Goal: Task Accomplishment & Management: Complete application form

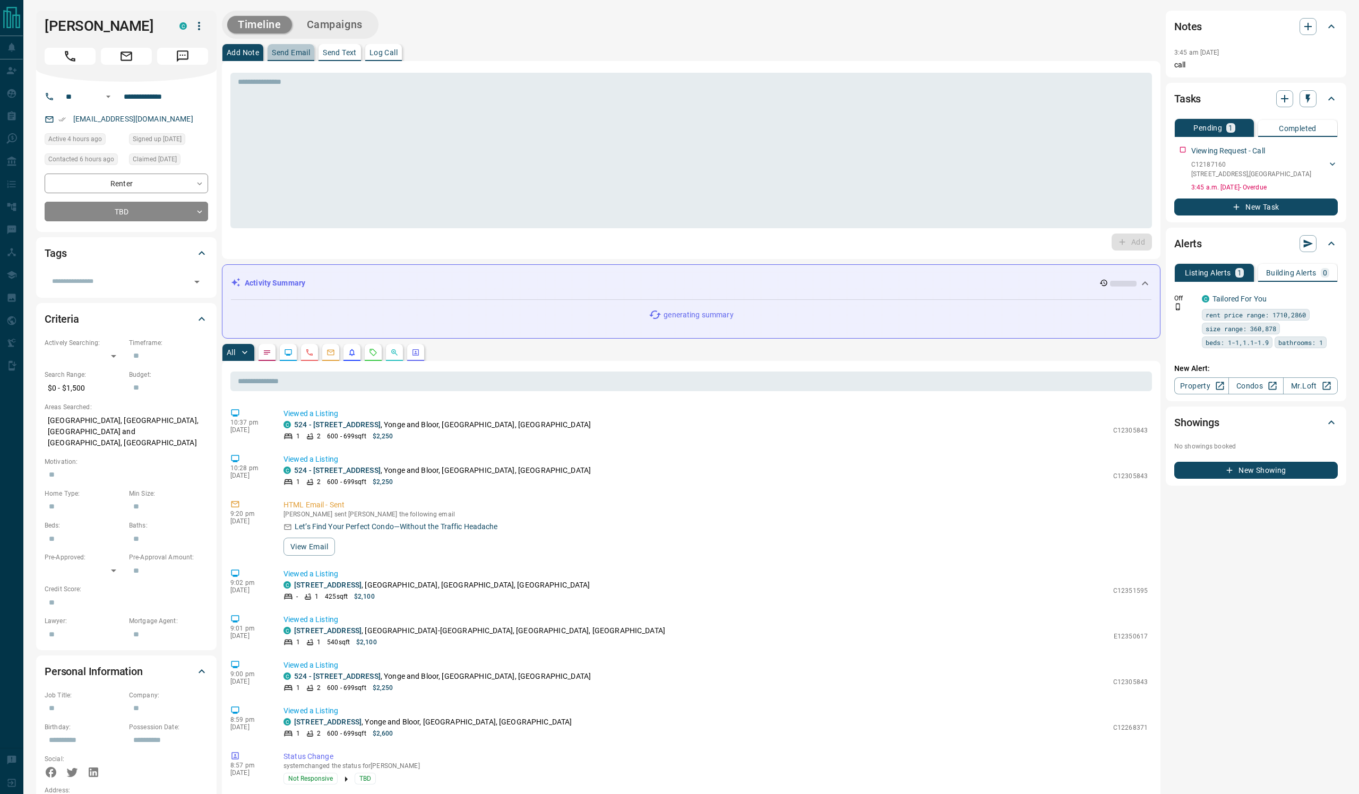
click at [310, 56] on p "Send Email" at bounding box center [291, 52] width 38 height 7
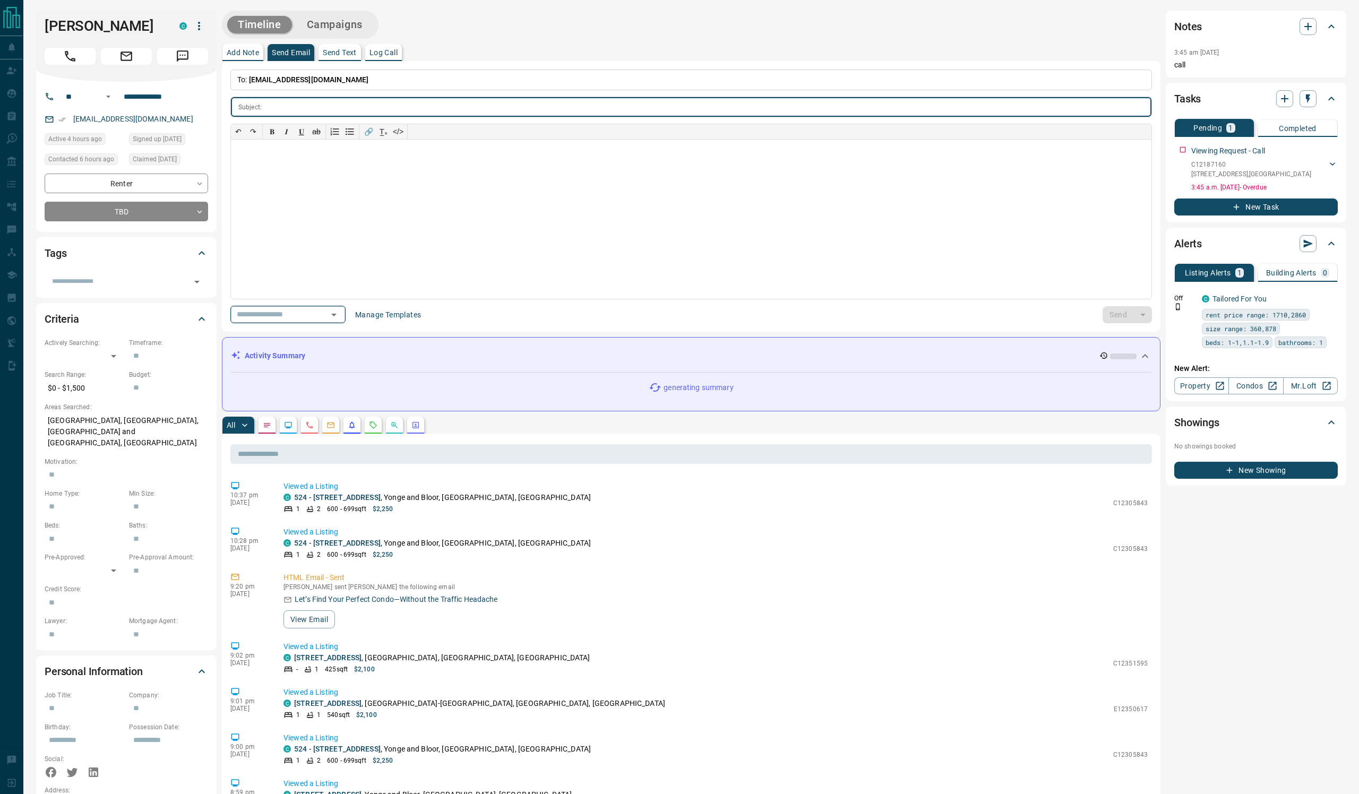
click at [340, 321] on icon "Open" at bounding box center [334, 314] width 13 height 13
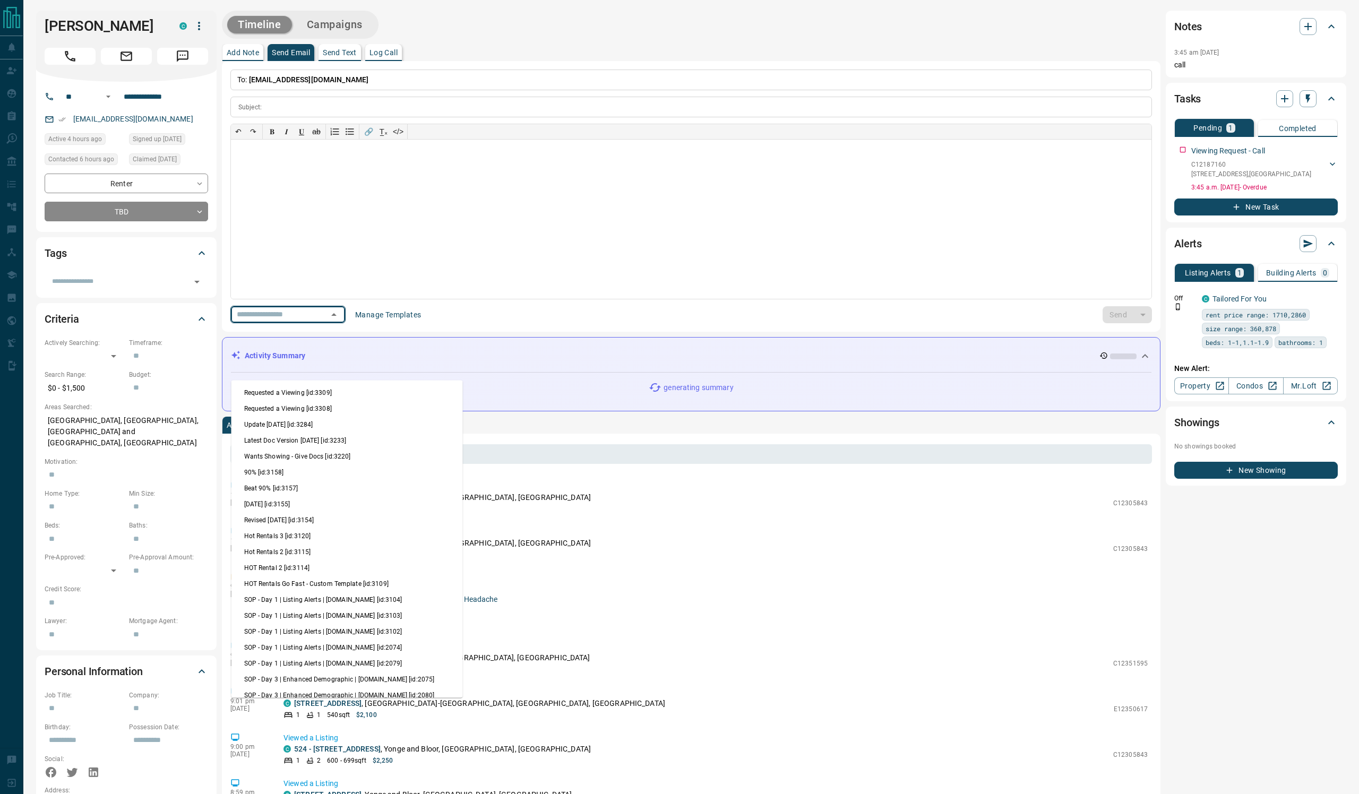
click at [390, 433] on li "Update [DATE] [id:3284]" at bounding box center [346, 425] width 231 height 16
type input "**********"
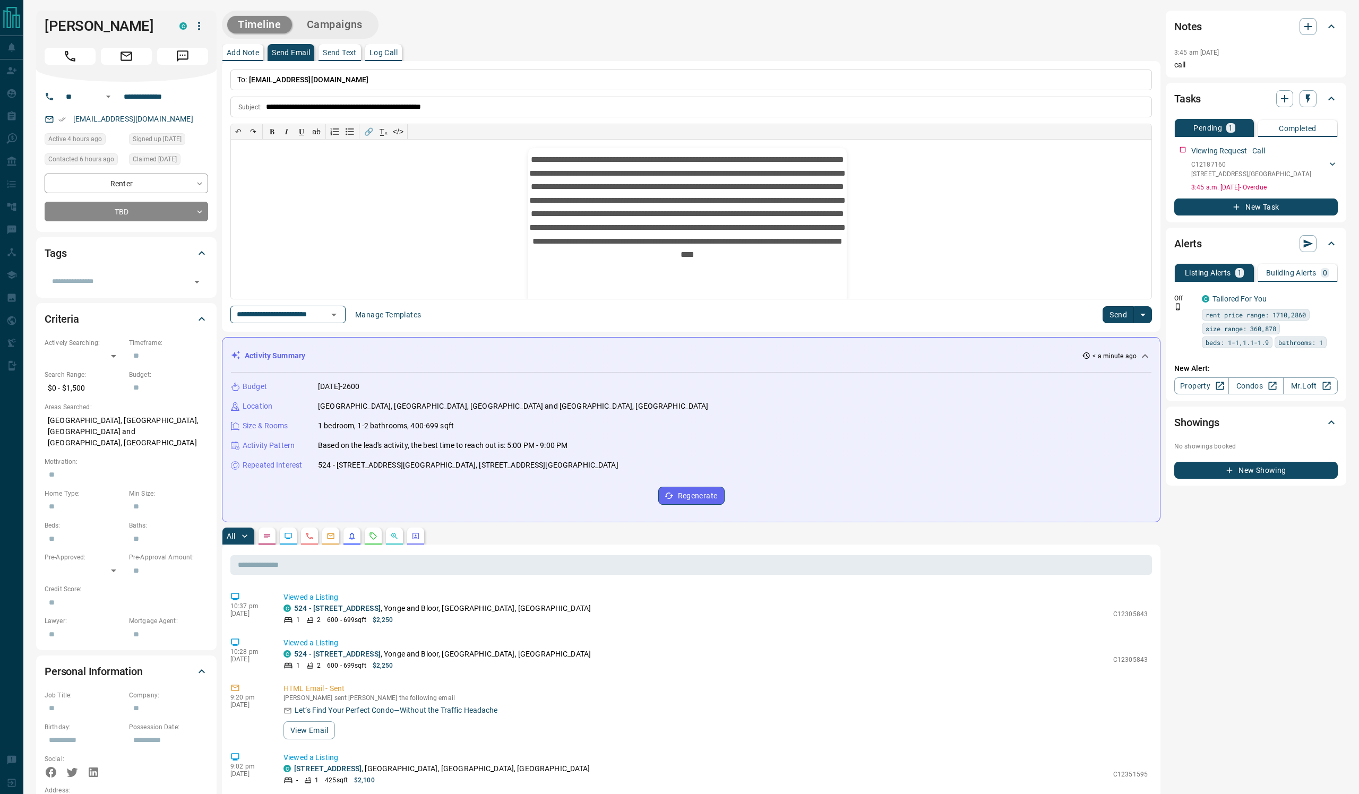
scroll to position [24, 0]
drag, startPoint x: 705, startPoint y: 588, endPoint x: 384, endPoint y: 587, distance: 320.7
click at [384, 471] on div "Repeated Interest [STREET_ADDRESS][GEOGRAPHIC_DATA][STREET_ADDRESS]" at bounding box center [691, 465] width 921 height 11
copy p "524 - [STREET_ADDRESS][GEOGRAPHIC_DATA], [STREET_ADDRESS][GEOGRAPHIC_DATA]"
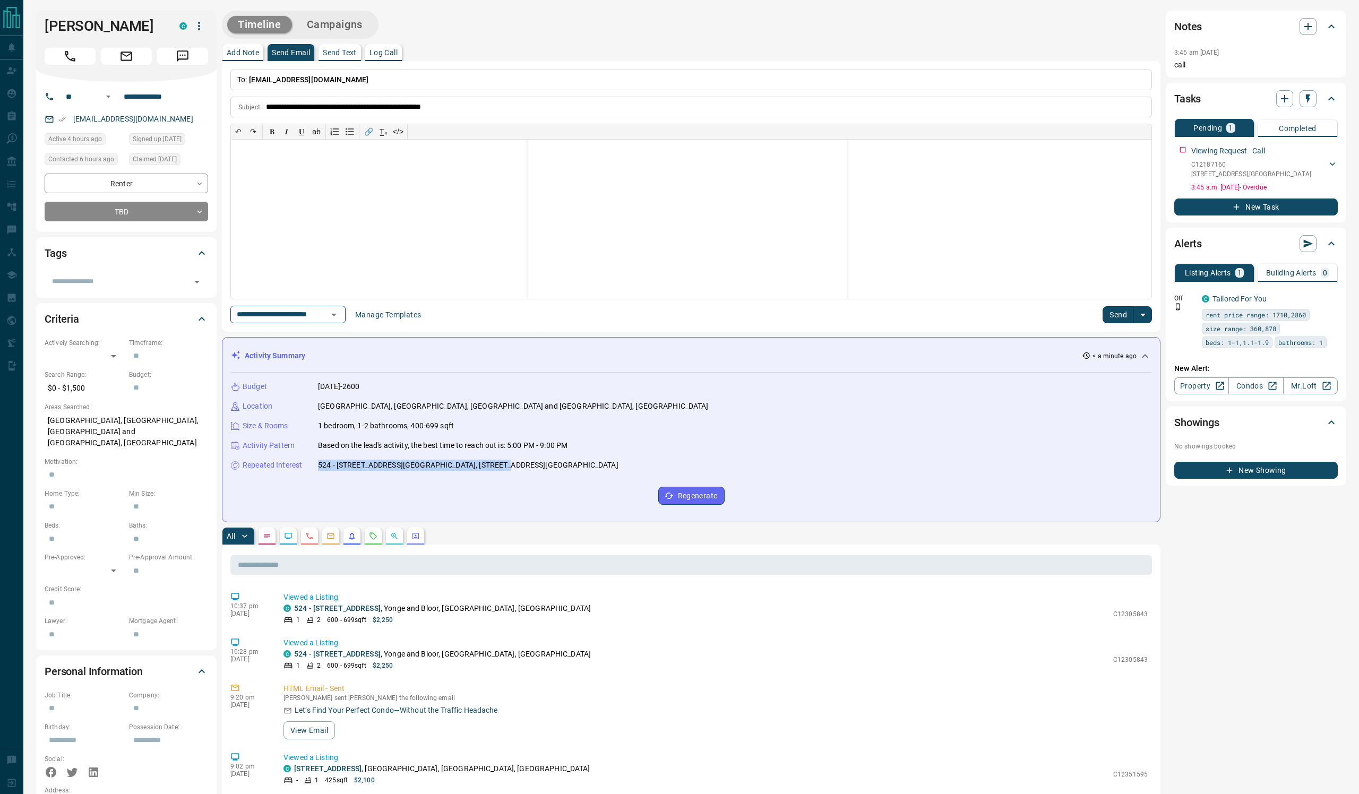
scroll to position [243, 0]
click at [764, 291] on p "**********" at bounding box center [687, 114] width 319 height 374
click at [1103, 323] on button "Send" at bounding box center [1118, 314] width 31 height 17
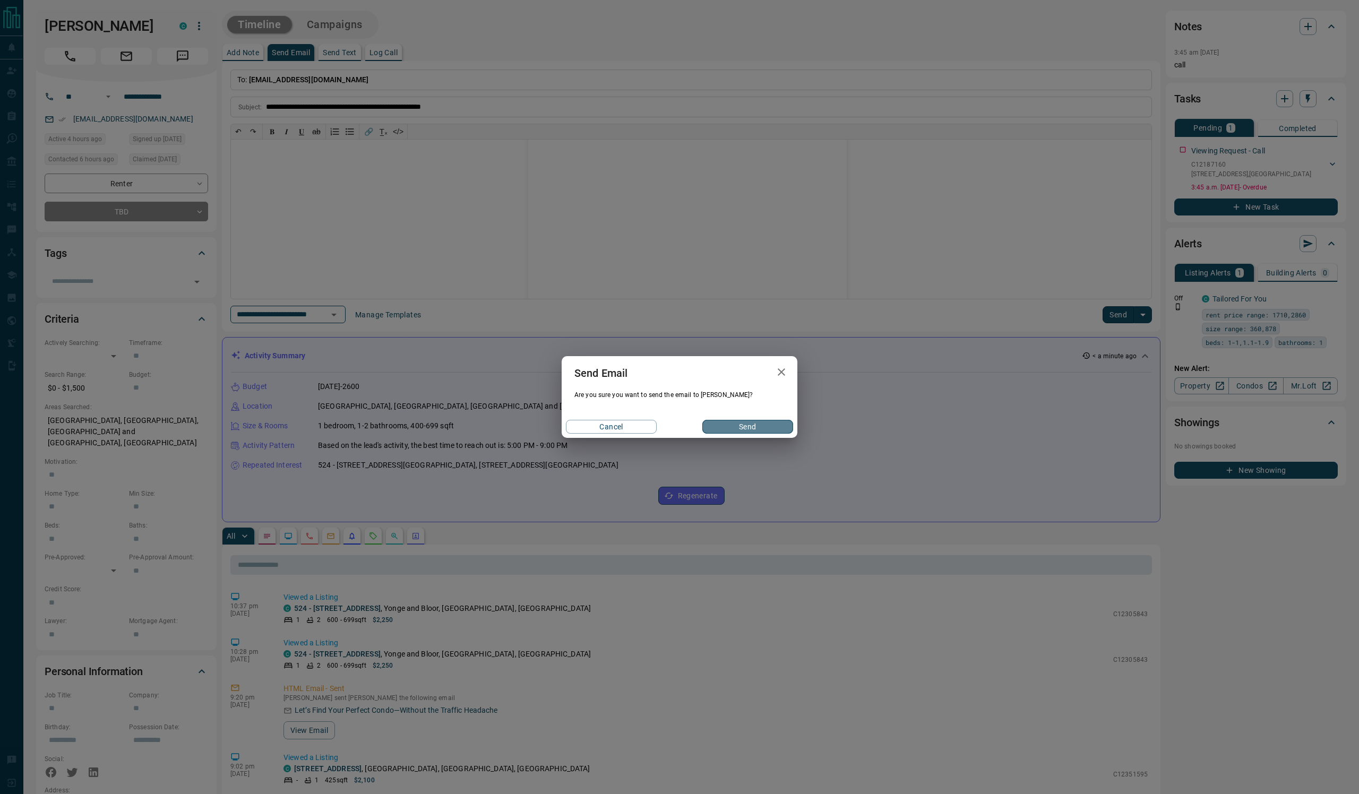
click at [713, 434] on button "Send" at bounding box center [747, 427] width 91 height 14
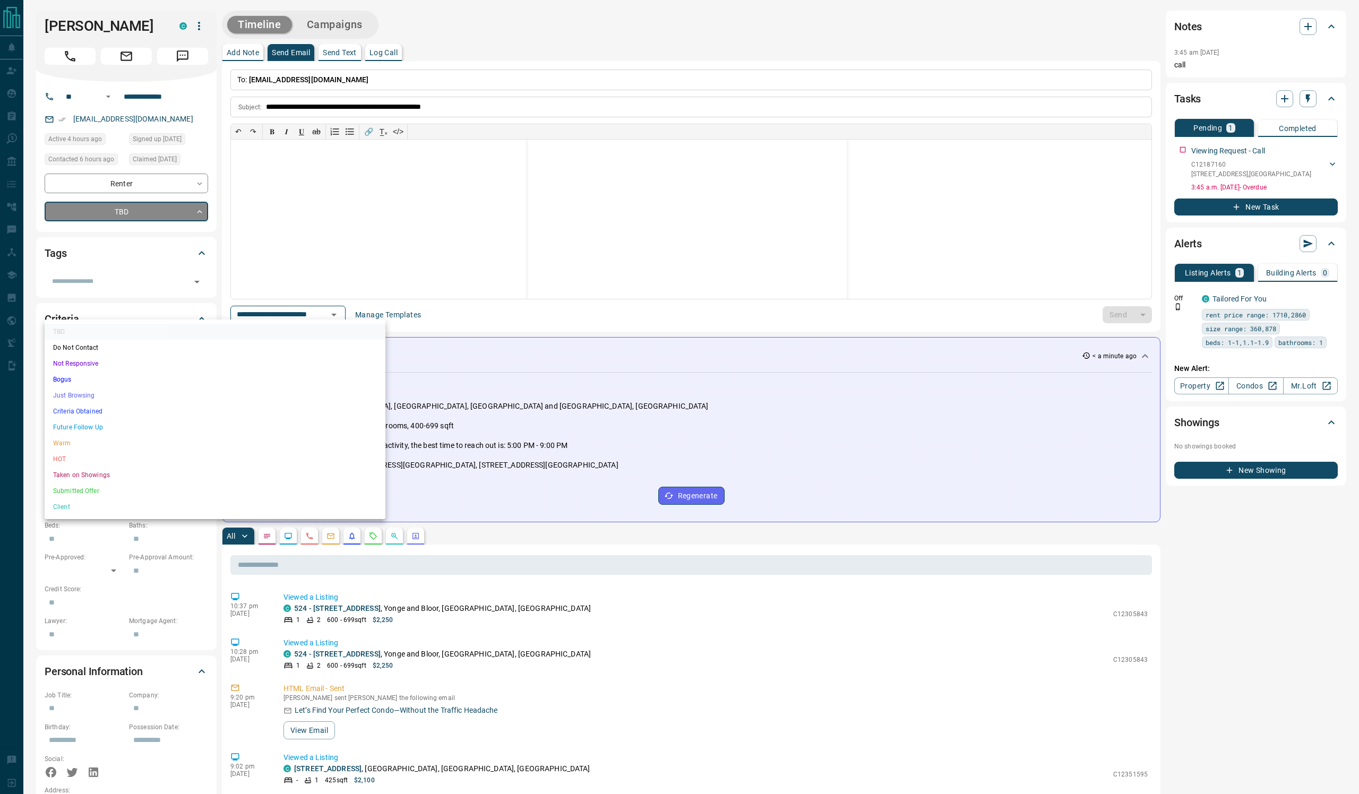
click at [181, 305] on body "**********" at bounding box center [679, 730] width 1359 height 1460
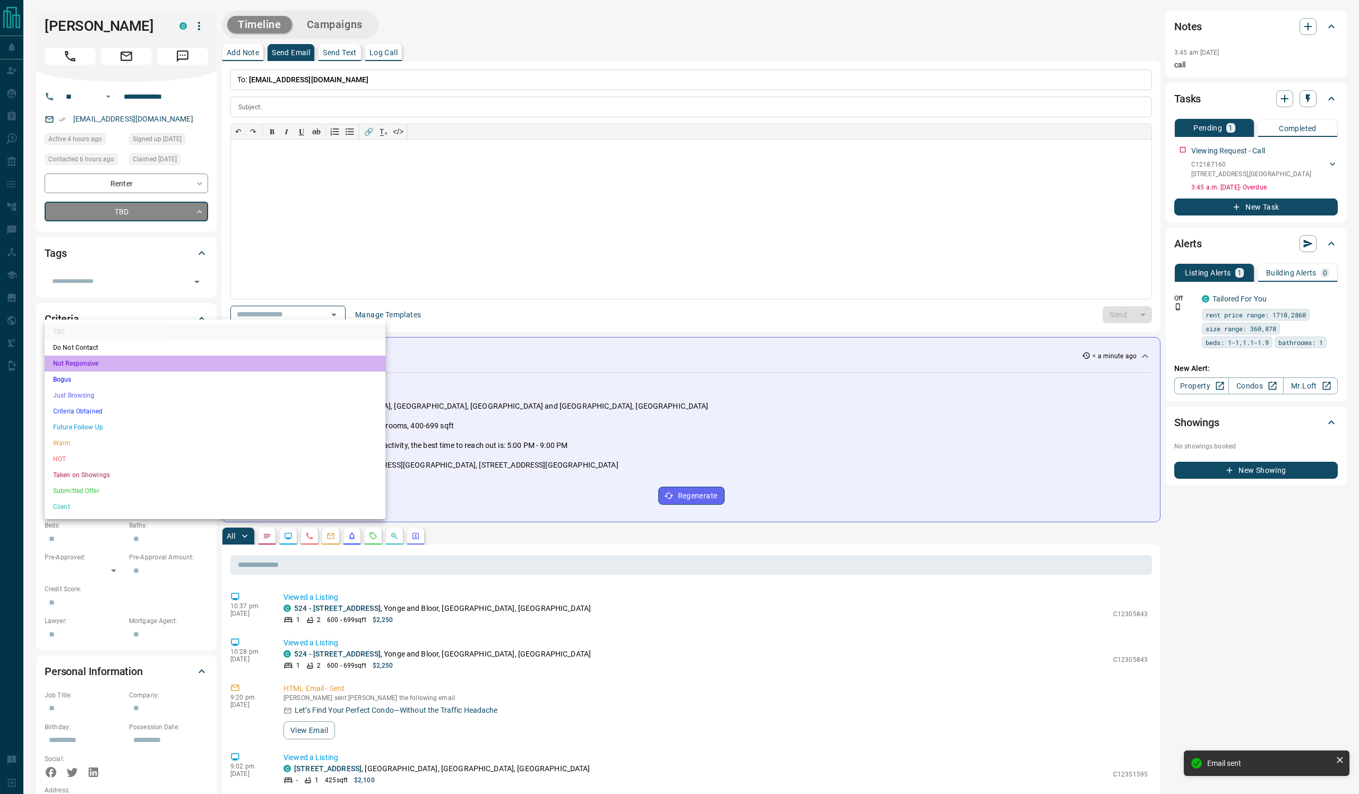
click at [165, 372] on li "Not Responsive" at bounding box center [215, 364] width 341 height 16
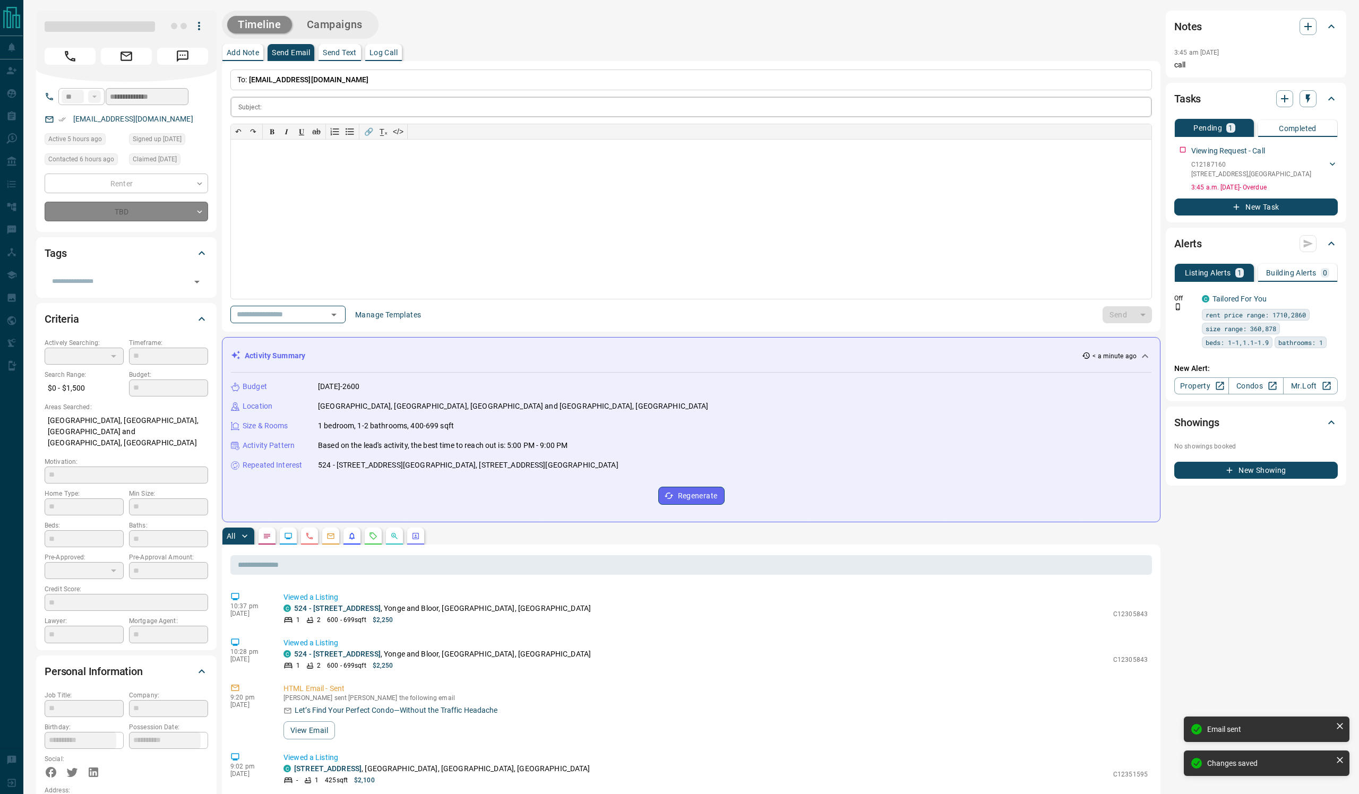
type input "*"
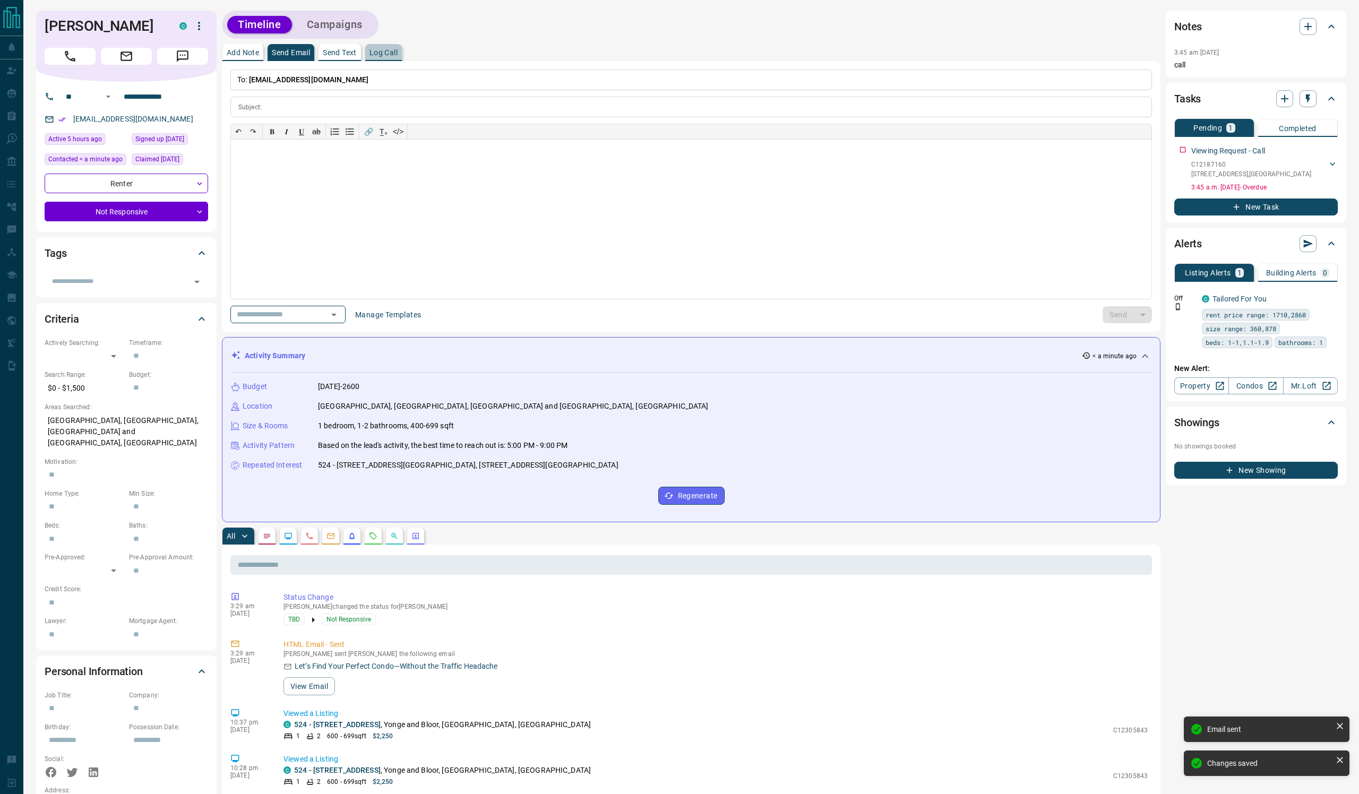
click at [398, 56] on p "Log Call" at bounding box center [384, 52] width 28 height 7
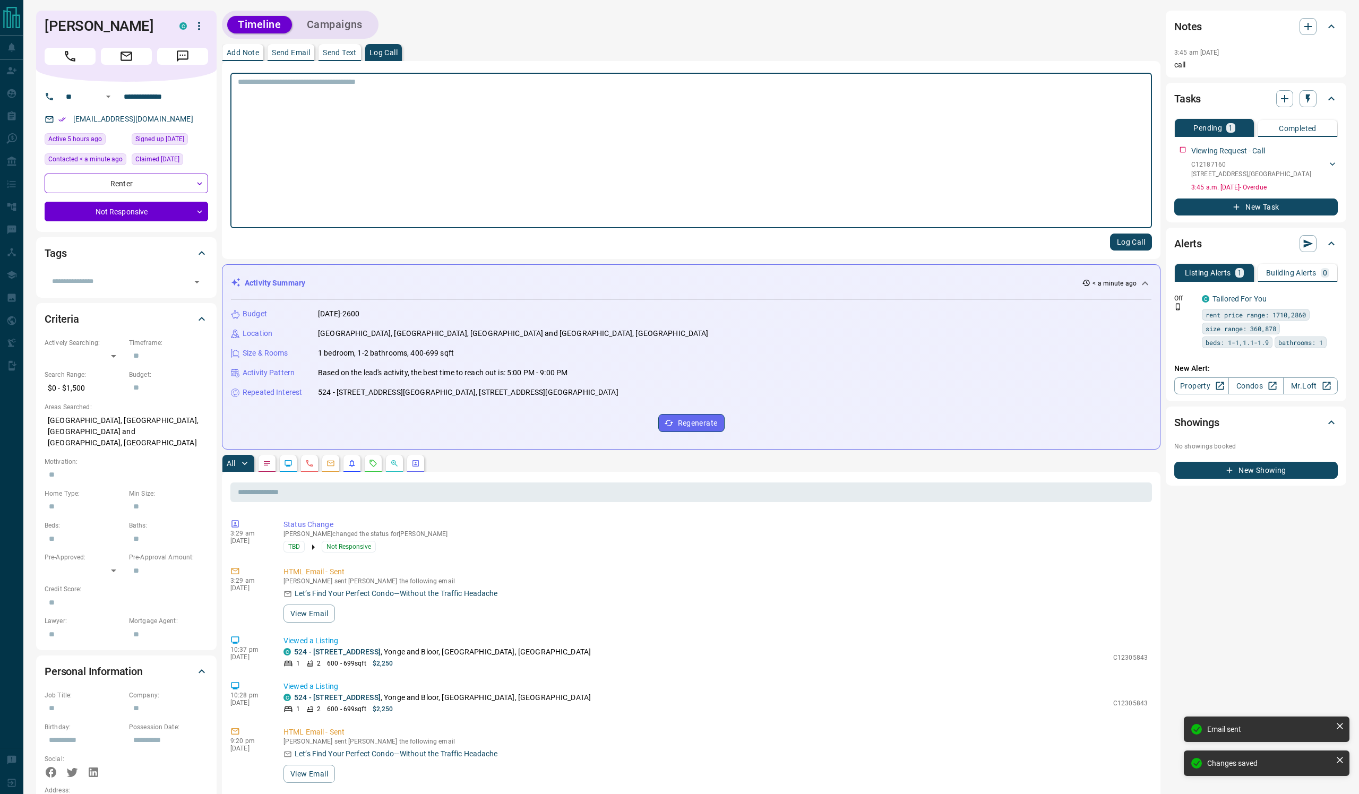
click at [428, 139] on textarea at bounding box center [691, 151] width 907 height 147
type textarea "****"
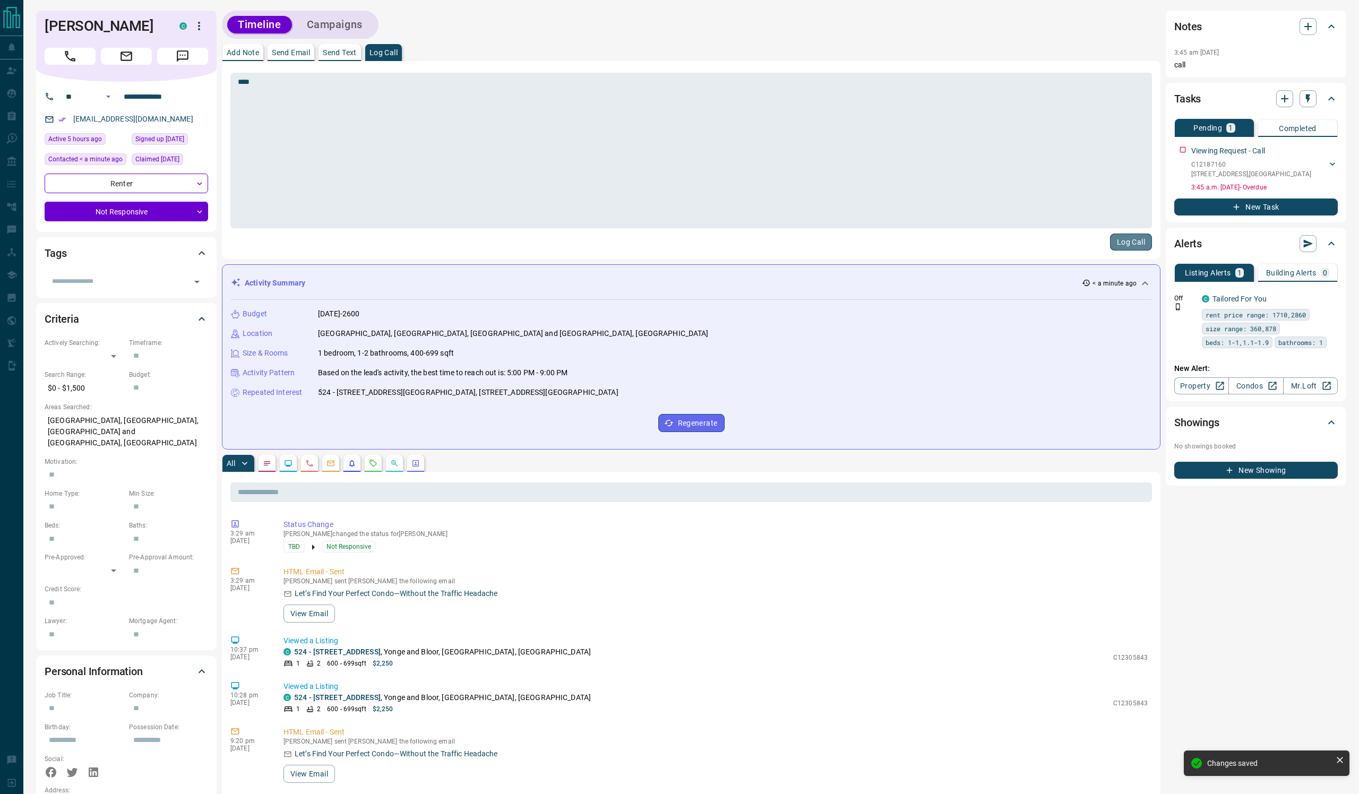
click at [1128, 245] on button "Log Call" at bounding box center [1131, 242] width 42 height 17
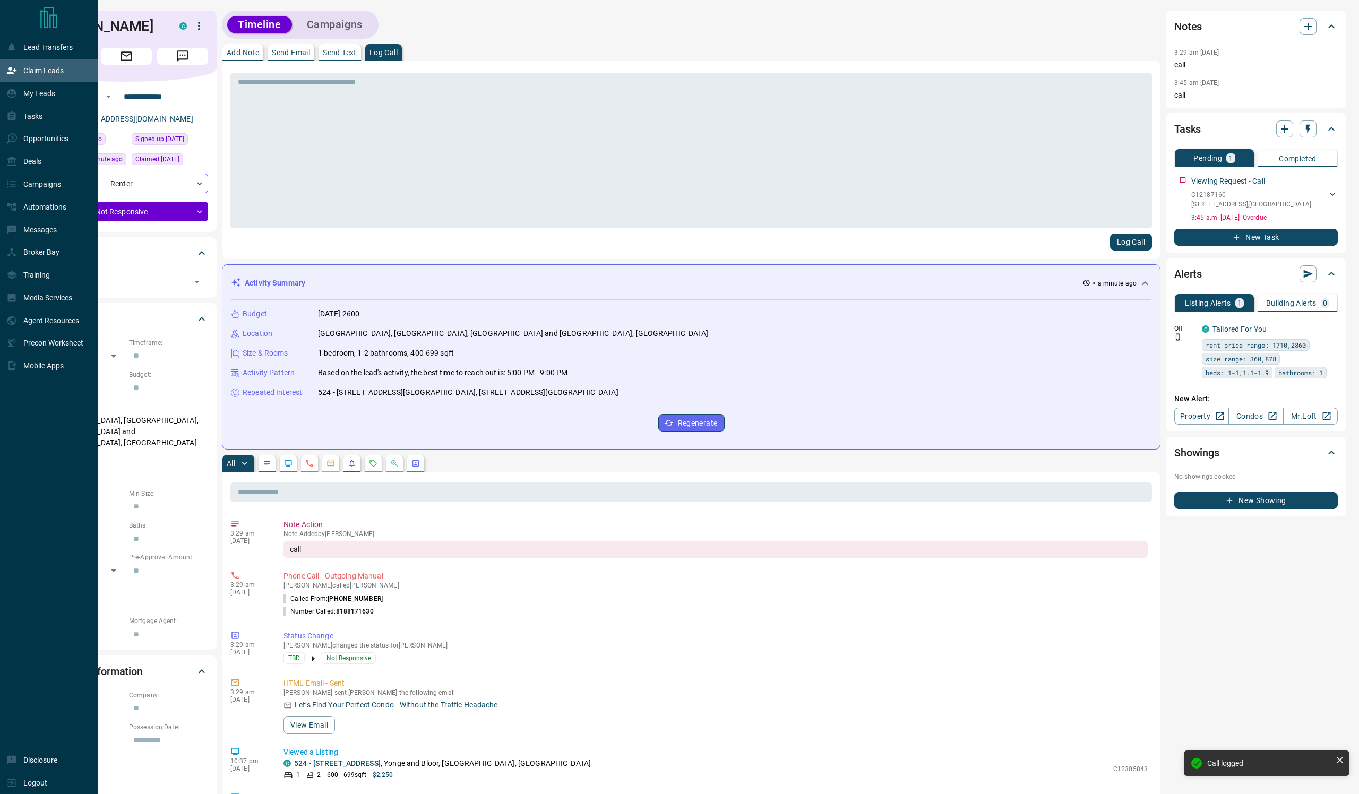
click at [64, 75] on p "Claim Leads" at bounding box center [43, 70] width 40 height 8
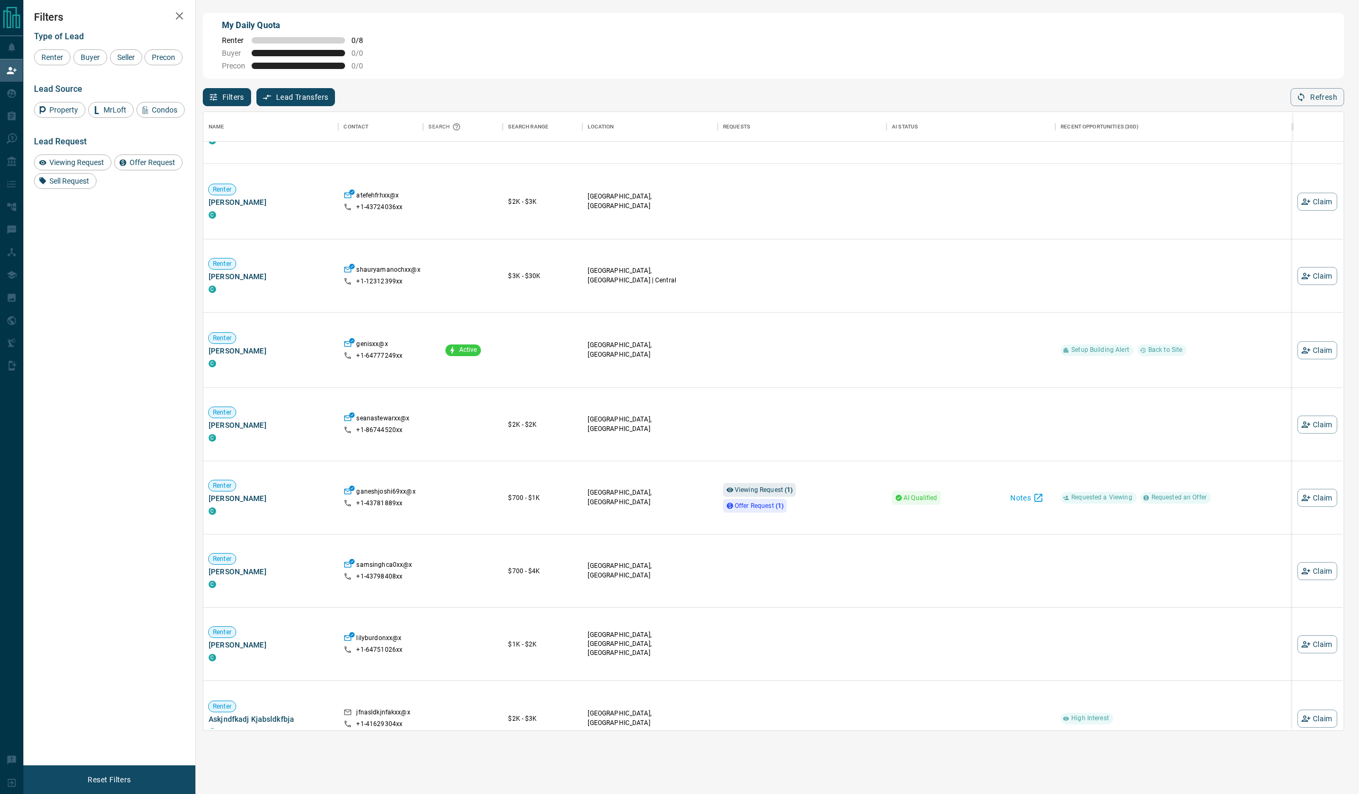
scroll to position [789, 0]
click at [1308, 506] on button "Claim" at bounding box center [1318, 497] width 40 height 18
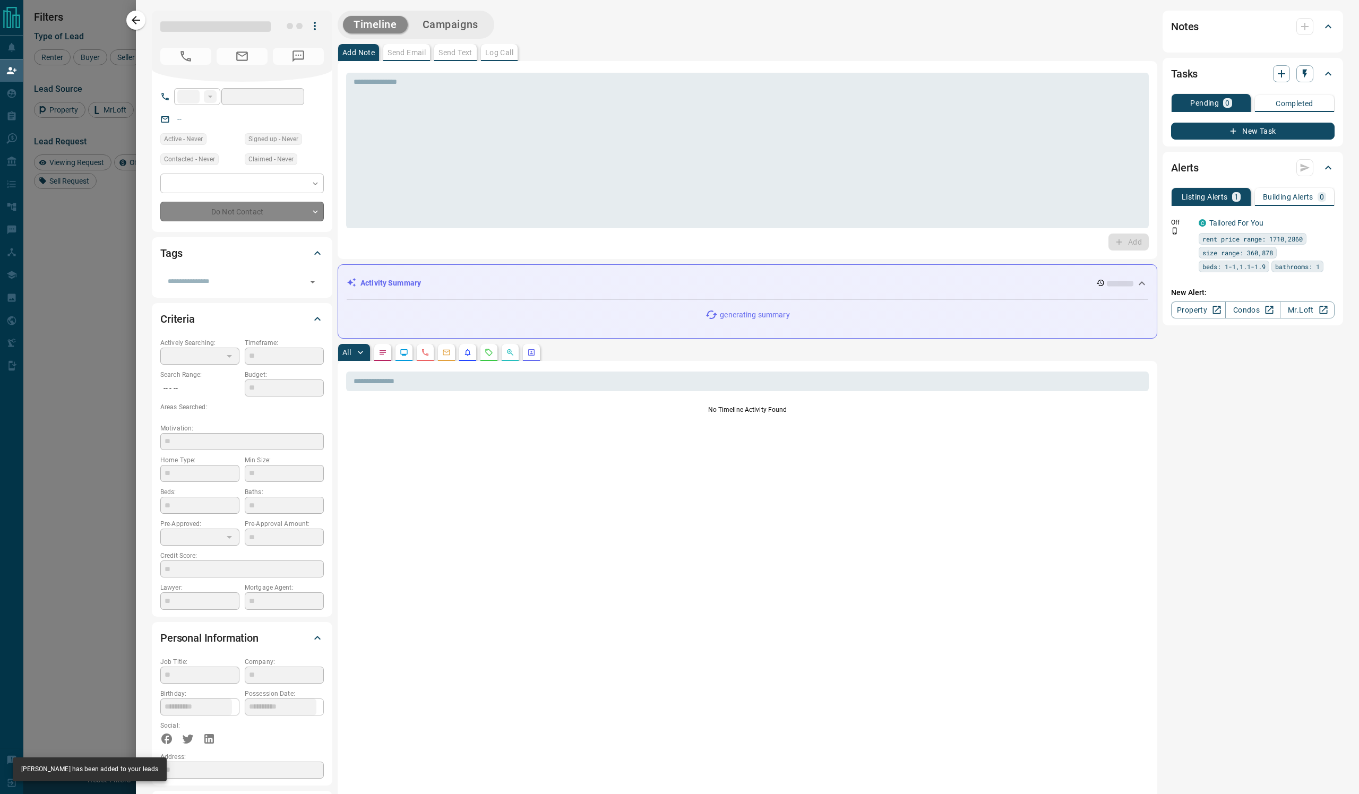
type input "**"
type input "**********"
type input "**"
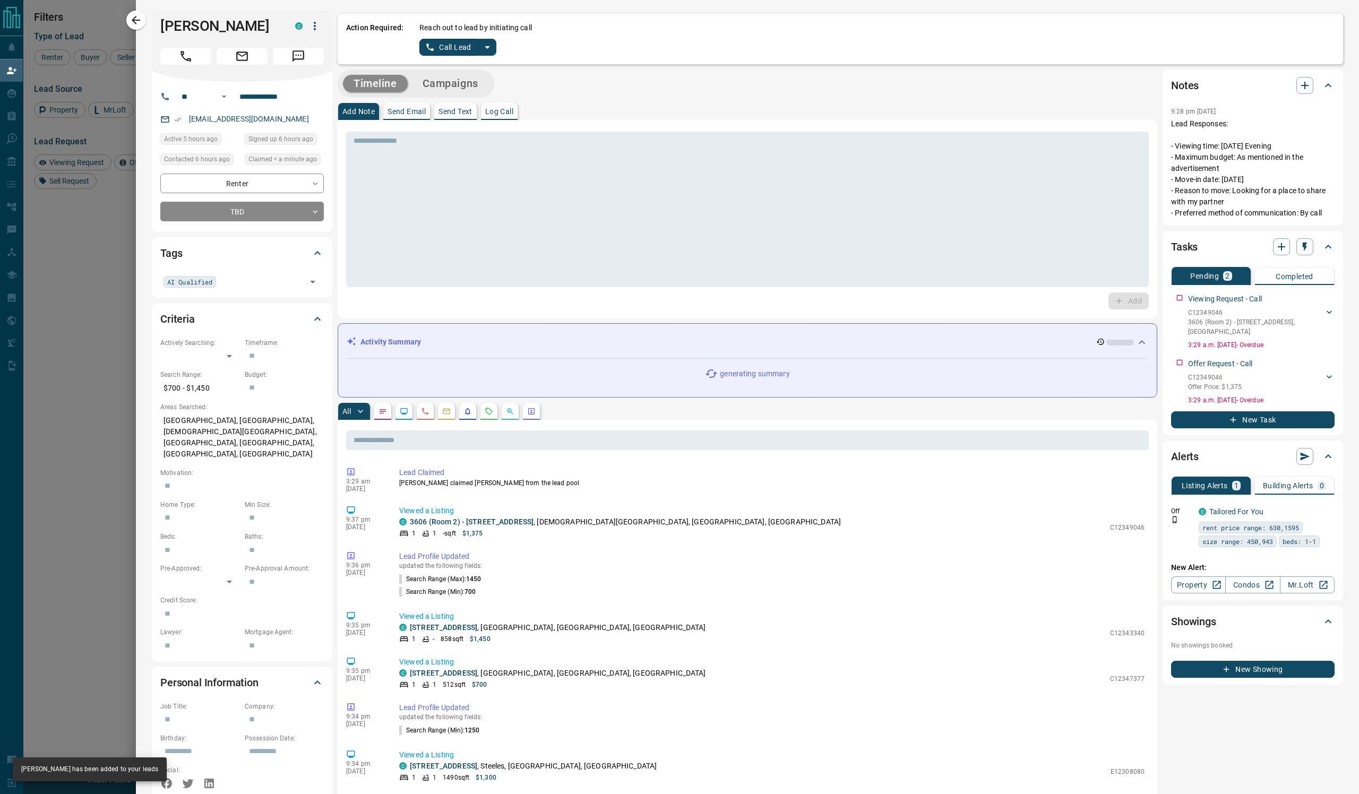
click at [494, 51] on icon "split button" at bounding box center [487, 47] width 13 height 13
click at [542, 103] on li "Log Manual Call" at bounding box center [509, 95] width 65 height 16
click at [426, 115] on p "Send Email" at bounding box center [407, 111] width 38 height 7
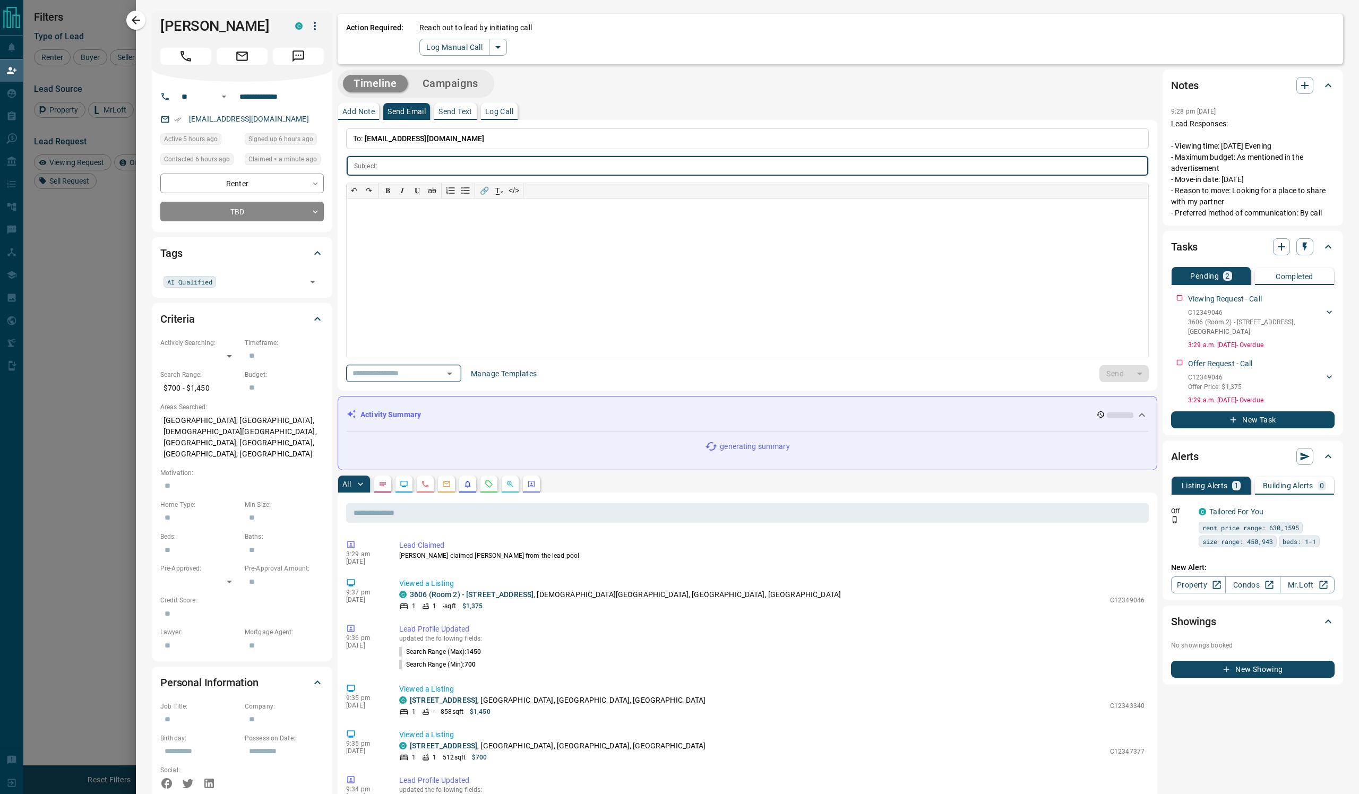
click at [456, 380] on icon "Open" at bounding box center [449, 373] width 13 height 13
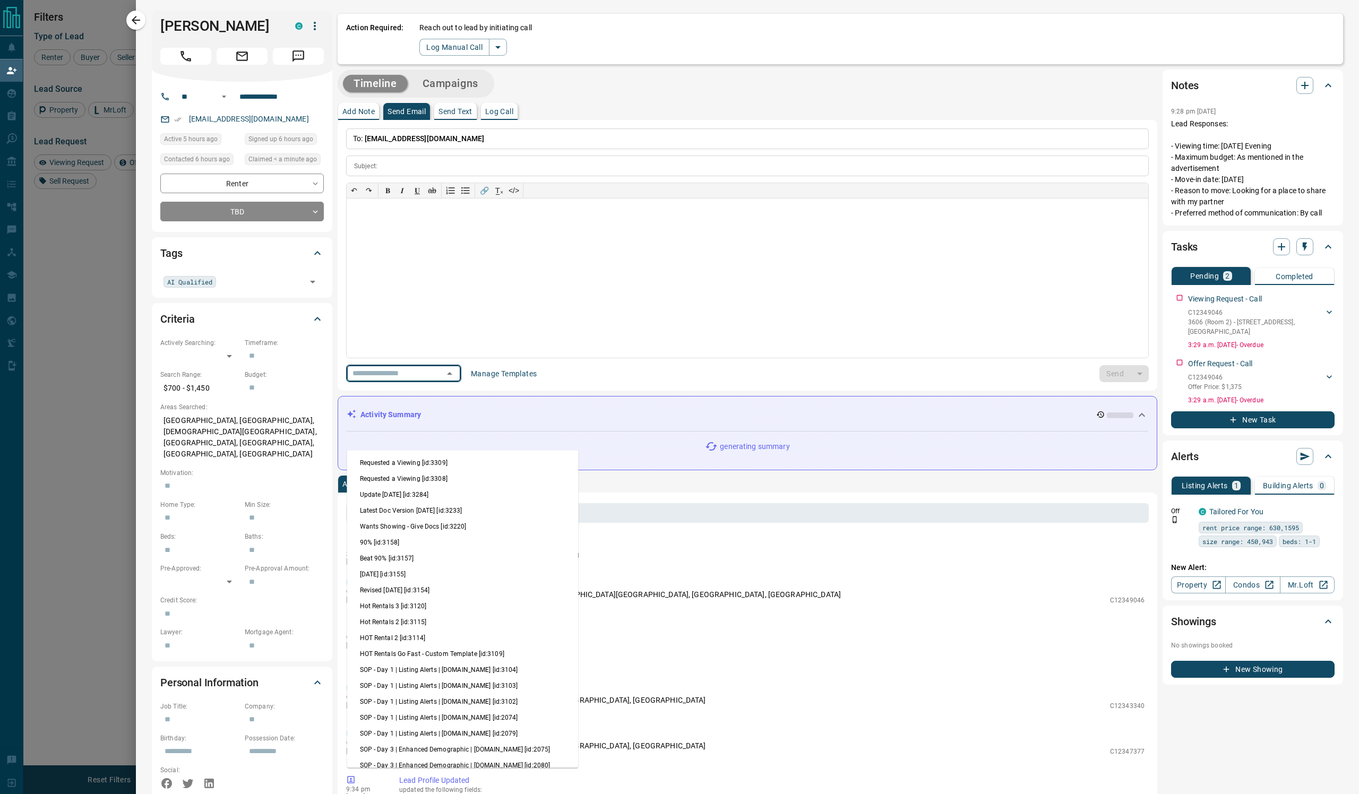
click at [457, 503] on li "Update [DATE] [id:3284]" at bounding box center [462, 495] width 231 height 16
type input "**********"
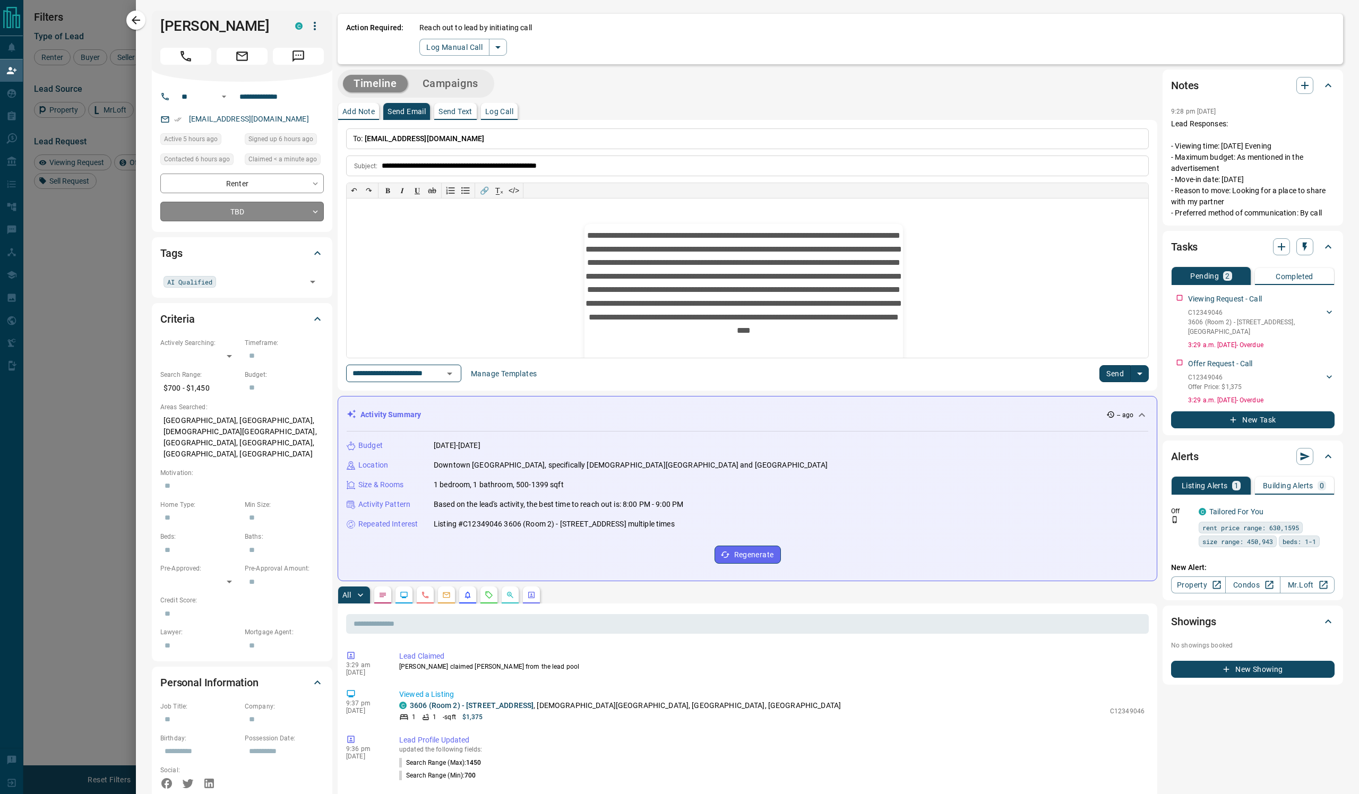
click at [265, 290] on body "Lead Transfers Claim Leads My Leads Tasks Opportunities Deals Campaigns Automat…" at bounding box center [679, 328] width 1359 height 657
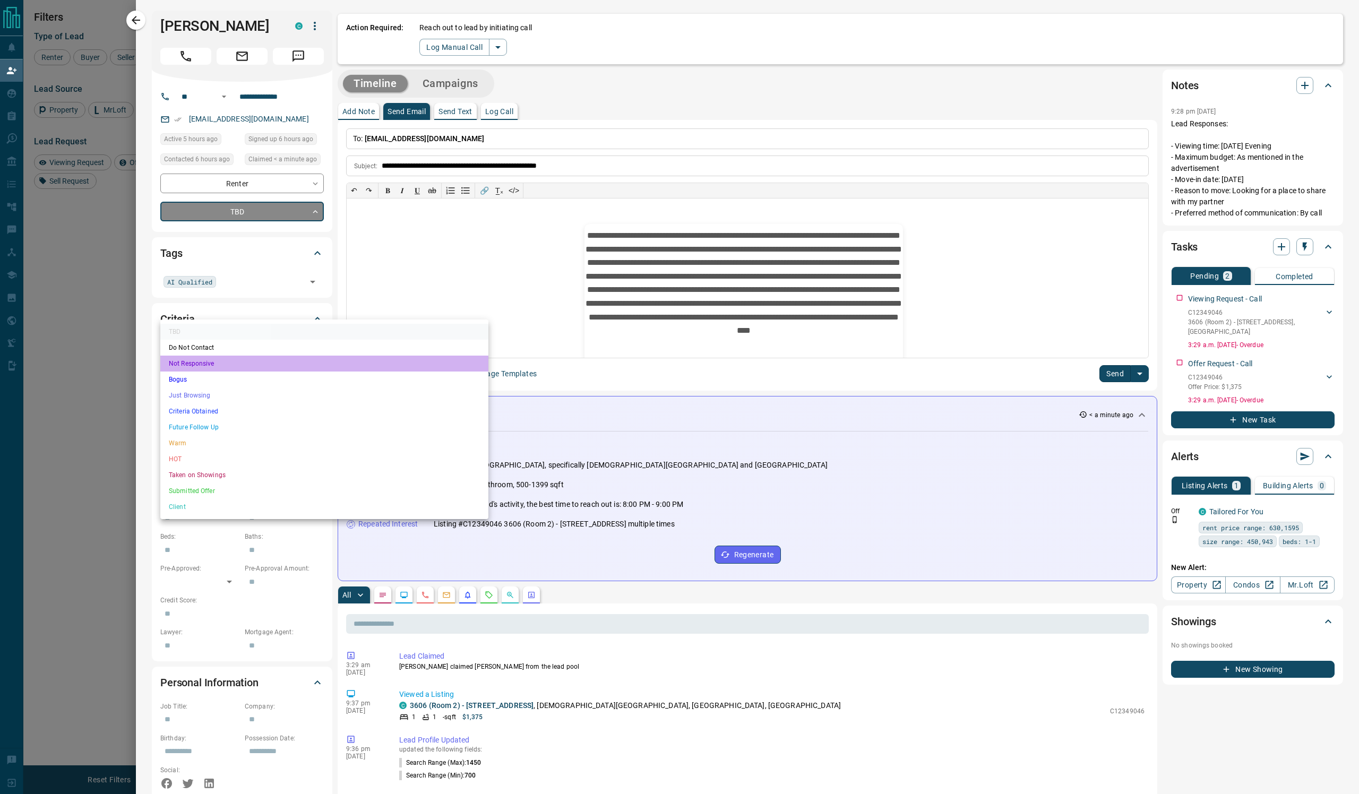
click at [250, 372] on li "Not Responsive" at bounding box center [324, 364] width 328 height 16
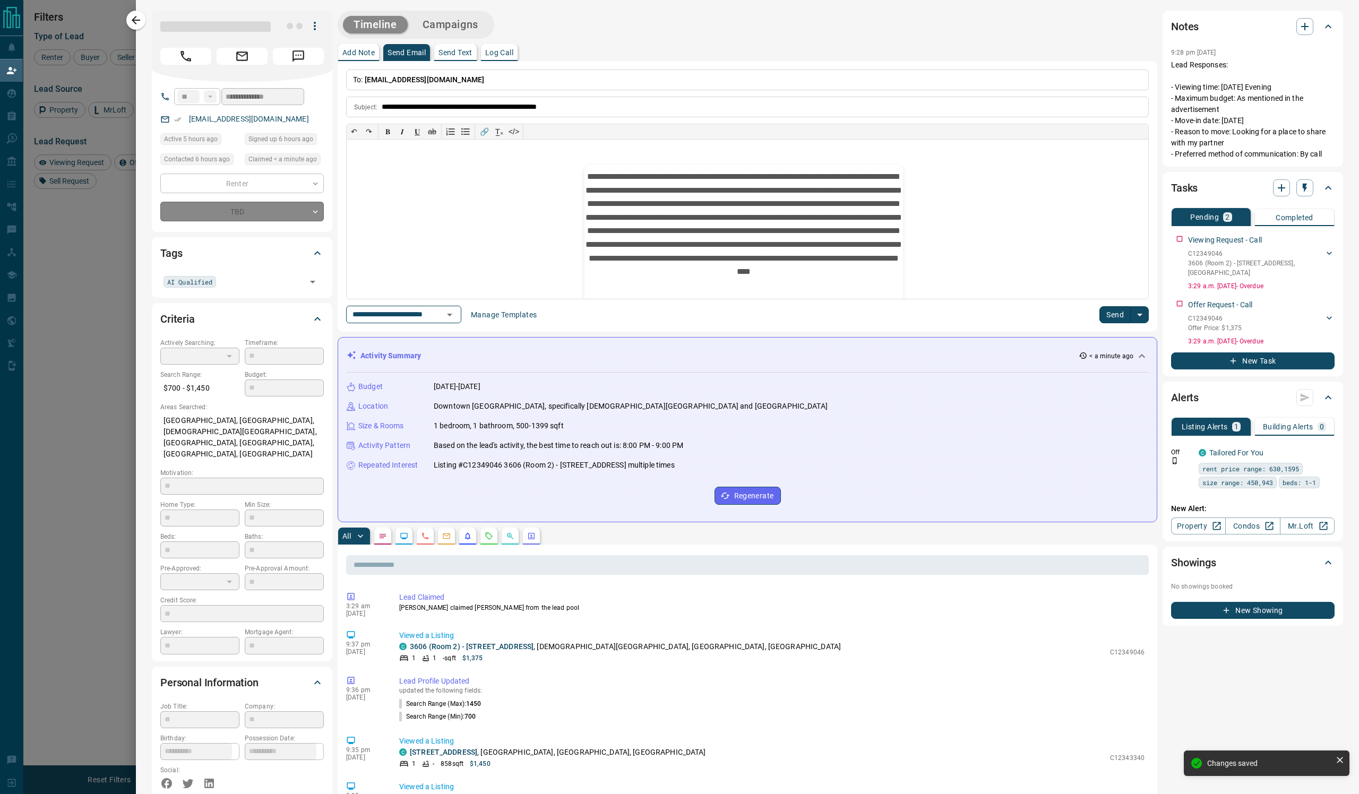
type input "*"
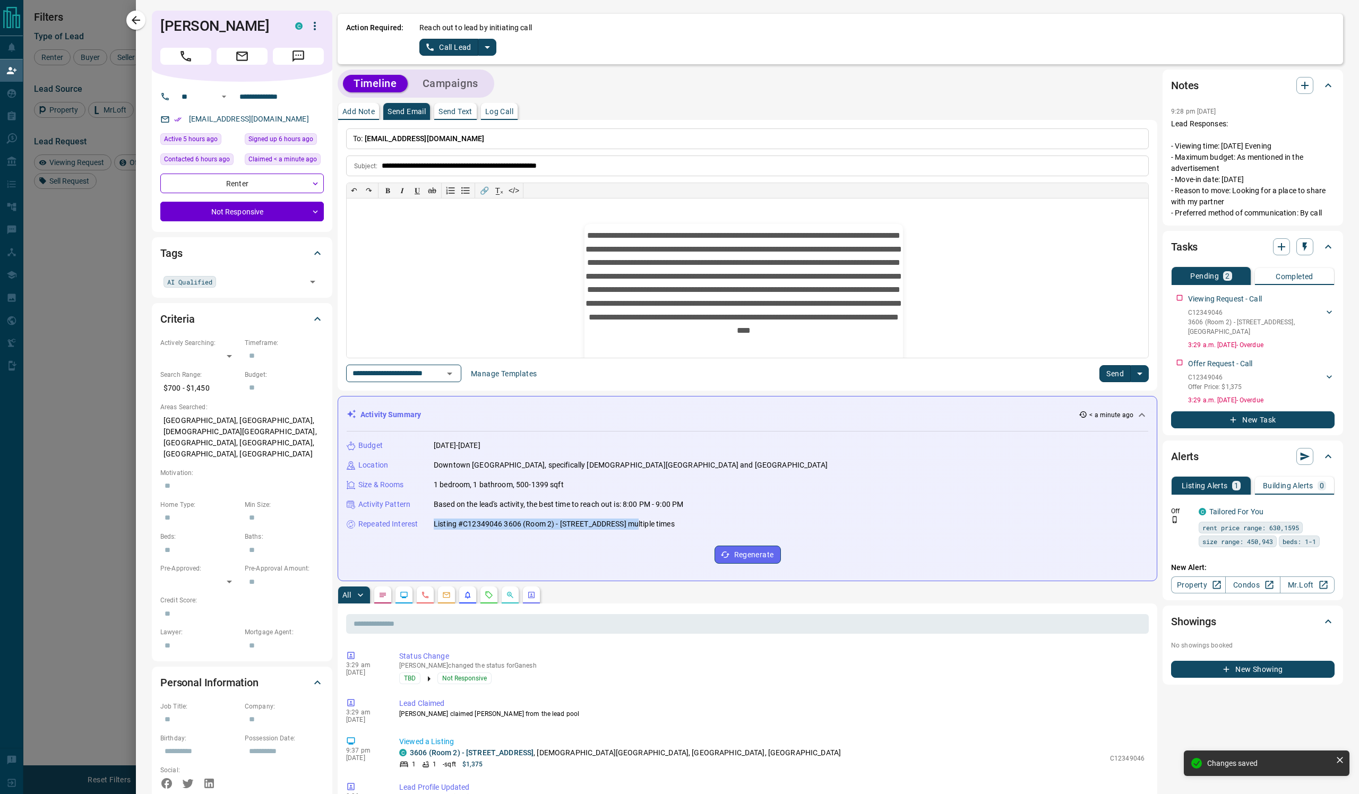
drag, startPoint x: 499, startPoint y: 654, endPoint x: 888, endPoint y: 658, distance: 388.7
click at [675, 530] on p "Listing #C12349046 3606 (Room 2) - [STREET_ADDRESS] multiple times" at bounding box center [554, 524] width 241 height 11
copy p "Listing #C12349046 3606 (Room 2) - [STREET_ADDRESS]"
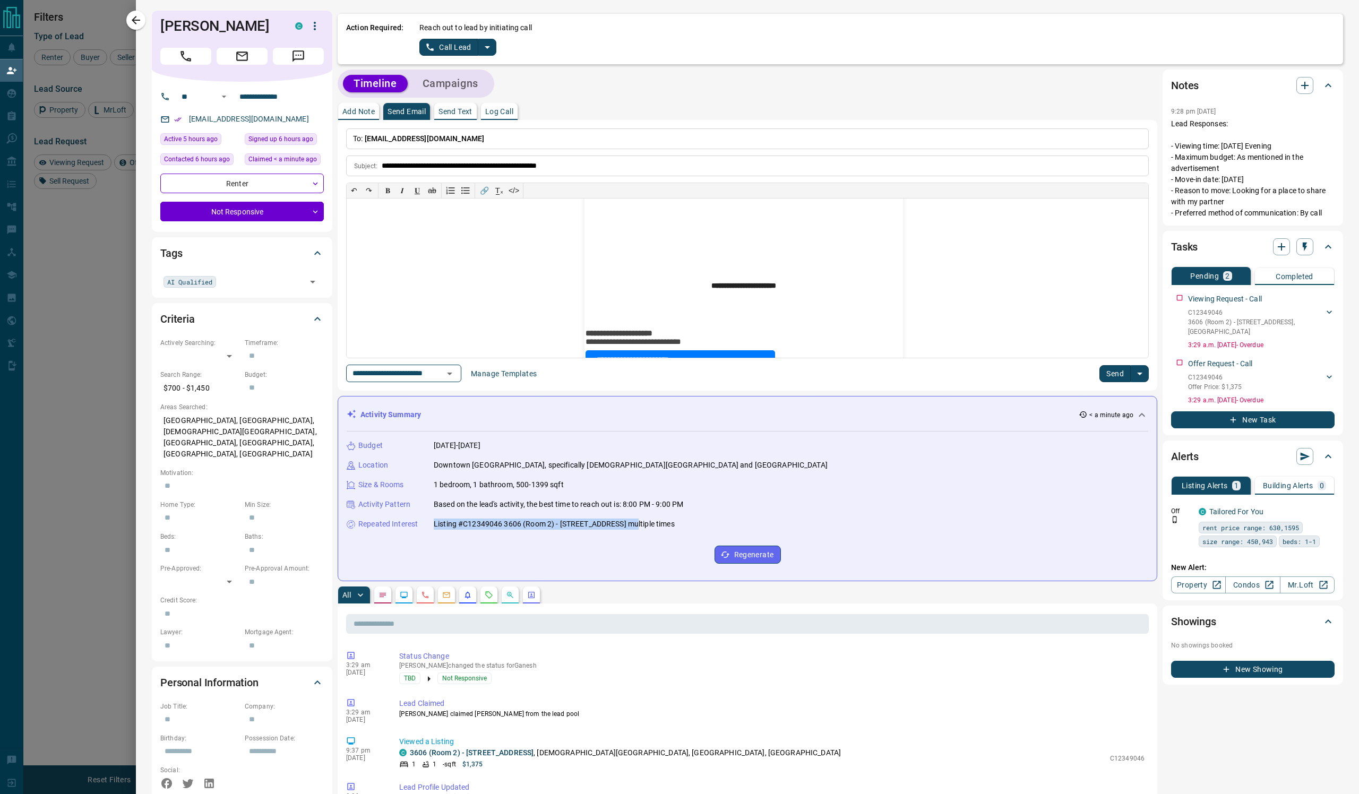
scroll to position [314, 0]
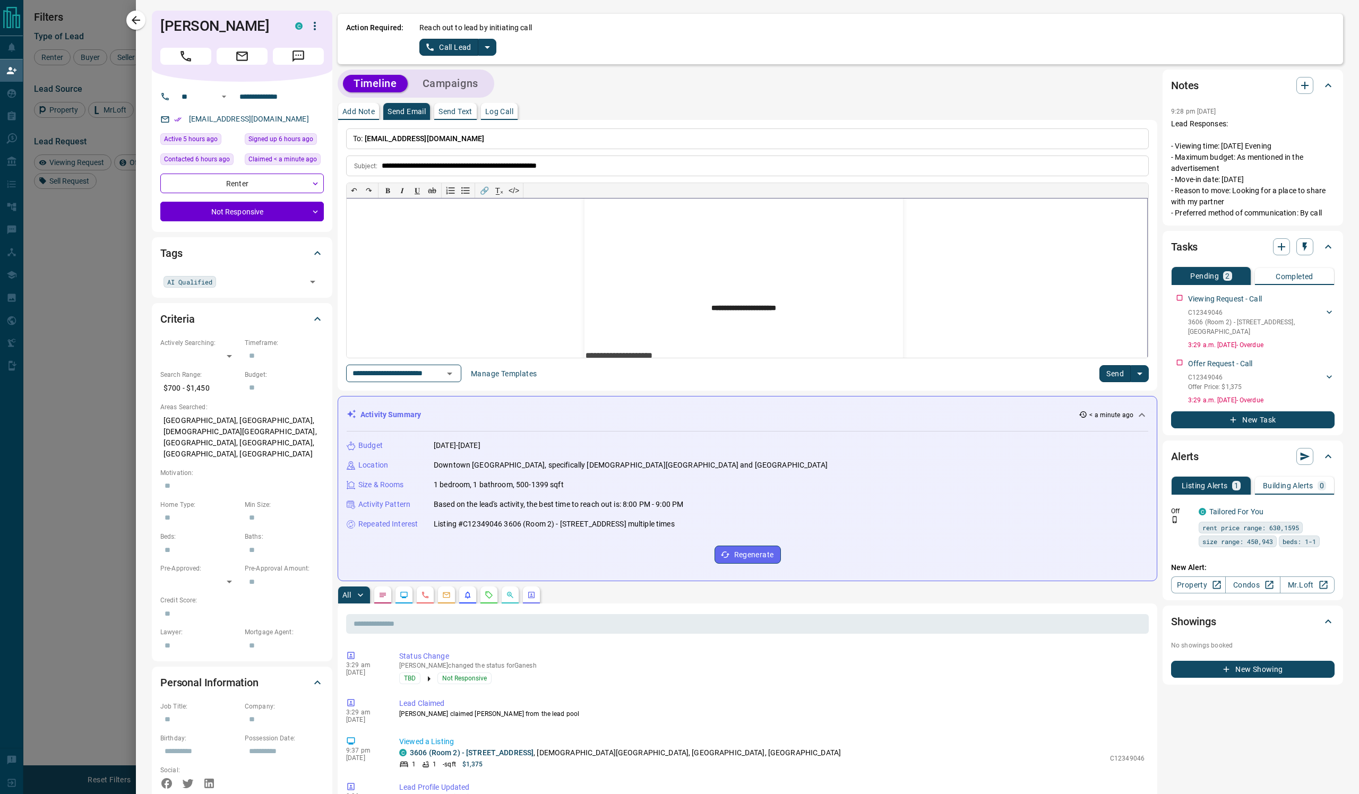
click at [820, 288] on p "**********" at bounding box center [744, 102] width 319 height 374
click at [1100, 382] on button "Send" at bounding box center [1115, 373] width 31 height 17
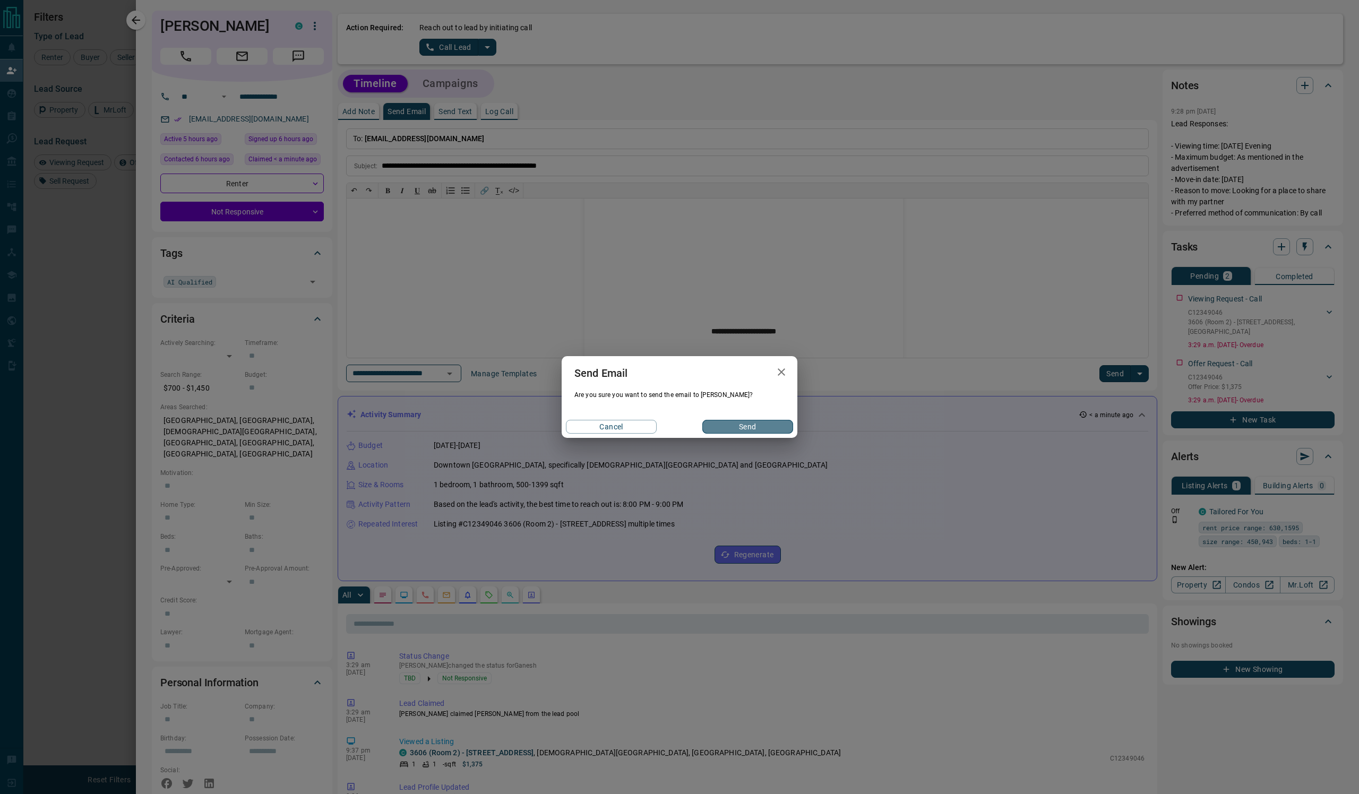
click at [748, 434] on button "Send" at bounding box center [747, 427] width 91 height 14
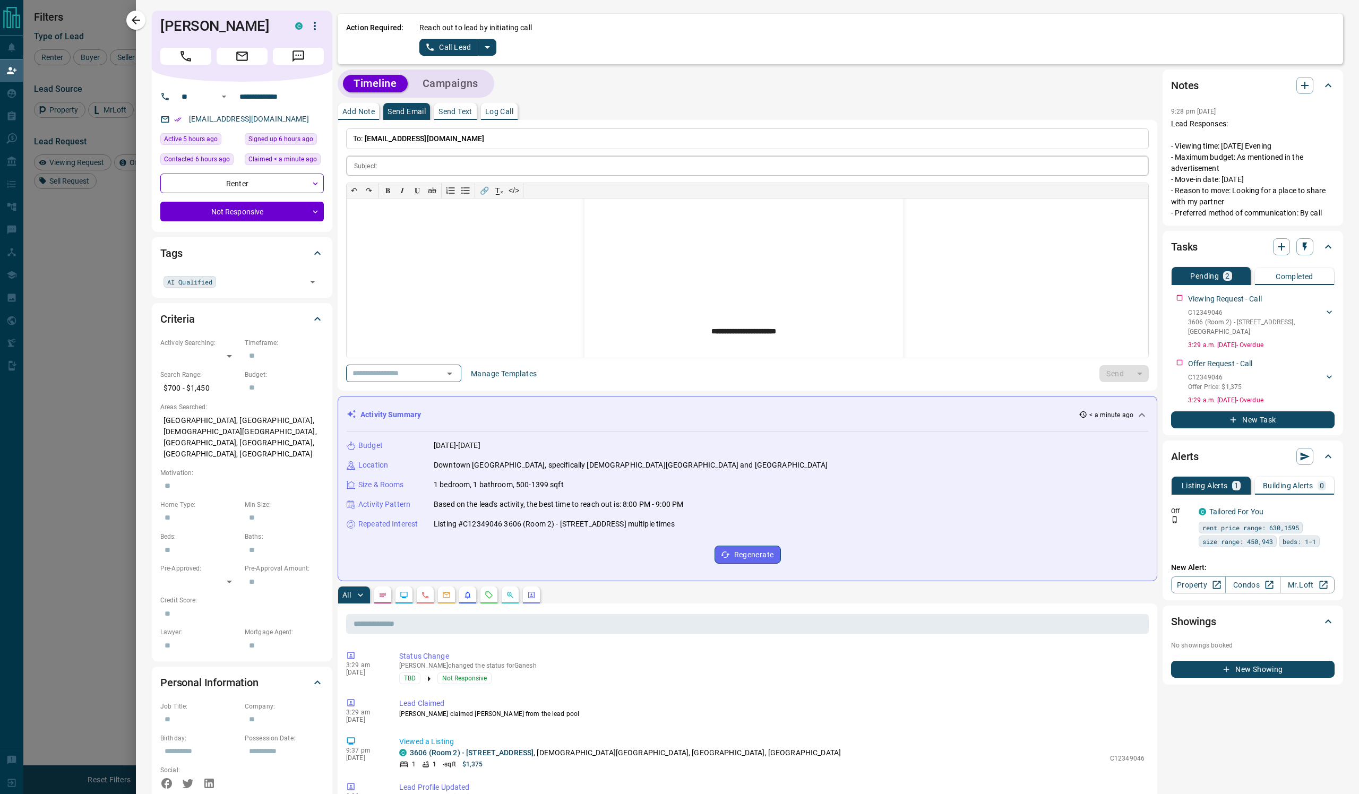
scroll to position [0, 0]
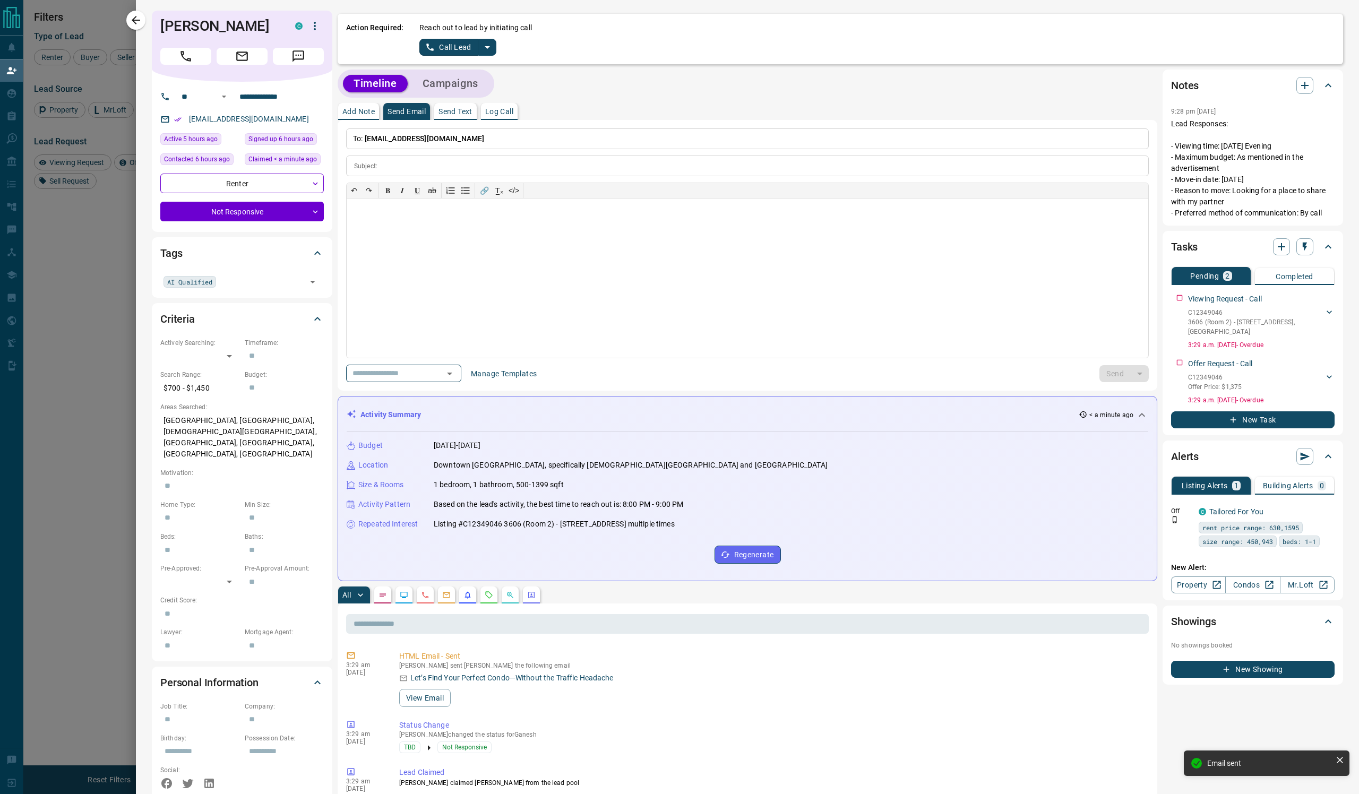
click at [494, 54] on icon "split button" at bounding box center [487, 47] width 13 height 13
click at [542, 103] on li "Log Manual Call" at bounding box center [509, 95] width 65 height 16
click at [513, 115] on p "Log Call" at bounding box center [499, 111] width 28 height 7
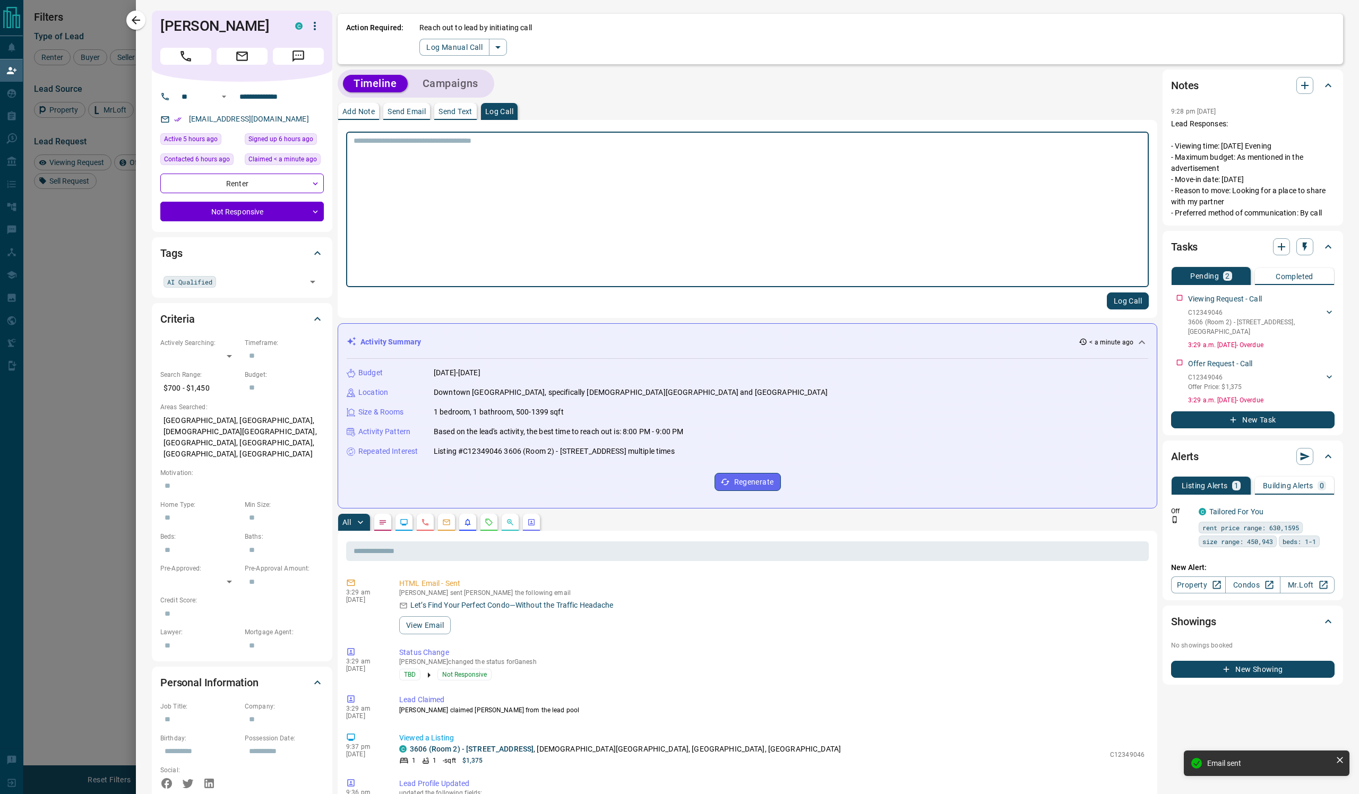
click at [501, 225] on textarea at bounding box center [748, 209] width 788 height 147
type textarea "****"
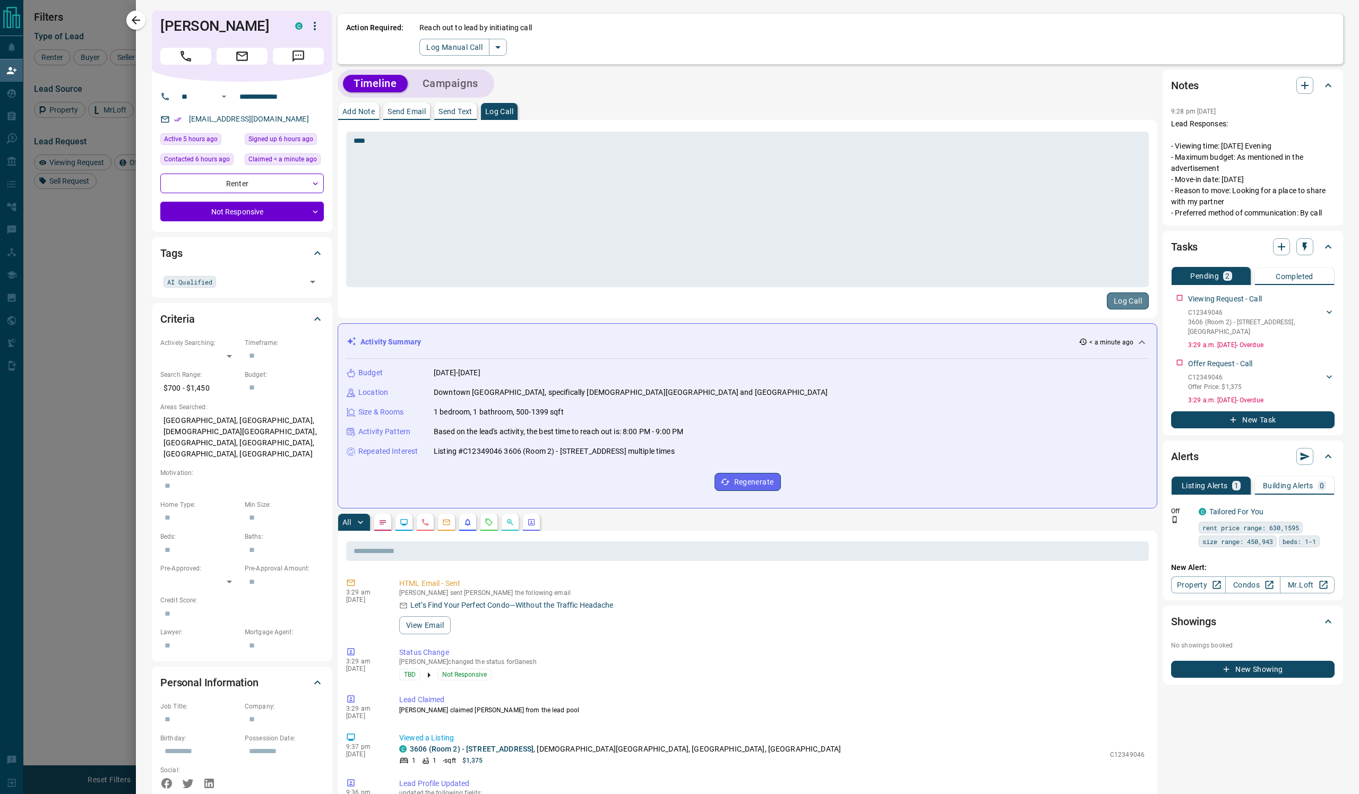
click at [1113, 310] on button "Log Call" at bounding box center [1128, 301] width 42 height 17
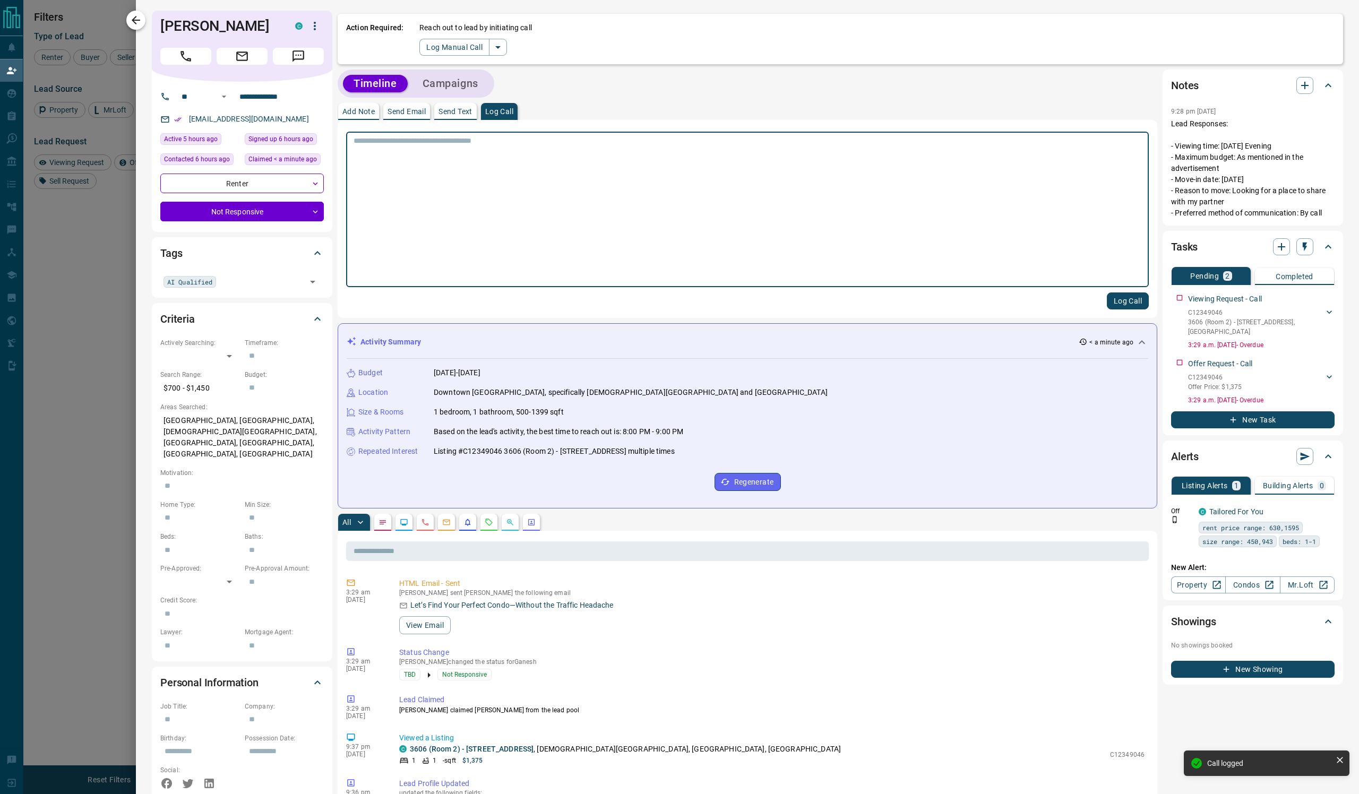
click at [139, 20] on icon "button" at bounding box center [136, 20] width 8 height 8
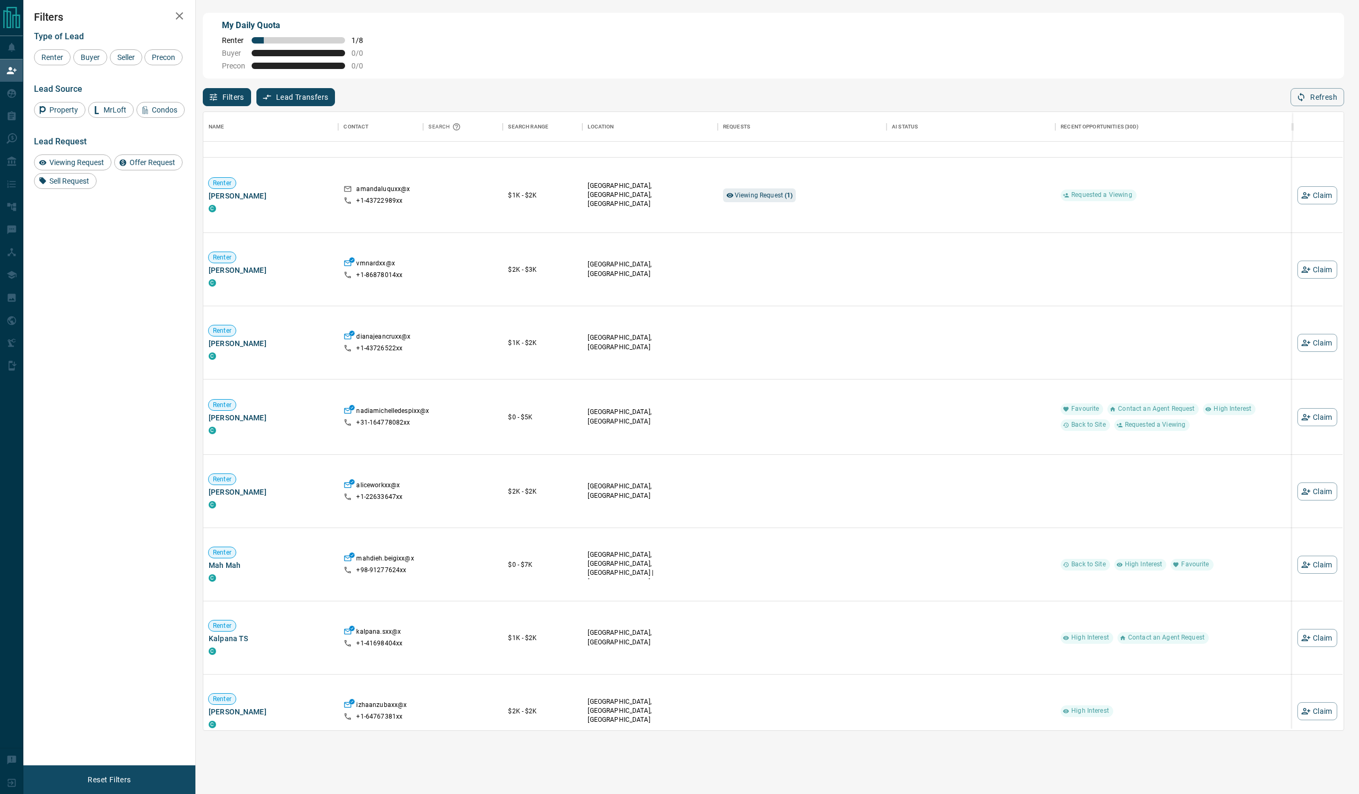
scroll to position [1683, 0]
click at [1309, 423] on button "Claim" at bounding box center [1318, 414] width 40 height 18
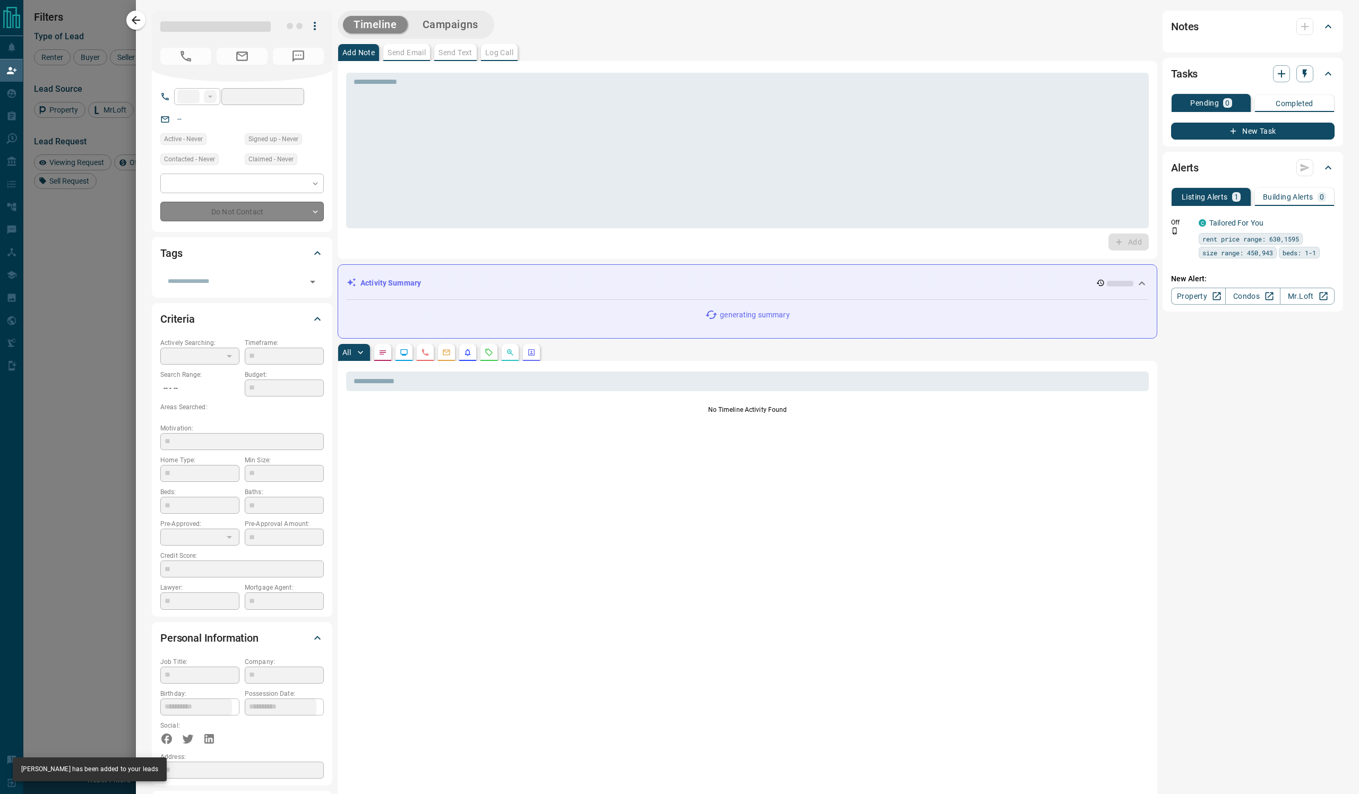
type input "***"
type input "**********"
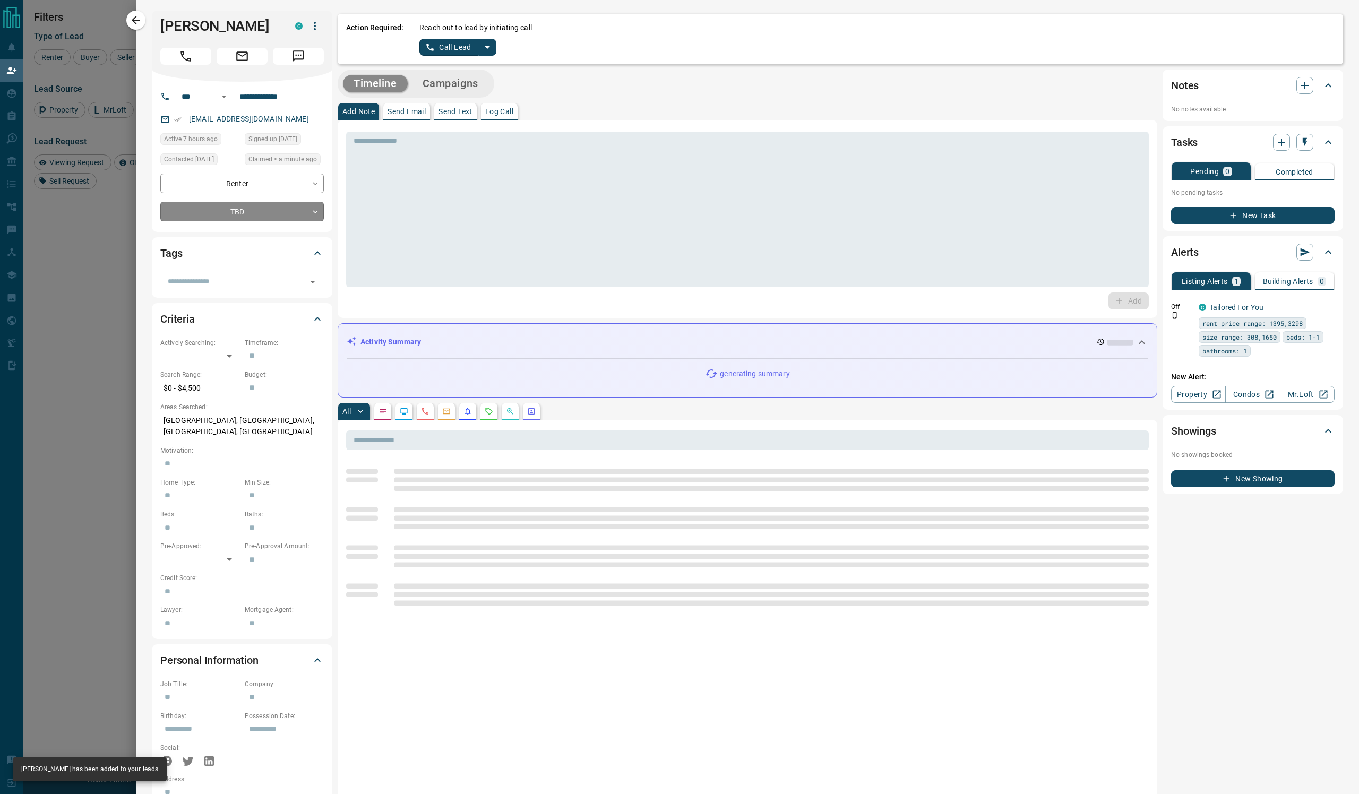
click at [289, 289] on body "Lead Transfers Claim Leads My Leads Tasks Opportunities Deals Campaigns Automat…" at bounding box center [679, 328] width 1359 height 657
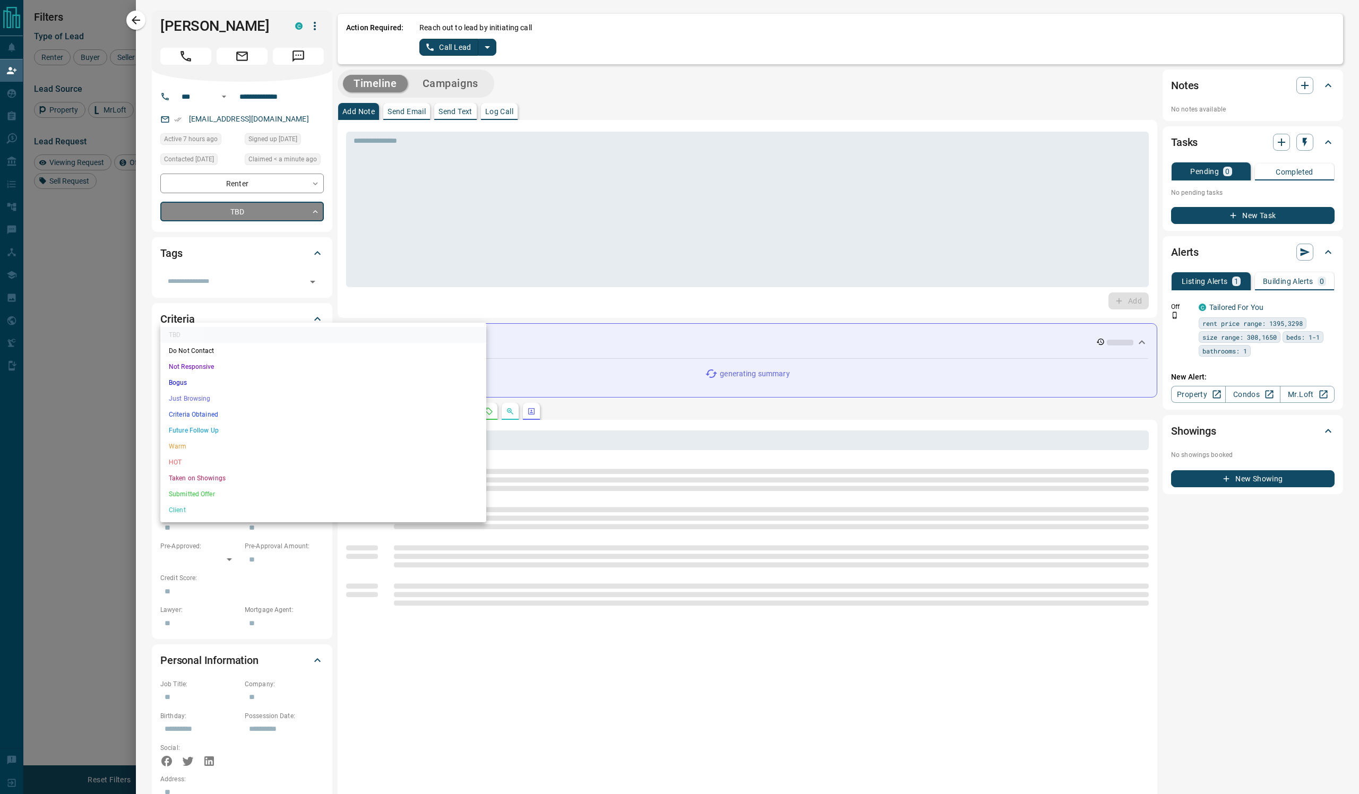
click at [252, 375] on li "Not Responsive" at bounding box center [323, 367] width 326 height 16
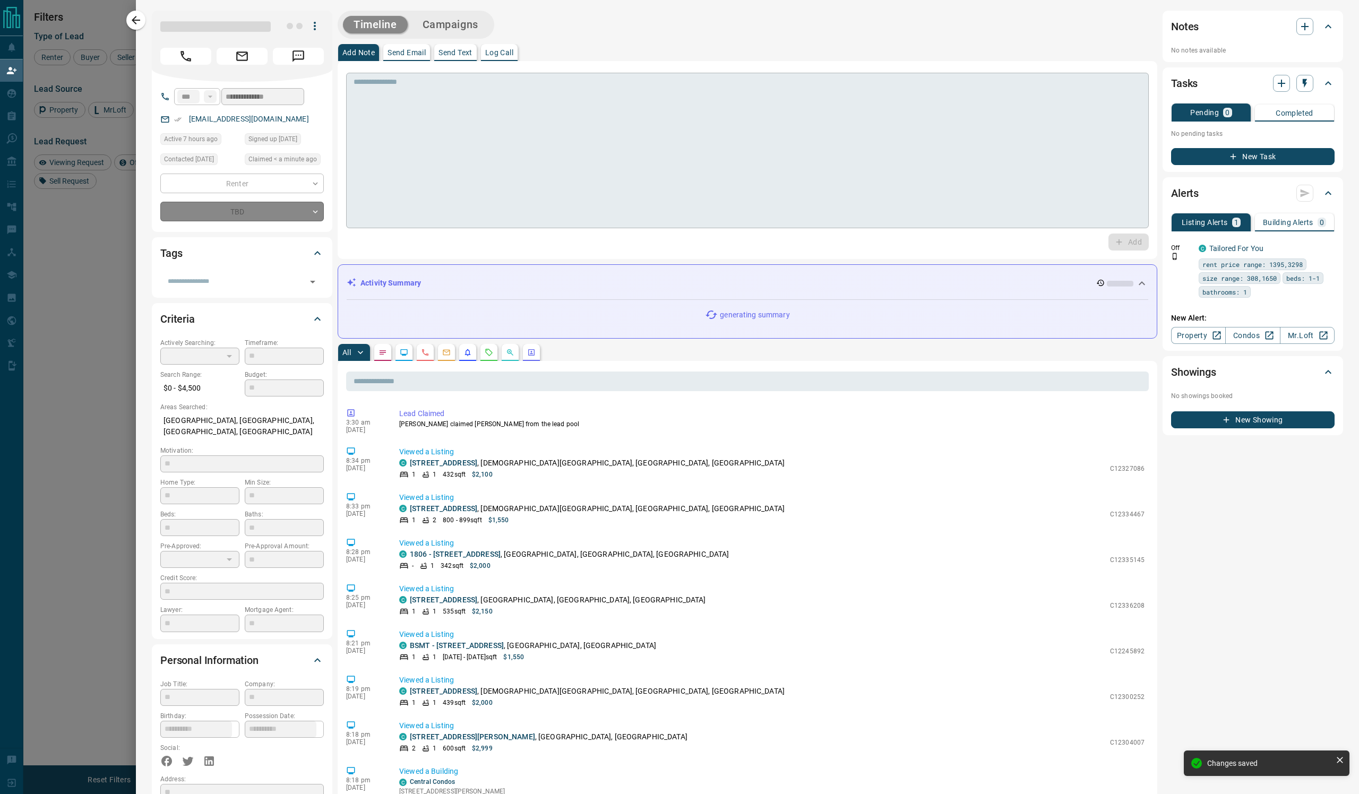
type input "*"
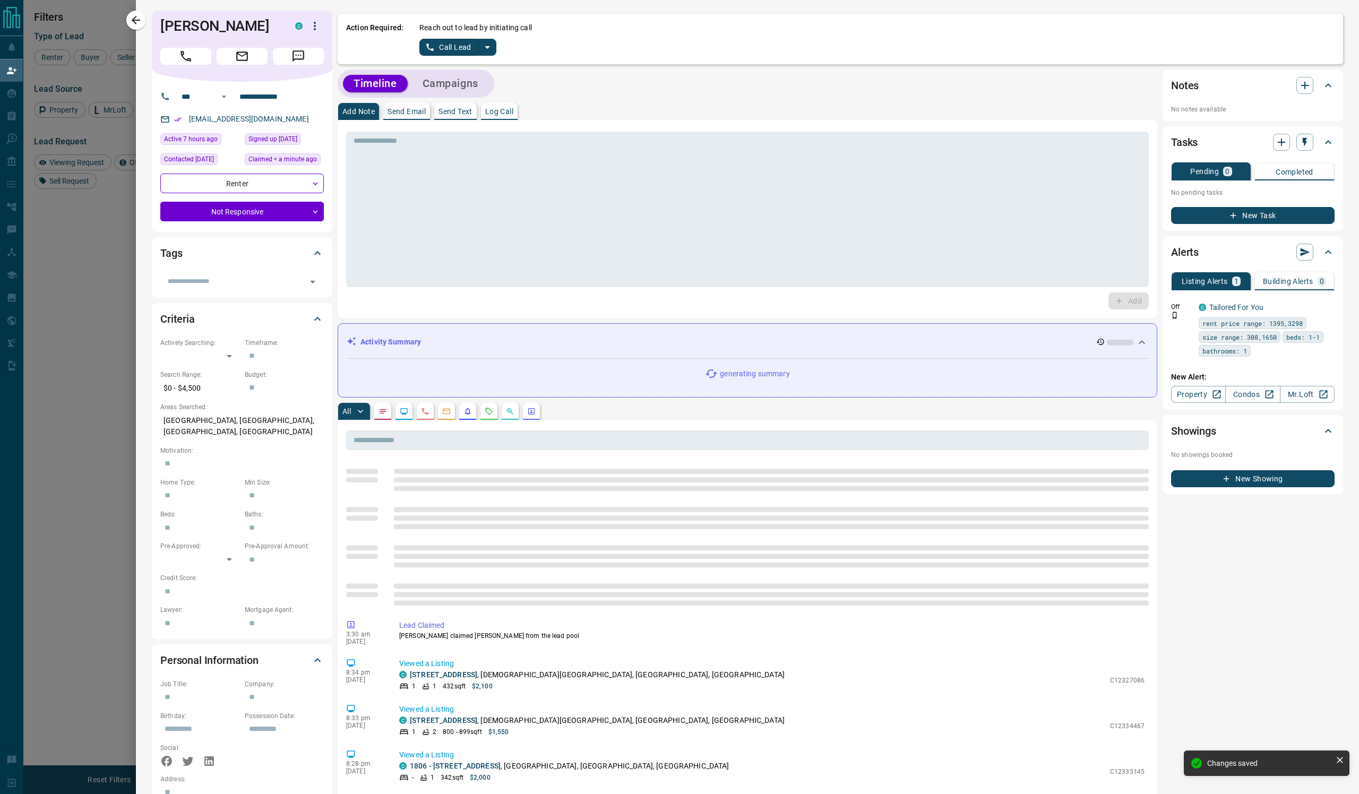
click at [426, 115] on p "Send Email" at bounding box center [407, 111] width 38 height 7
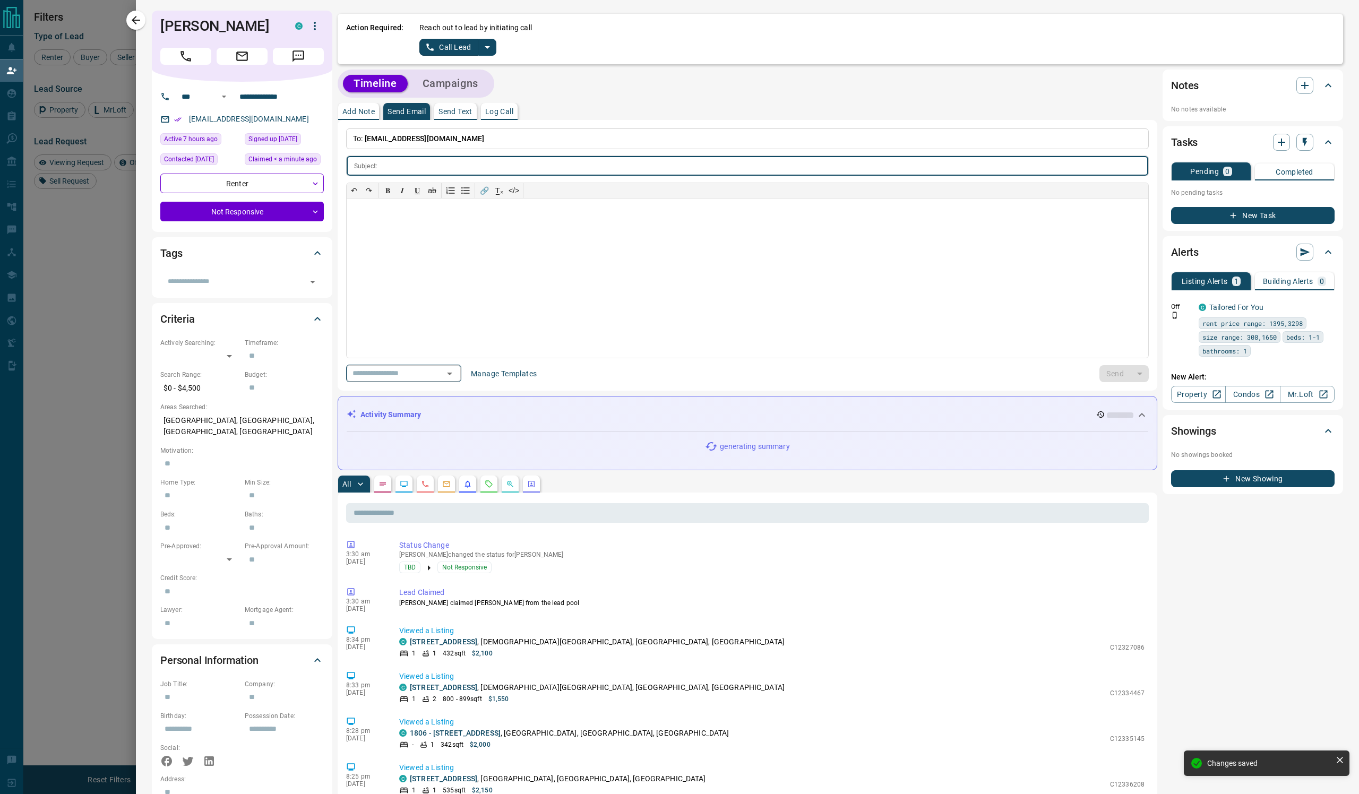
click at [456, 380] on icon "Open" at bounding box center [449, 373] width 13 height 13
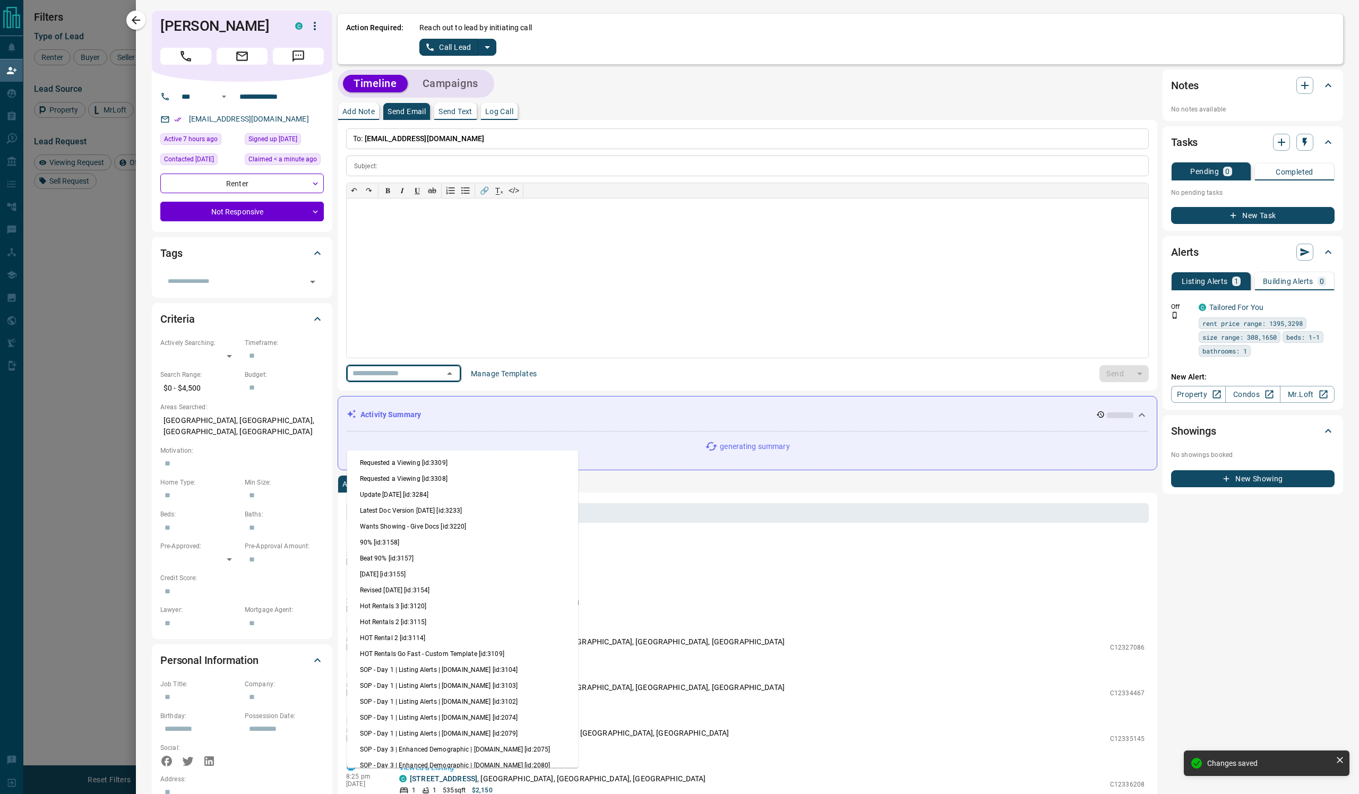
click at [507, 503] on li "Update [DATE] [id:3284]" at bounding box center [462, 495] width 231 height 16
type input "**********"
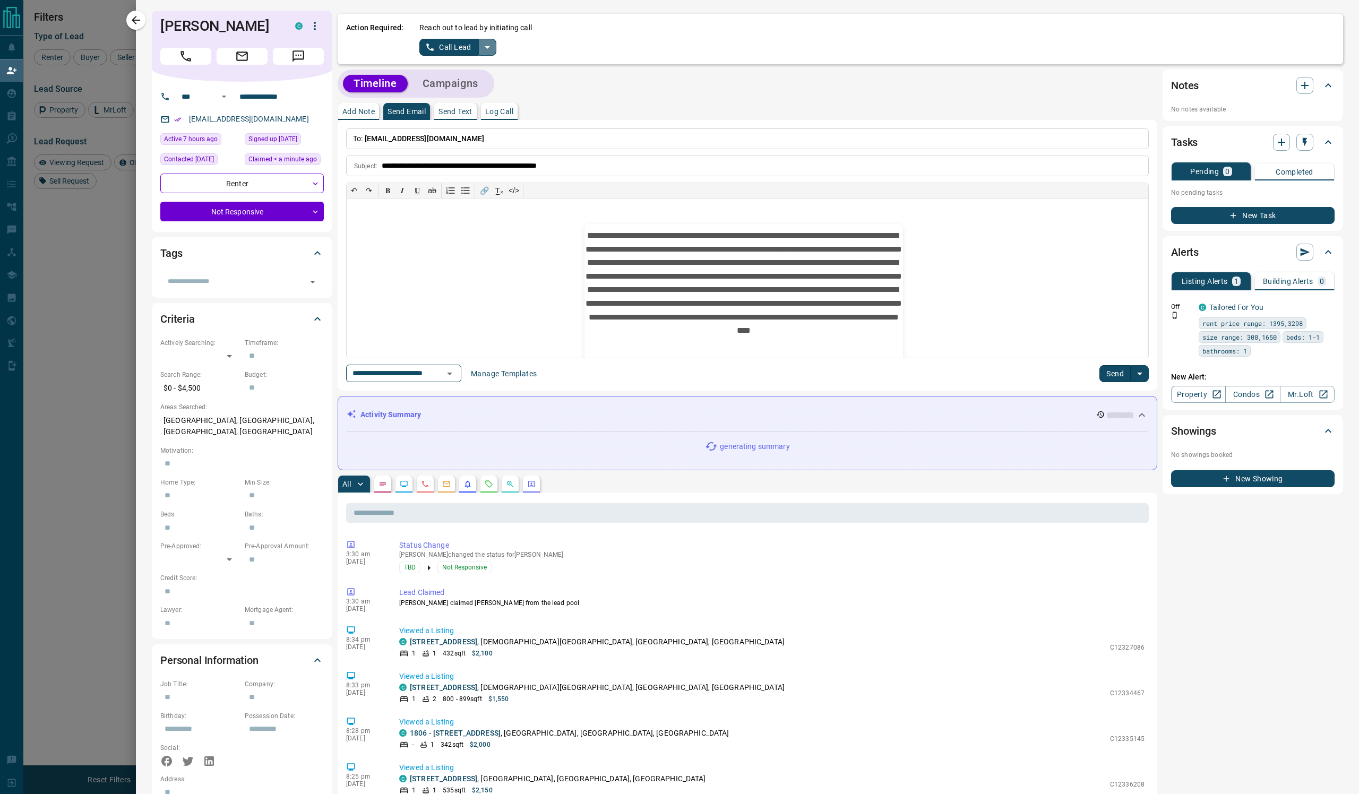
click at [490, 49] on icon "split button" at bounding box center [487, 47] width 5 height 3
click at [542, 103] on li "Log Manual Call" at bounding box center [509, 95] width 65 height 16
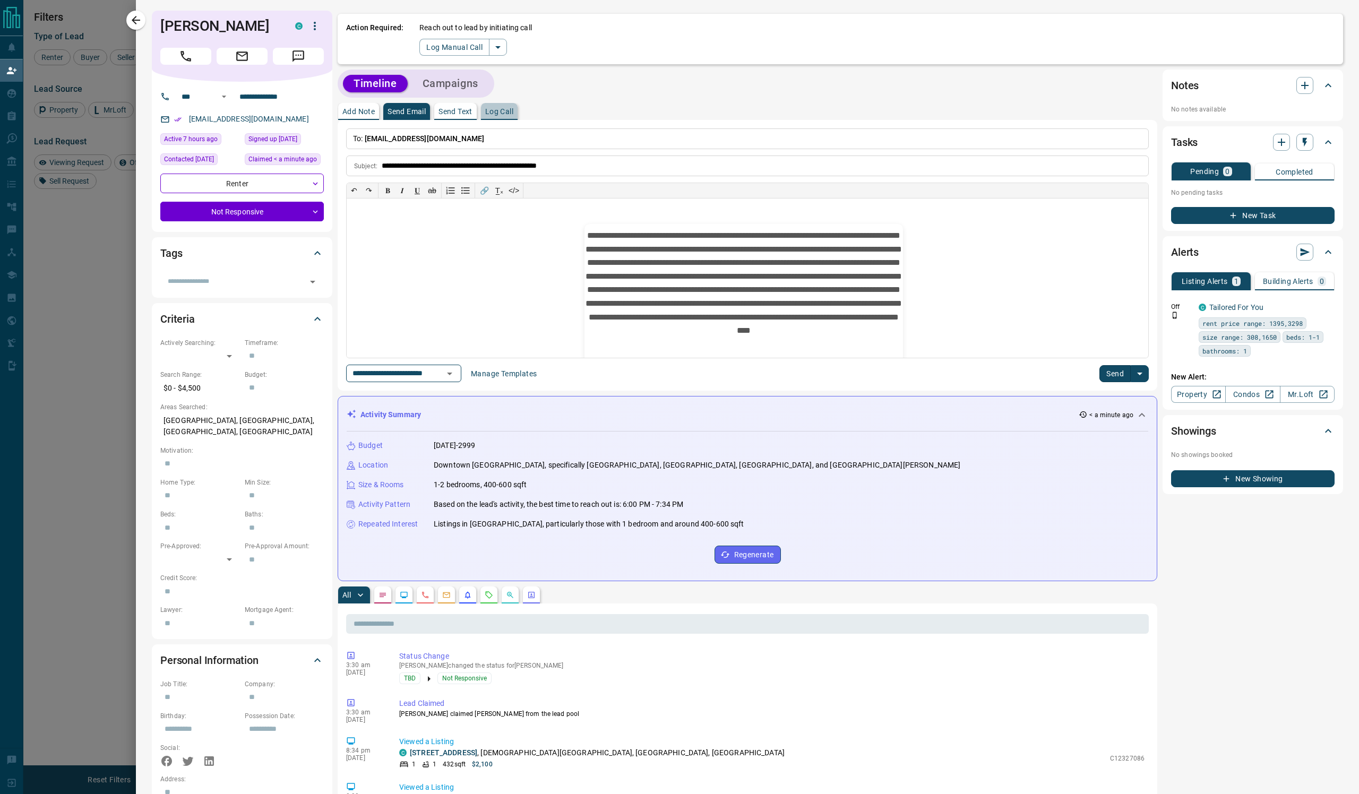
click at [513, 115] on p "Log Call" at bounding box center [499, 111] width 28 height 7
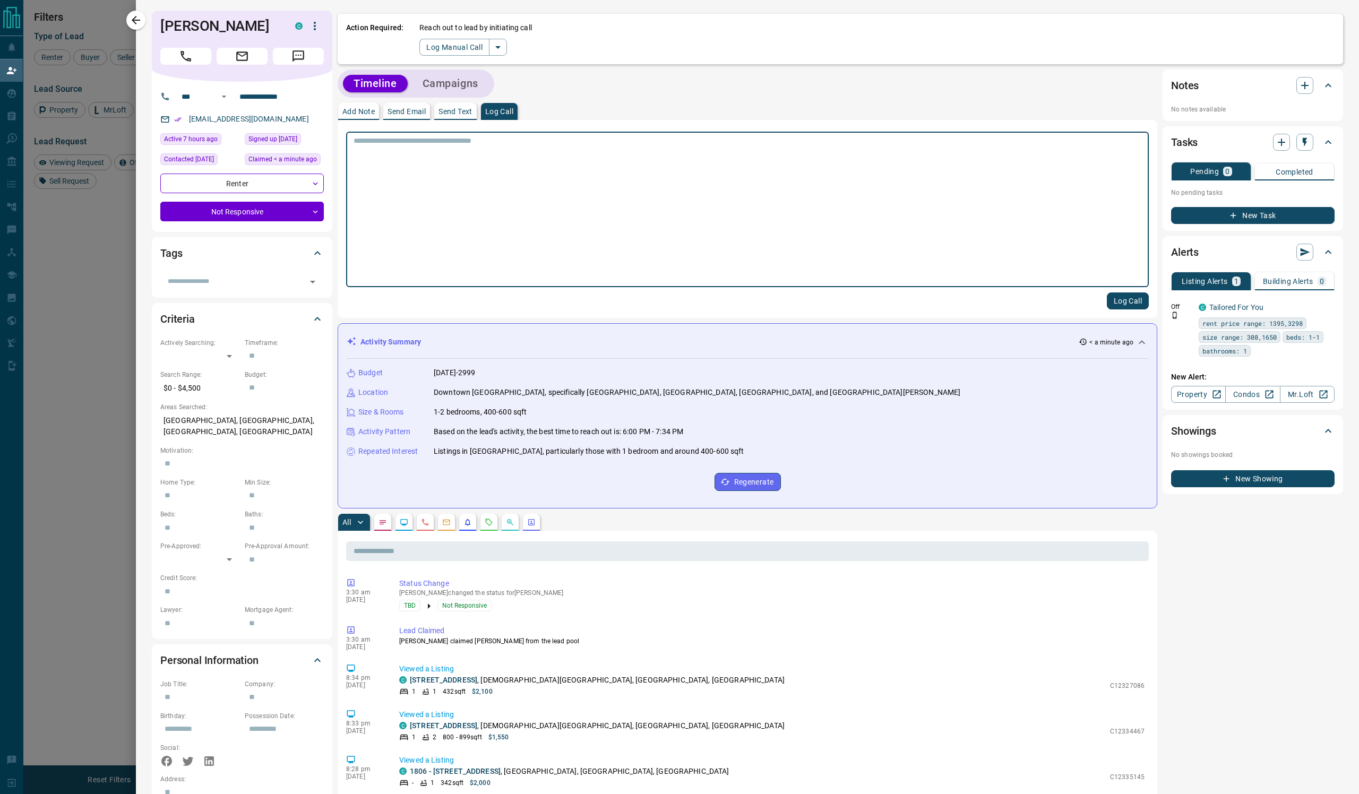
click at [542, 201] on textarea at bounding box center [748, 209] width 788 height 147
type textarea "****"
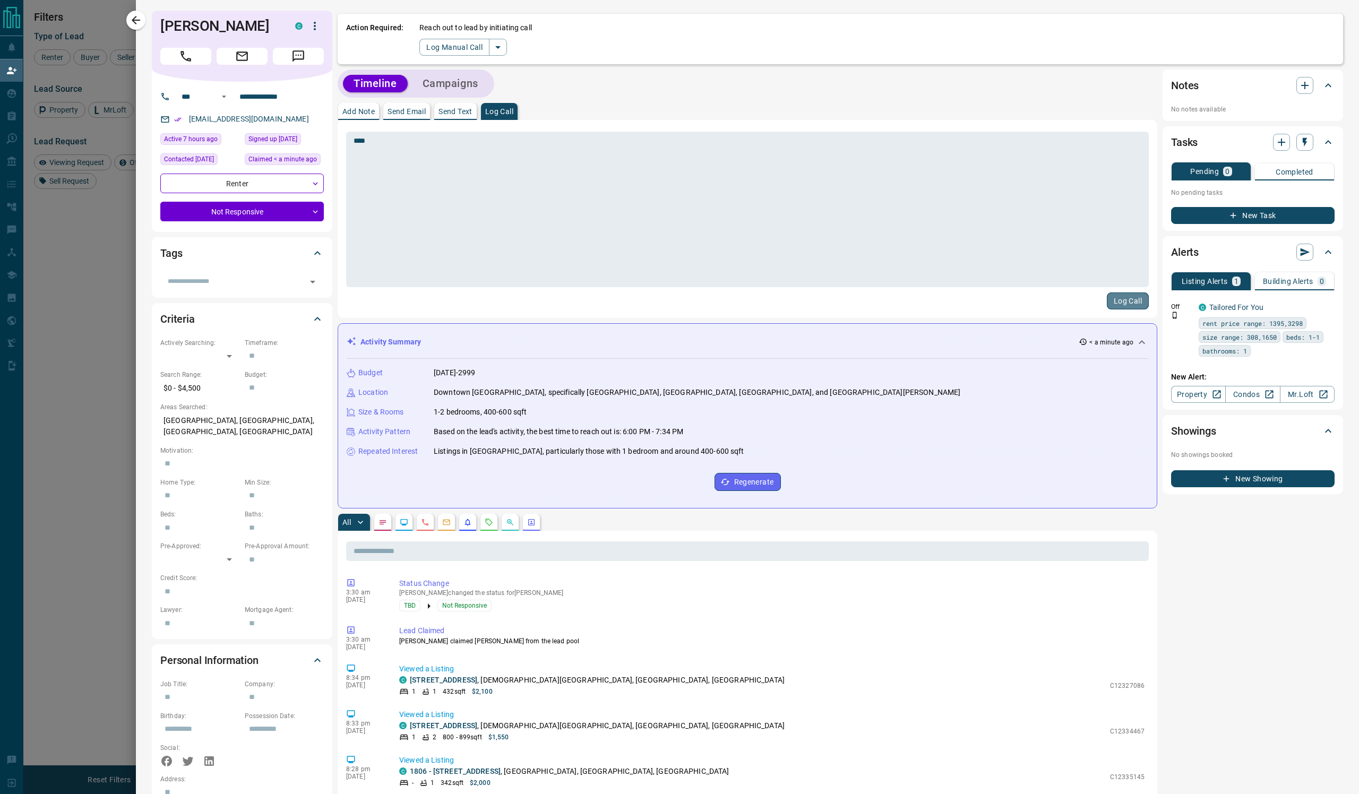
click at [1107, 310] on button "Log Call" at bounding box center [1128, 301] width 42 height 17
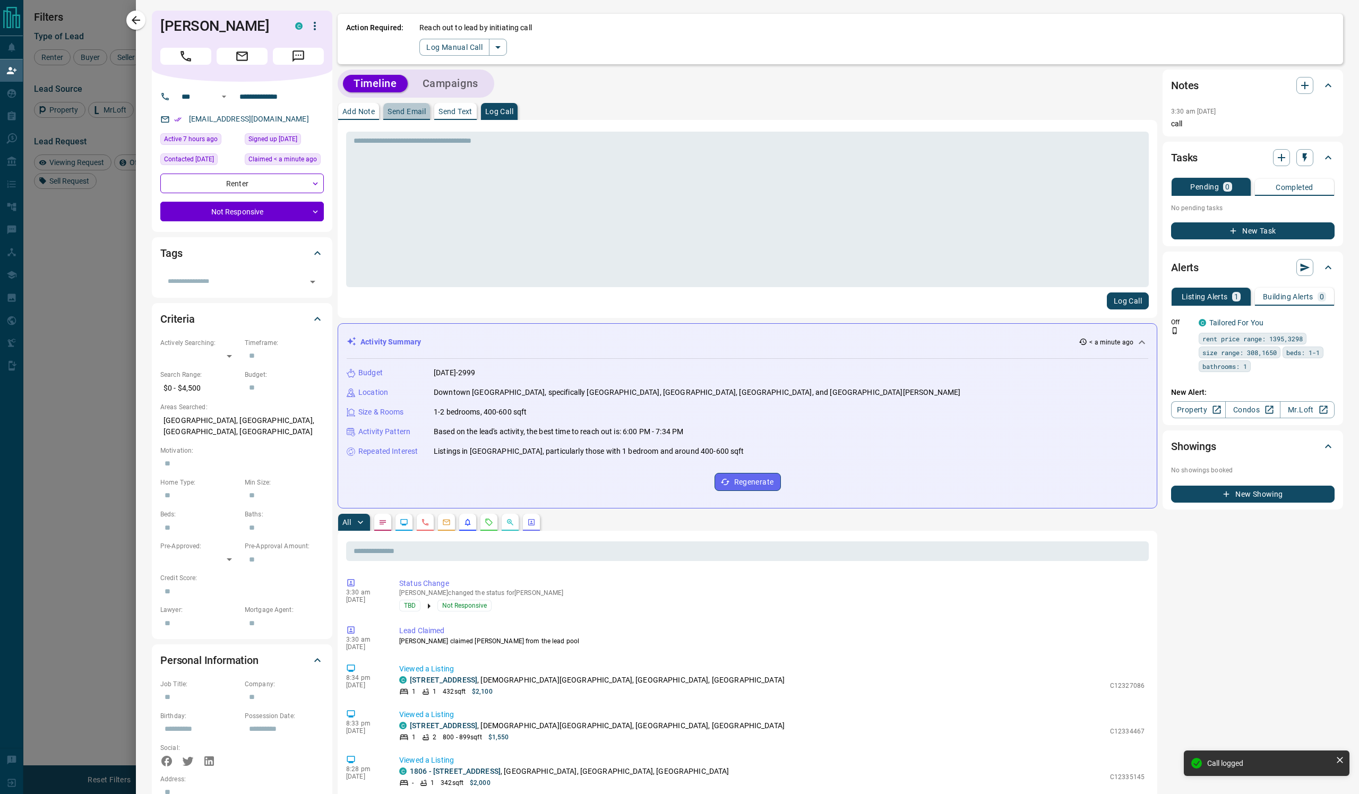
click at [426, 115] on p "Send Email" at bounding box center [407, 111] width 38 height 7
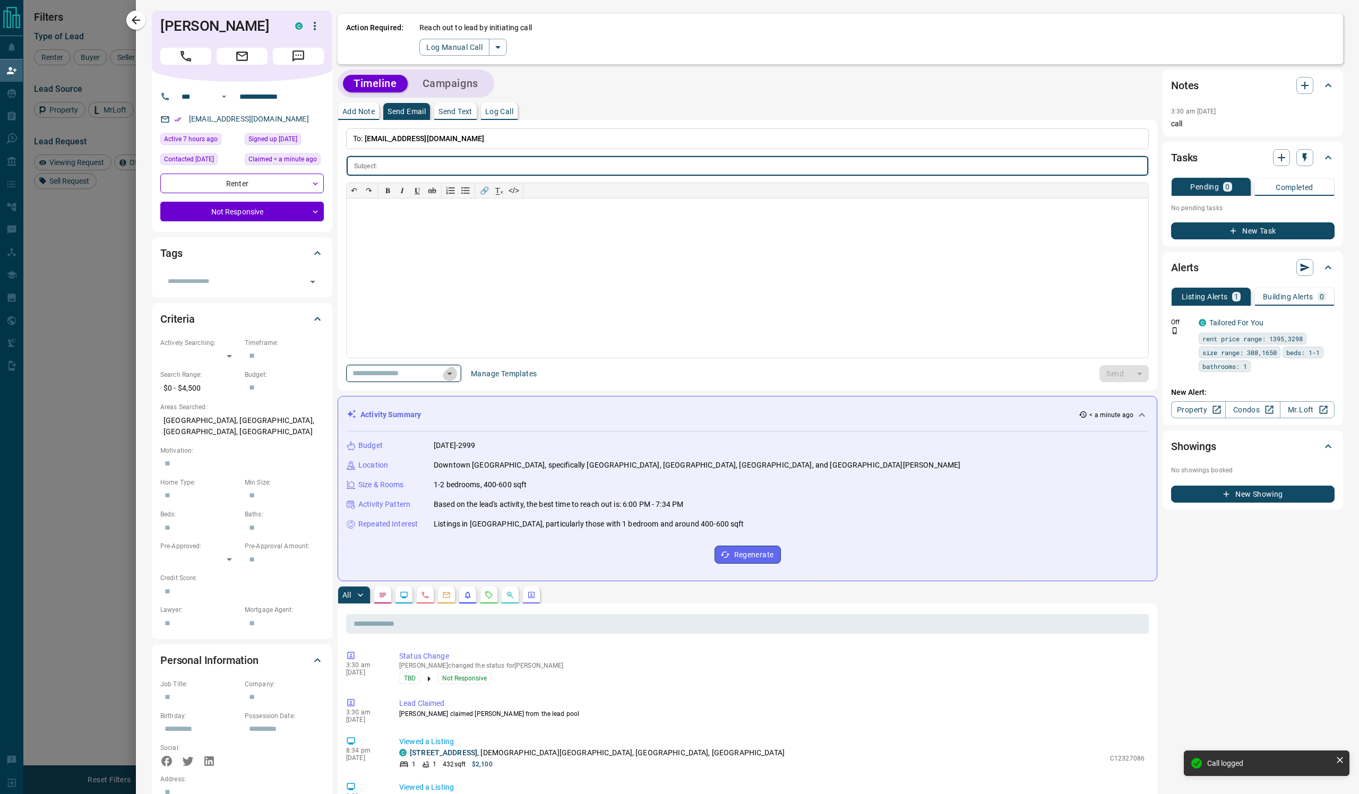
click at [456, 380] on icon "Open" at bounding box center [449, 373] width 13 height 13
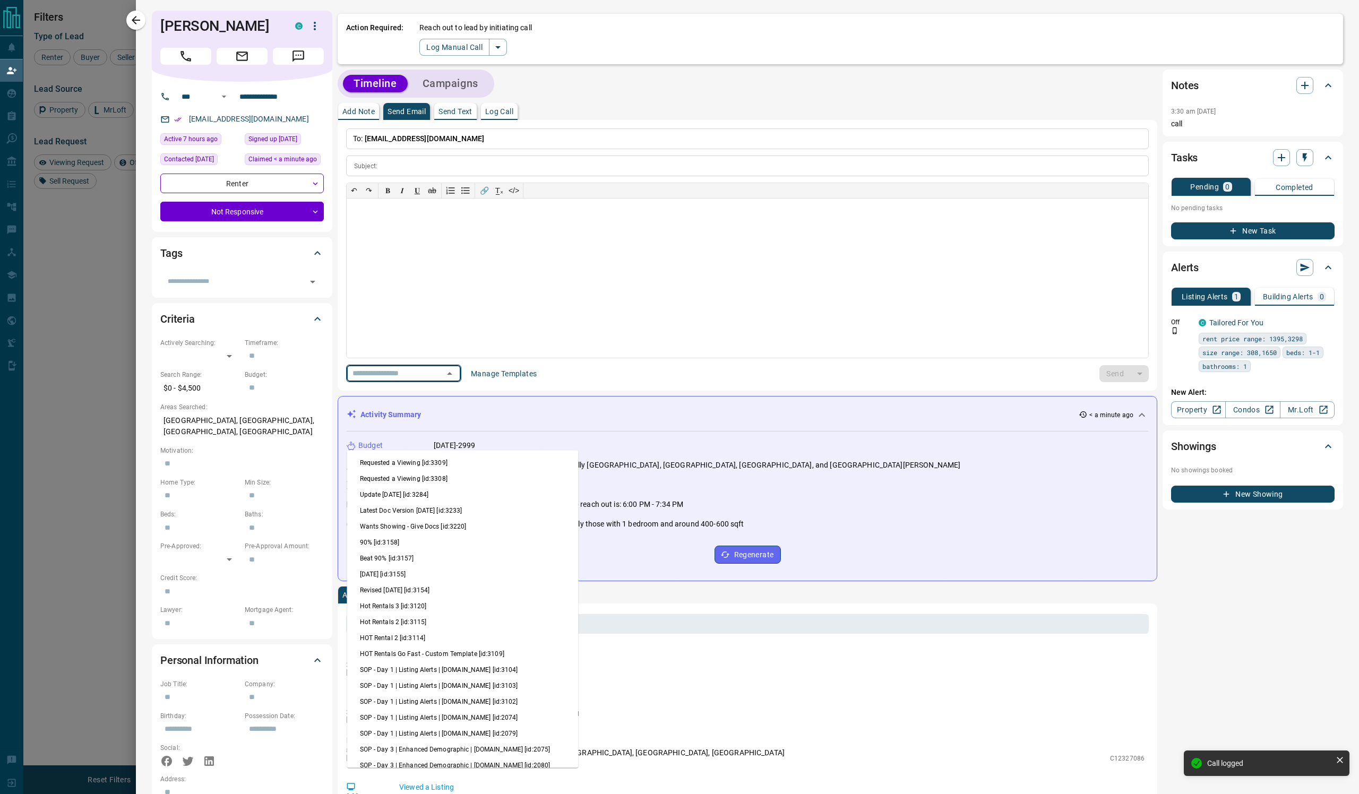
click at [456, 503] on li "Update [DATE] [id:3284]" at bounding box center [462, 495] width 231 height 16
type input "**********"
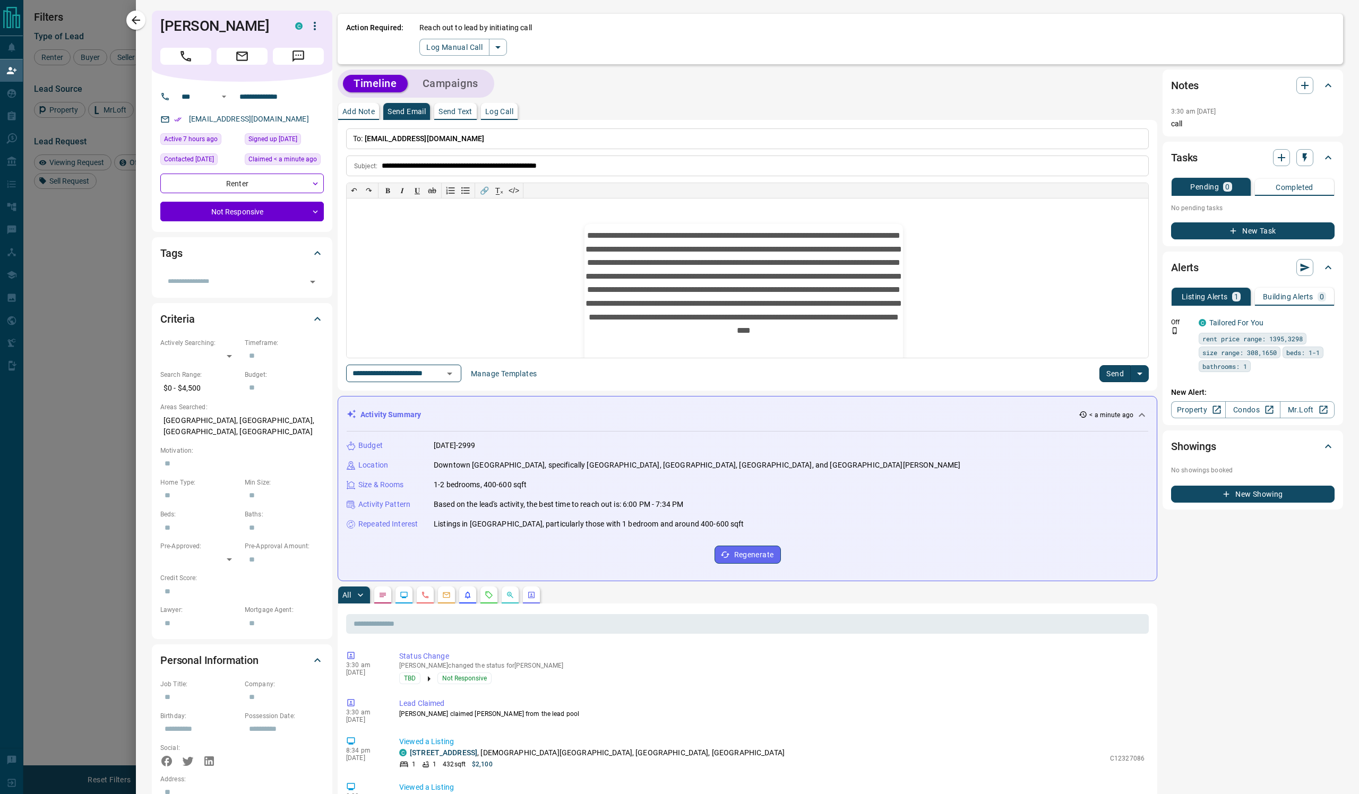
drag, startPoint x: 499, startPoint y: 656, endPoint x: 546, endPoint y: 685, distance: 54.8
click at [546, 530] on p "Listings in [GEOGRAPHIC_DATA], particularly those with 1 bedroom and around 400…" at bounding box center [589, 524] width 311 height 11
copy p "Listings in [GEOGRAPHIC_DATA], particularly those with 1 bedroom and around 400…"
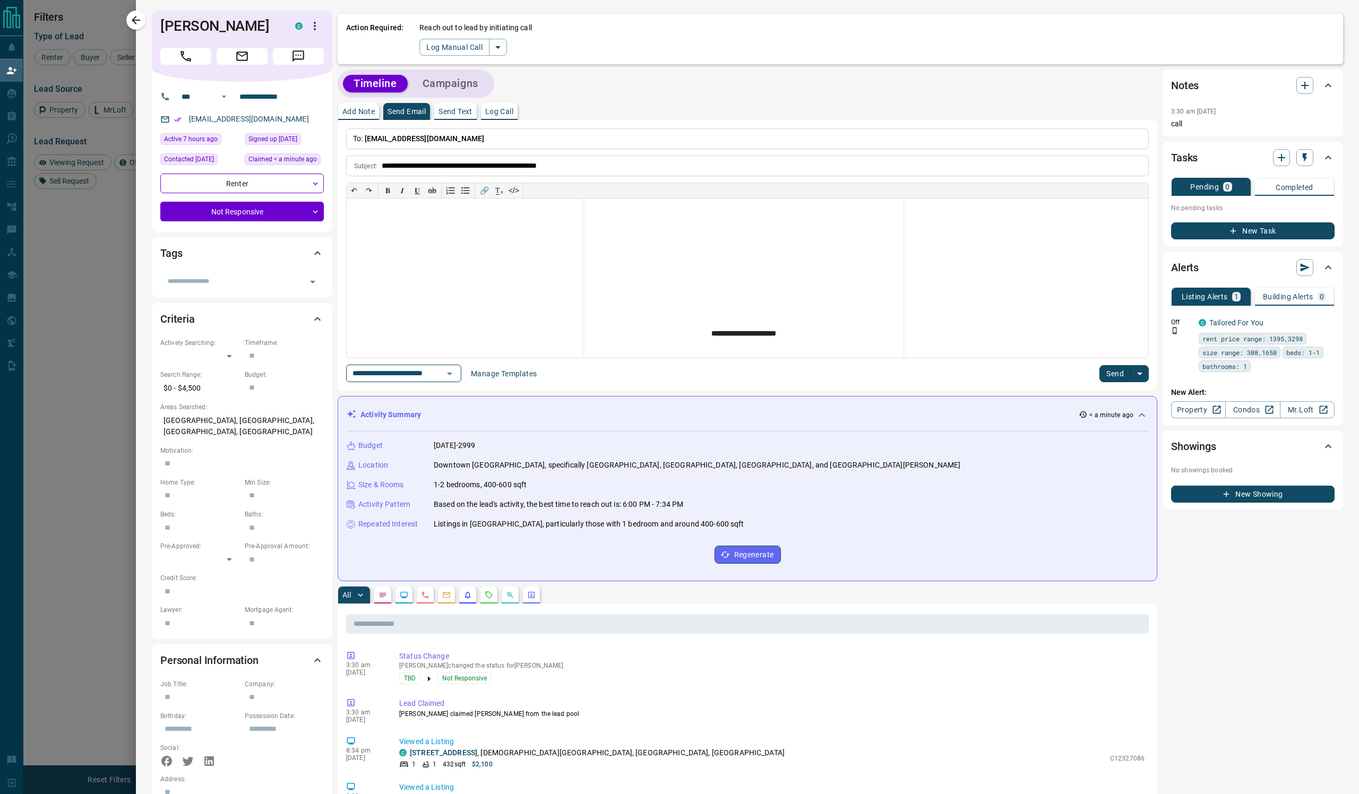
scroll to position [285, 0]
click at [818, 318] on p "**********" at bounding box center [744, 131] width 319 height 374
click at [1104, 382] on button "Send" at bounding box center [1115, 373] width 31 height 17
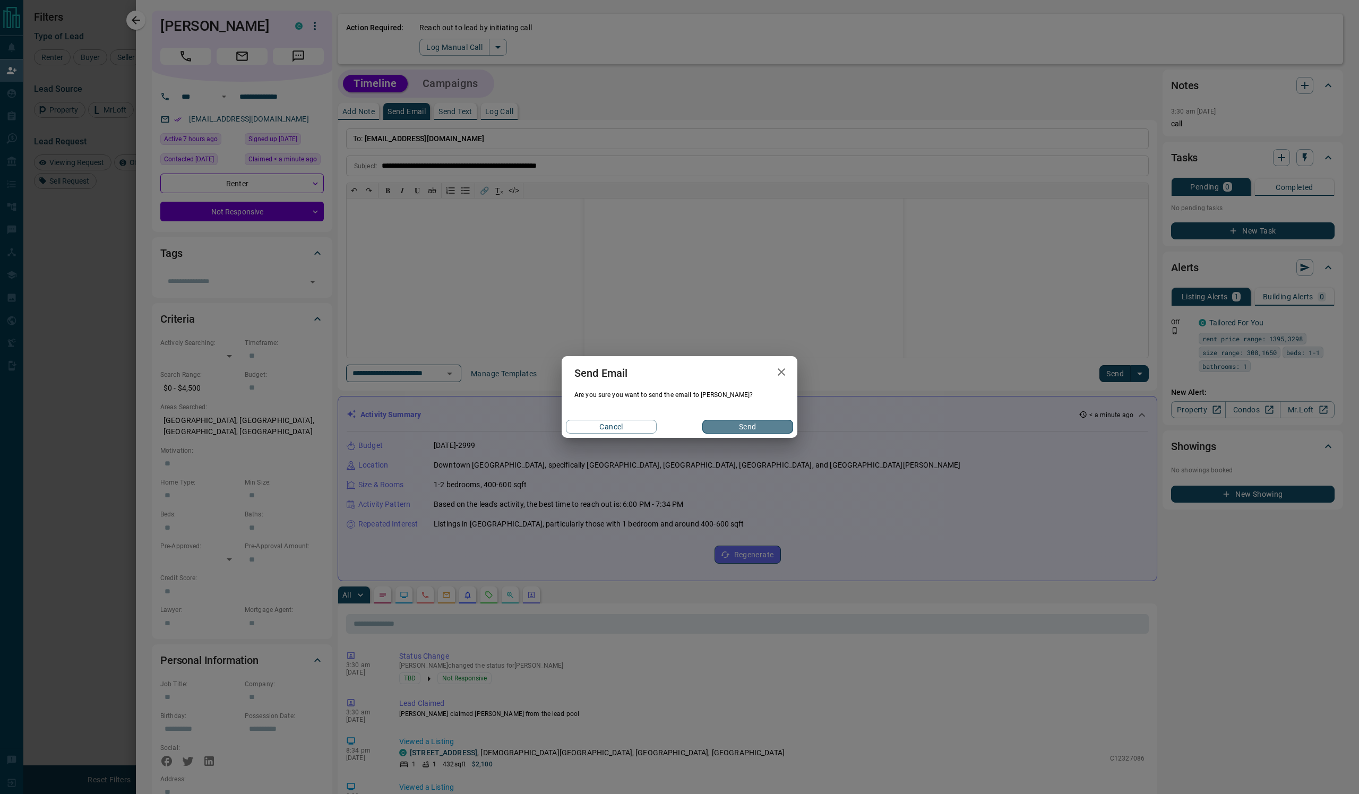
click at [759, 434] on button "Send" at bounding box center [747, 427] width 91 height 14
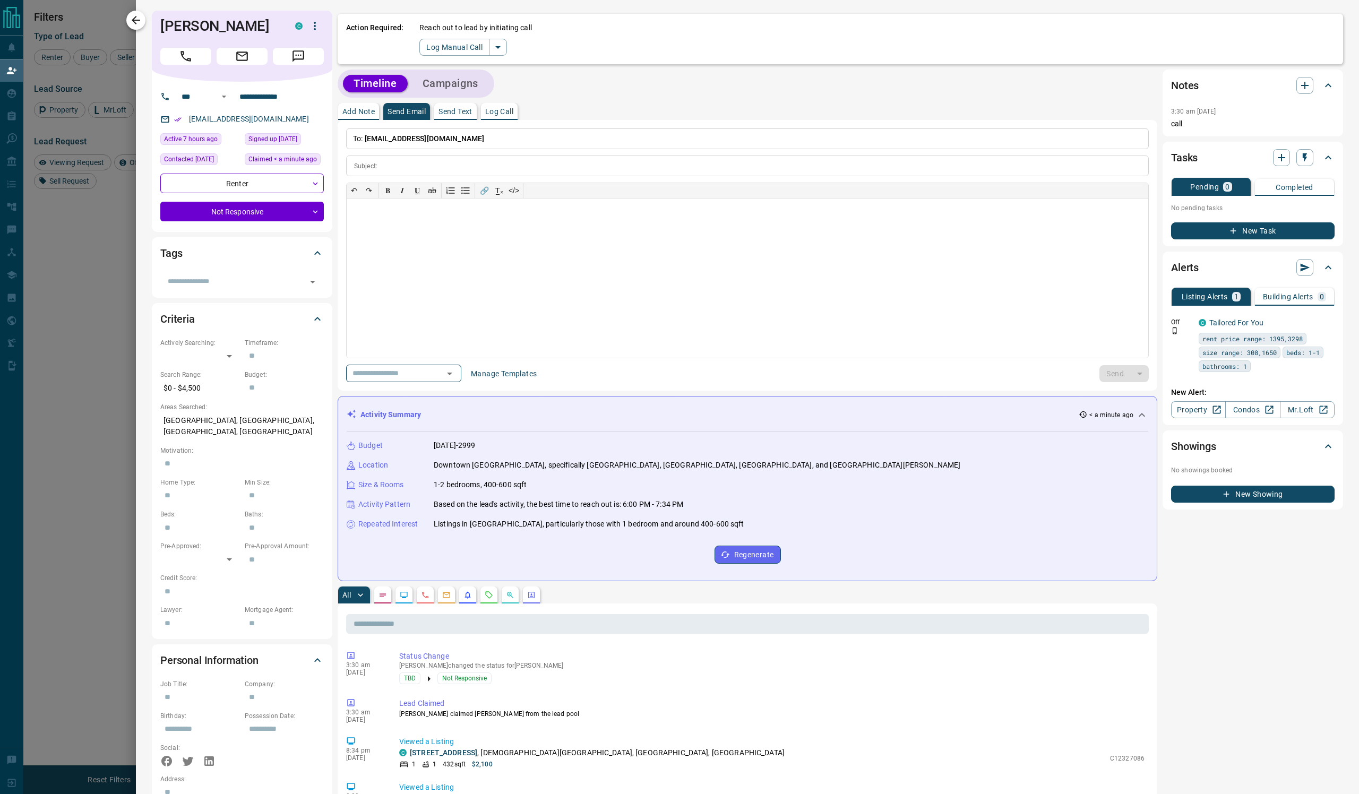
scroll to position [0, 0]
click at [140, 19] on icon "button" at bounding box center [136, 20] width 8 height 8
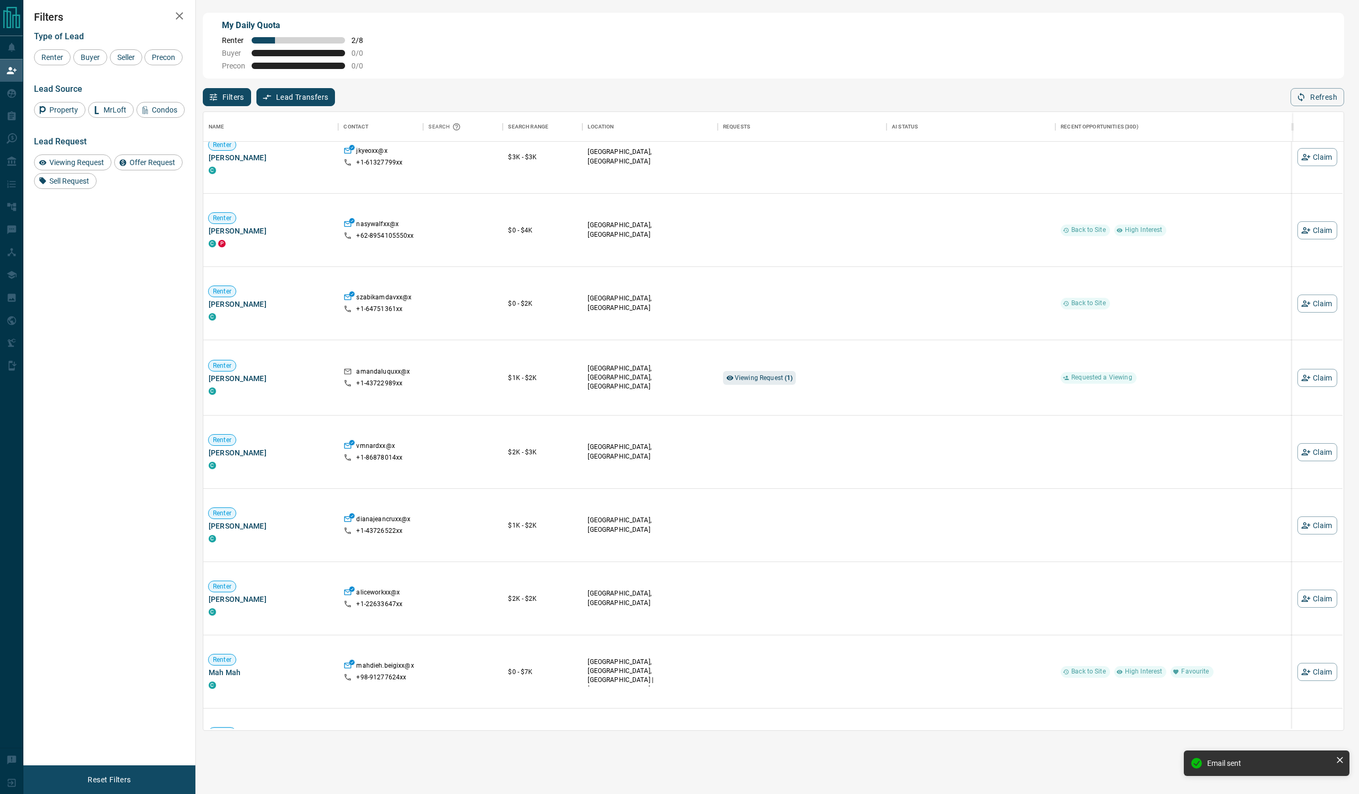
scroll to position [1473, 0]
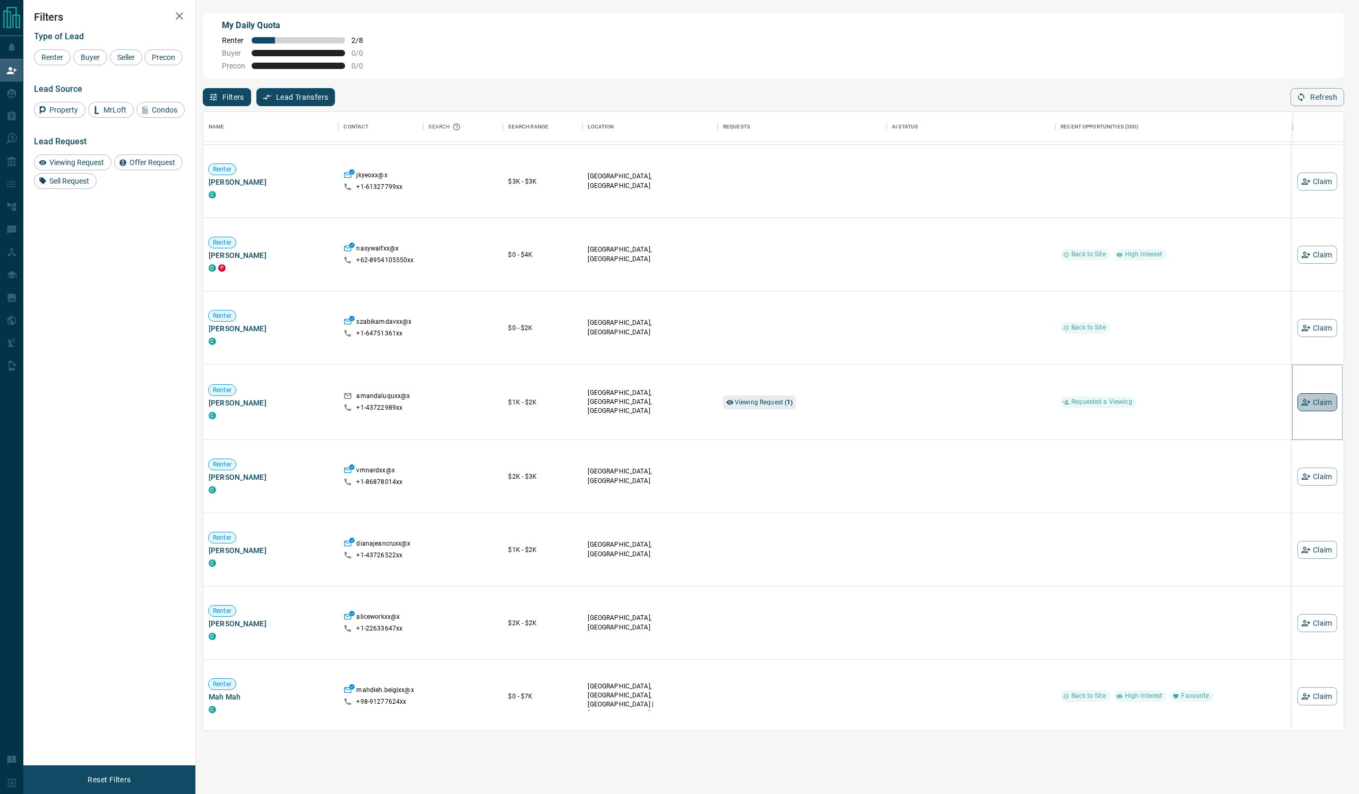
click at [1321, 411] on button "Claim" at bounding box center [1318, 402] width 40 height 18
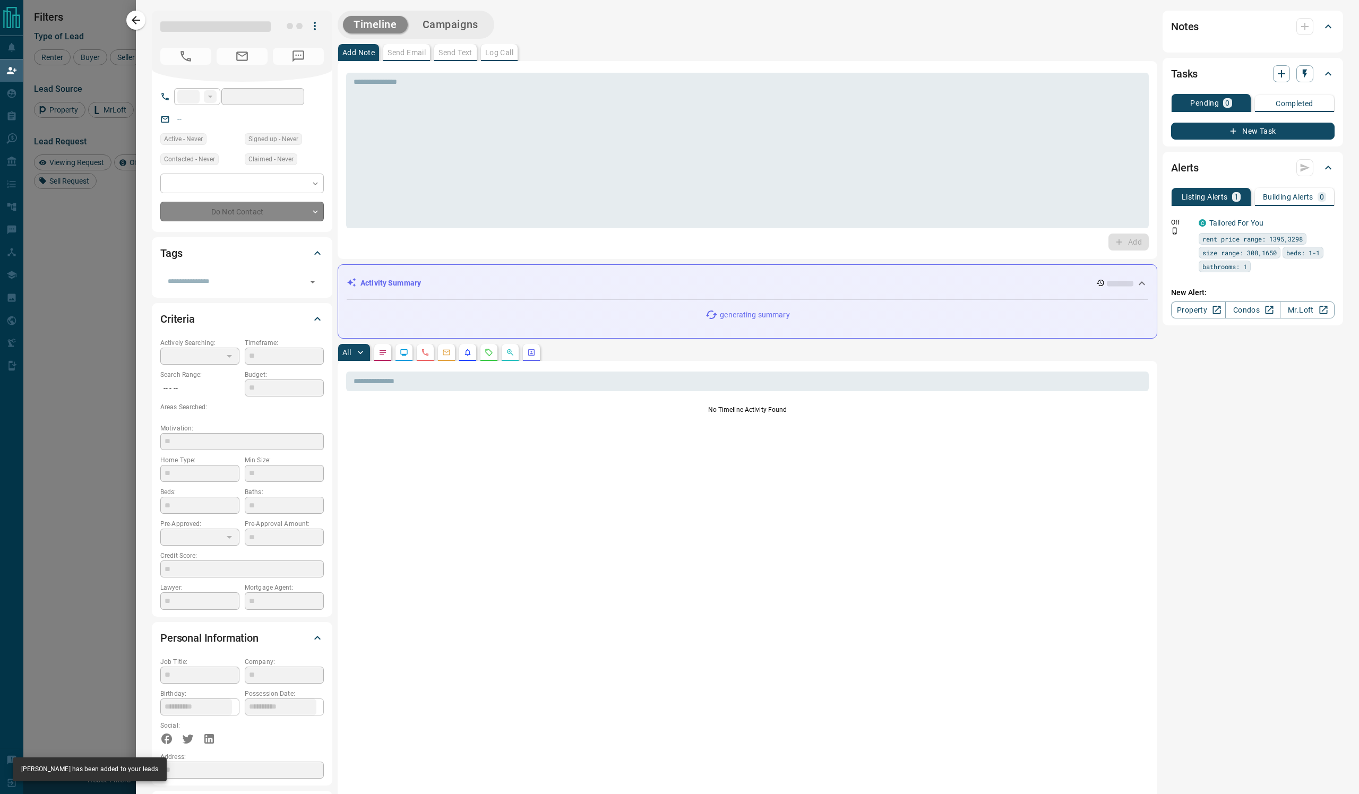
type input "**"
type input "**********"
type input "**"
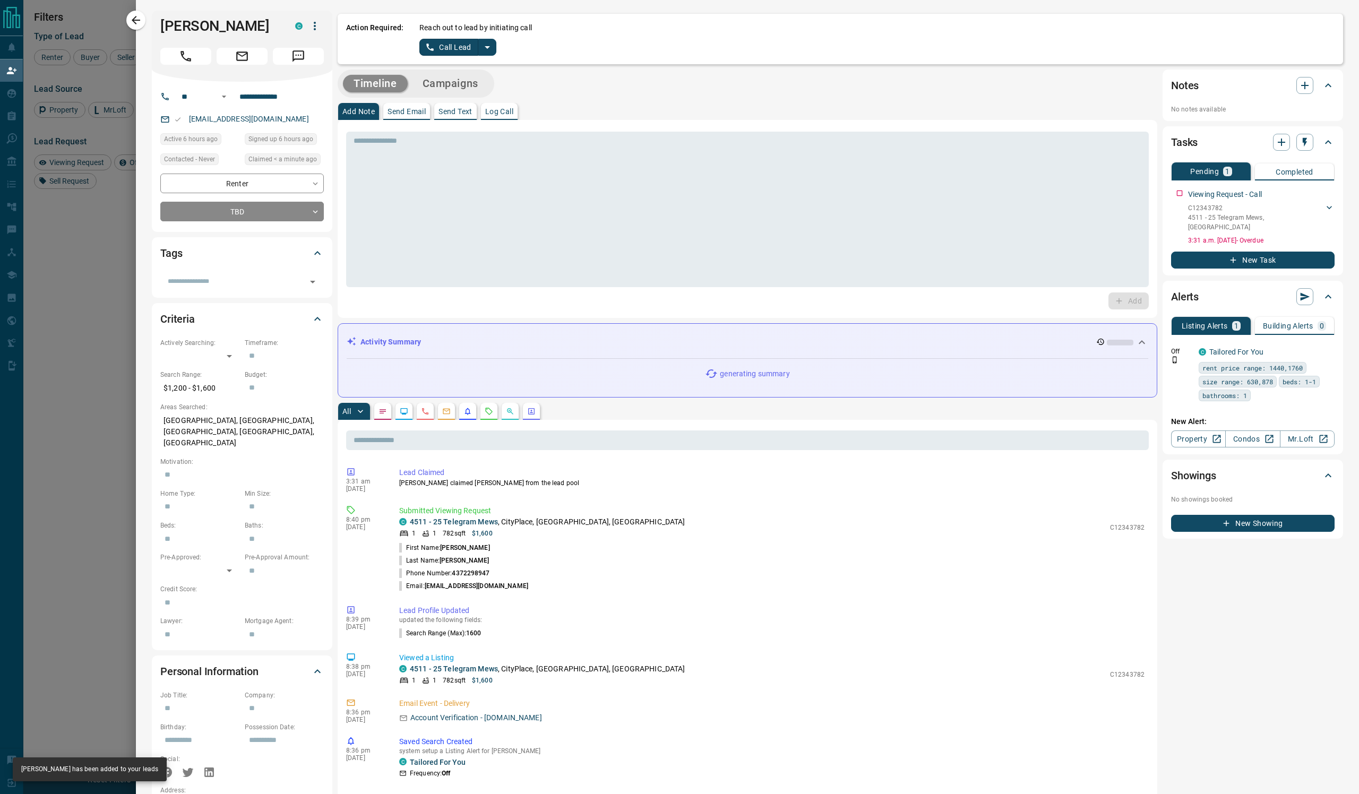
click at [494, 54] on icon "split button" at bounding box center [487, 47] width 13 height 13
click at [542, 103] on li "Log Manual Call" at bounding box center [509, 95] width 65 height 16
click at [513, 115] on p "Log Call" at bounding box center [499, 111] width 28 height 7
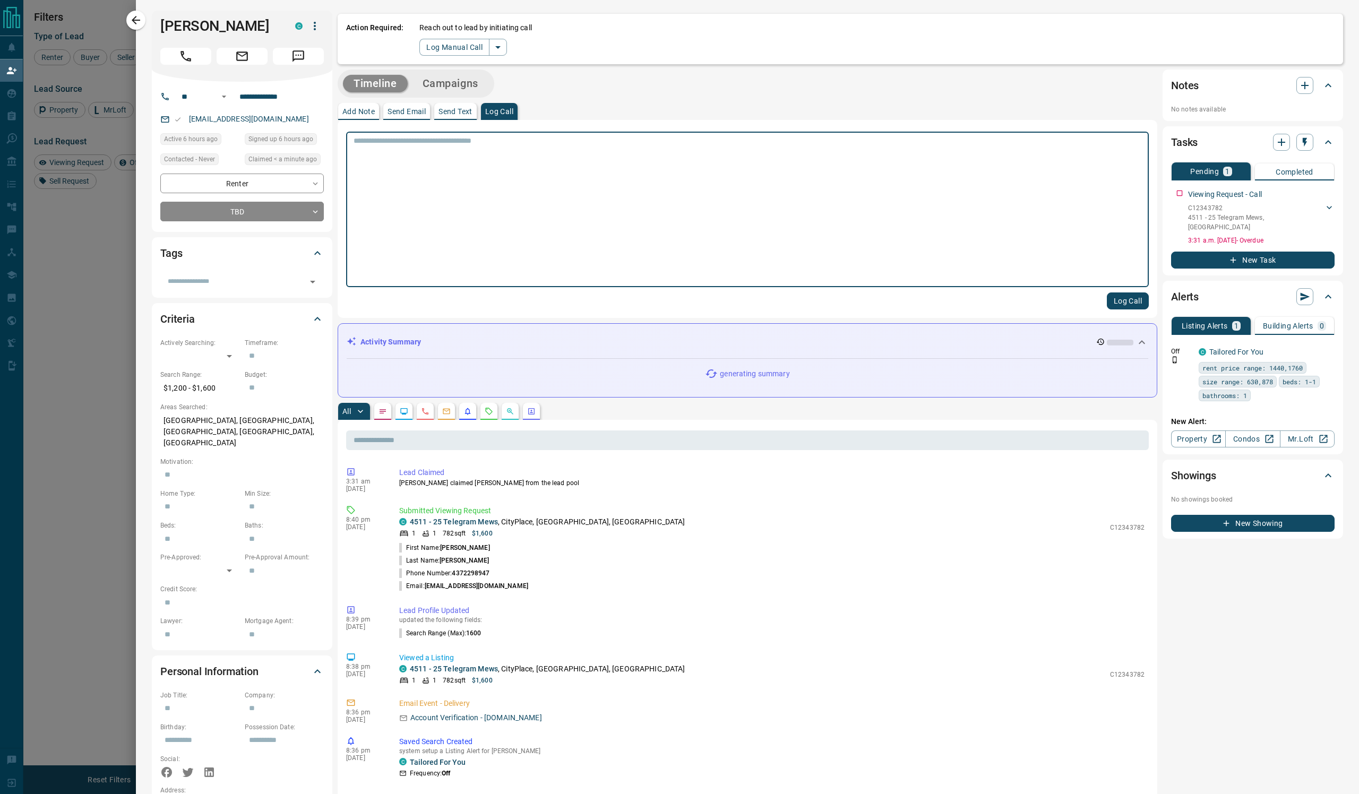
click at [547, 170] on textarea at bounding box center [748, 209] width 788 height 147
type textarea "****"
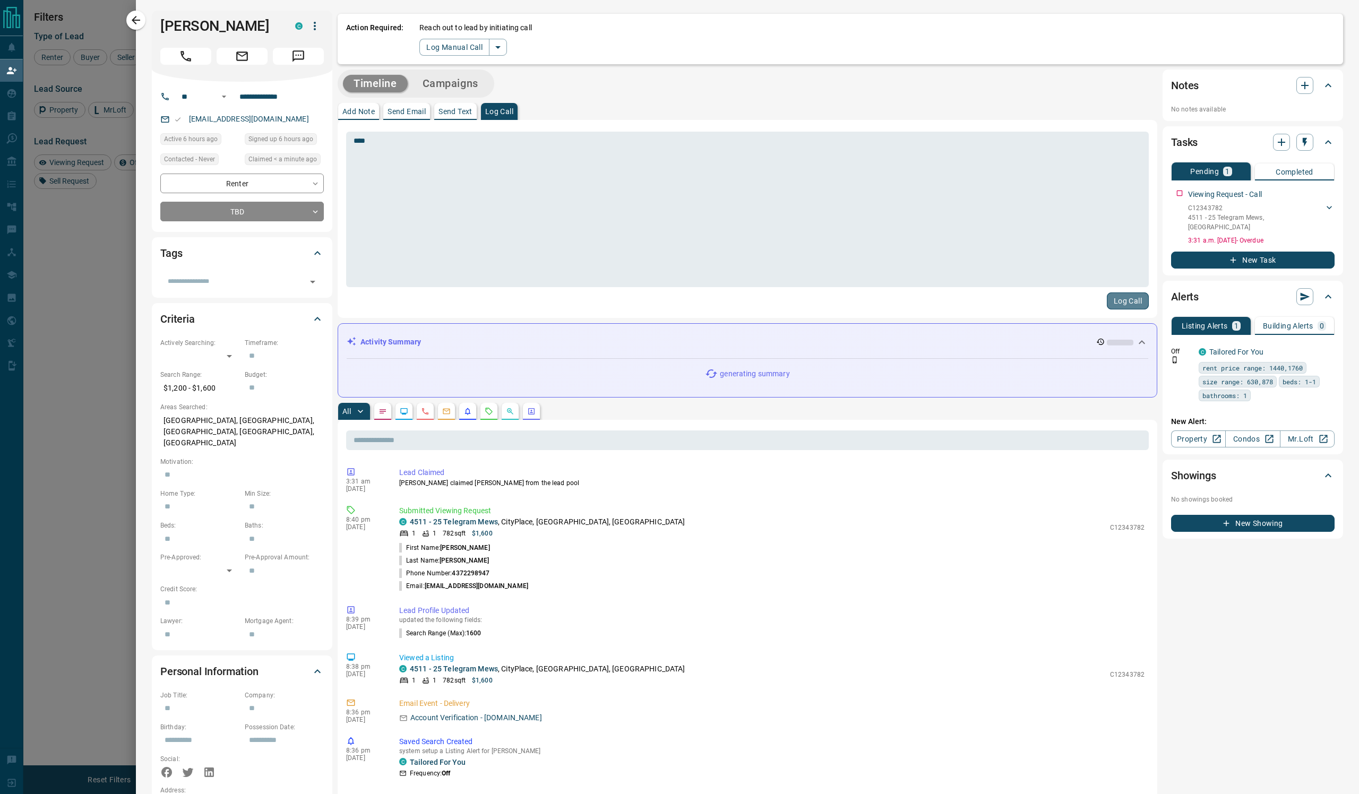
click at [1117, 310] on button "Log Call" at bounding box center [1128, 301] width 42 height 17
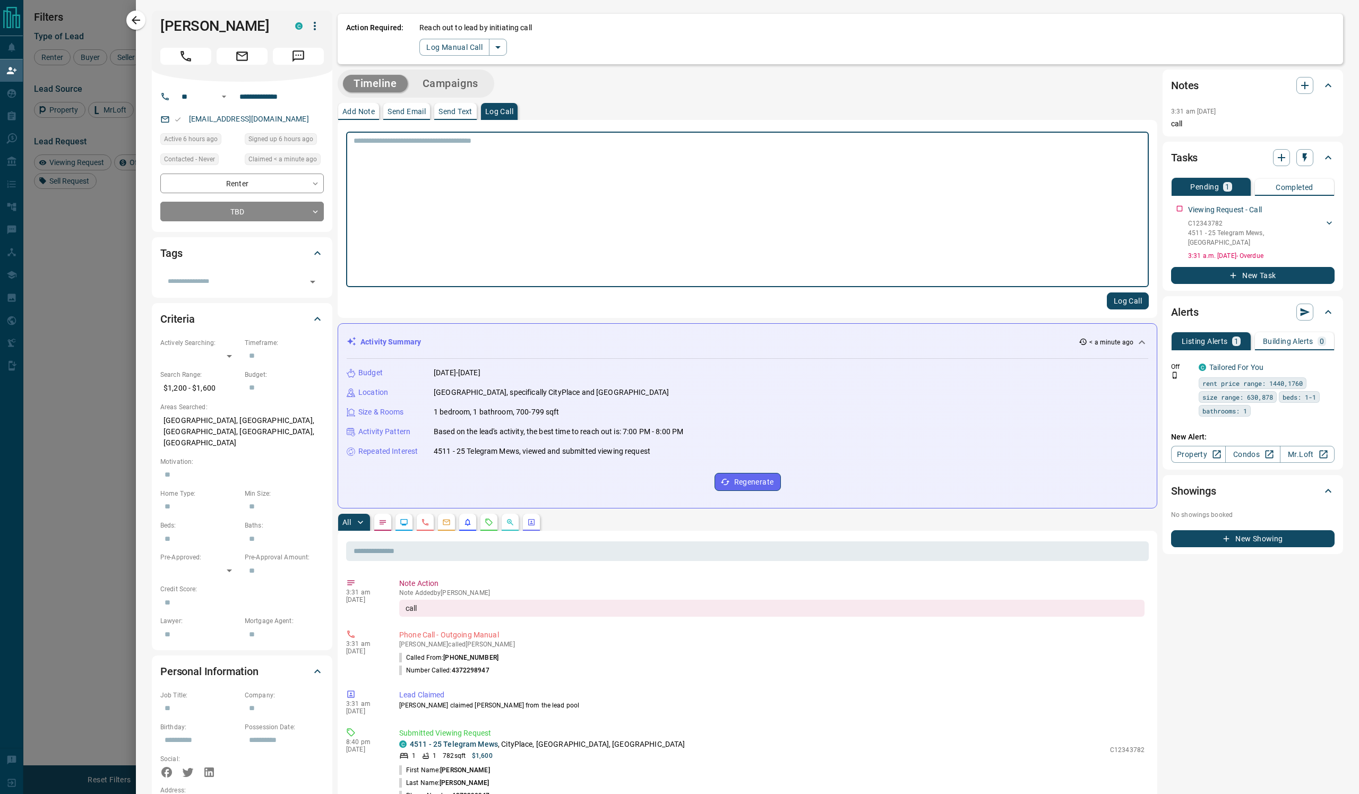
click at [801, 215] on textarea at bounding box center [748, 209] width 788 height 147
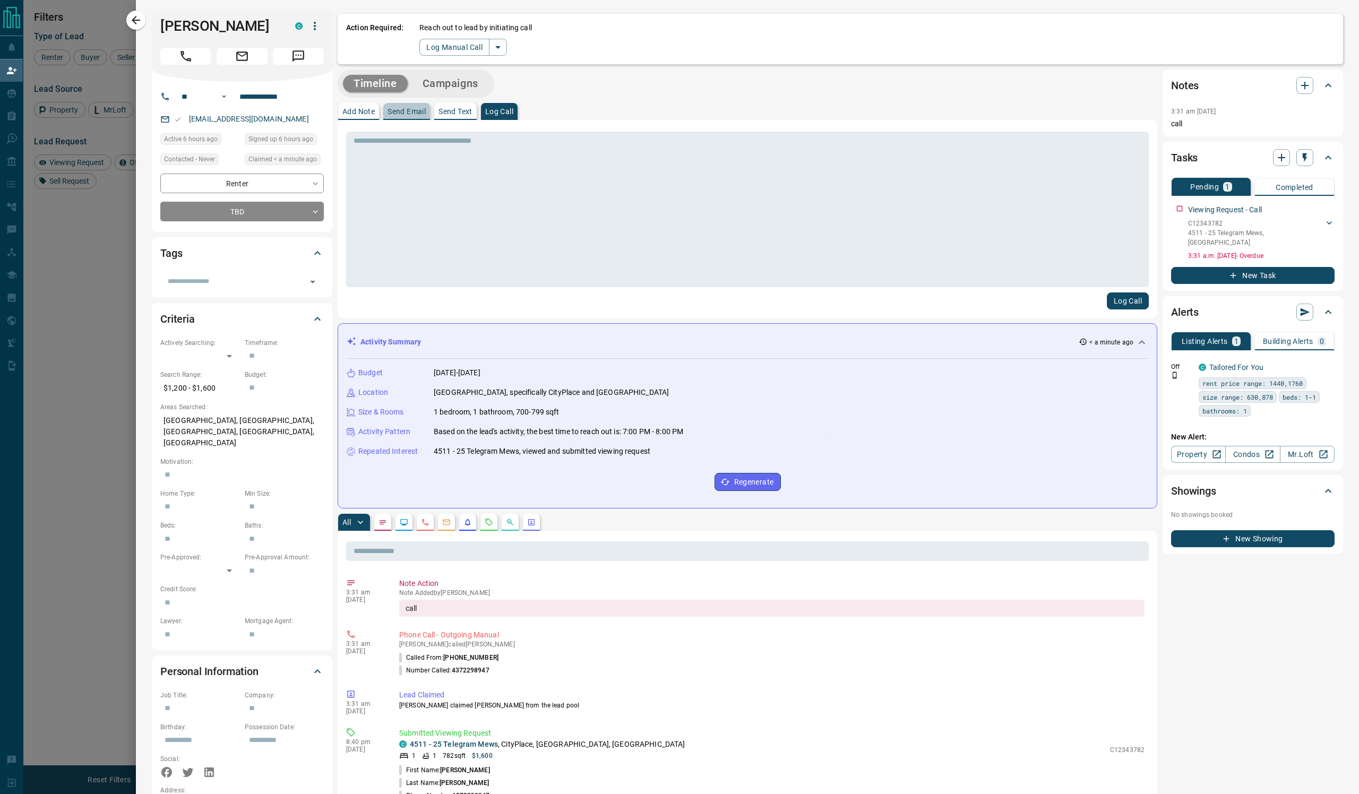
click at [426, 115] on p "Send Email" at bounding box center [407, 111] width 38 height 7
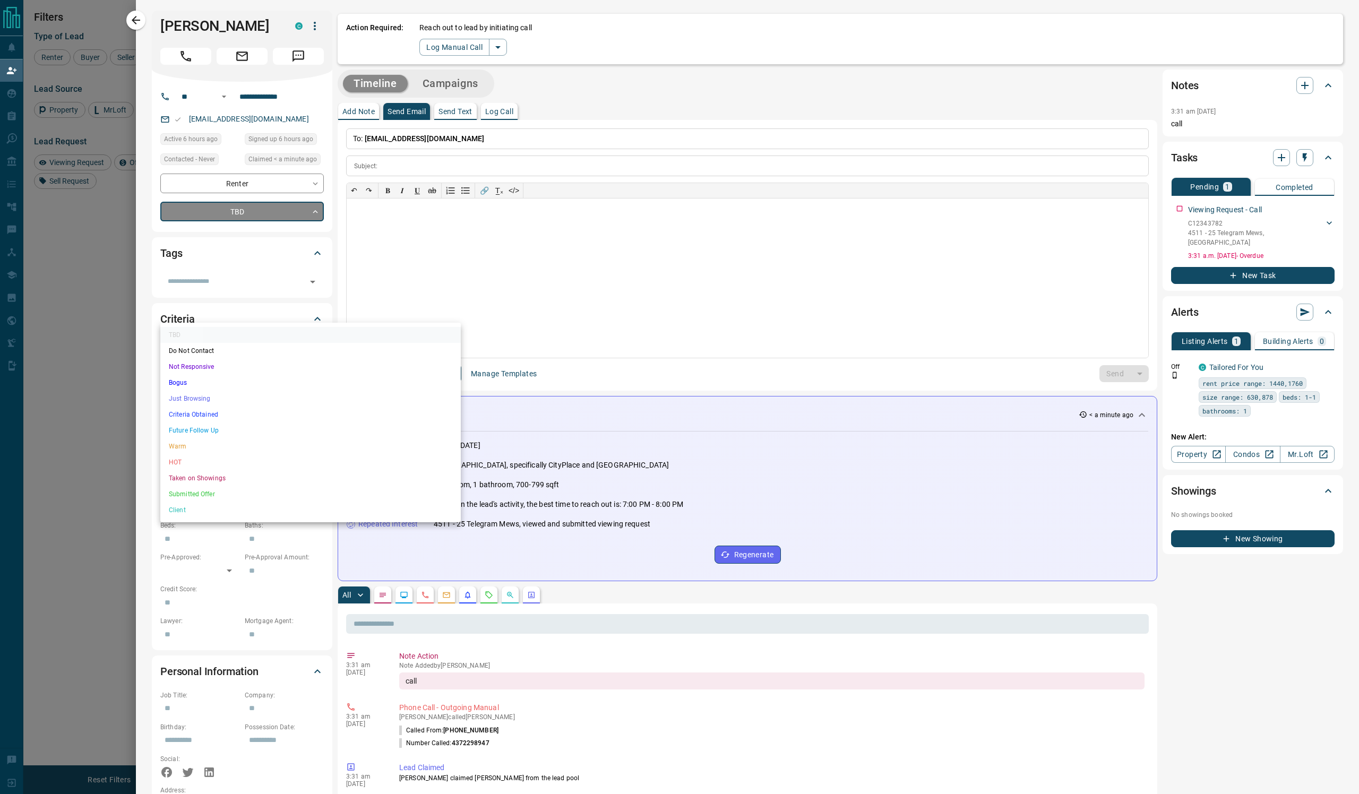
click at [287, 286] on body "Lead Transfers Claim Leads My Leads Tasks Opportunities Deals Campaigns Automat…" at bounding box center [679, 328] width 1359 height 657
click at [267, 375] on li "Not Responsive" at bounding box center [310, 367] width 301 height 16
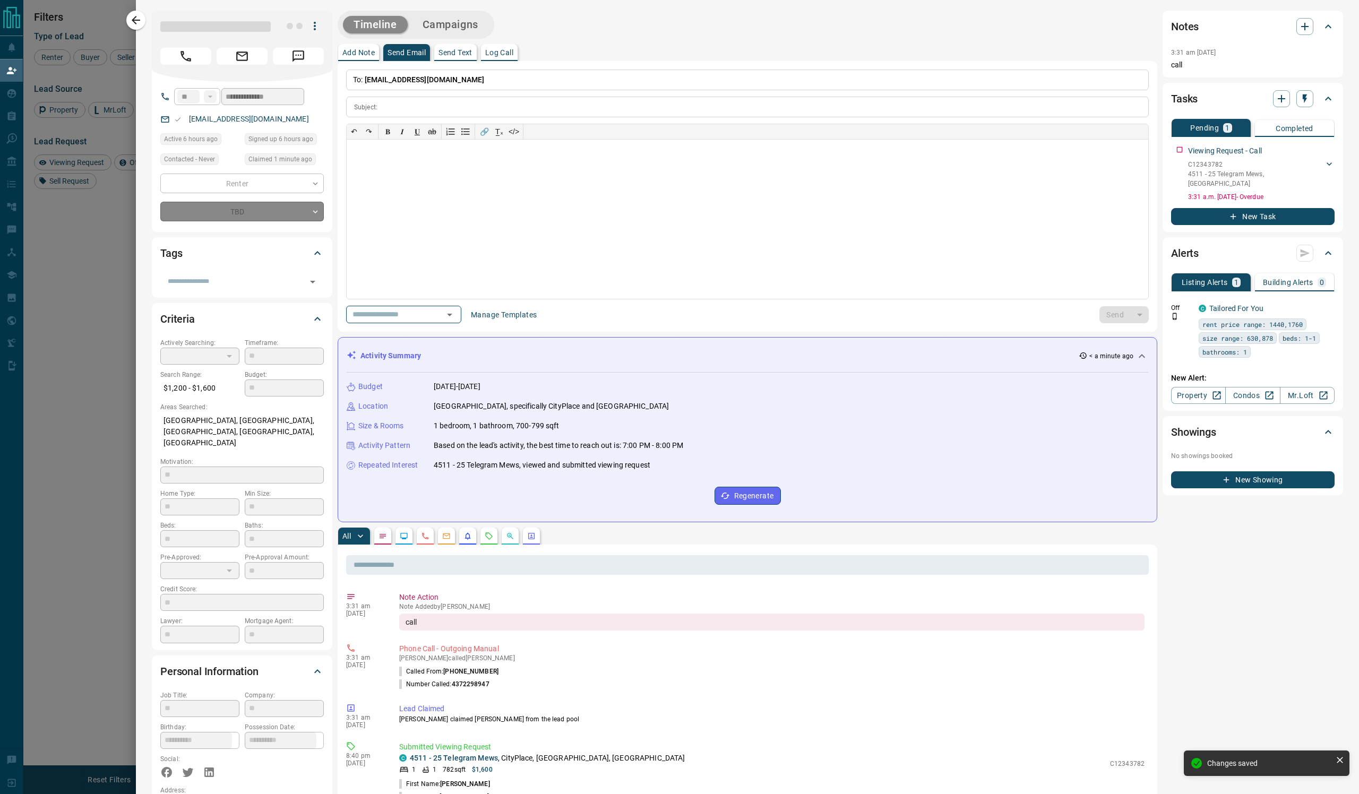
type input "*"
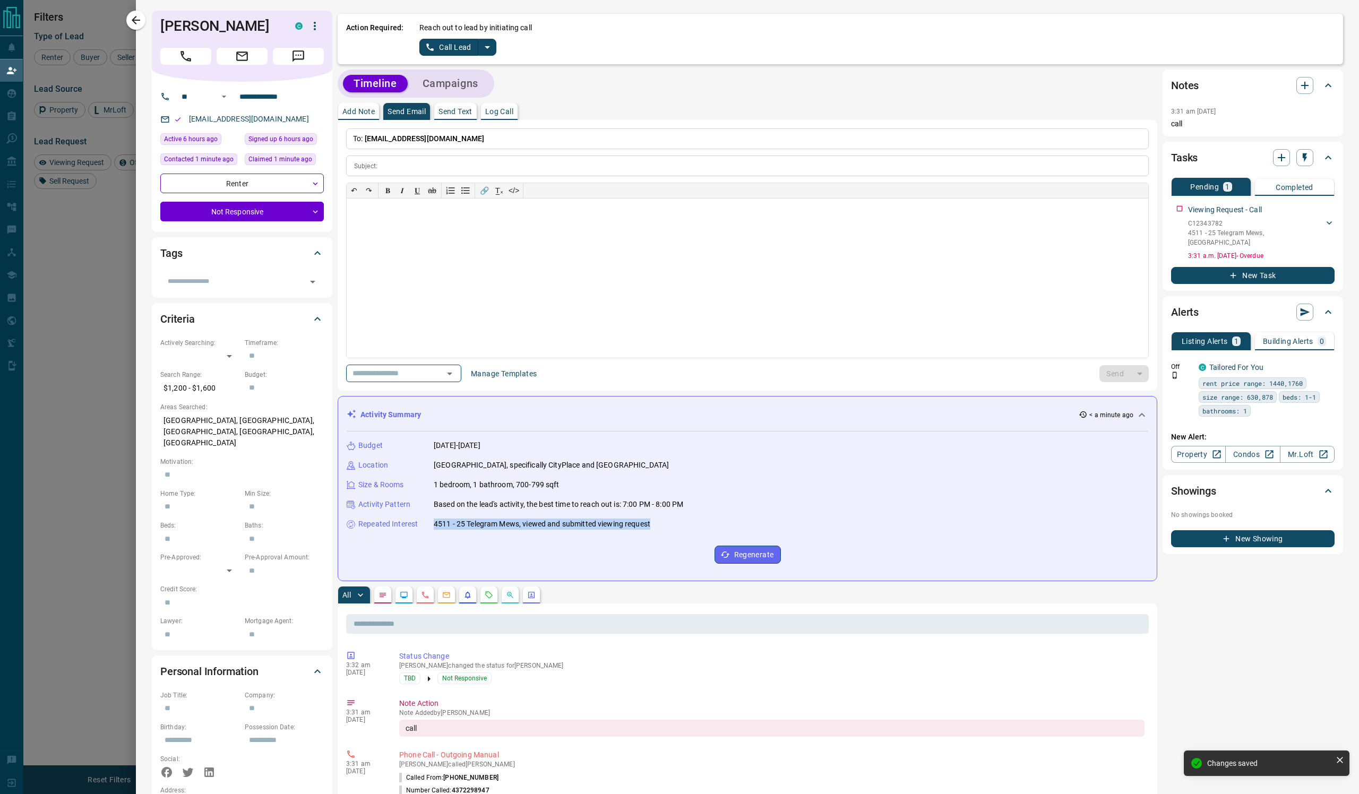
drag, startPoint x: 940, startPoint y: 658, endPoint x: 490, endPoint y: 653, distance: 450.3
click at [490, 530] on div "Repeated Interest 4511 - 25 Telegram Mews, viewed and submitted viewing request" at bounding box center [748, 524] width 802 height 11
click at [650, 530] on p "4511 - 25 Telegram Mews, viewed and submitted viewing request" at bounding box center [542, 524] width 217 height 11
drag, startPoint x: 933, startPoint y: 655, endPoint x: 505, endPoint y: 655, distance: 427.9
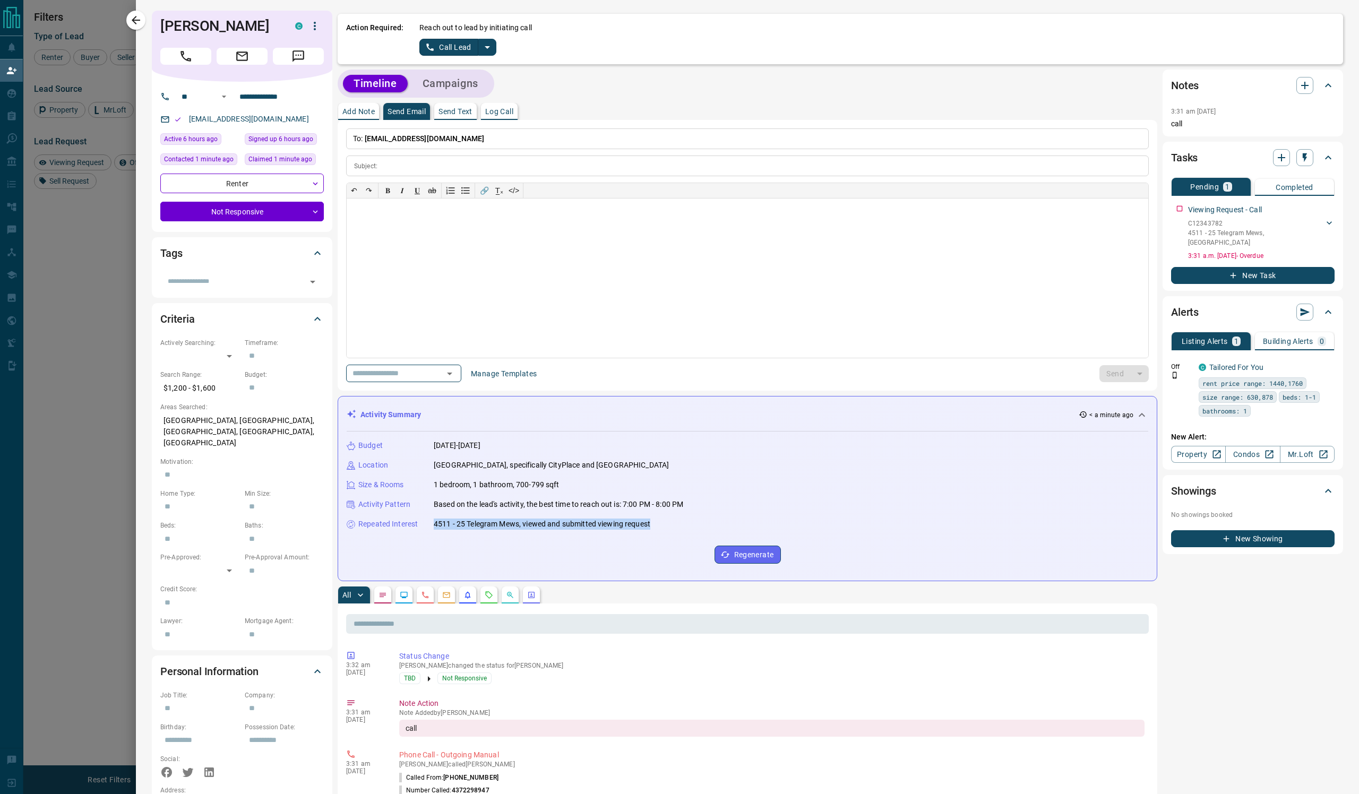
click at [505, 530] on p "4511 - 25 Telegram Mews, viewed and submitted viewing request" at bounding box center [542, 524] width 217 height 11
copy p "4511 - 25 Telegram Mews, viewed and submitted viewing request"
click at [494, 54] on icon "split button" at bounding box center [487, 47] width 13 height 13
click at [542, 103] on li "Log Manual Call" at bounding box center [509, 95] width 65 height 16
click at [513, 115] on p "Log Call" at bounding box center [499, 111] width 28 height 7
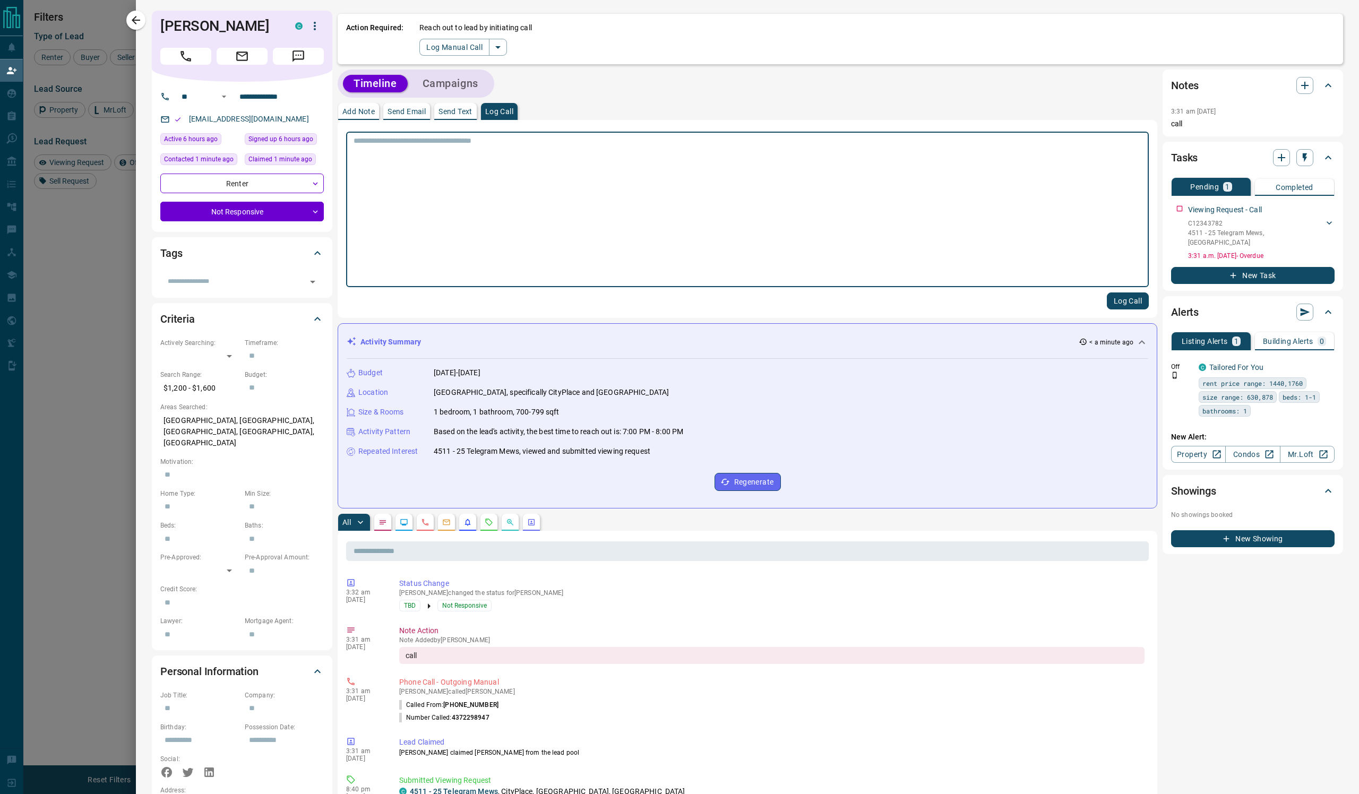
click at [475, 183] on textarea at bounding box center [748, 209] width 788 height 147
type textarea "****"
click at [1109, 310] on button "Log Call" at bounding box center [1128, 301] width 42 height 17
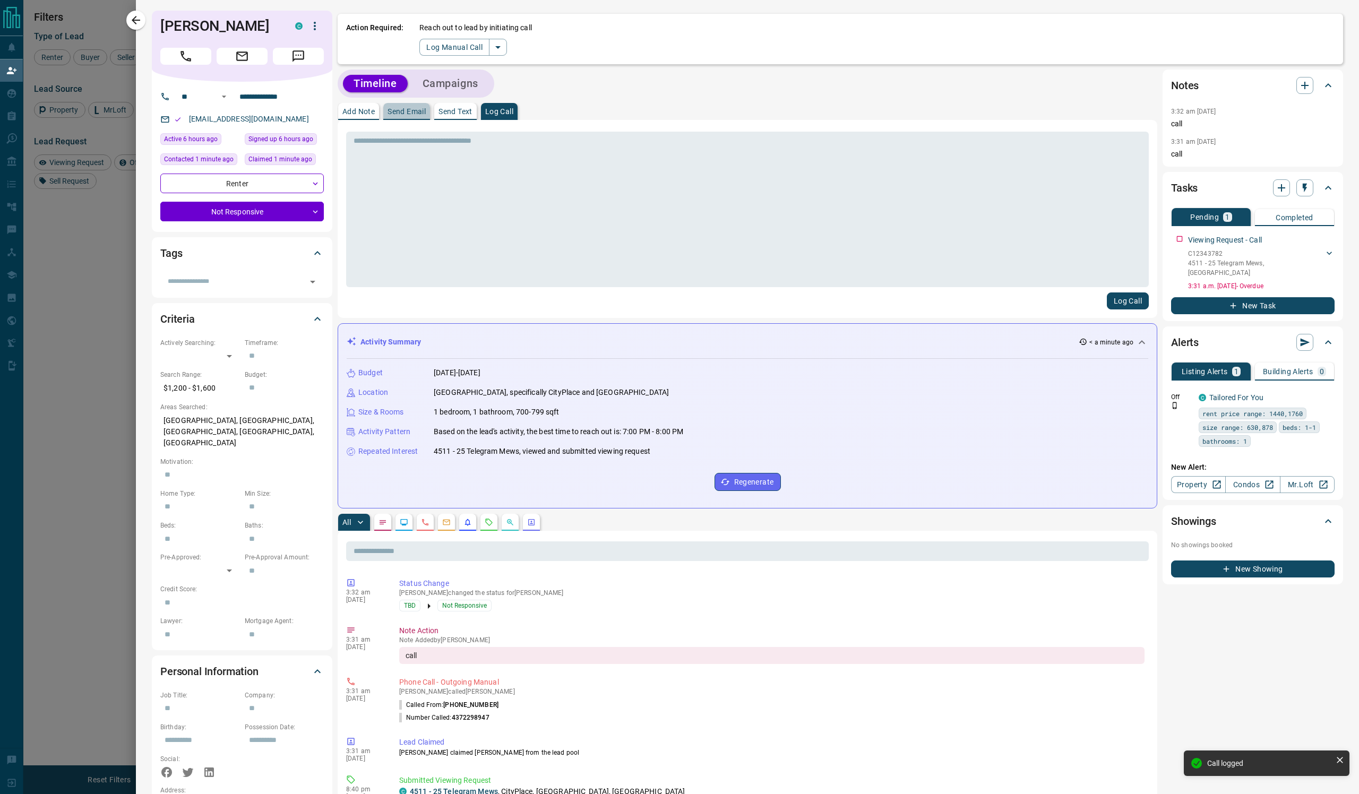
click at [426, 115] on p "Send Email" at bounding box center [407, 111] width 38 height 7
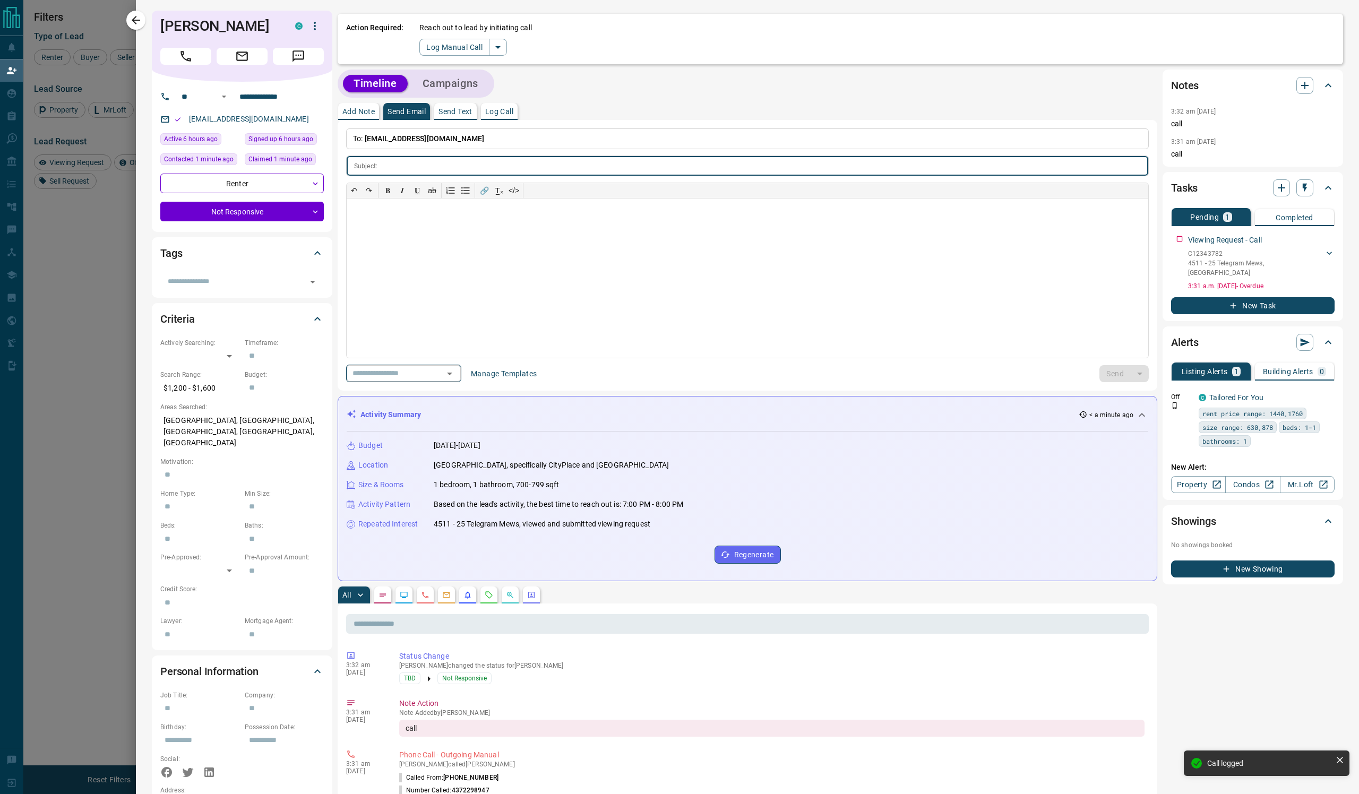
click at [456, 380] on icon "Open" at bounding box center [449, 373] width 13 height 13
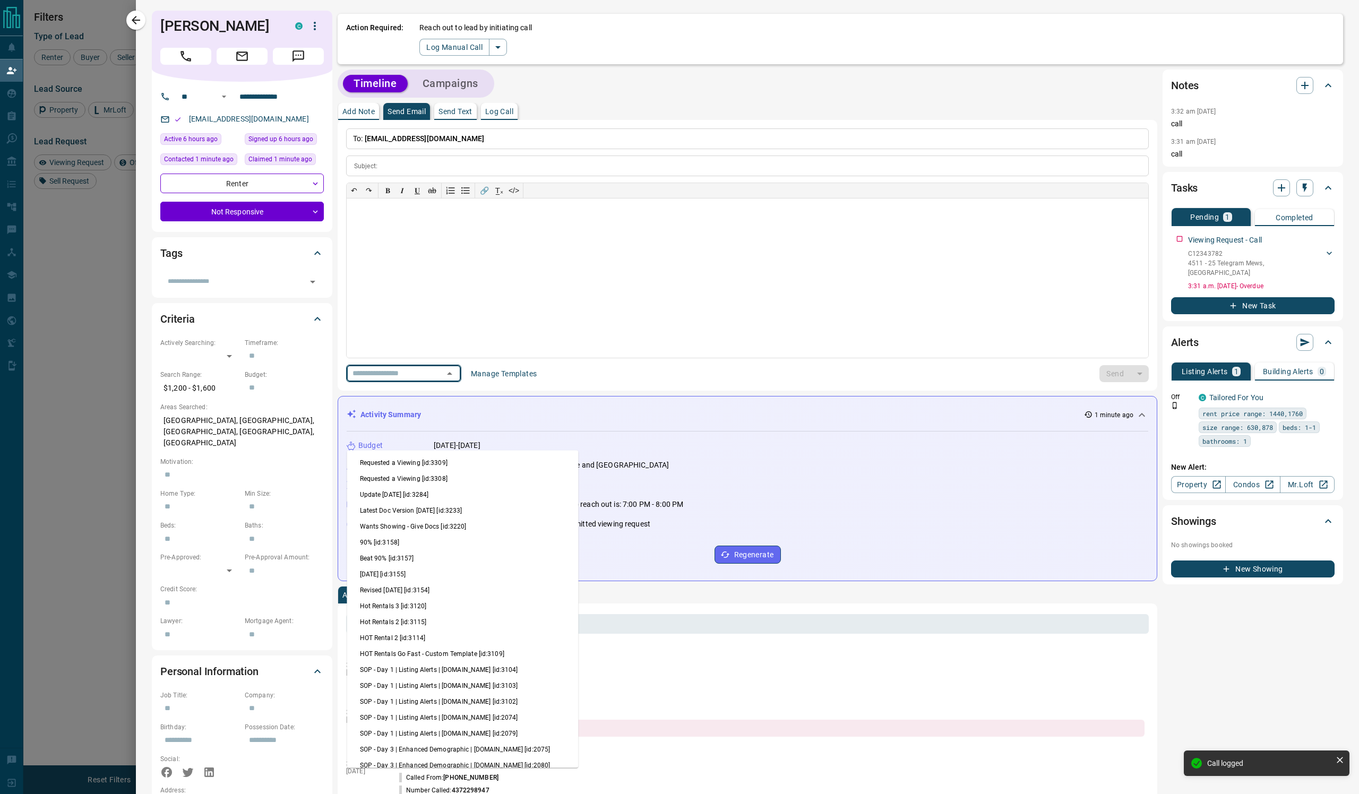
click at [465, 503] on li "Update [DATE] [id:3284]" at bounding box center [462, 495] width 231 height 16
type input "**********"
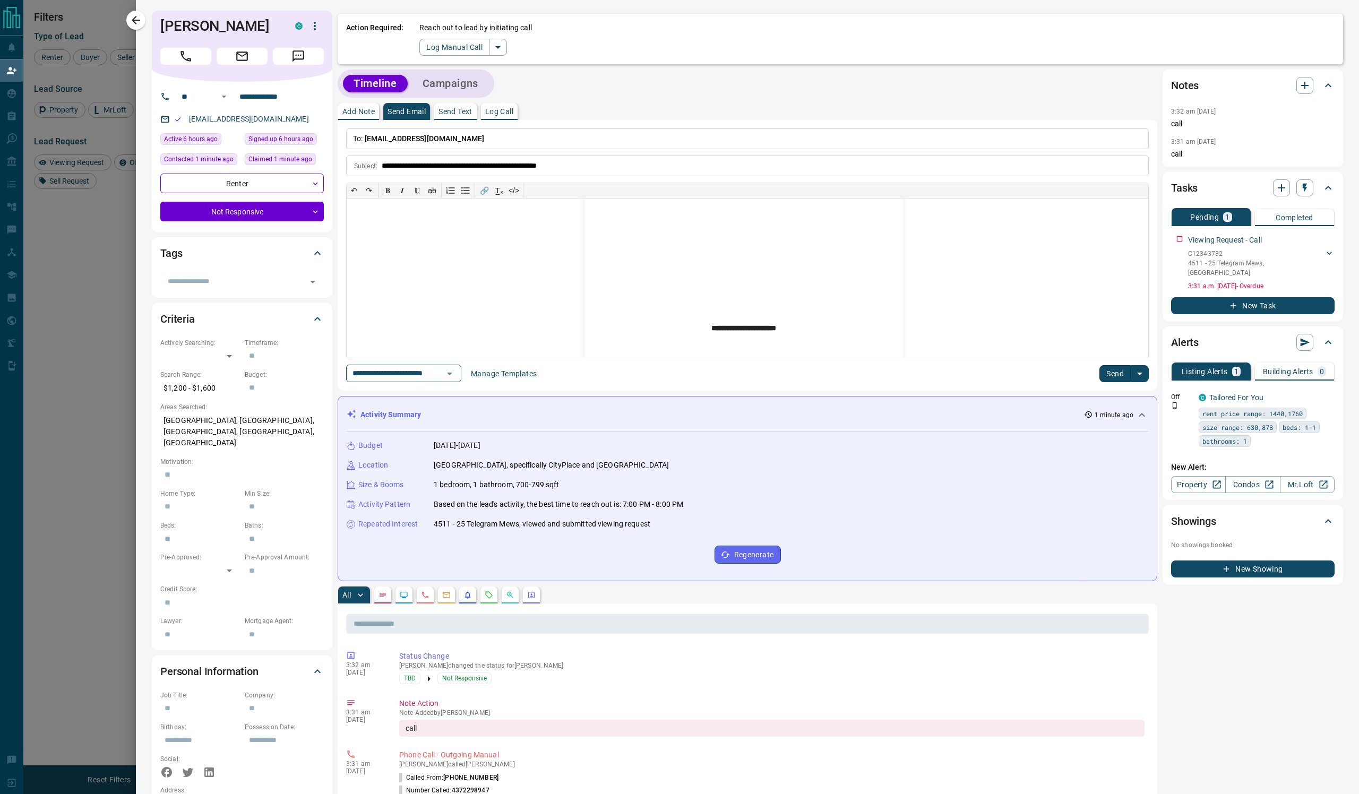
scroll to position [292, 0]
click at [817, 311] on p "**********" at bounding box center [744, 124] width 319 height 374
drag, startPoint x: 703, startPoint y: 333, endPoint x: 662, endPoint y: 351, distance: 45.2
click at [662, 334] on p "**********" at bounding box center [744, 135] width 319 height 397
click at [1100, 382] on button "Send" at bounding box center [1115, 373] width 31 height 17
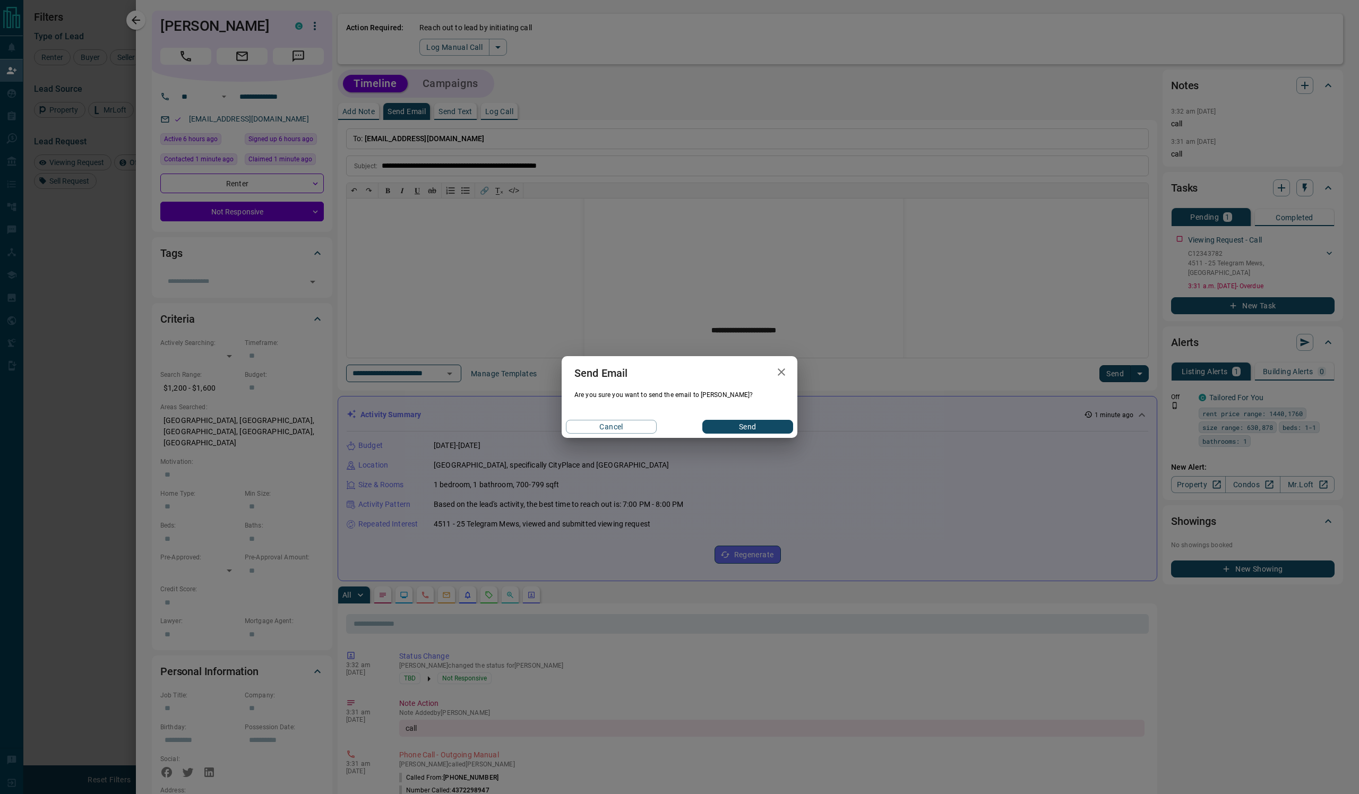
click at [750, 434] on button "Send" at bounding box center [747, 427] width 91 height 14
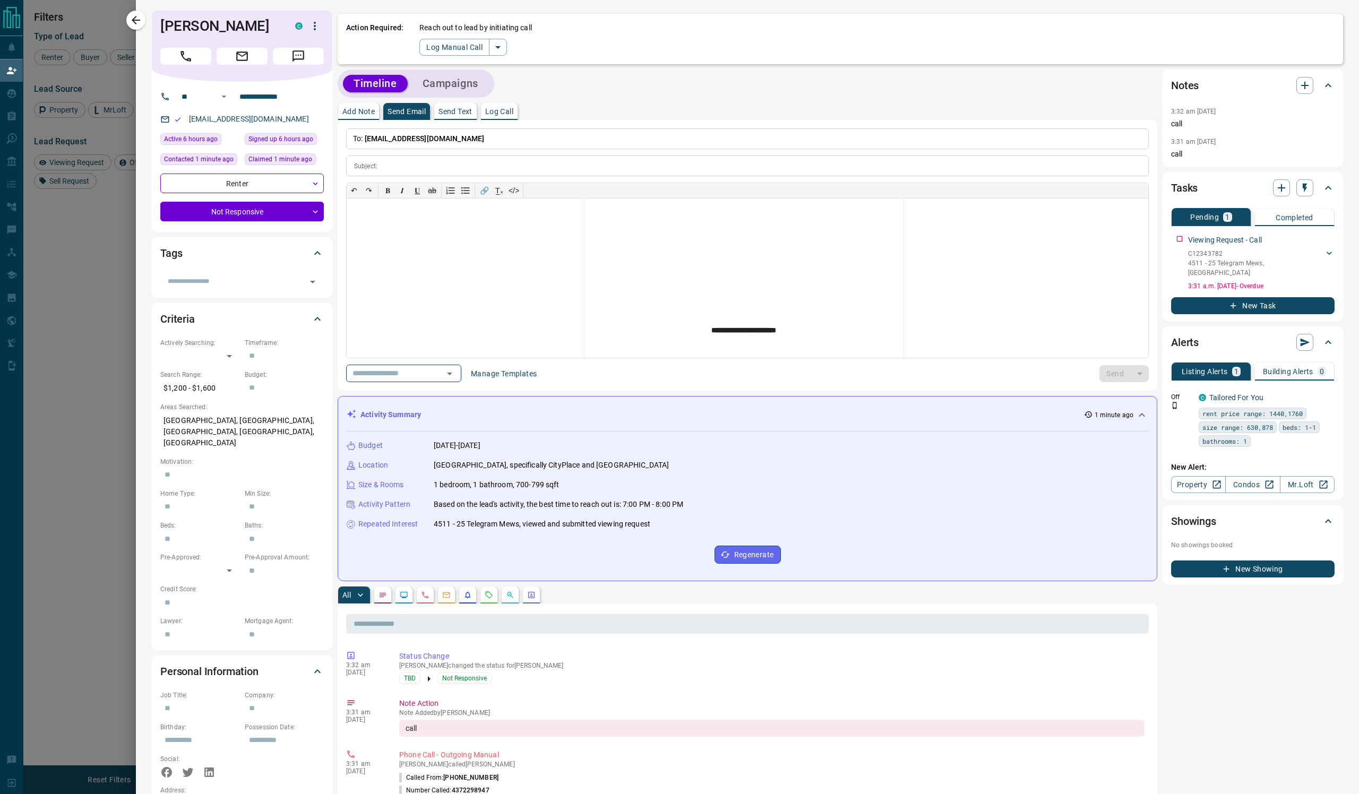
scroll to position [0, 0]
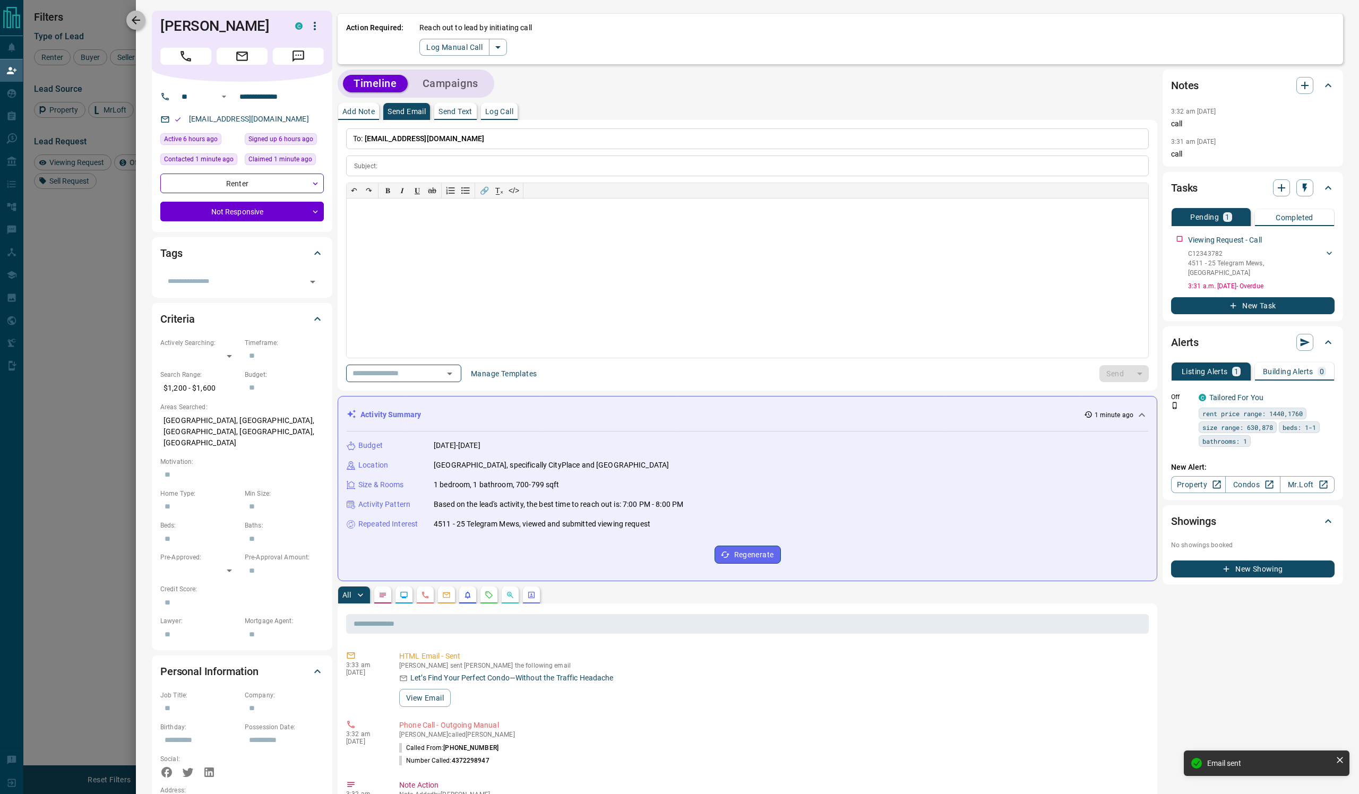
click at [132, 20] on icon "button" at bounding box center [136, 20] width 8 height 8
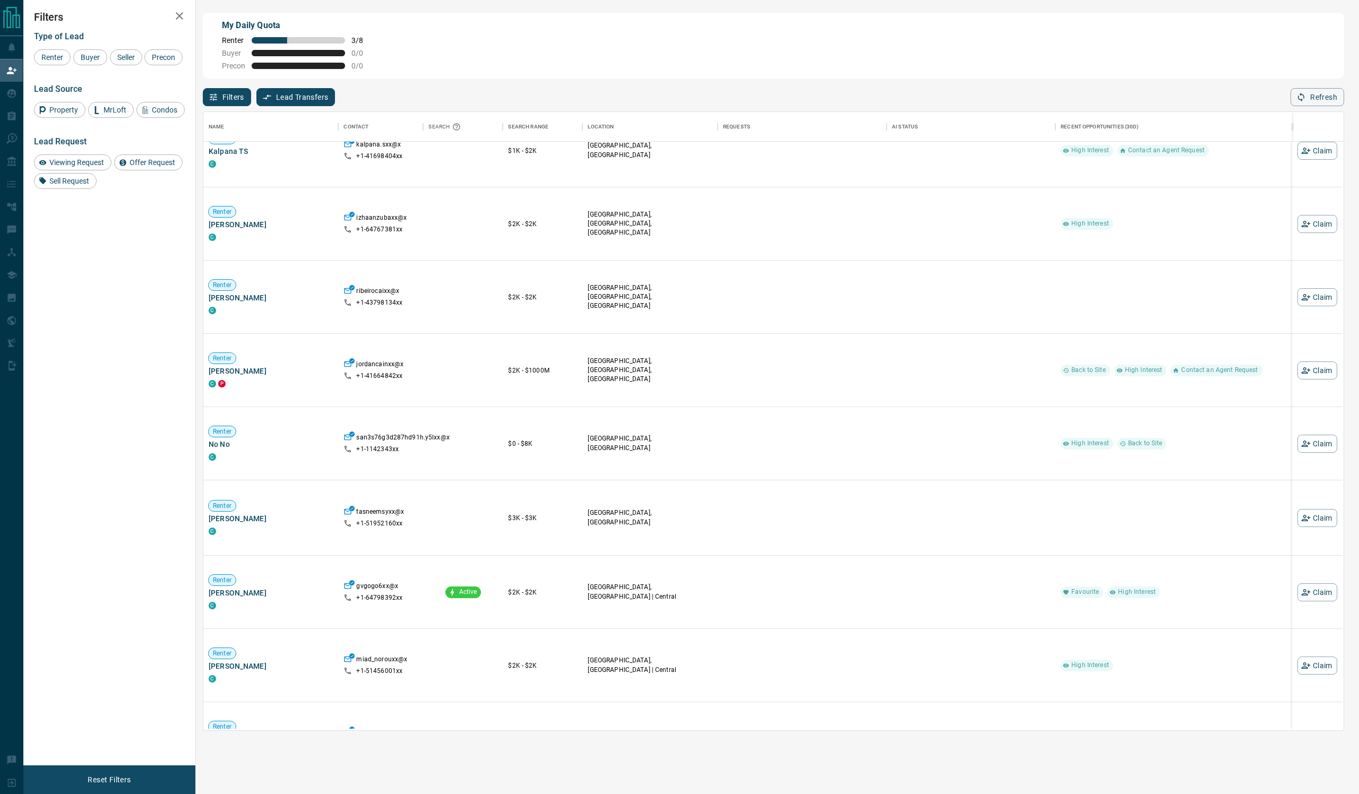
scroll to position [2149, 0]
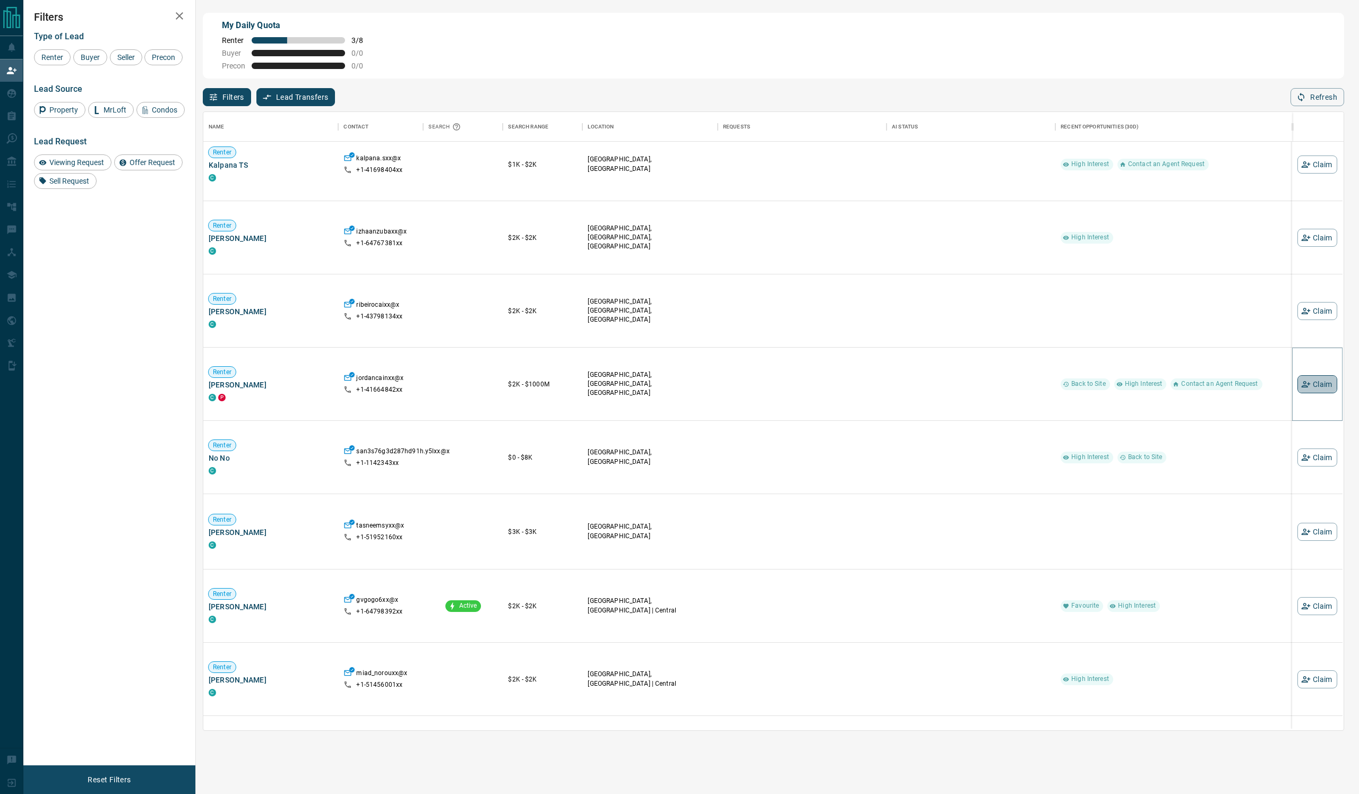
click at [1314, 393] on button "Claim" at bounding box center [1318, 384] width 40 height 18
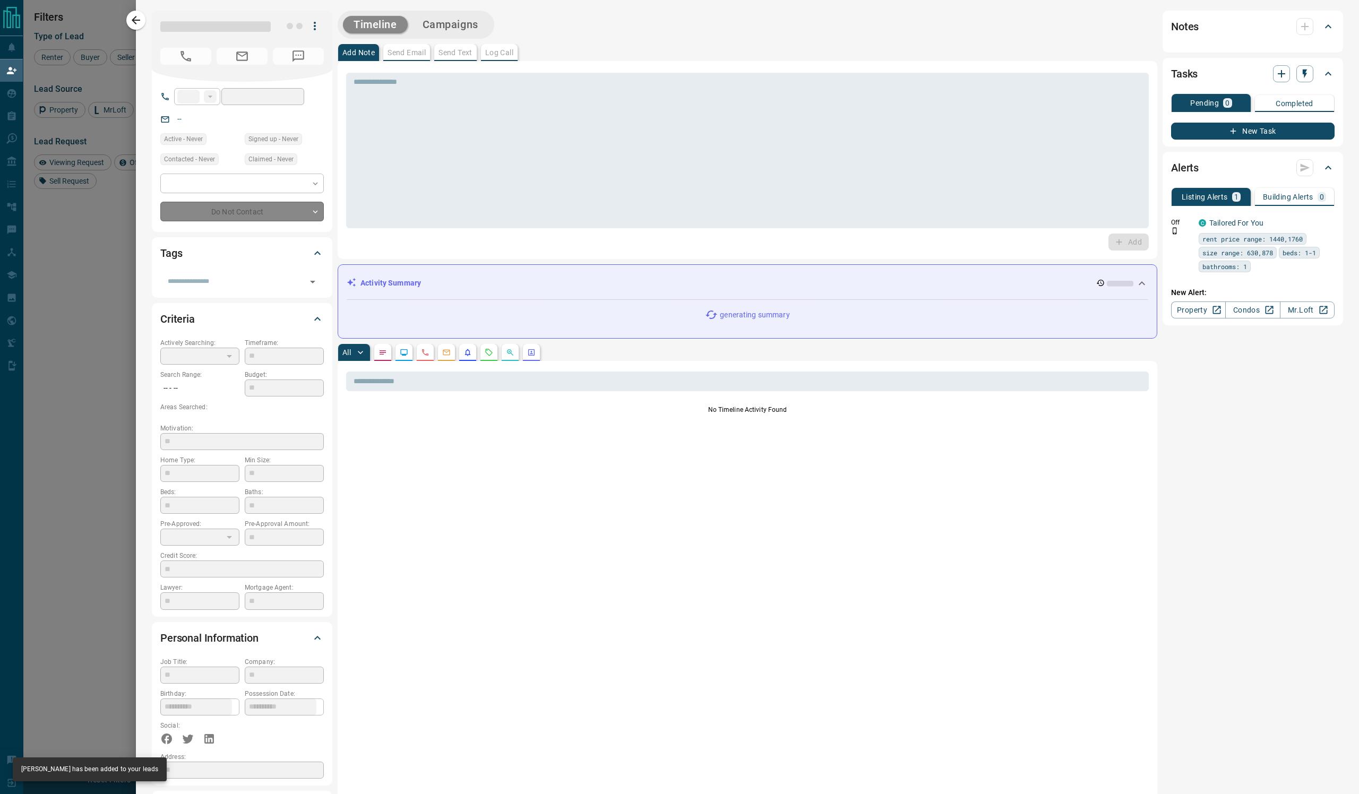
type input "**"
type input "**********"
type input "*"
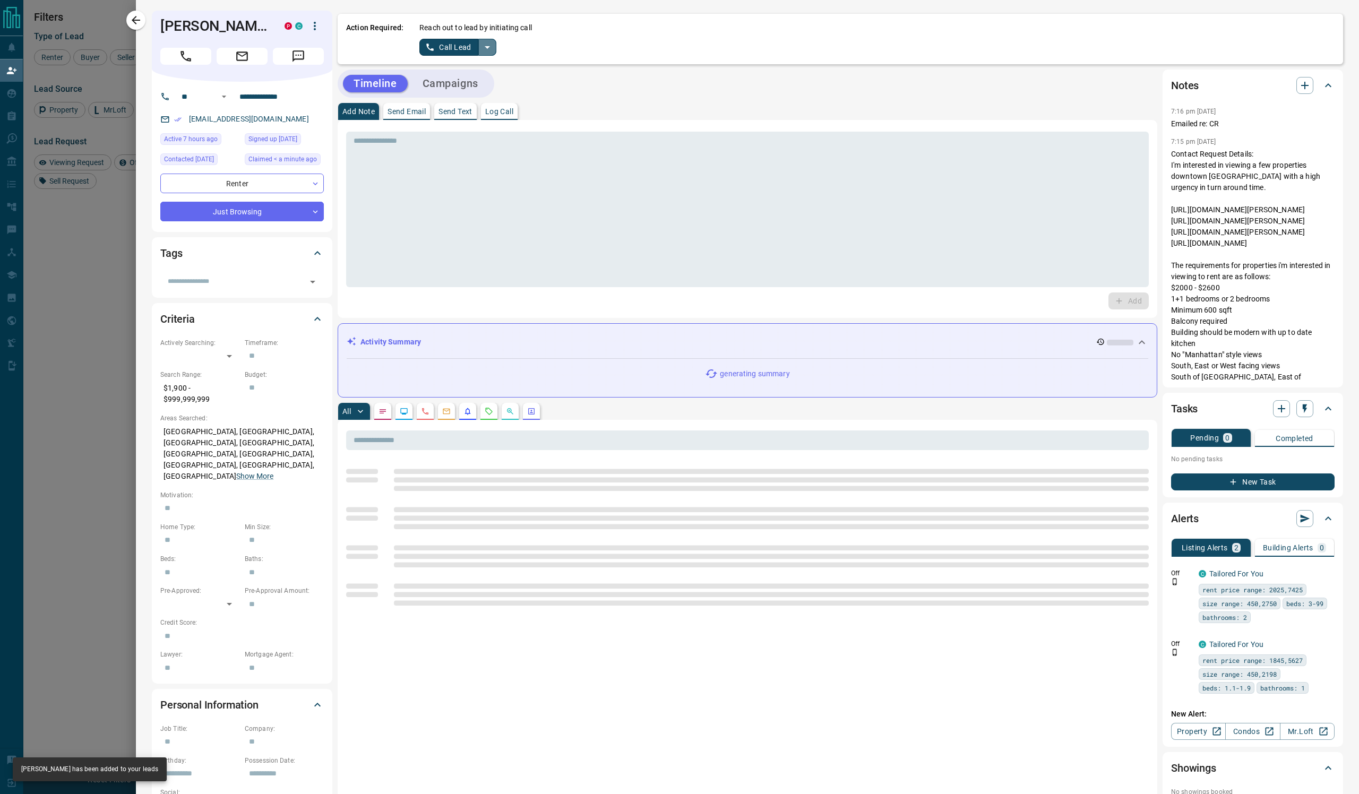
click at [494, 54] on icon "split button" at bounding box center [487, 47] width 13 height 13
click at [542, 103] on li "Log Manual Call" at bounding box center [509, 95] width 65 height 16
click at [513, 115] on p "Log Call" at bounding box center [499, 111] width 28 height 7
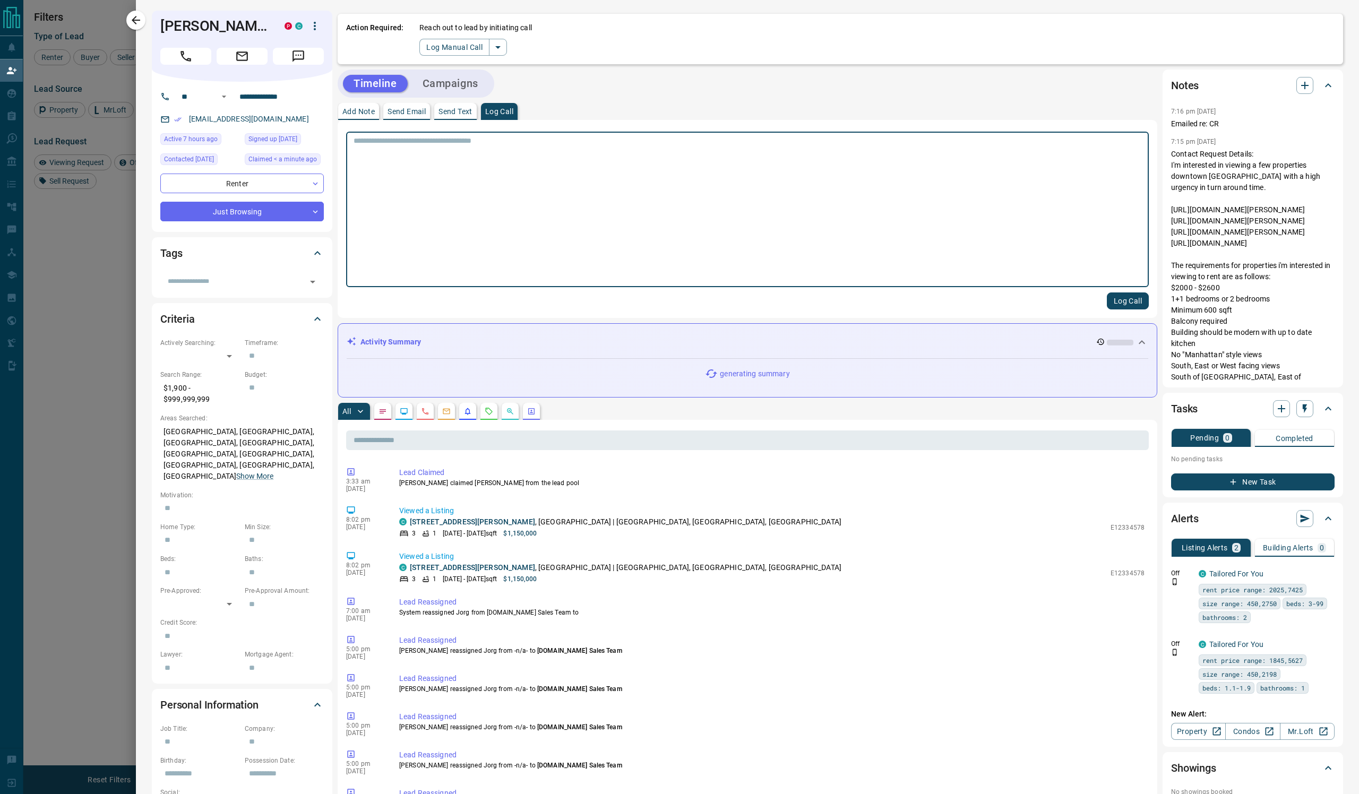
click at [525, 176] on textarea at bounding box center [748, 209] width 788 height 147
type textarea "****"
click at [1116, 310] on button "Log Call" at bounding box center [1128, 301] width 42 height 17
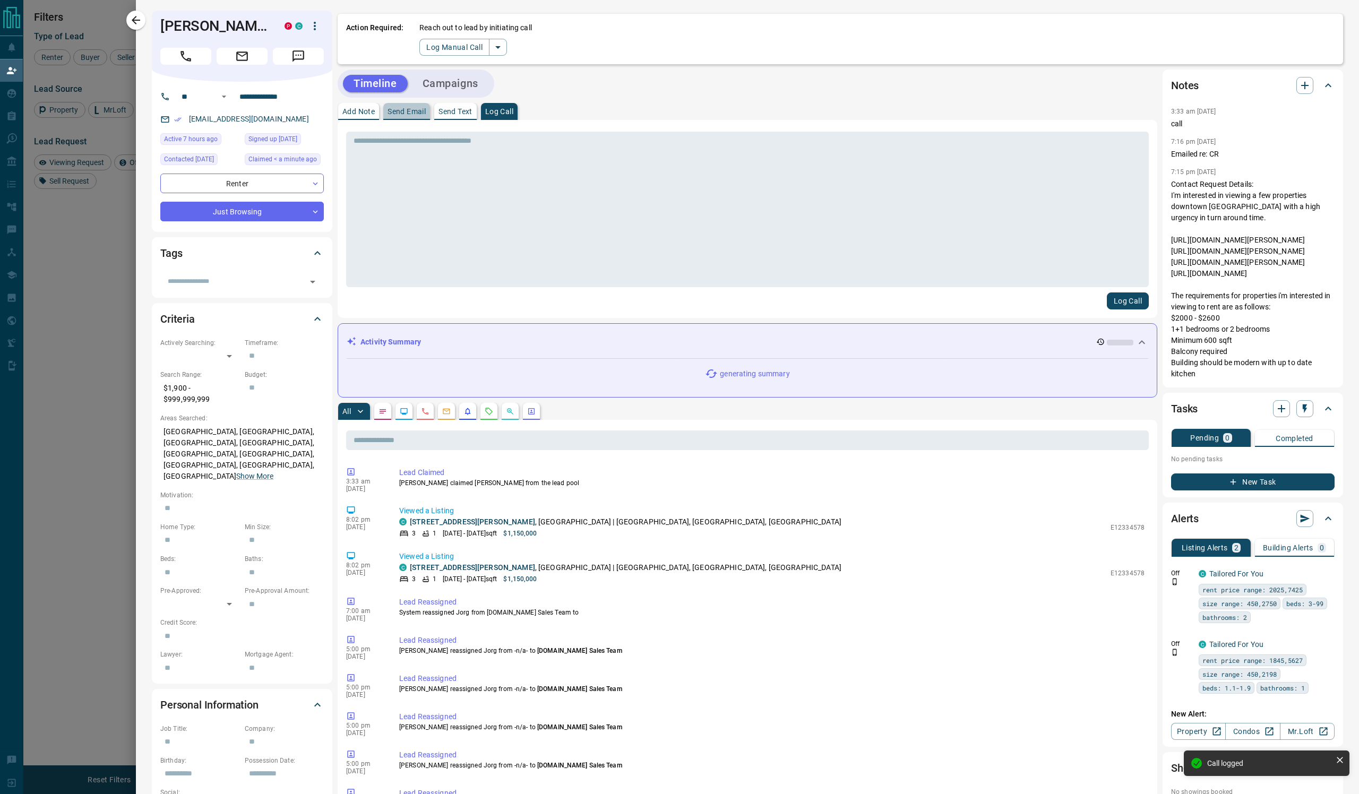
click at [426, 115] on p "Send Email" at bounding box center [407, 111] width 38 height 7
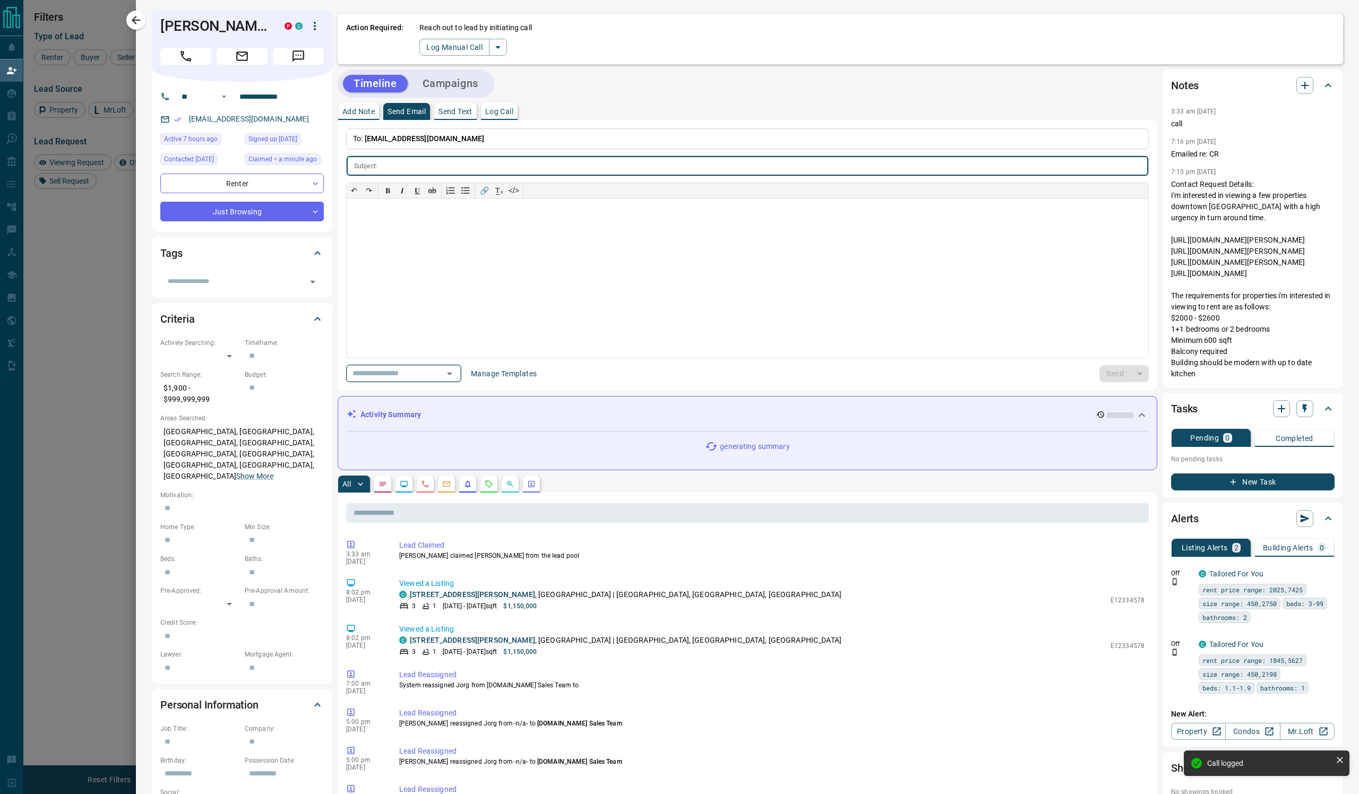
click at [452, 375] on icon "Open" at bounding box center [449, 374] width 5 height 3
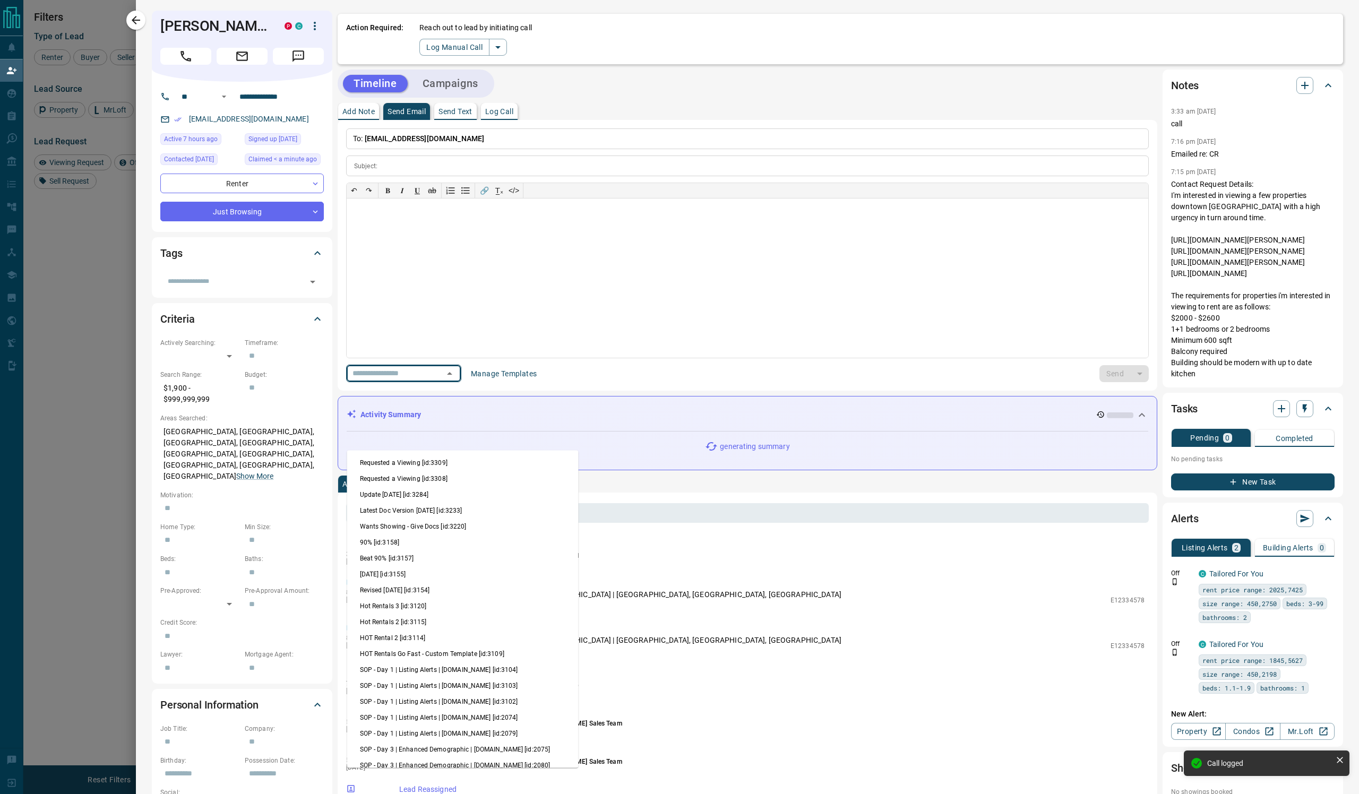
click at [480, 503] on li "Update [DATE] [id:3284]" at bounding box center [462, 495] width 231 height 16
type input "**********"
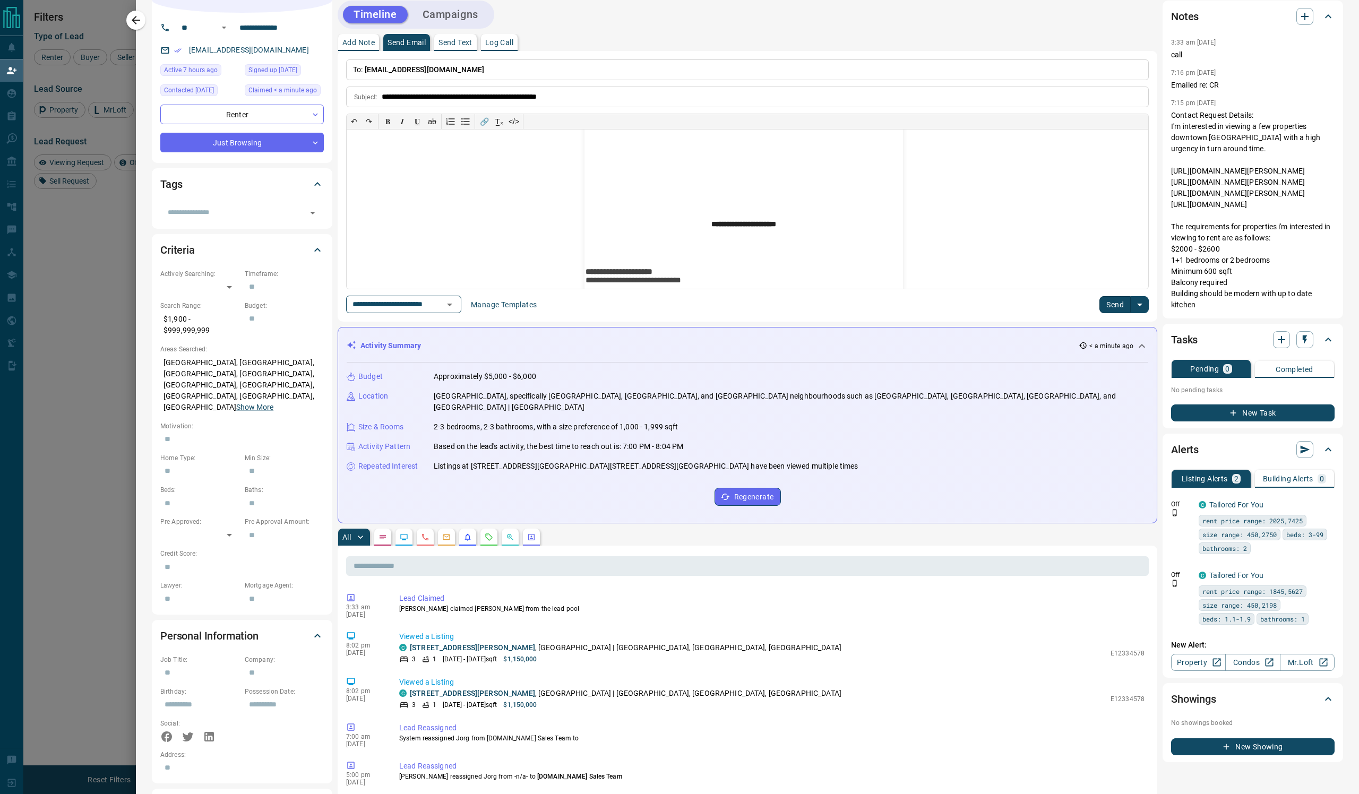
scroll to position [322, 0]
drag, startPoint x: 991, startPoint y: 608, endPoint x: 561, endPoint y: 608, distance: 430.1
click at [561, 472] on p "Listings at [STREET_ADDRESS][GEOGRAPHIC_DATA][STREET_ADDRESS][GEOGRAPHIC_DATA] …" at bounding box center [646, 466] width 424 height 11
copy p "[STREET_ADDRESS] and [STREET_ADDRESS]"
click at [818, 212] on p "**********" at bounding box center [744, 25] width 319 height 374
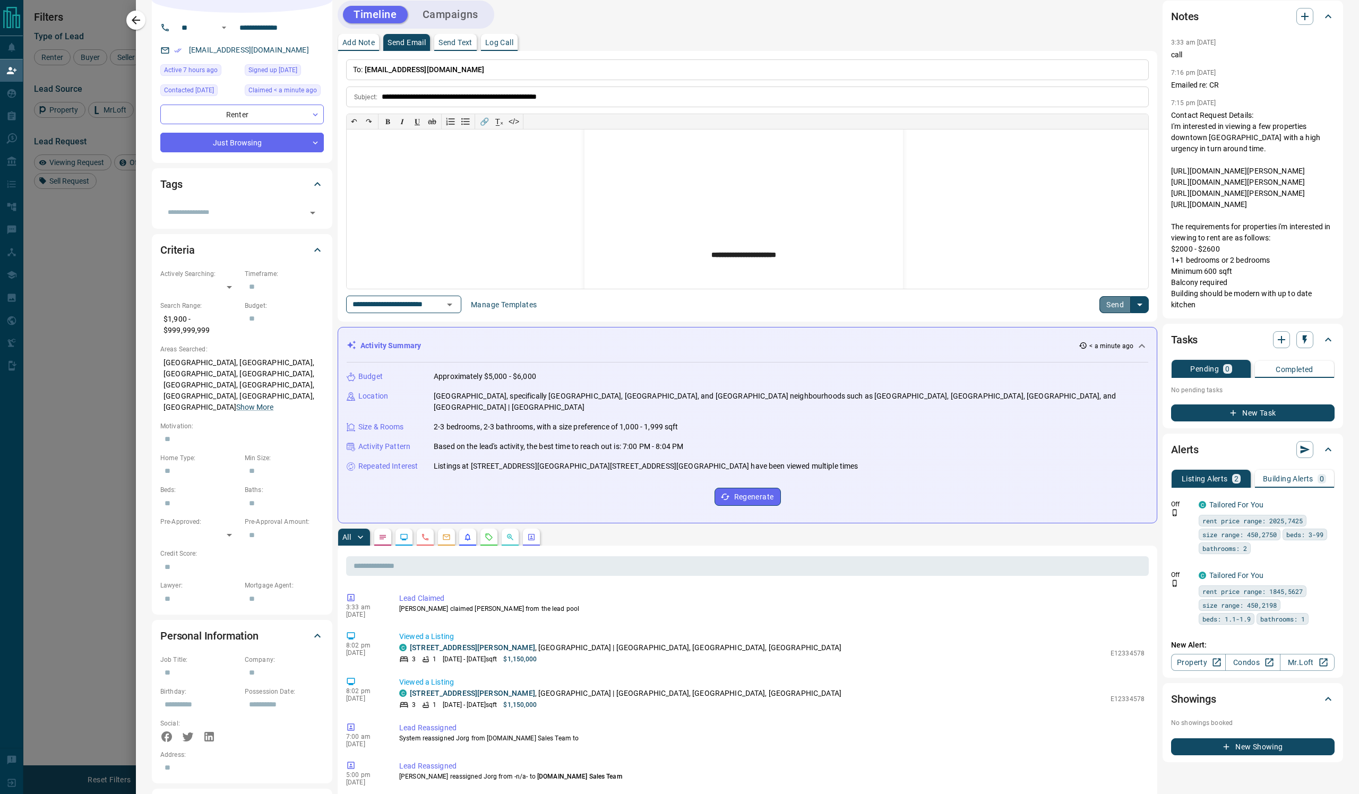
click at [1100, 313] on button "Send" at bounding box center [1115, 304] width 31 height 17
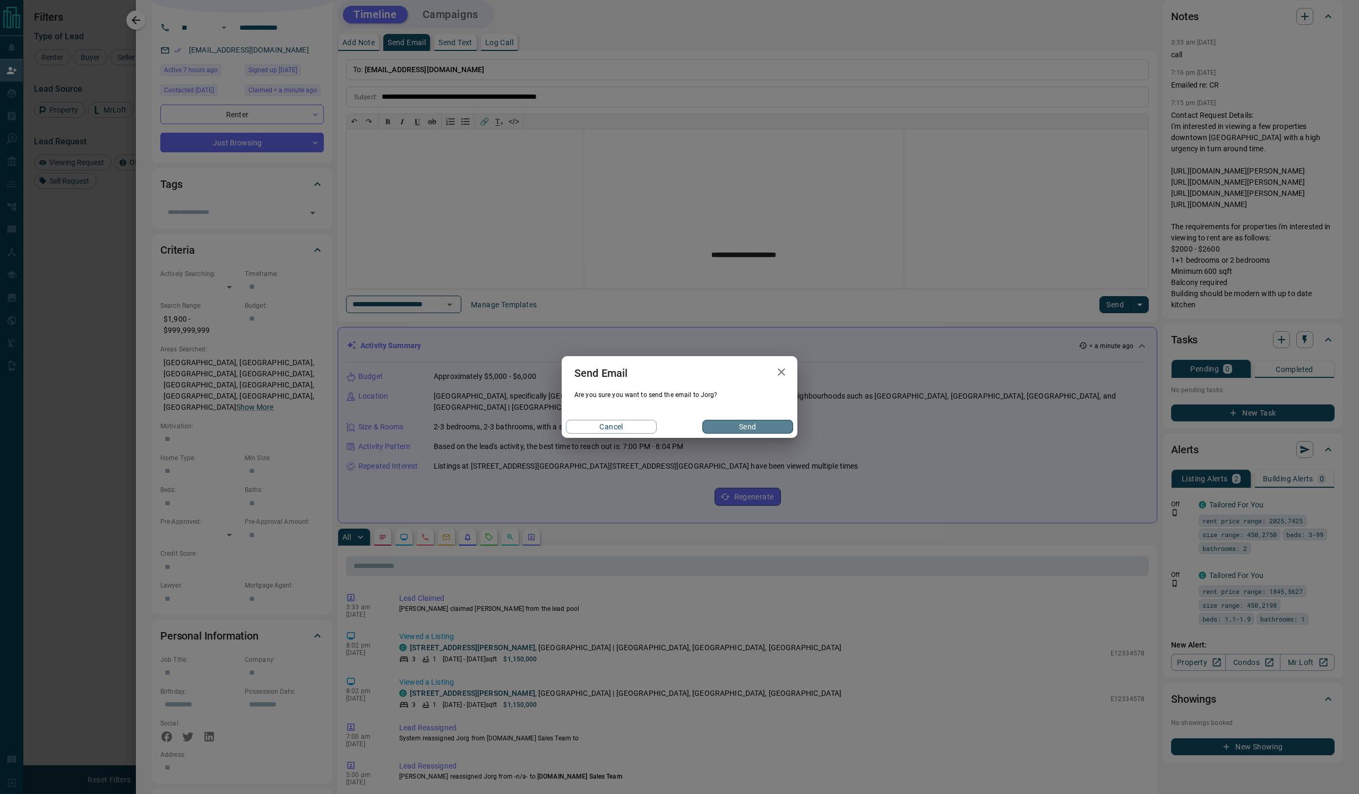
click at [733, 434] on button "Send" at bounding box center [747, 427] width 91 height 14
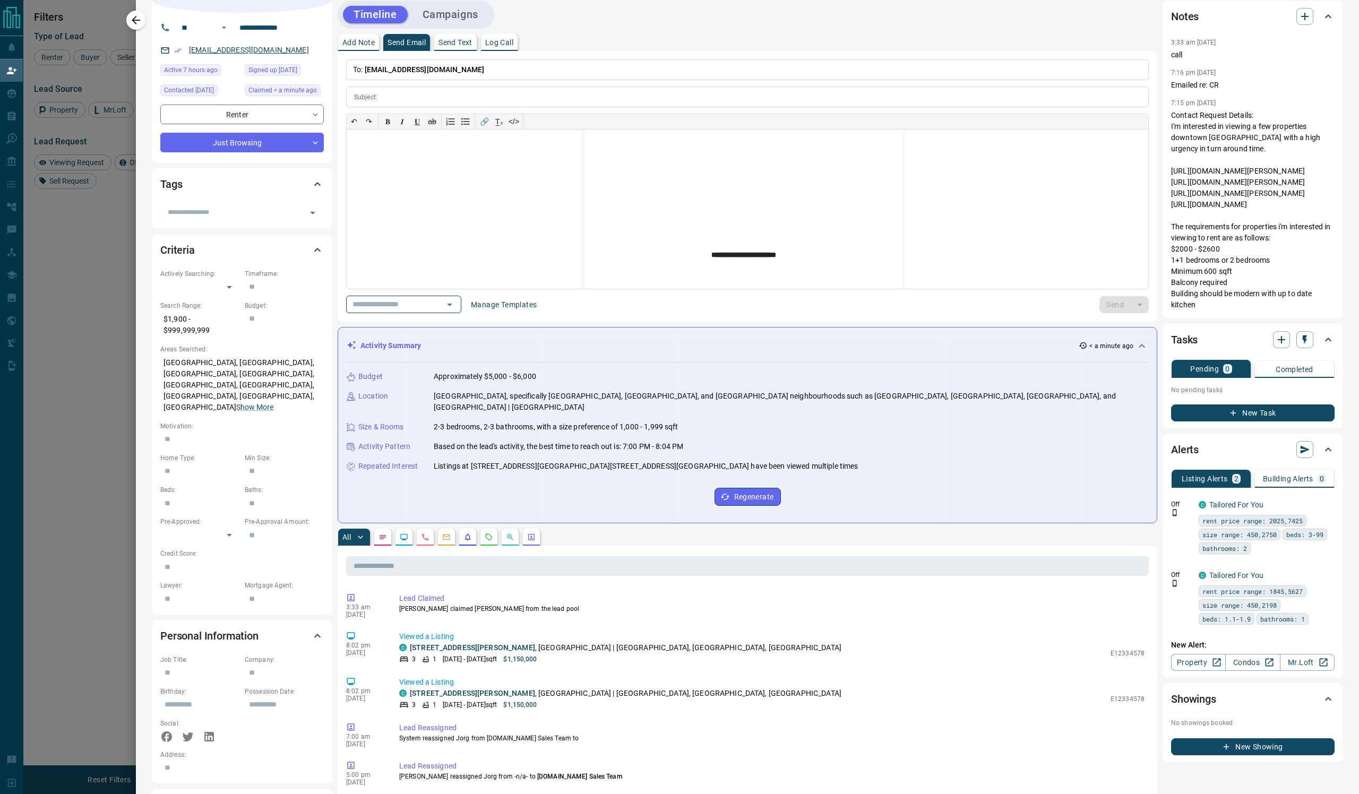
scroll to position [0, 0]
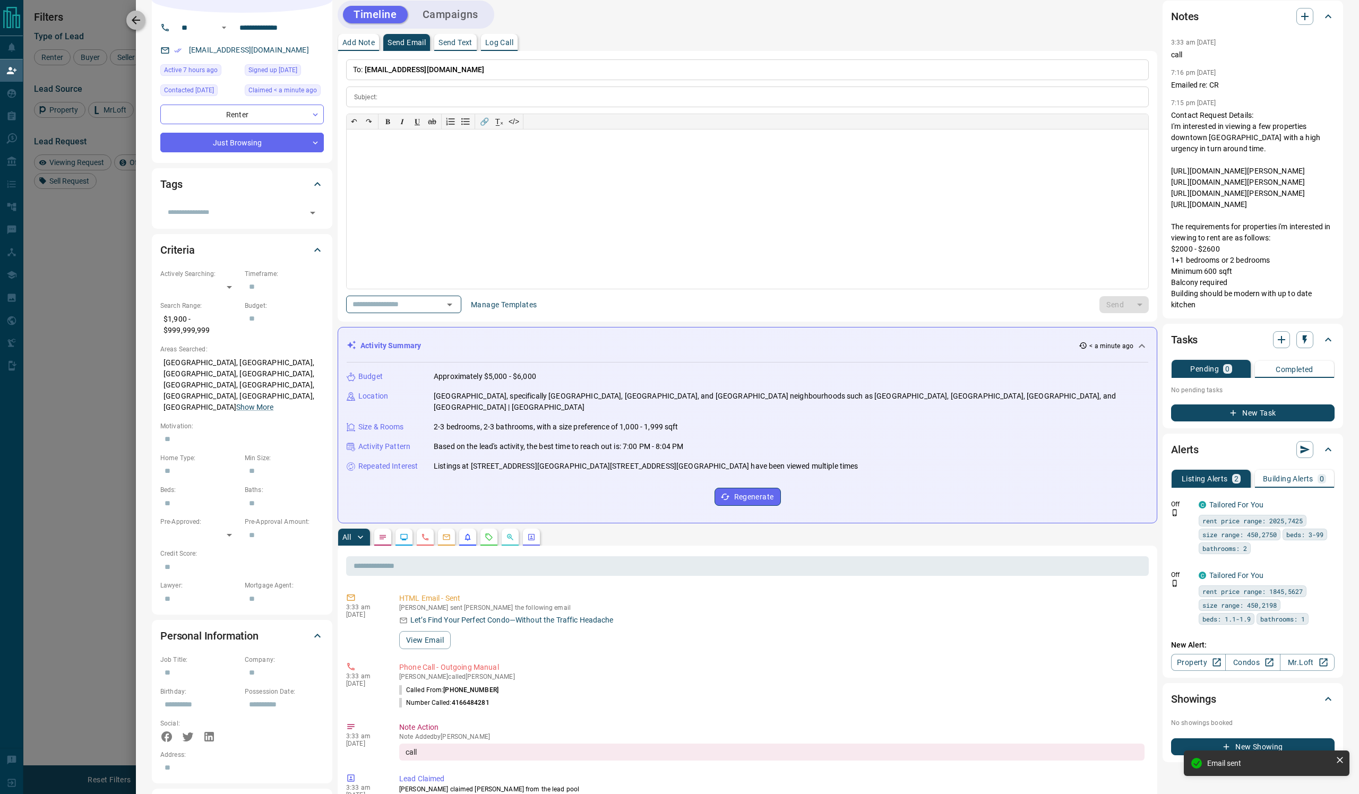
click at [140, 22] on icon "button" at bounding box center [136, 20] width 13 height 13
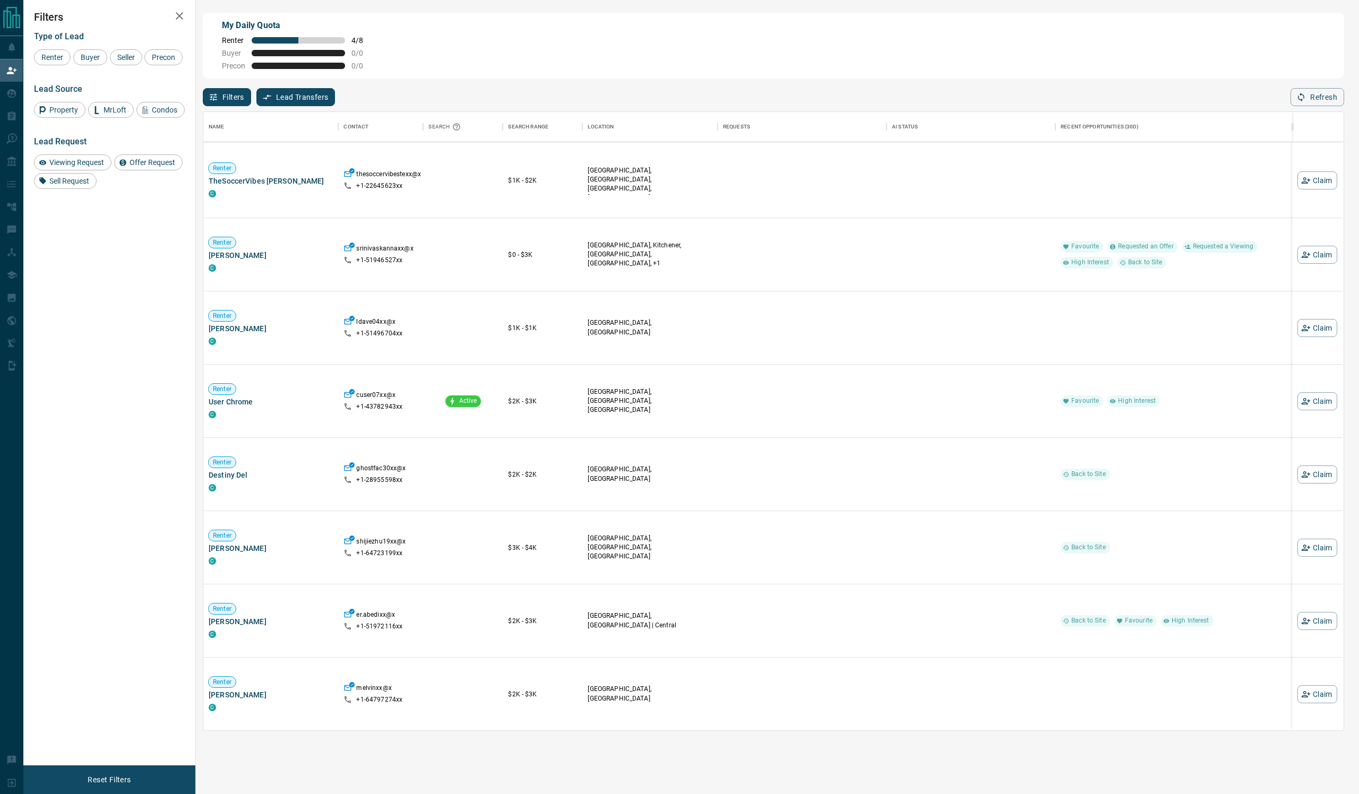
scroll to position [14851, 0]
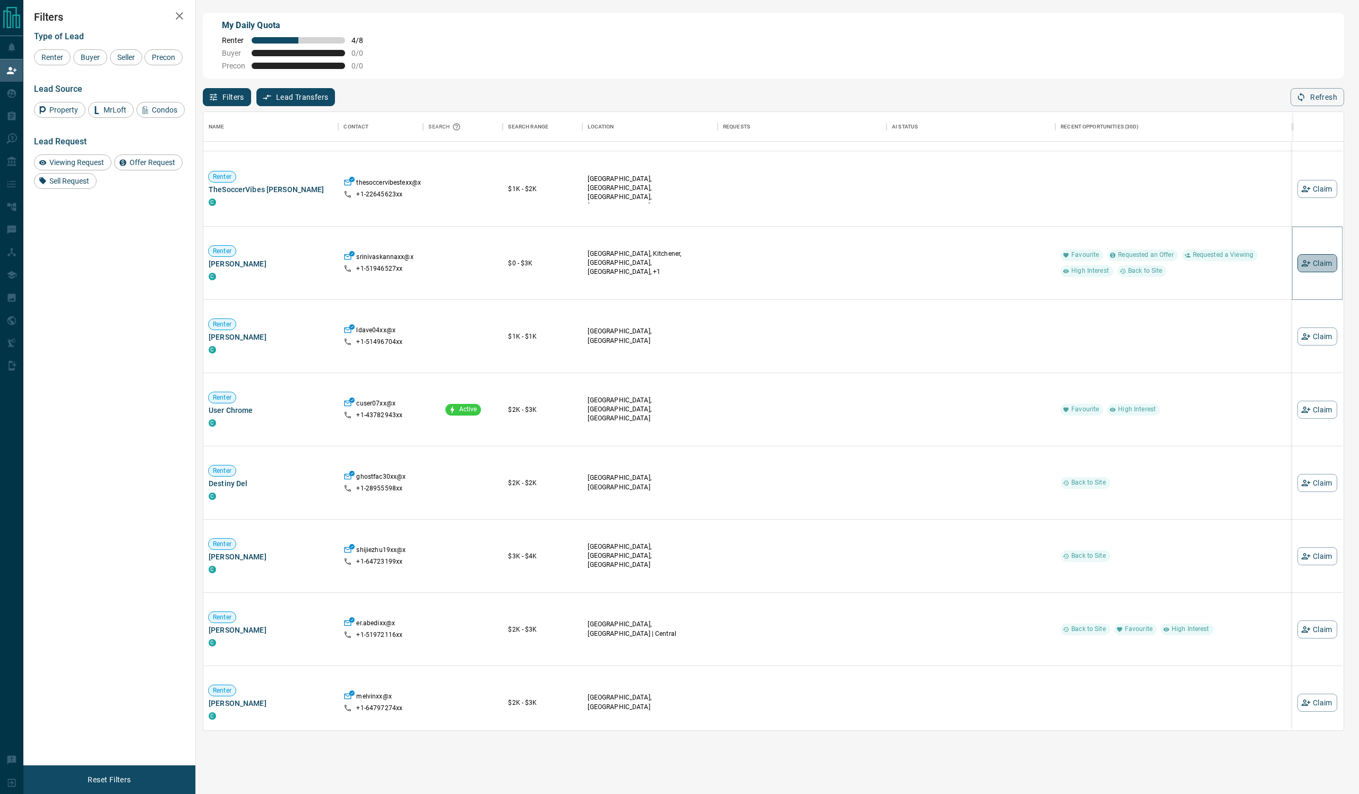
click at [1317, 272] on button "Claim" at bounding box center [1318, 263] width 40 height 18
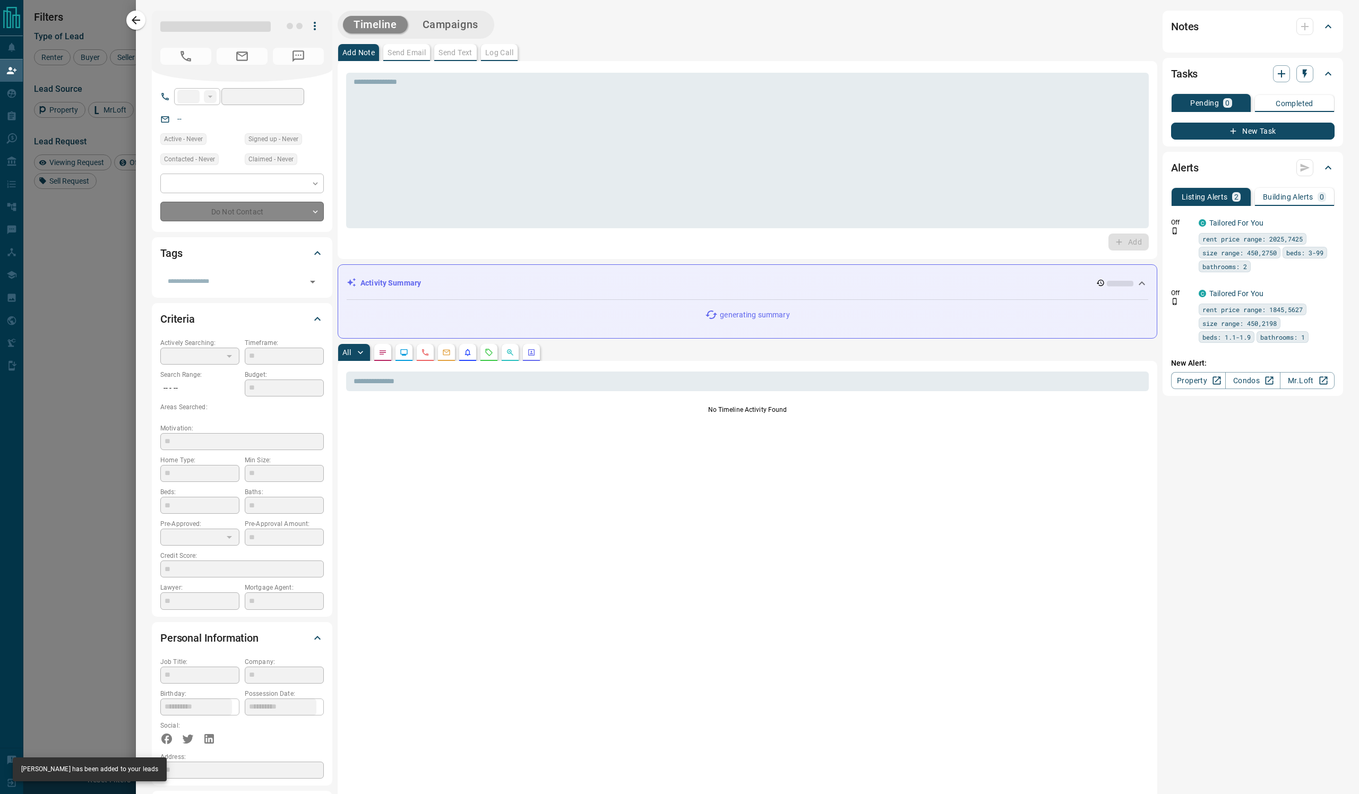
type input "**"
type input "**********"
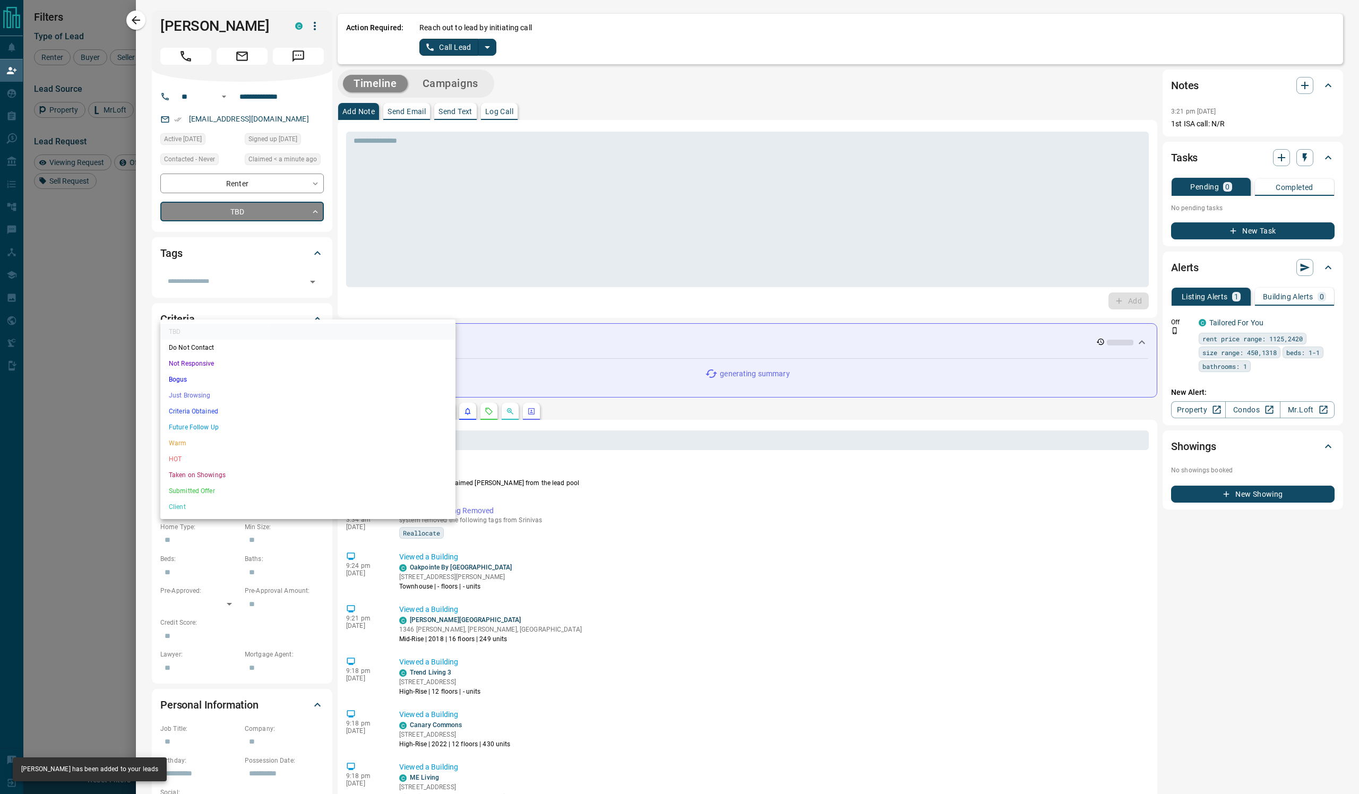
click at [261, 285] on body "Lead Transfers Claim Leads My Leads Tasks Opportunities Deals Campaigns Automat…" at bounding box center [679, 328] width 1359 height 657
click at [257, 372] on li "Not Responsive" at bounding box center [307, 364] width 295 height 16
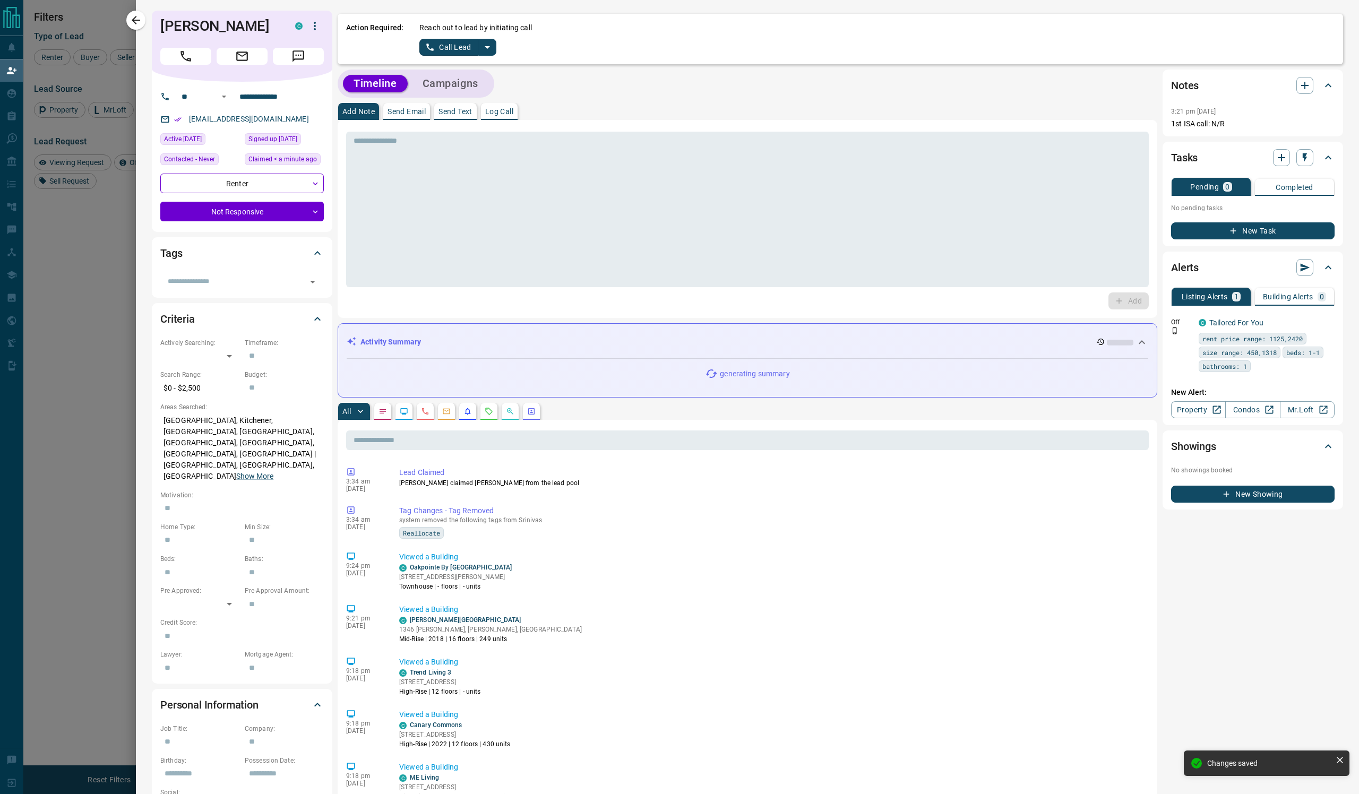
type input "*"
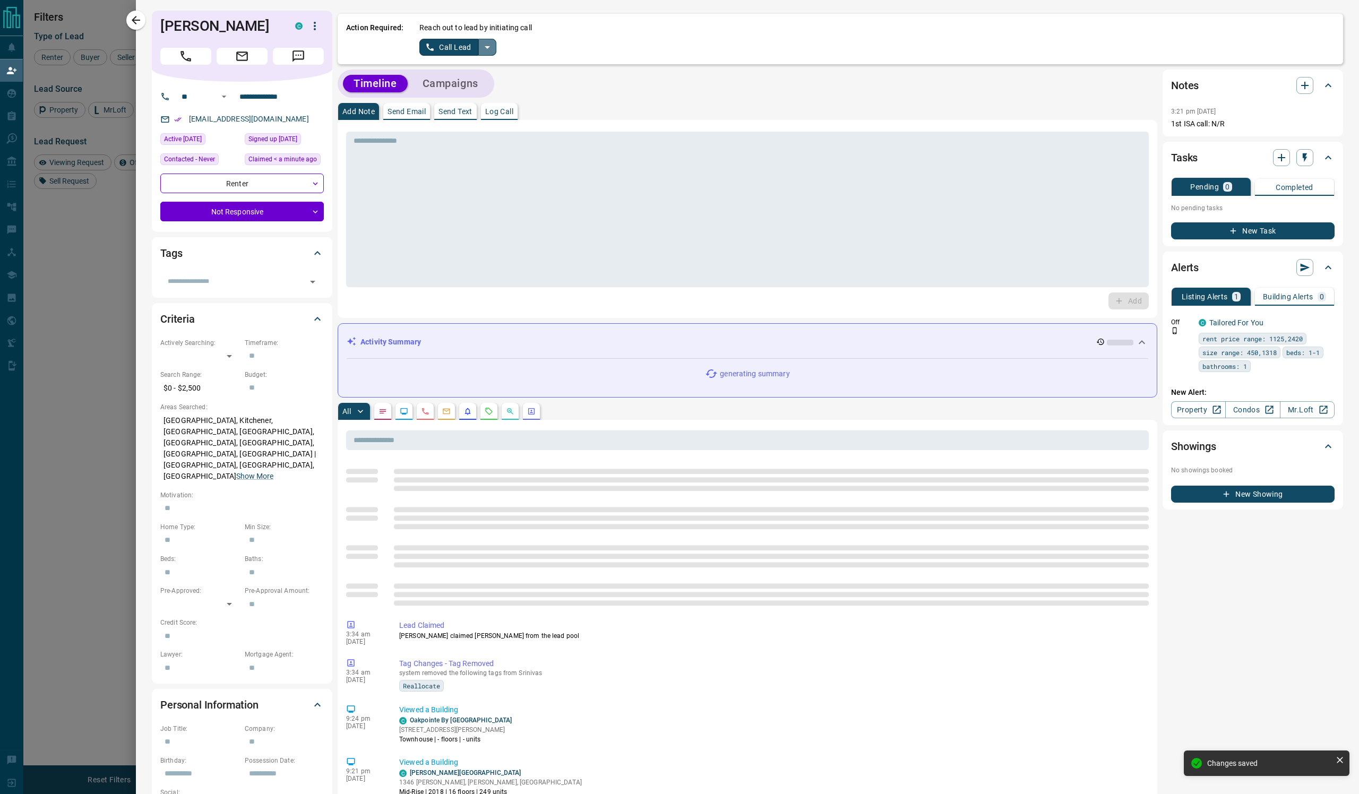
click at [494, 54] on icon "split button" at bounding box center [487, 47] width 13 height 13
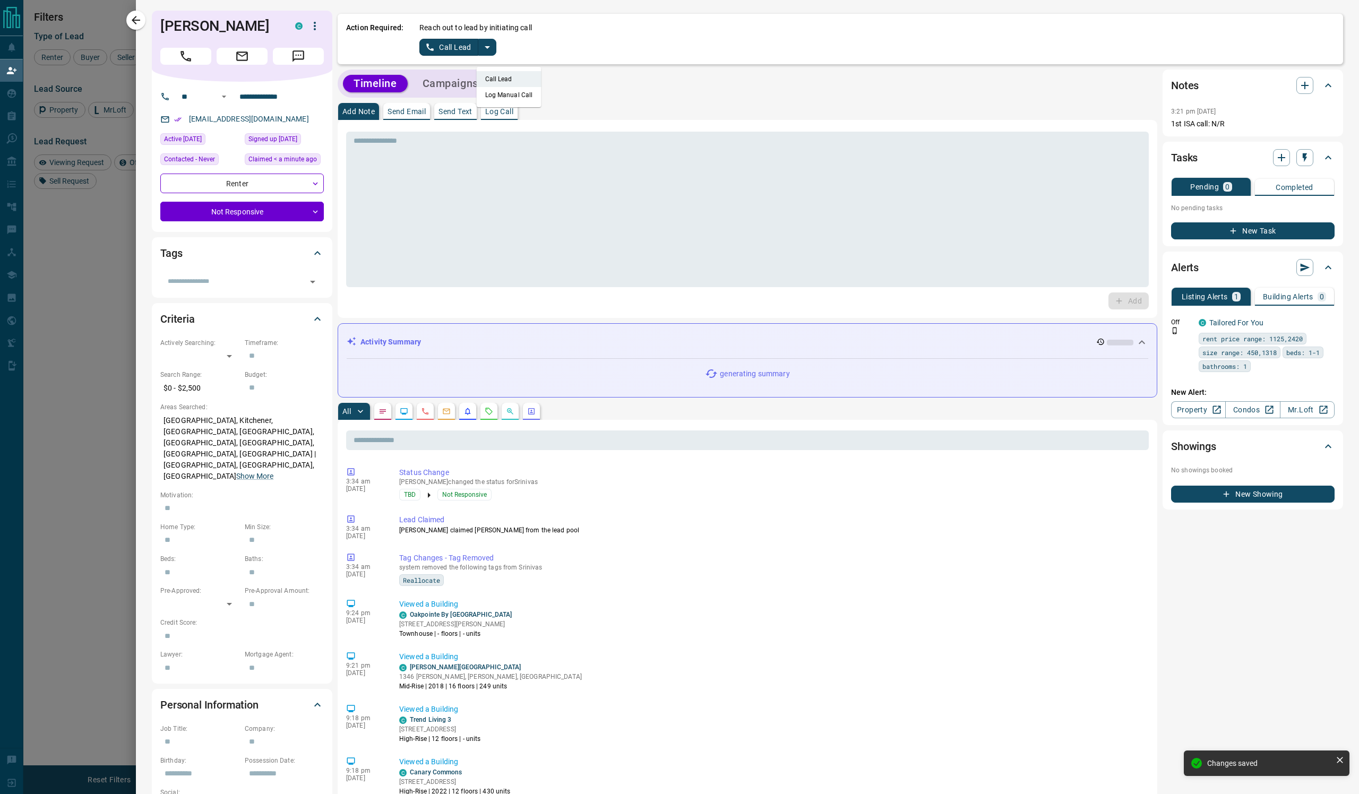
click at [542, 103] on li "Log Manual Call" at bounding box center [509, 95] width 65 height 16
click at [513, 115] on p "Log Call" at bounding box center [499, 111] width 28 height 7
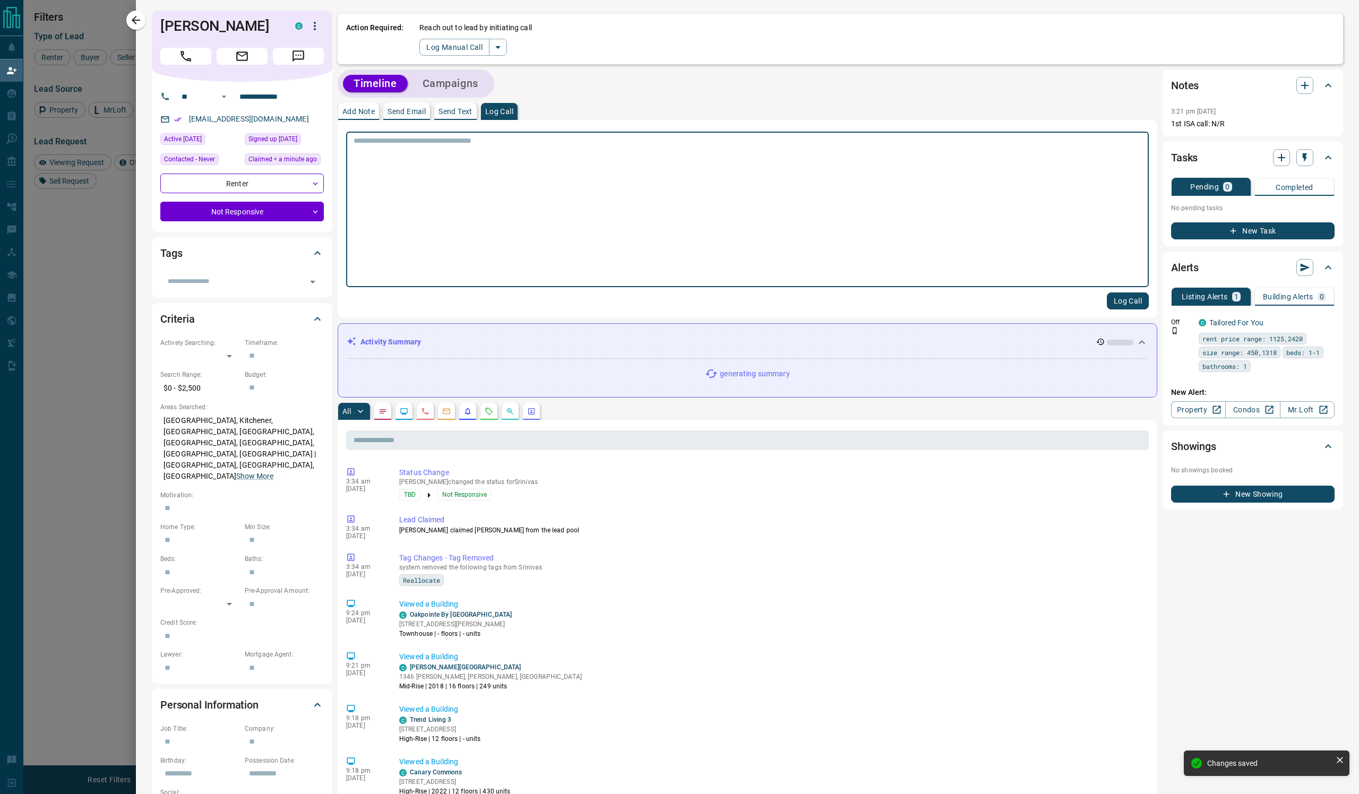
click at [526, 175] on textarea at bounding box center [748, 209] width 788 height 147
type textarea "****"
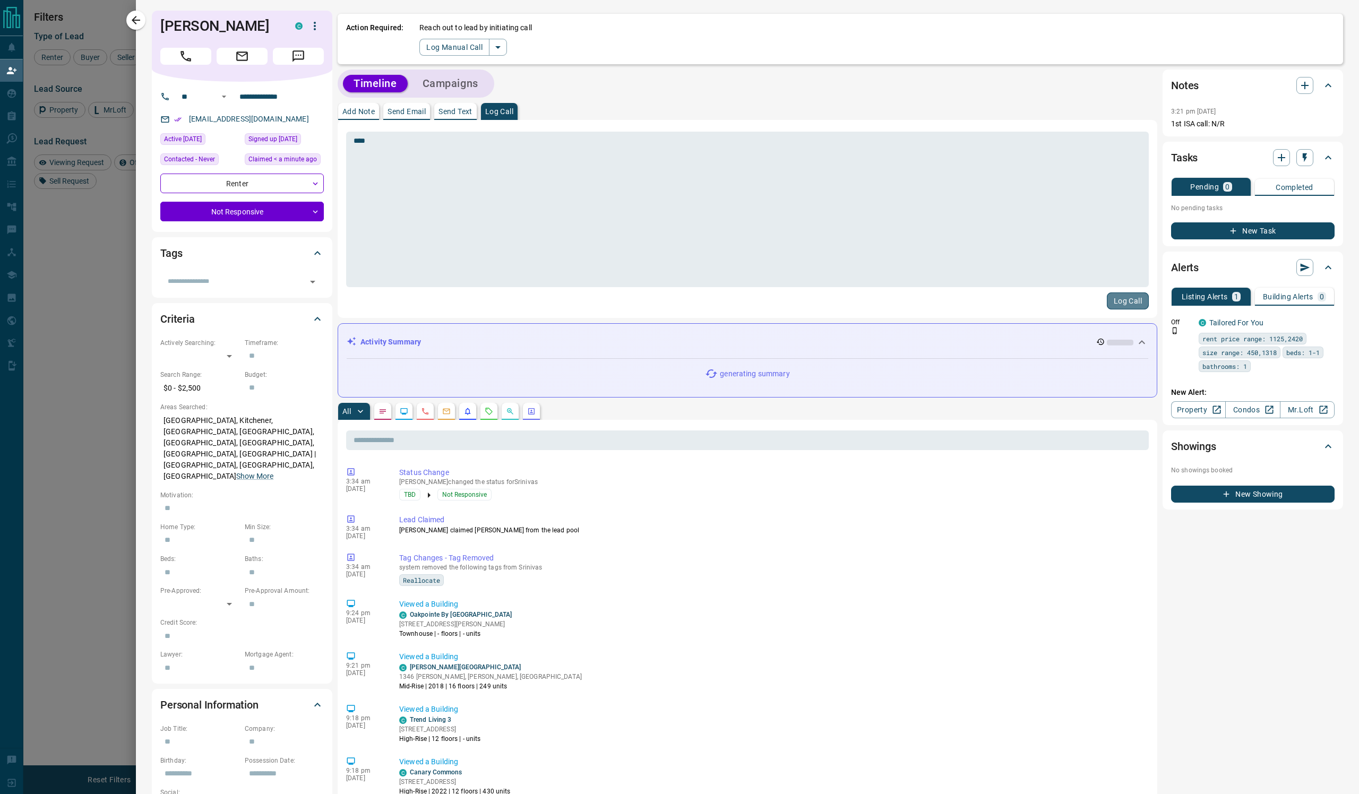
click at [1107, 310] on button "Log Call" at bounding box center [1128, 301] width 42 height 17
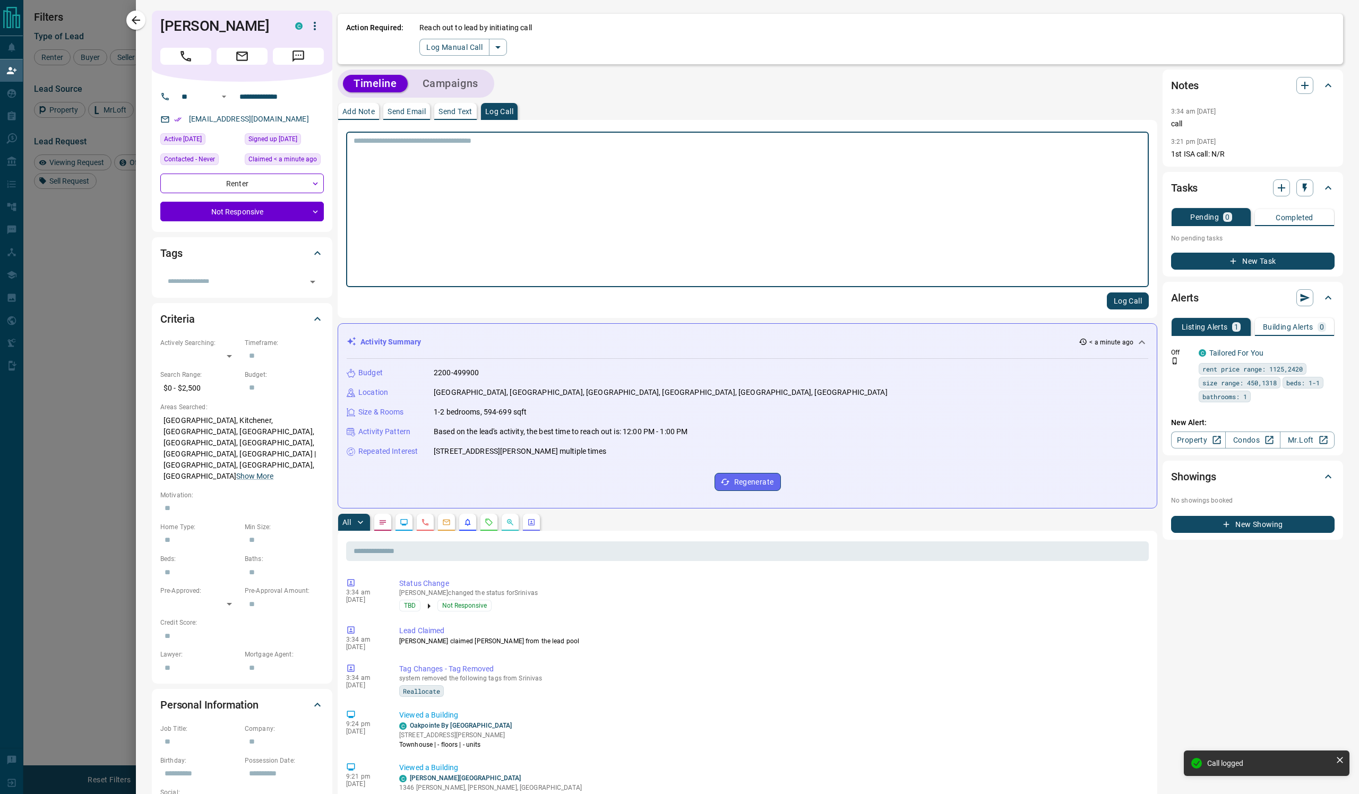
click at [426, 115] on p "Send Email" at bounding box center [407, 111] width 38 height 7
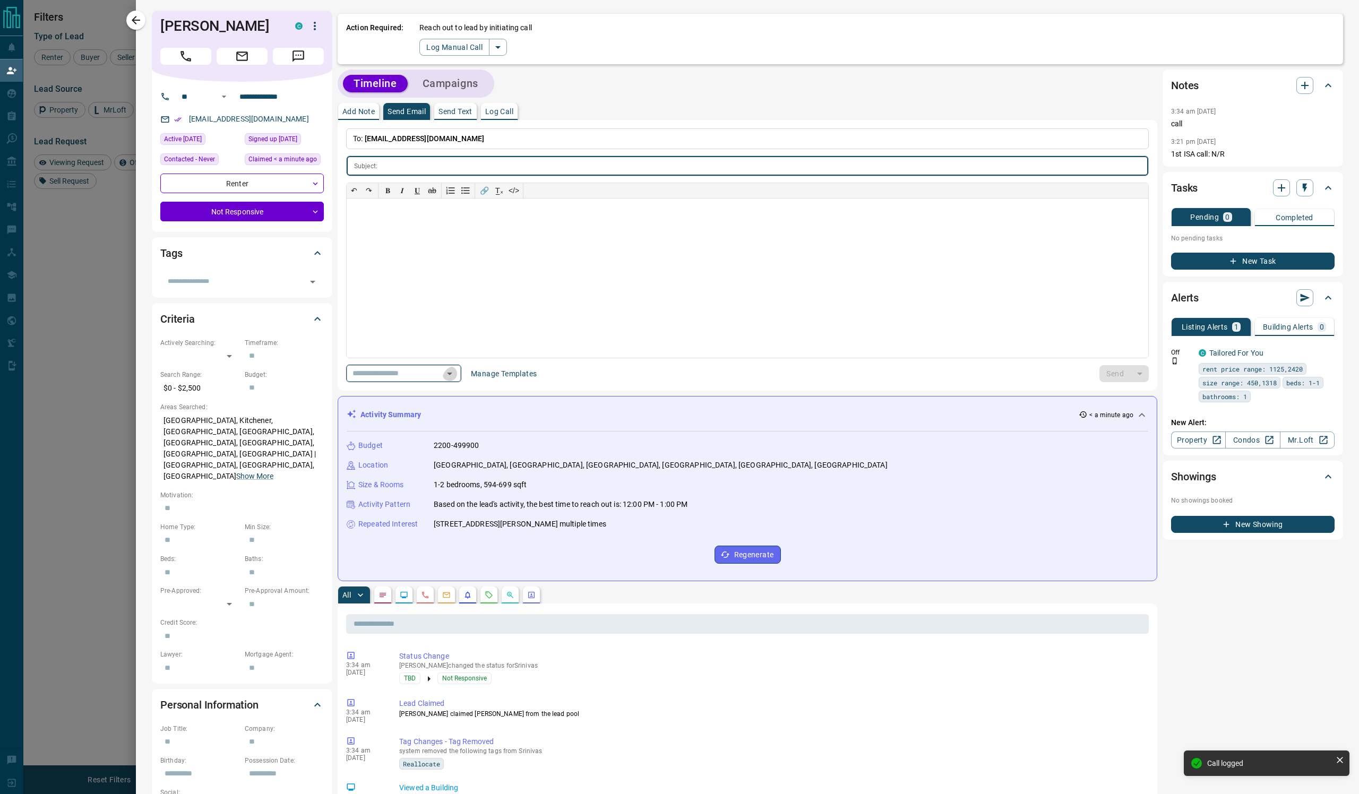
click at [452, 375] on icon "Open" at bounding box center [449, 374] width 5 height 3
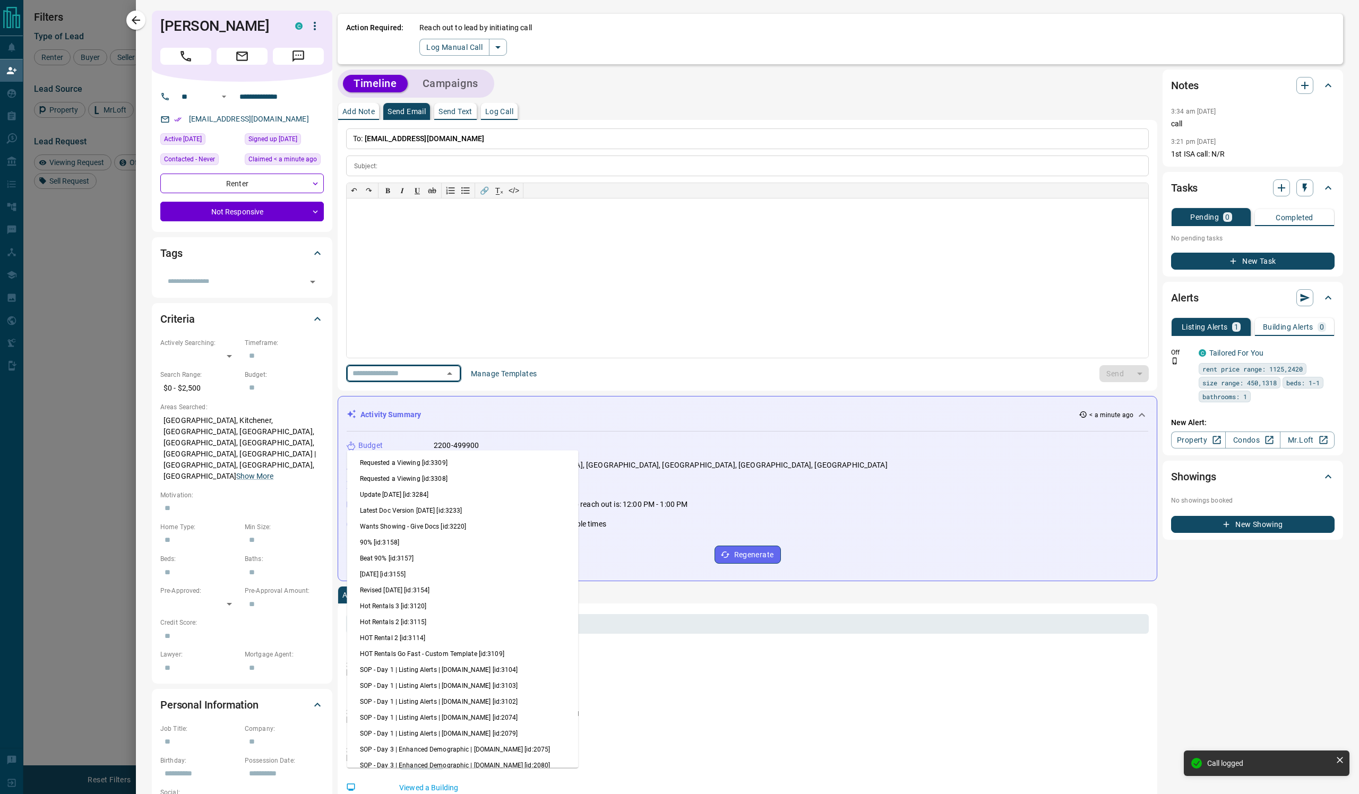
click at [512, 503] on li "Update [DATE] [id:3284]" at bounding box center [462, 495] width 231 height 16
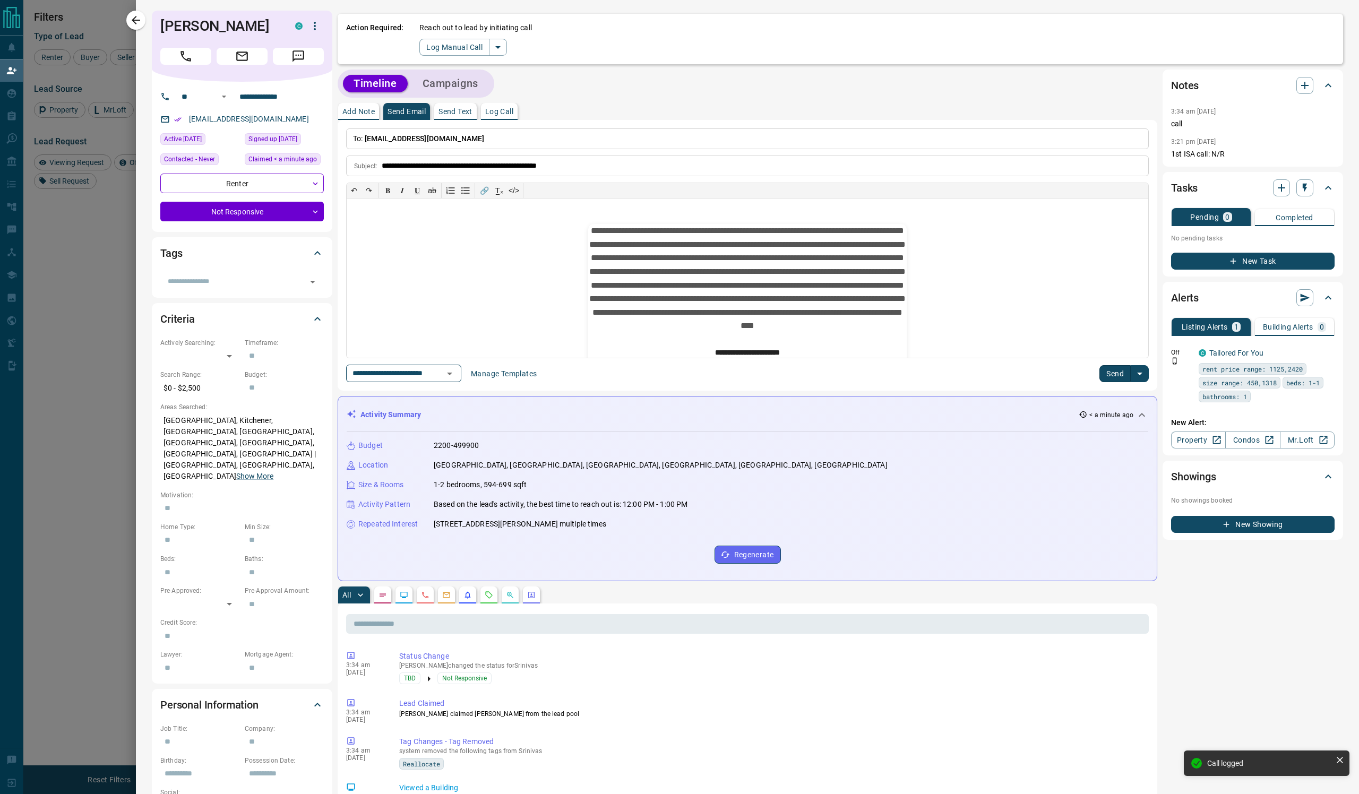
type input "**********"
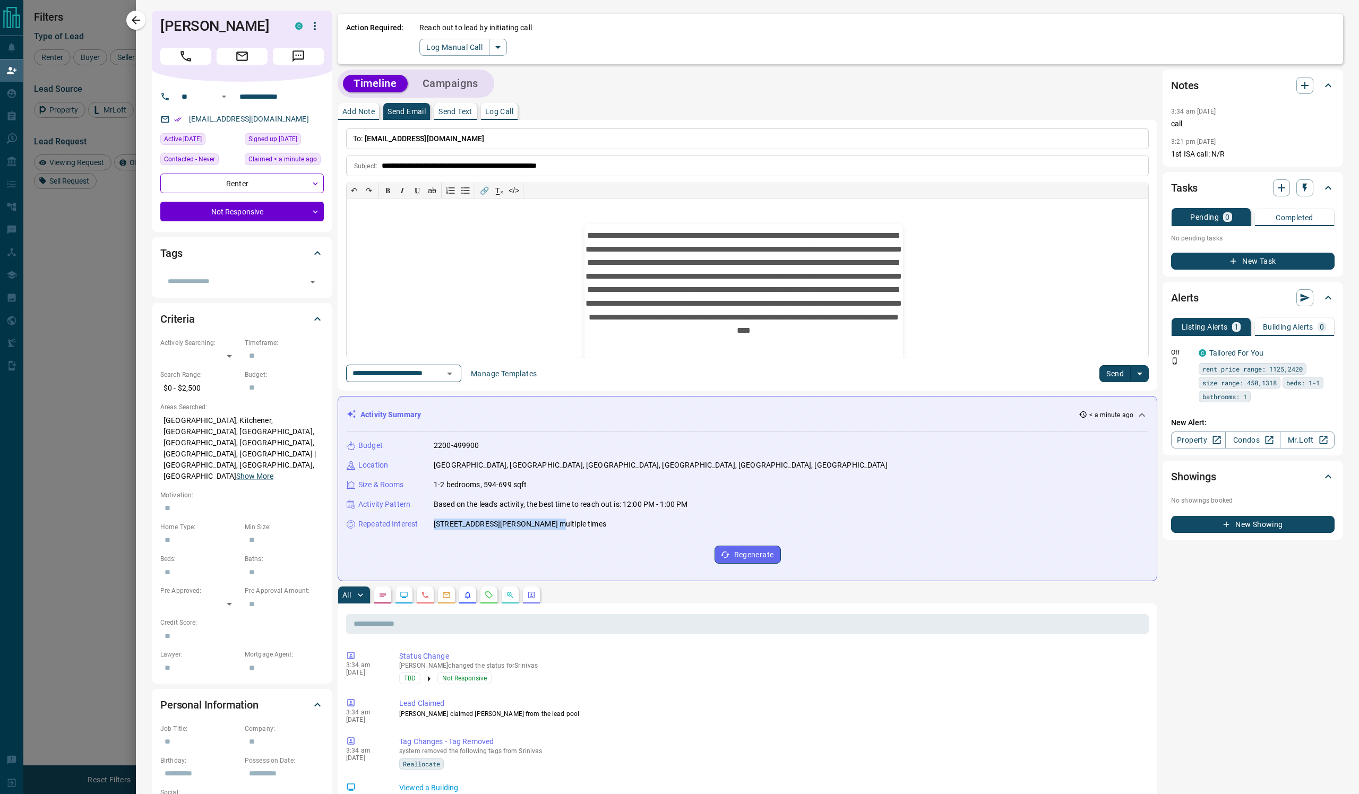
drag, startPoint x: 720, startPoint y: 658, endPoint x: 497, endPoint y: 656, distance: 223.0
click at [497, 530] on div "Repeated Interest [STREET_ADDRESS][PERSON_NAME], viewed multiple times" at bounding box center [748, 524] width 802 height 11
copy p "[STREET_ADDRESS][PERSON_NAME],"
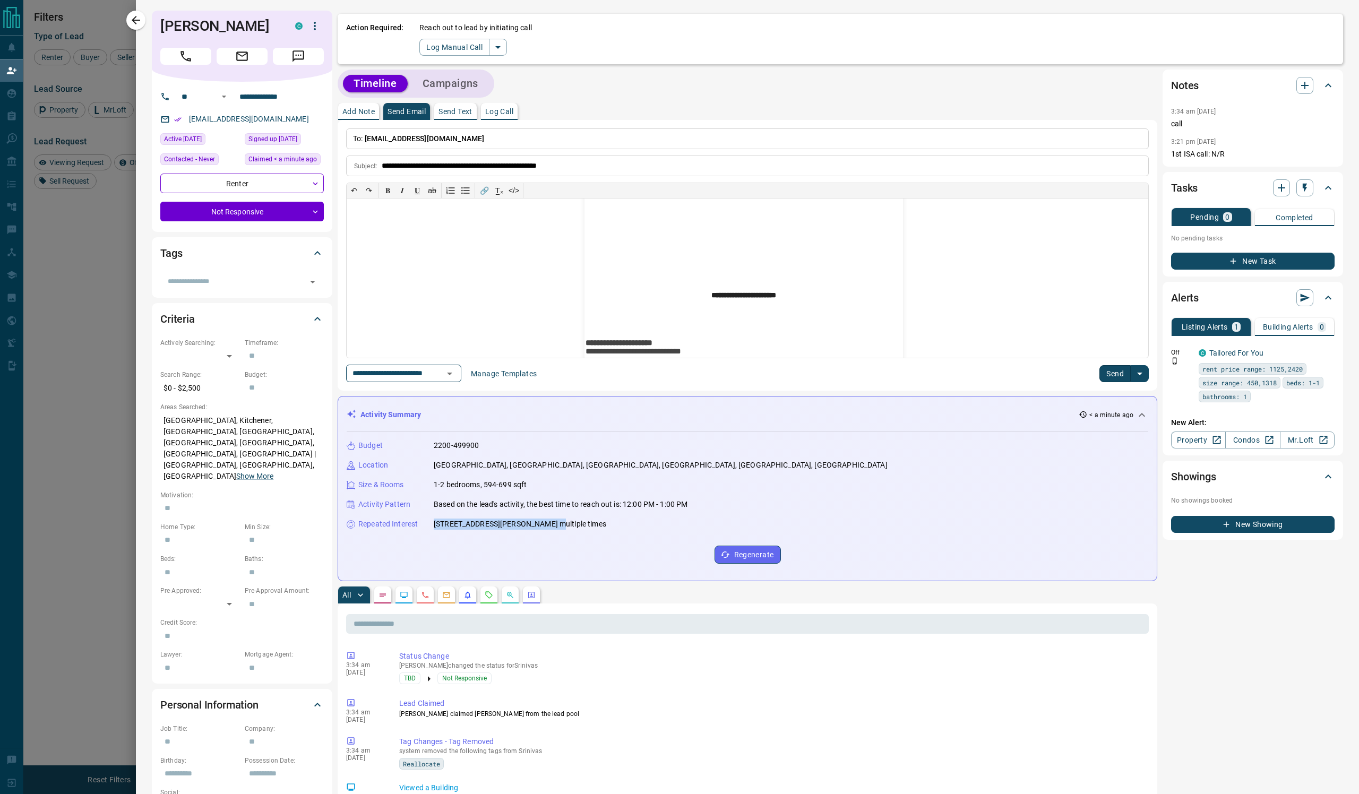
scroll to position [319, 0]
click at [819, 282] on p "**********" at bounding box center [744, 97] width 319 height 374
click at [1100, 382] on button "Send" at bounding box center [1115, 373] width 31 height 17
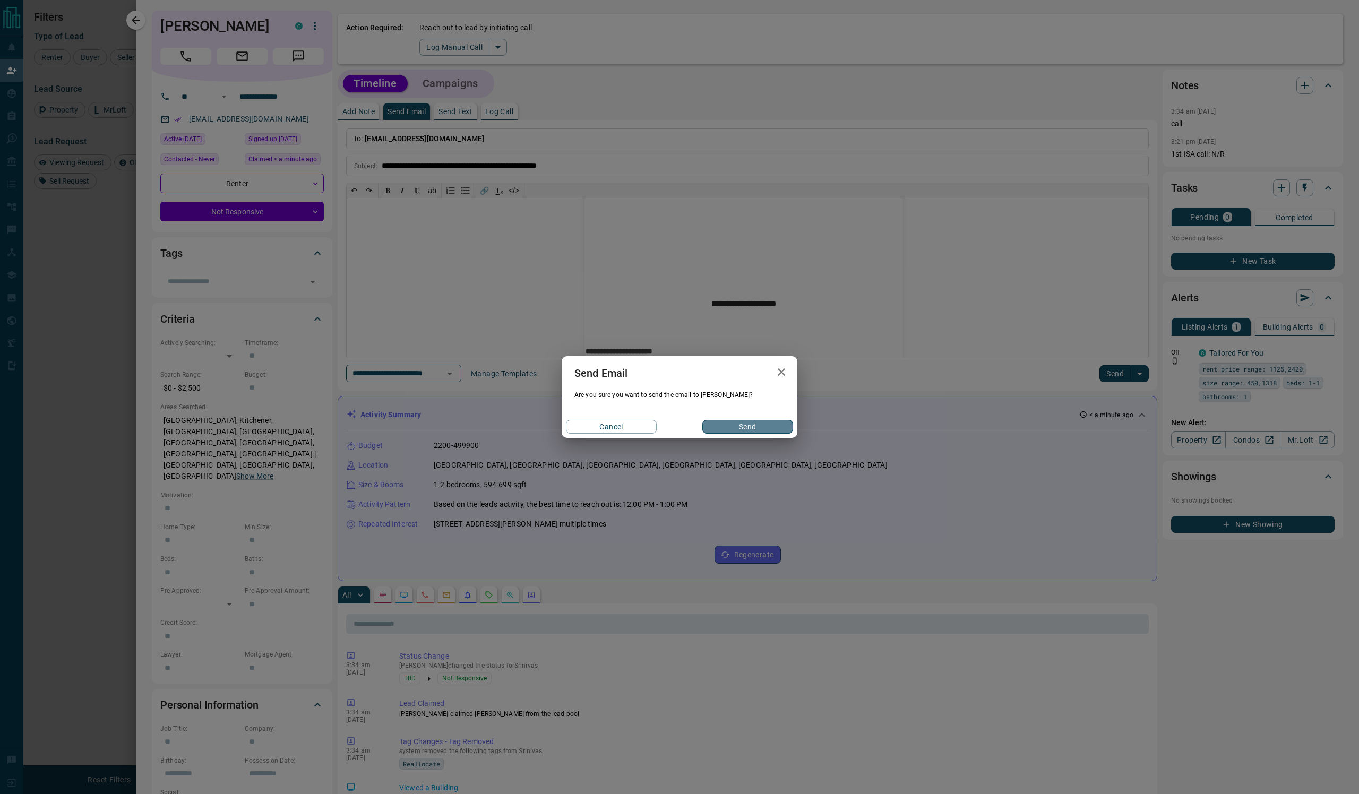
click at [754, 434] on button "Send" at bounding box center [747, 427] width 91 height 14
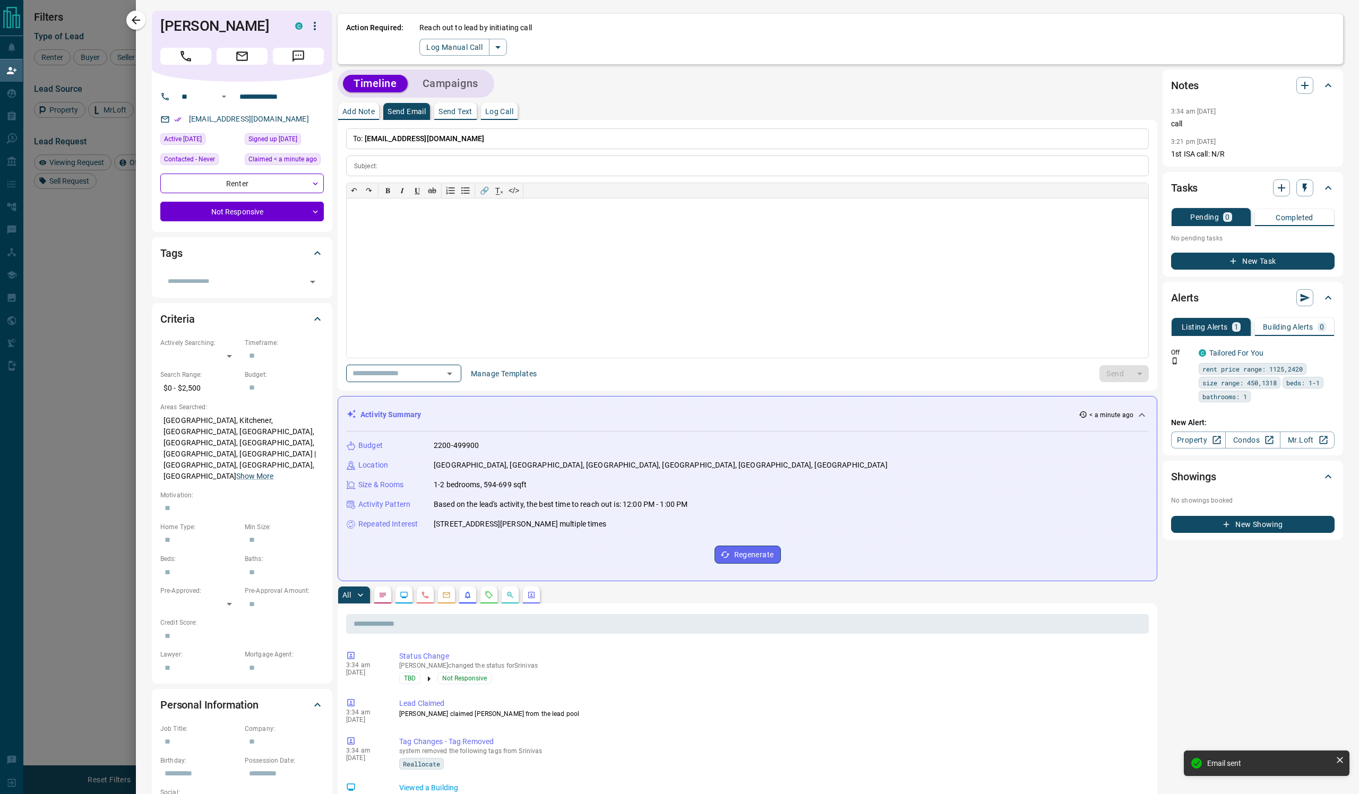
scroll to position [0, 0]
click at [137, 23] on icon "button" at bounding box center [136, 20] width 13 height 13
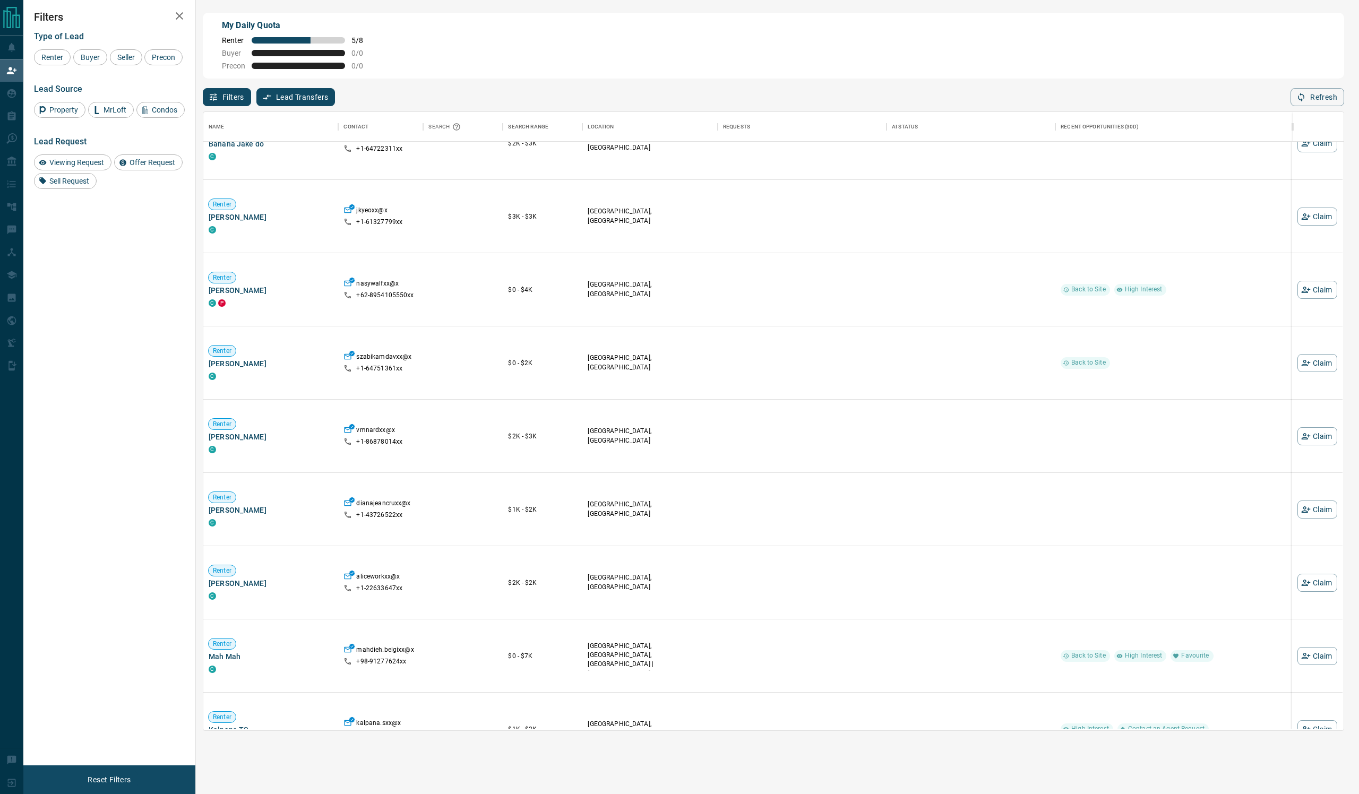
scroll to position [1666, 0]
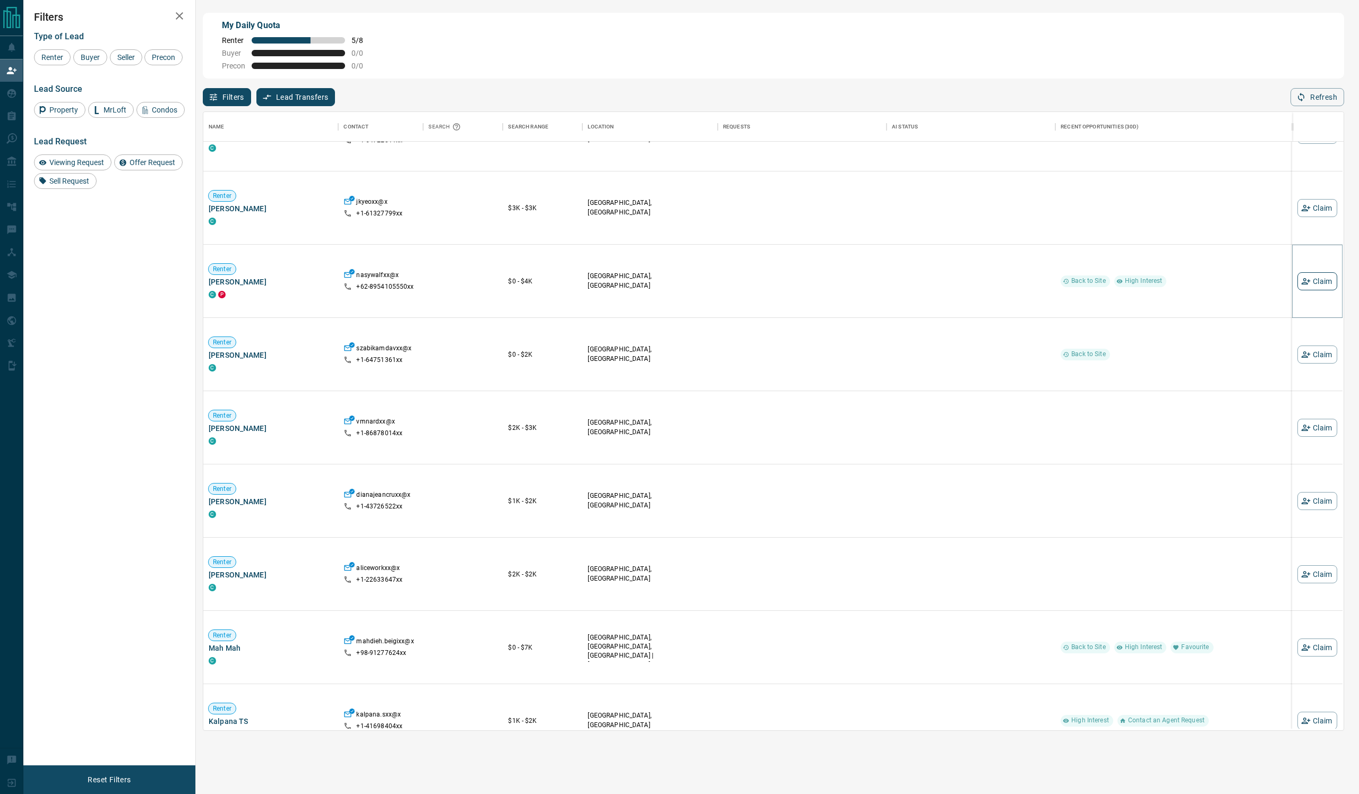
click at [1325, 290] on button "Claim" at bounding box center [1318, 281] width 40 height 18
click at [1311, 327] on body "Lead Transfers Claim Leads My Leads Tasks Opportunities Deals Campaigns Automat…" at bounding box center [679, 328] width 1359 height 657
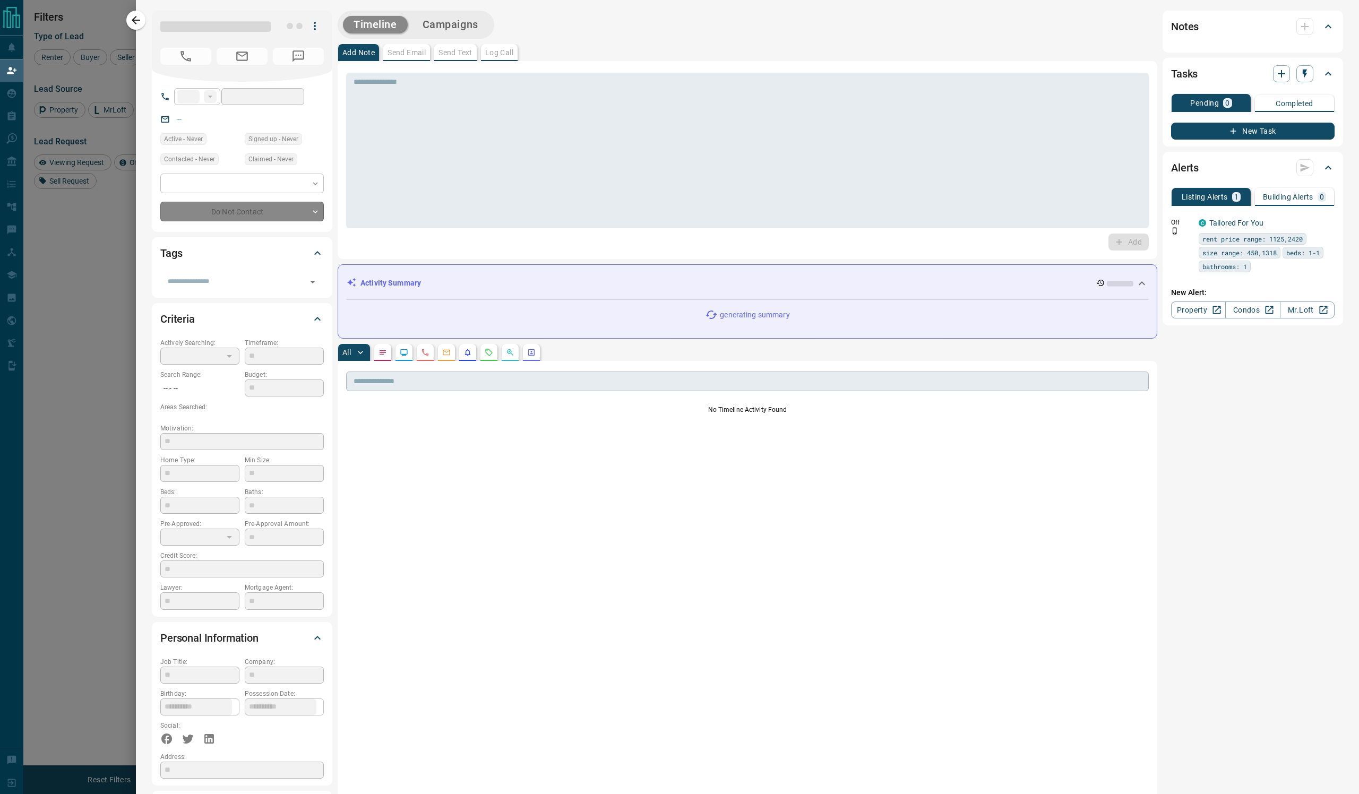
type input "***"
type input "**********"
type input "**"
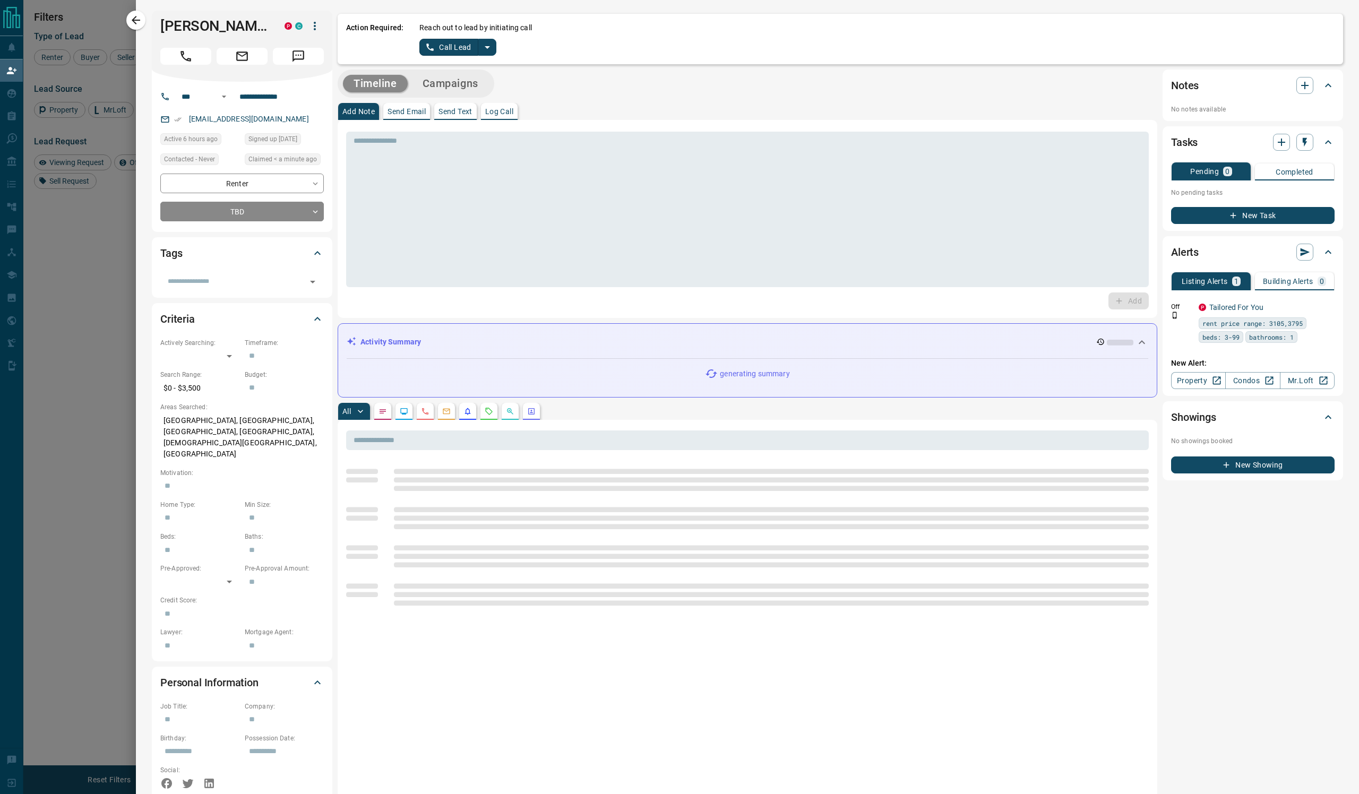
click at [494, 54] on icon "split button" at bounding box center [487, 47] width 13 height 13
click at [542, 103] on li "Log Manual Call" at bounding box center [509, 95] width 65 height 16
click at [513, 115] on p "Log Call" at bounding box center [499, 111] width 28 height 7
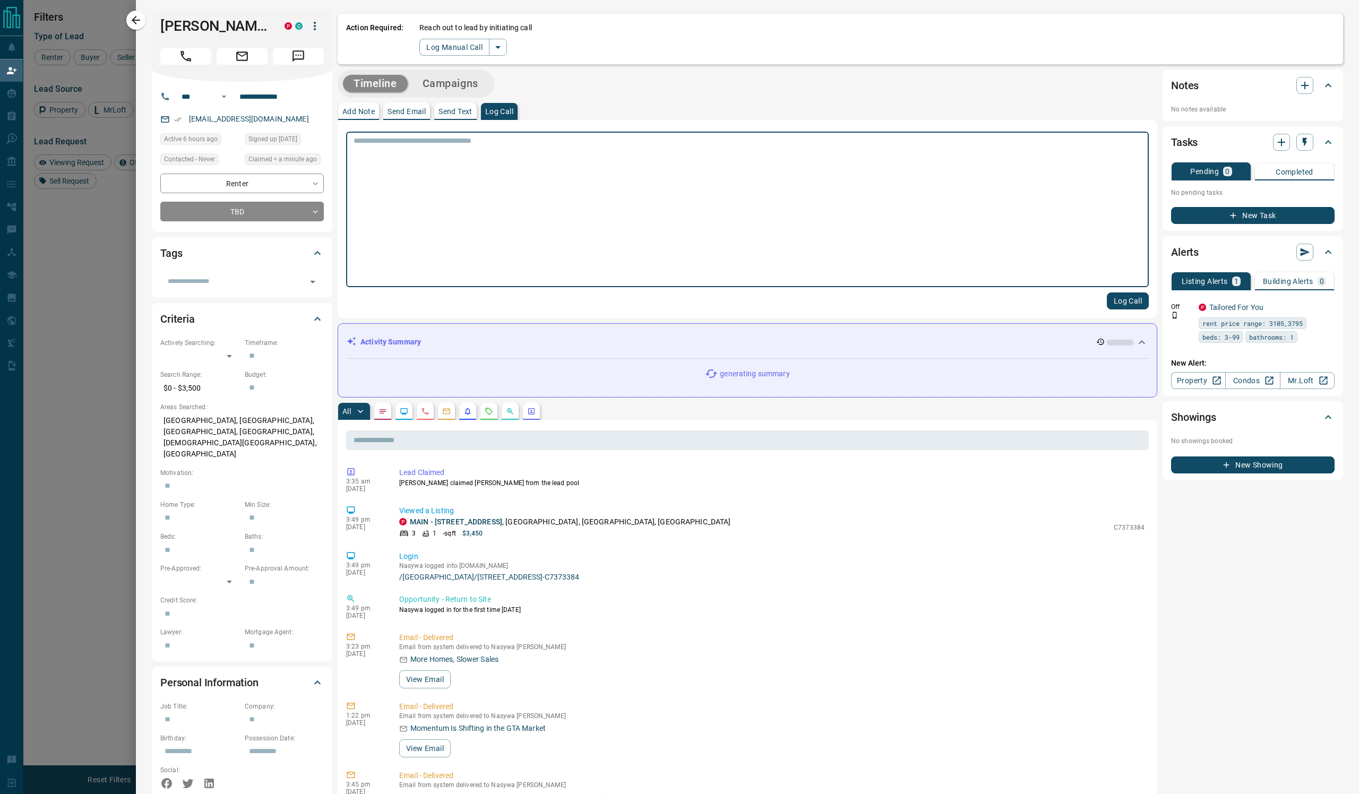
click at [533, 189] on textarea at bounding box center [748, 209] width 788 height 147
type textarea "****"
drag, startPoint x: 1088, startPoint y: 315, endPoint x: 831, endPoint y: 324, distance: 257.1
click at [1107, 310] on button "Log Call" at bounding box center [1128, 301] width 42 height 17
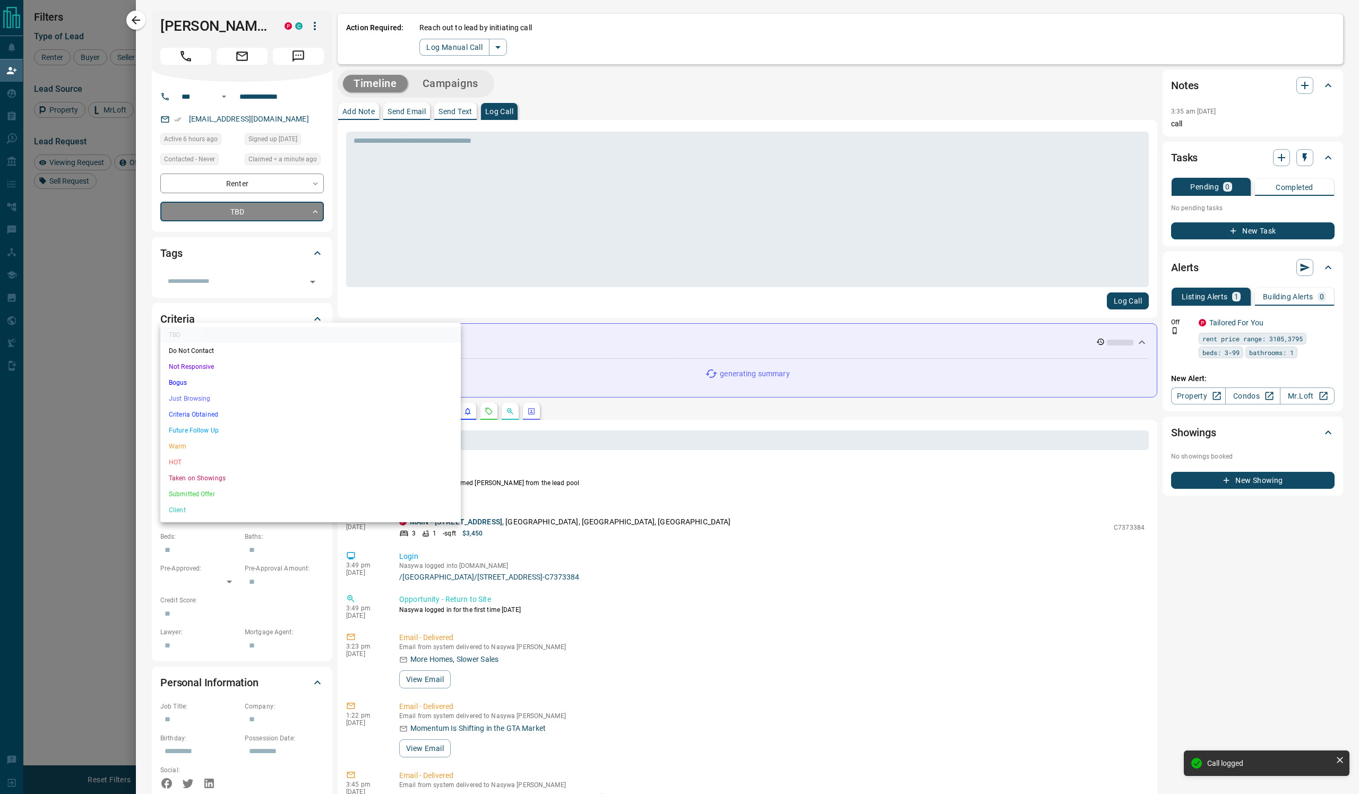
click at [301, 293] on body "Lead Transfers Claim Leads My Leads Tasks Opportunities Deals Campaigns Automat…" at bounding box center [679, 328] width 1359 height 657
click at [267, 375] on li "Not Responsive" at bounding box center [310, 367] width 301 height 16
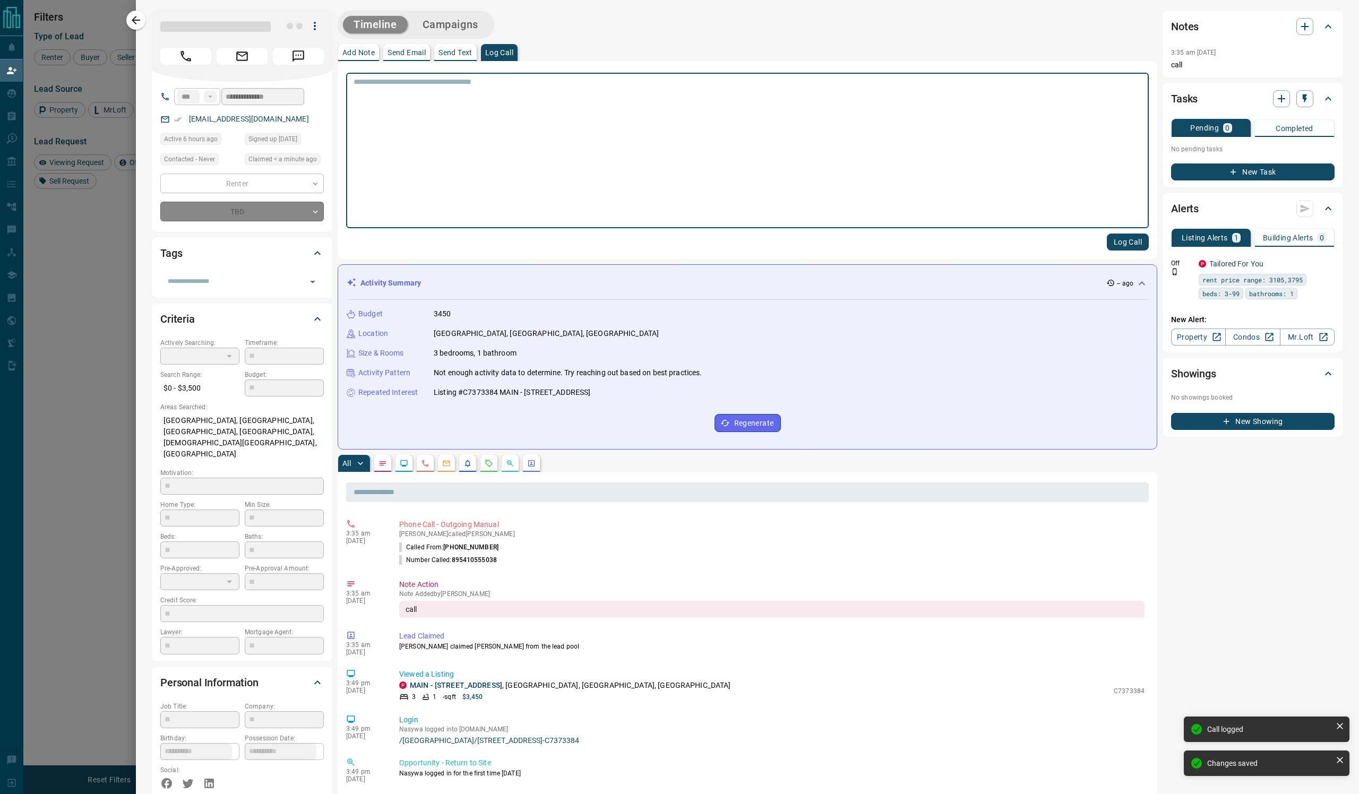
type input "*"
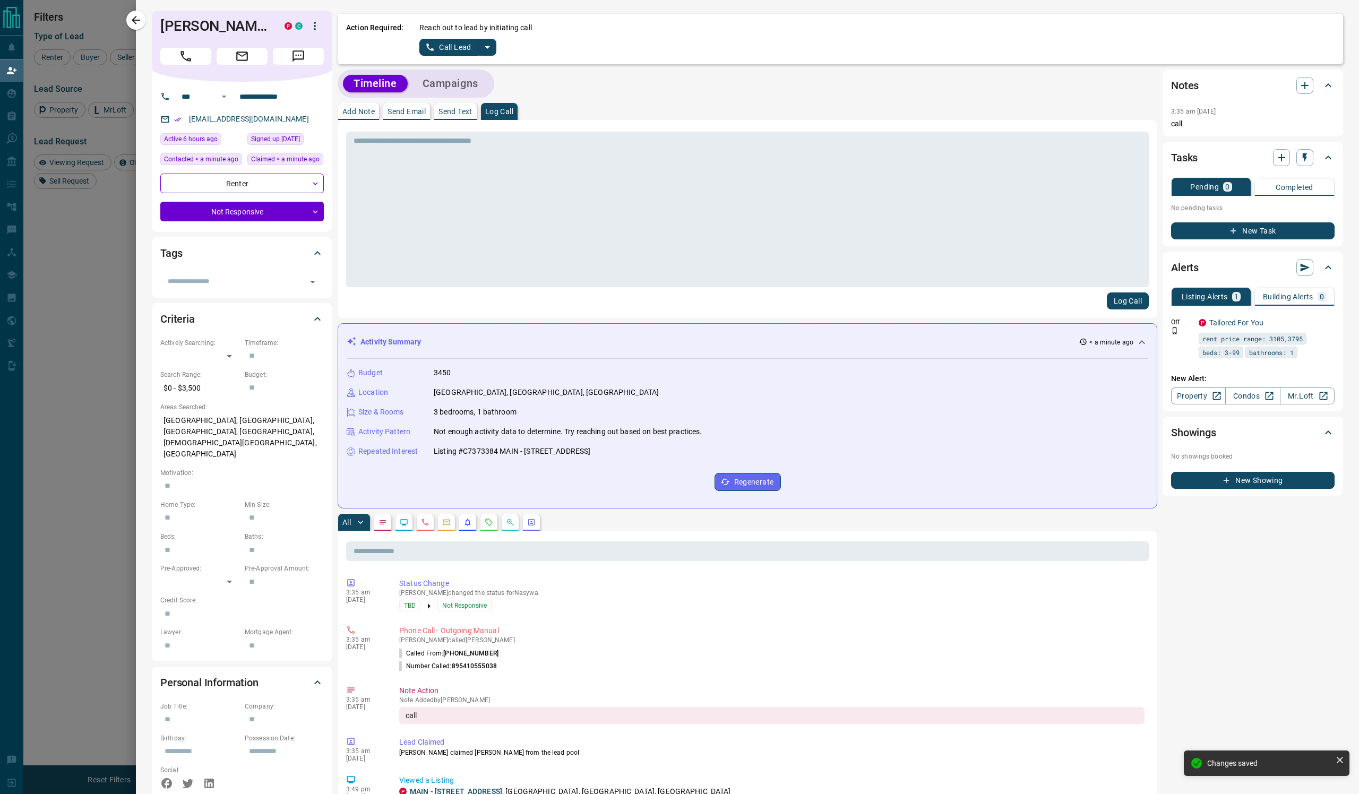
drag, startPoint x: 810, startPoint y: 529, endPoint x: 496, endPoint y: 532, distance: 314.3
click at [496, 457] on div "Repeated Interest Listing #C7373384 MAIN - [STREET_ADDRESS]" at bounding box center [748, 451] width 802 height 11
copy p "Listing #C7373384 MAIN - [STREET_ADDRESS]"
click at [426, 115] on p "Send Email" at bounding box center [407, 111] width 38 height 7
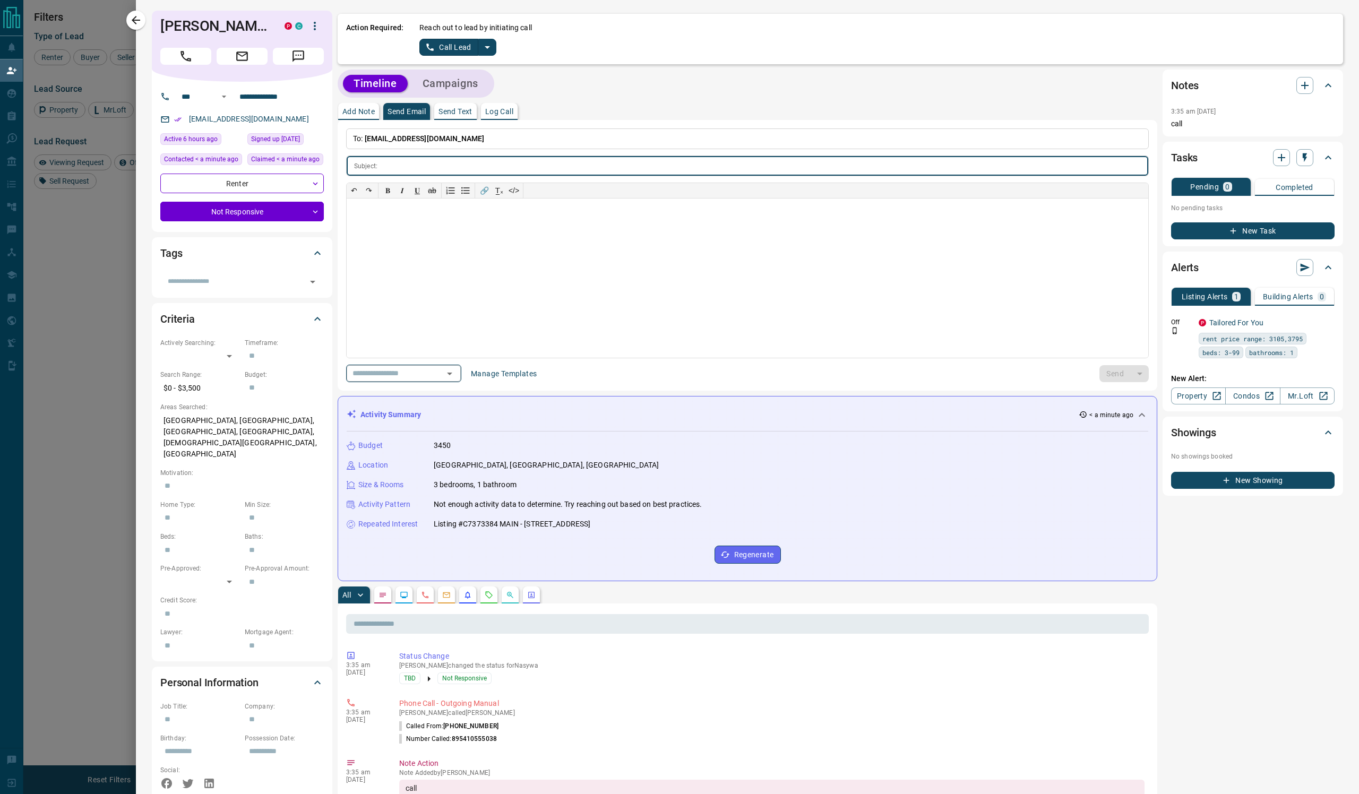
click at [456, 380] on icon "Open" at bounding box center [449, 373] width 13 height 13
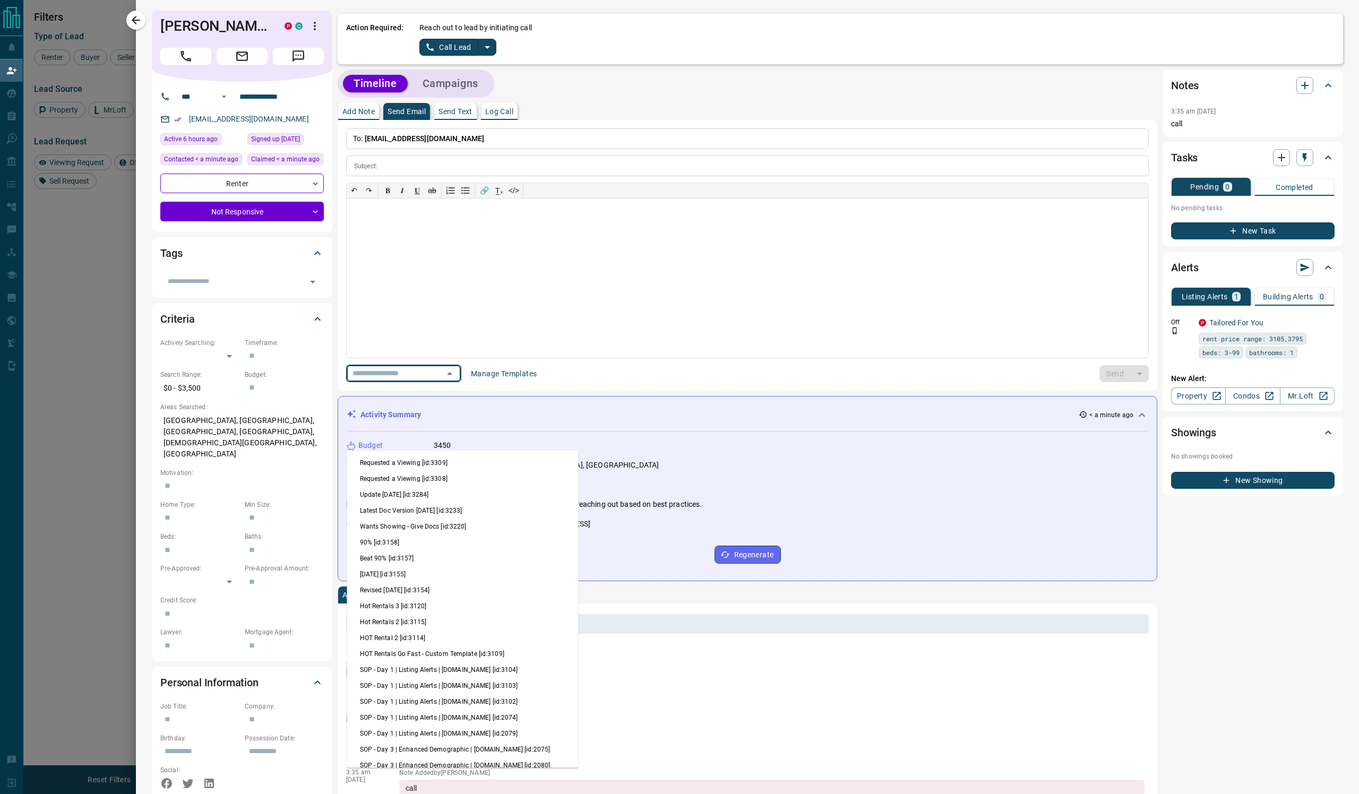
click at [508, 503] on li "Update [DATE] [id:3284]" at bounding box center [462, 495] width 231 height 16
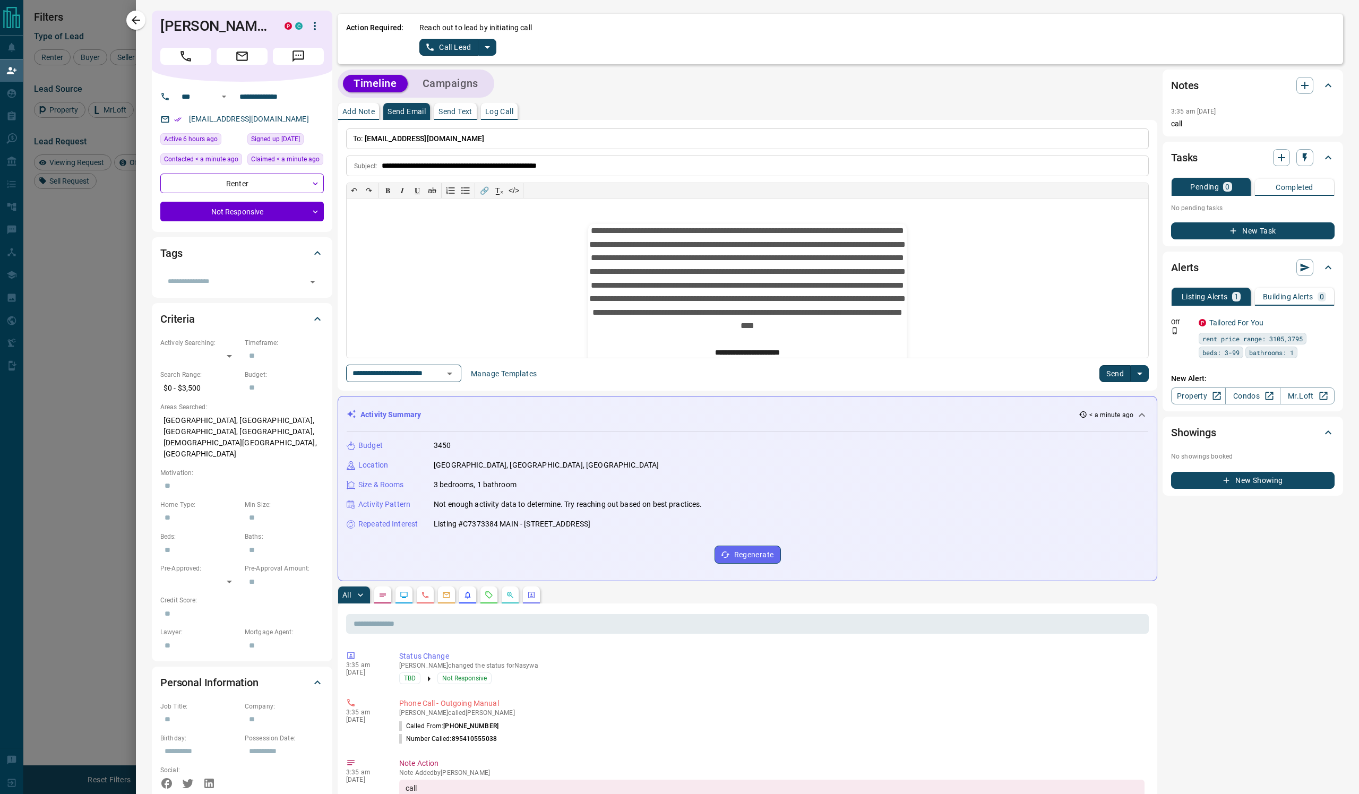
type input "**********"
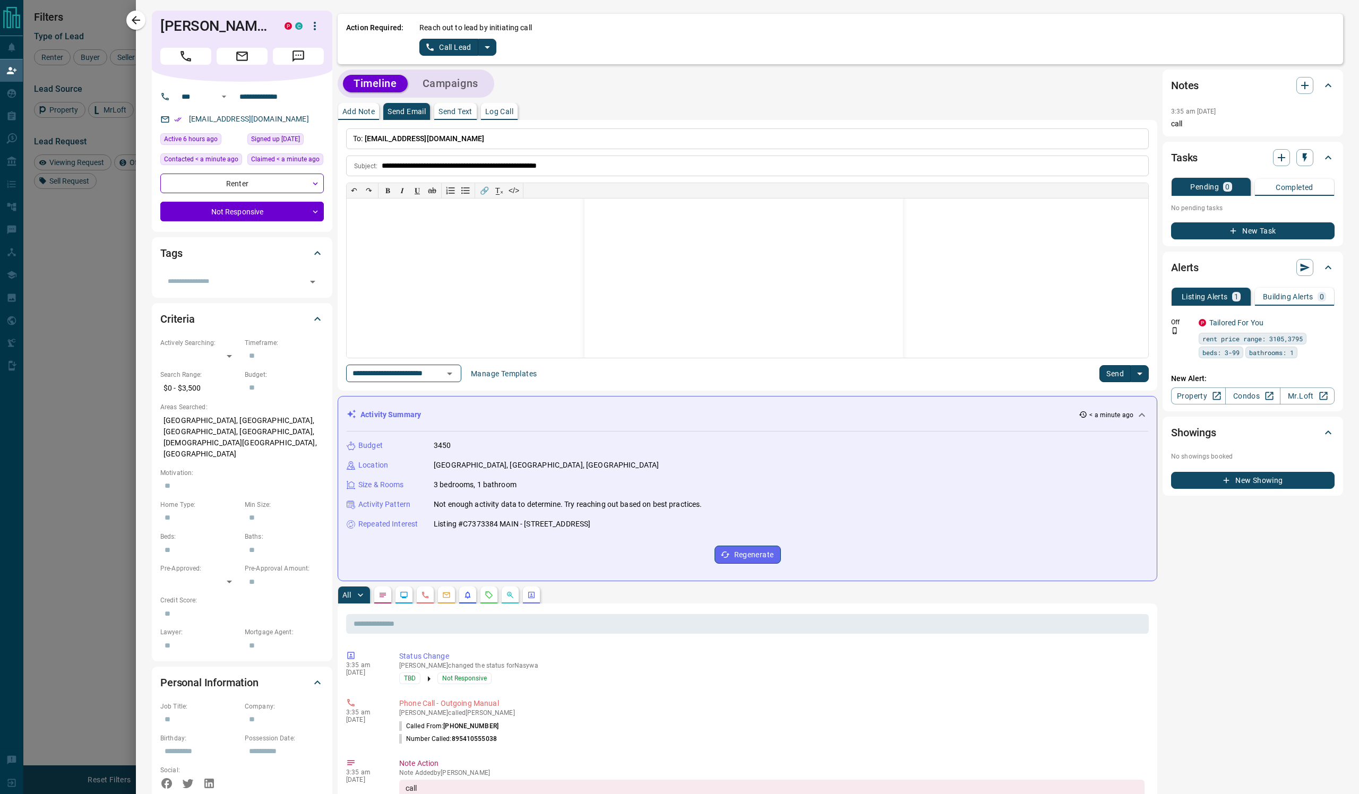
scroll to position [253, 0]
click at [817, 349] on p "**********" at bounding box center [744, 163] width 319 height 374
click at [1109, 382] on button "Send" at bounding box center [1115, 373] width 31 height 17
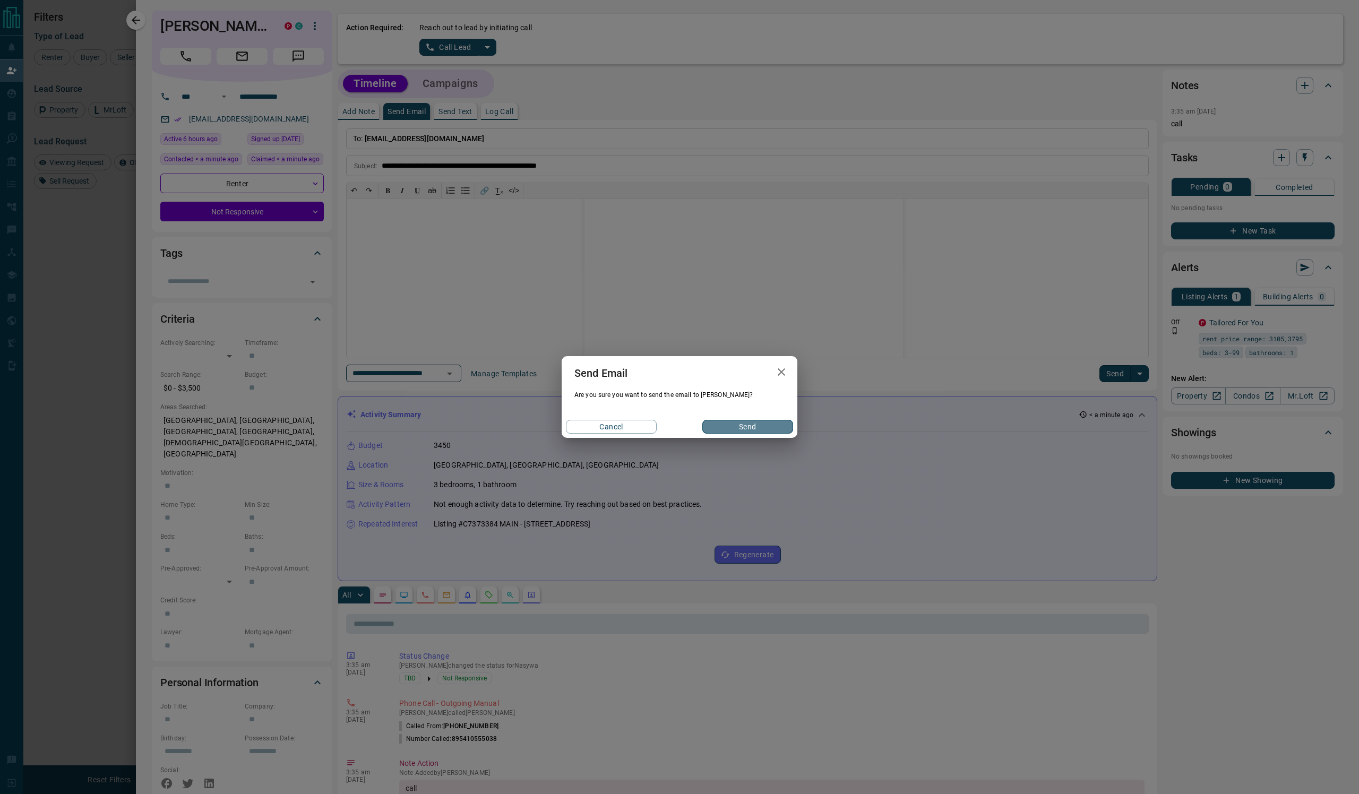
click at [777, 434] on button "Send" at bounding box center [747, 427] width 91 height 14
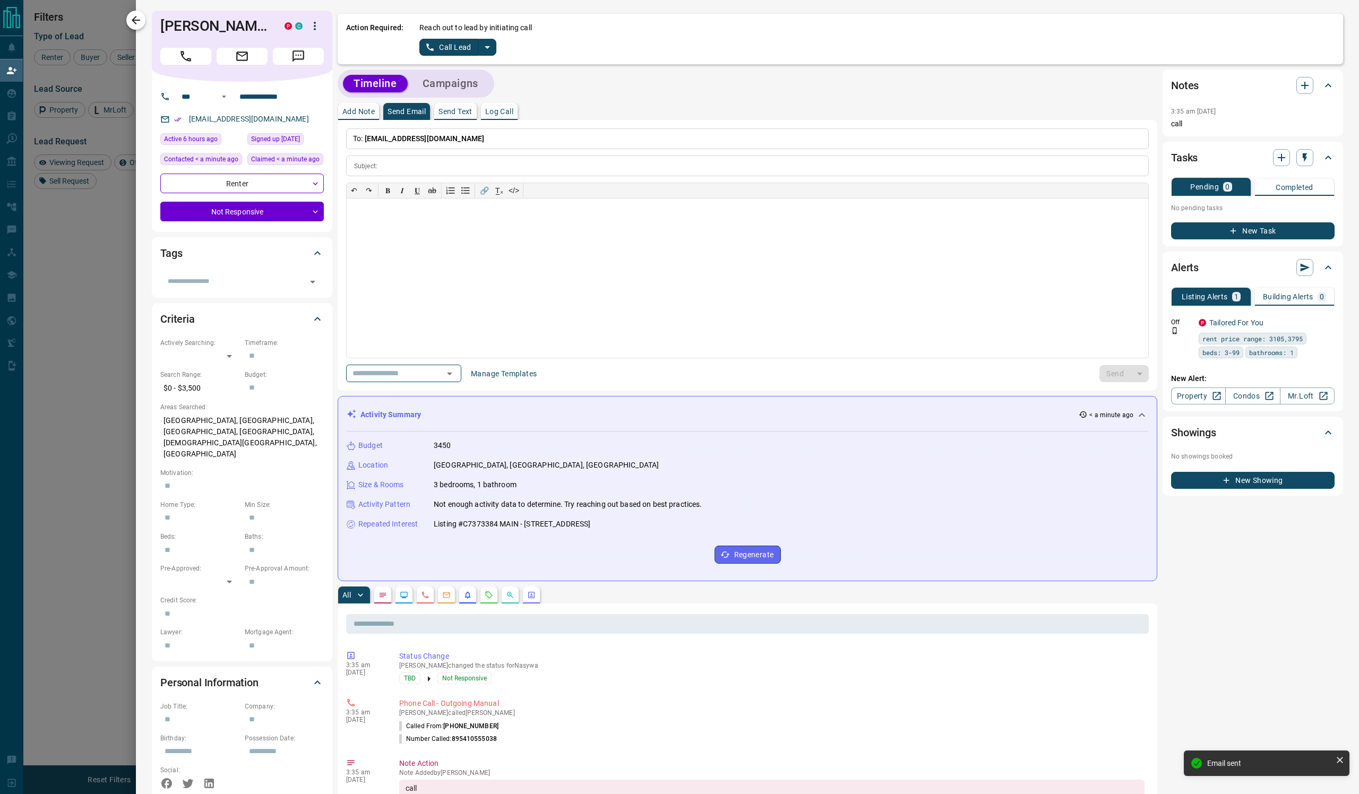
scroll to position [0, 0]
click at [142, 18] on icon "button" at bounding box center [136, 20] width 13 height 13
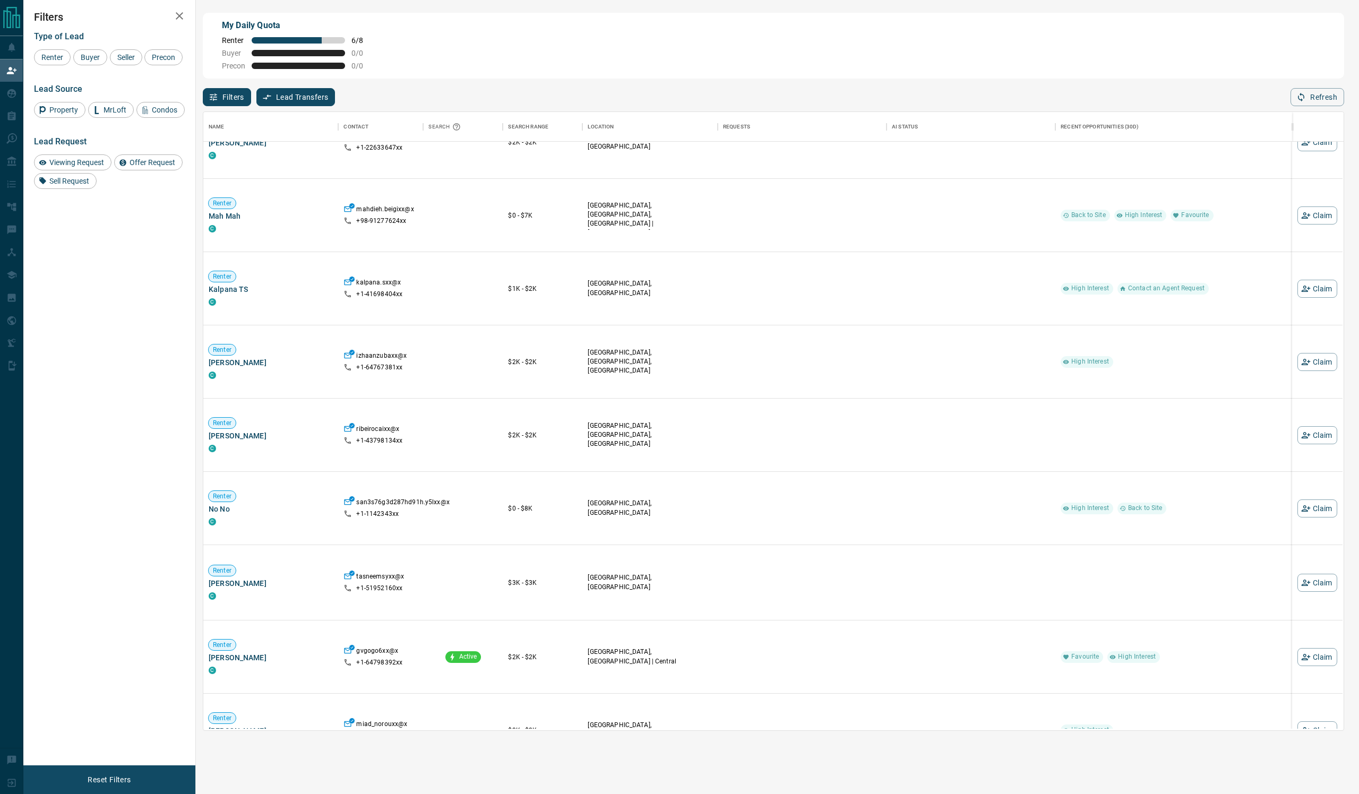
scroll to position [2022, 0]
click at [1313, 301] on button "Claim" at bounding box center [1318, 292] width 40 height 18
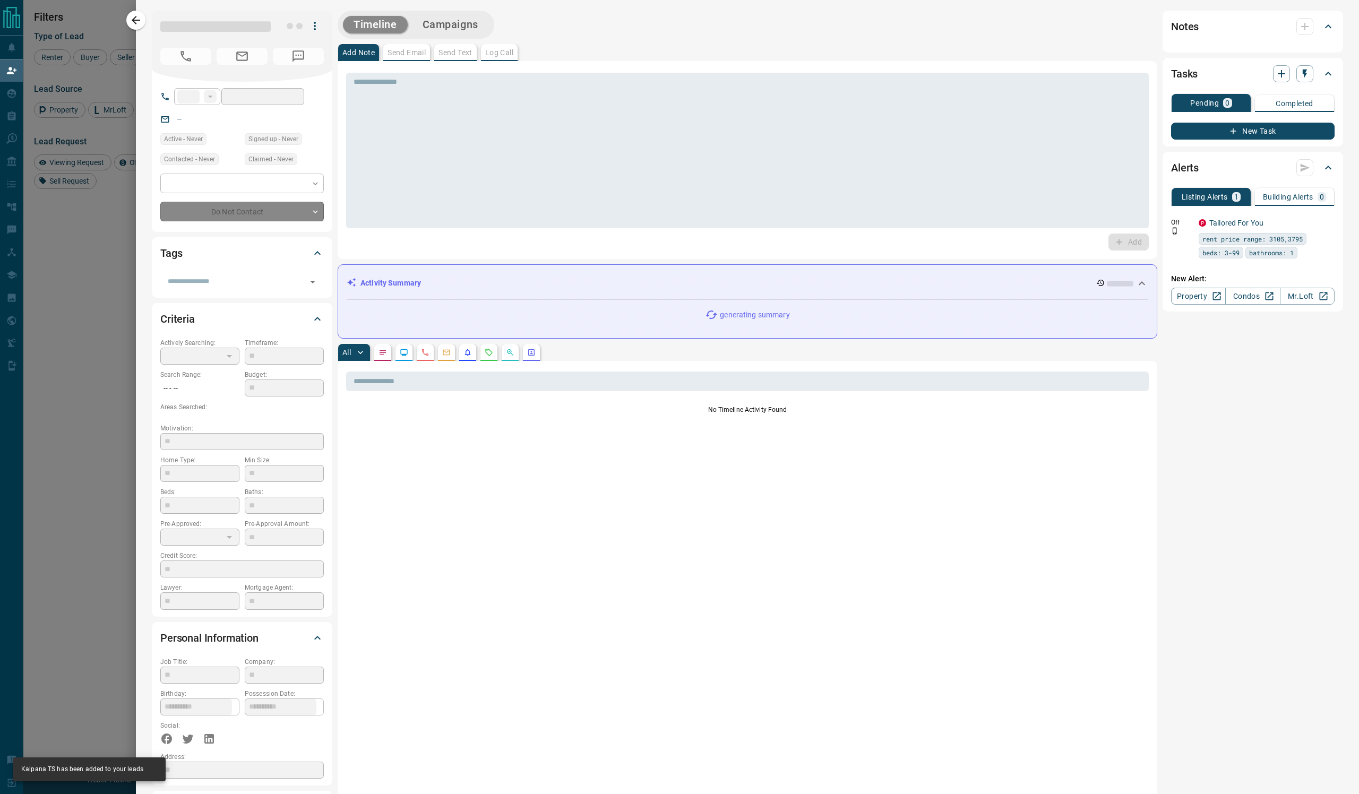
type input "**"
type input "**********"
type input "**"
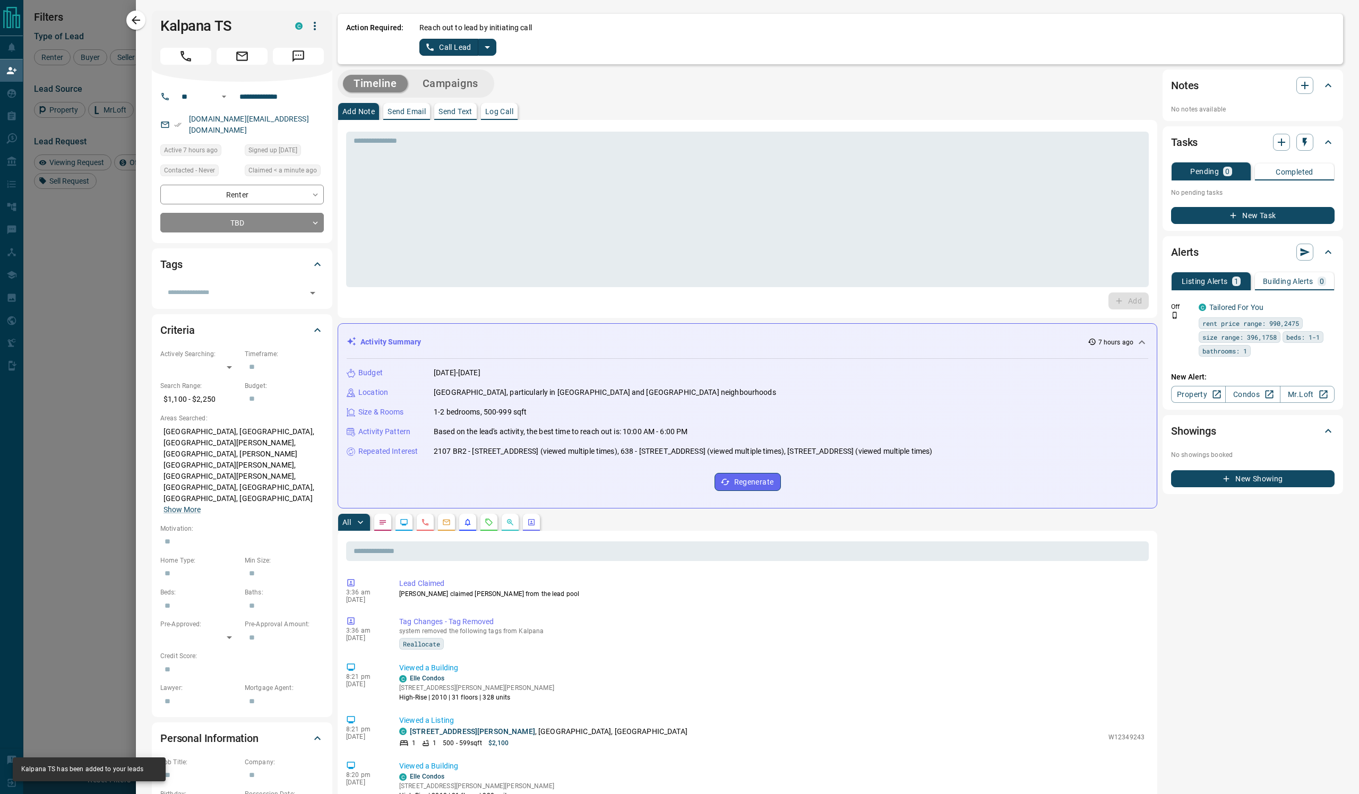
click at [494, 54] on icon "split button" at bounding box center [487, 47] width 13 height 13
click at [542, 103] on li "Log Manual Call" at bounding box center [509, 95] width 65 height 16
click at [513, 115] on p "Log Call" at bounding box center [499, 111] width 28 height 7
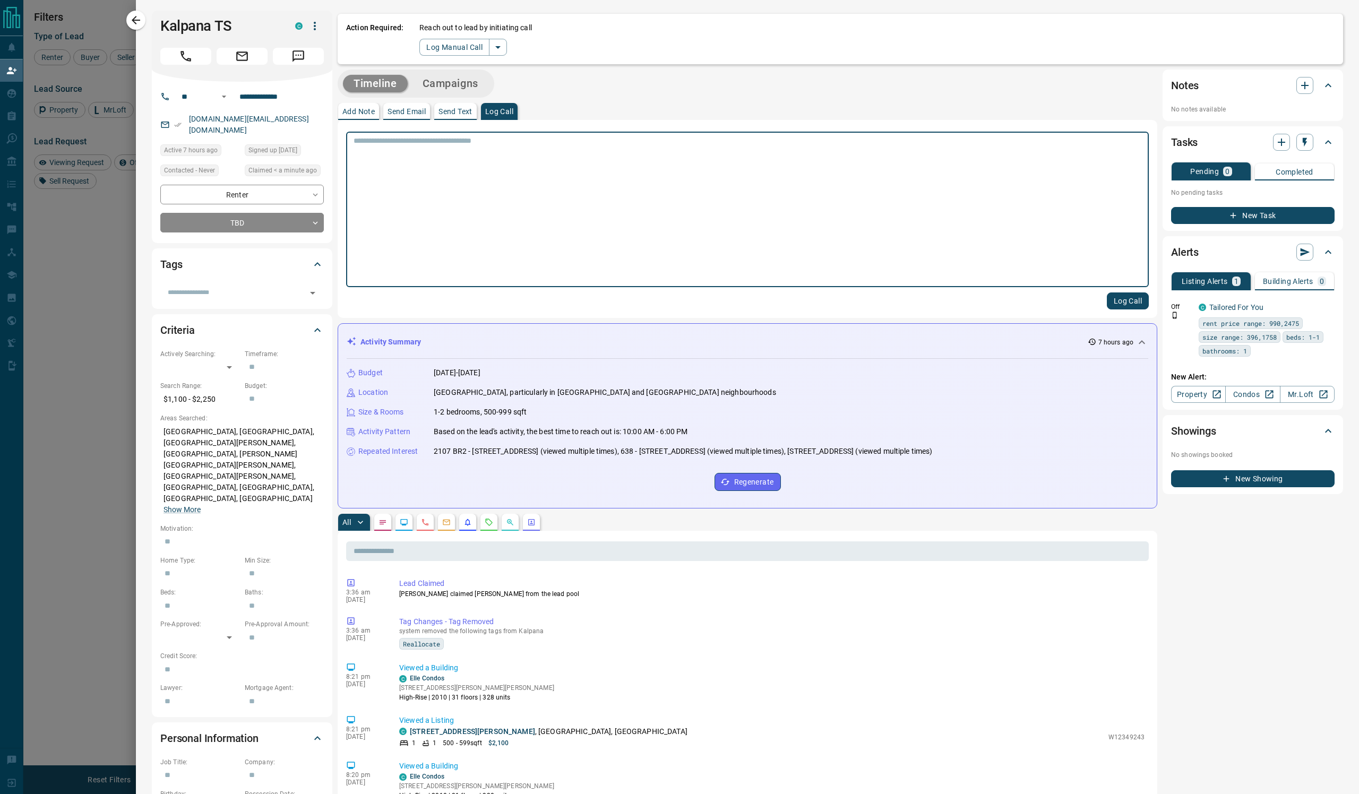
click at [529, 167] on textarea at bounding box center [748, 209] width 788 height 147
type textarea "****"
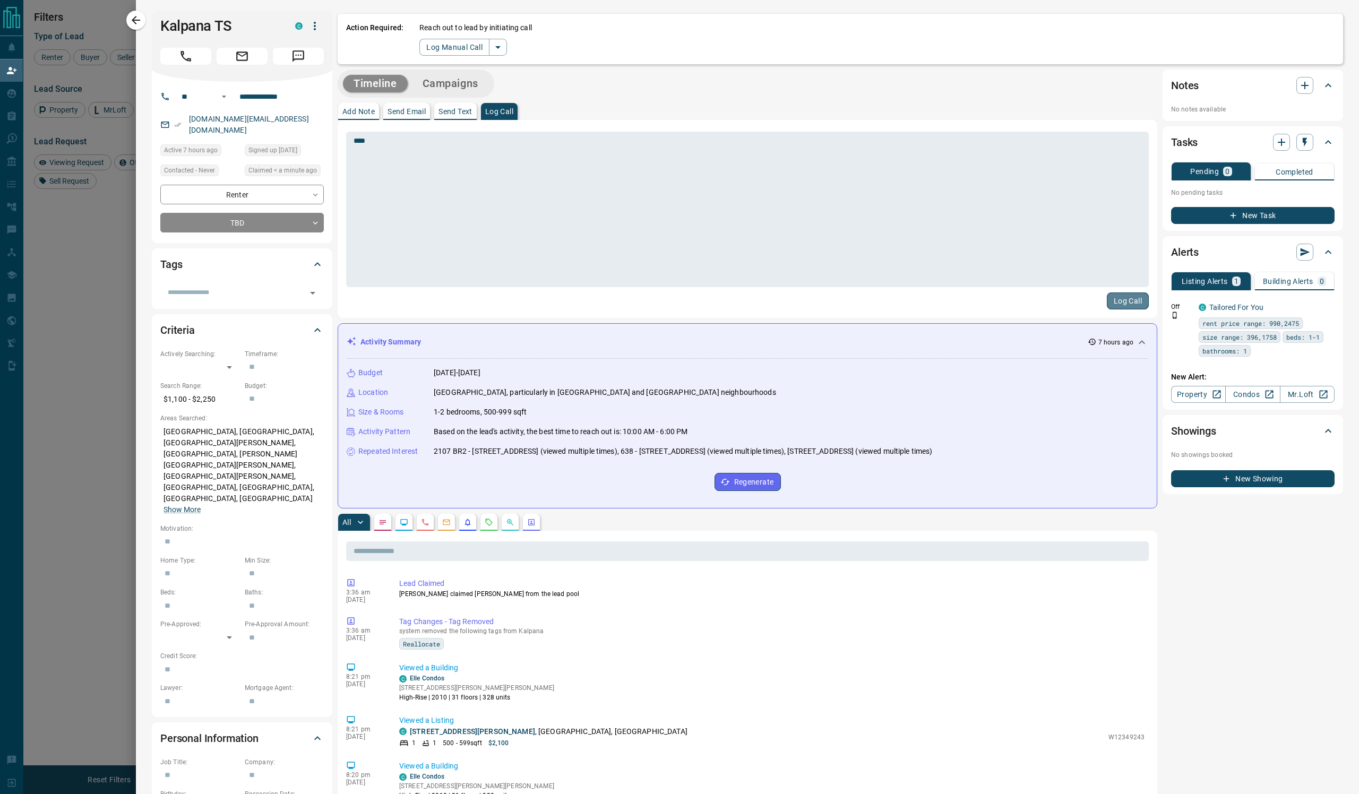
drag, startPoint x: 1095, startPoint y: 310, endPoint x: 417, endPoint y: 320, distance: 677.6
click at [1107, 310] on button "Log Call" at bounding box center [1128, 301] width 42 height 17
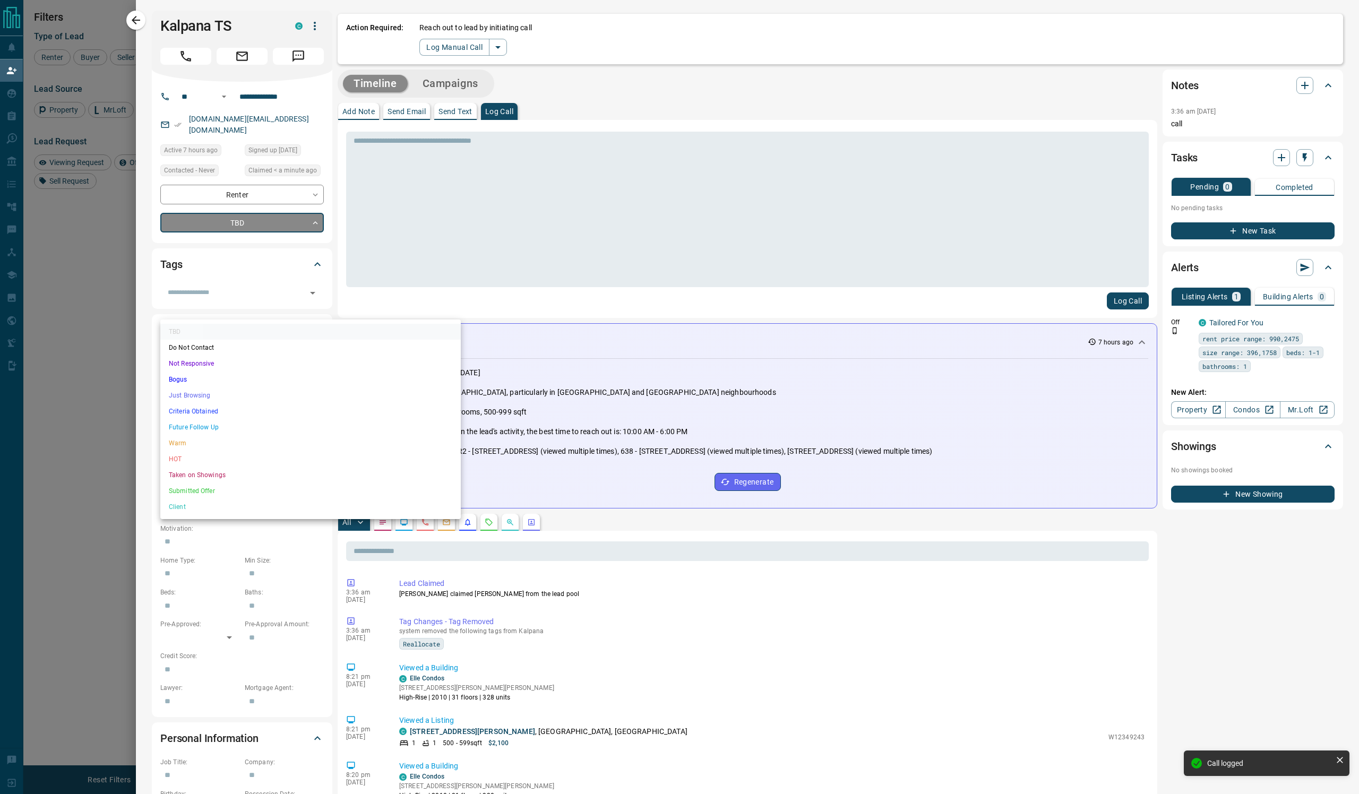
click at [304, 302] on body "Lead Transfers Claim Leads My Leads Tasks Opportunities Deals Campaigns Automat…" at bounding box center [679, 328] width 1359 height 657
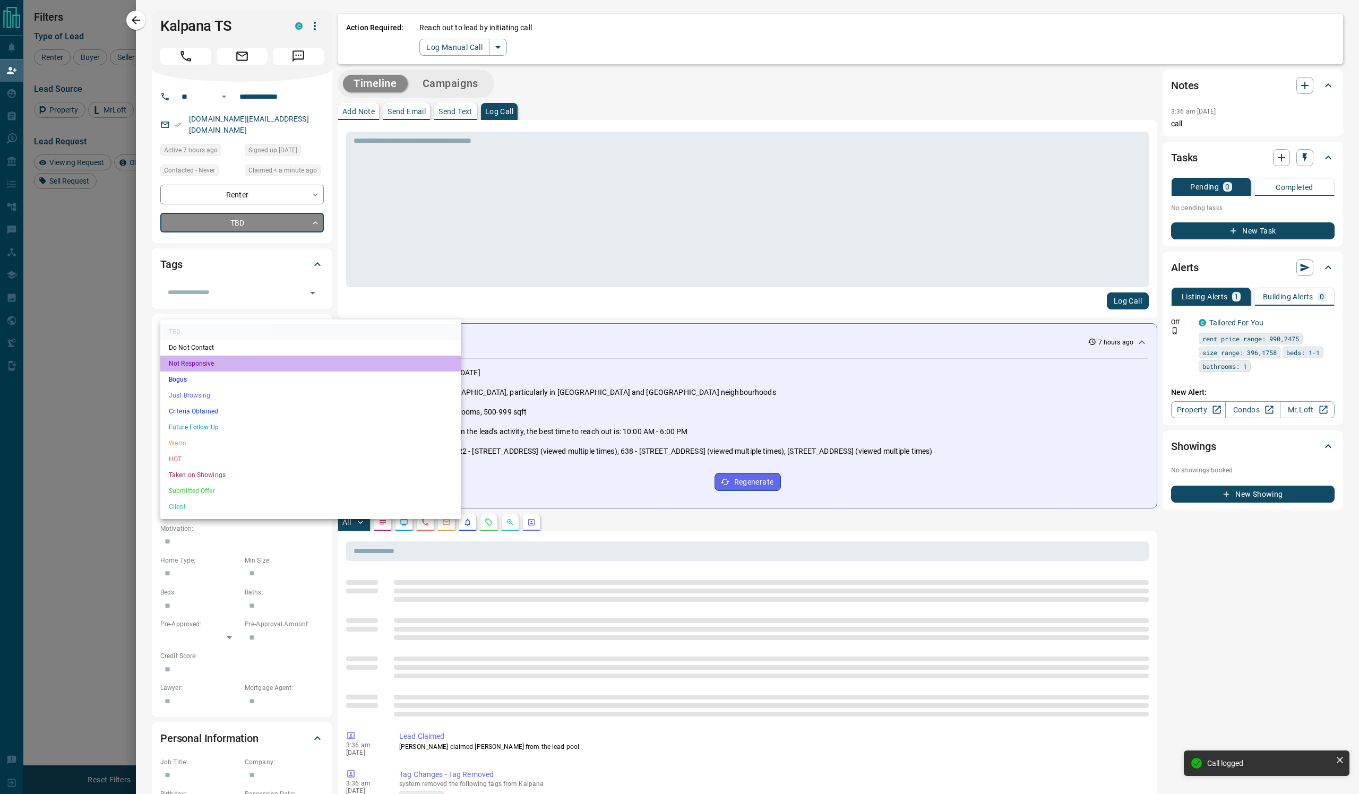
click at [286, 372] on li "Not Responsive" at bounding box center [310, 364] width 301 height 16
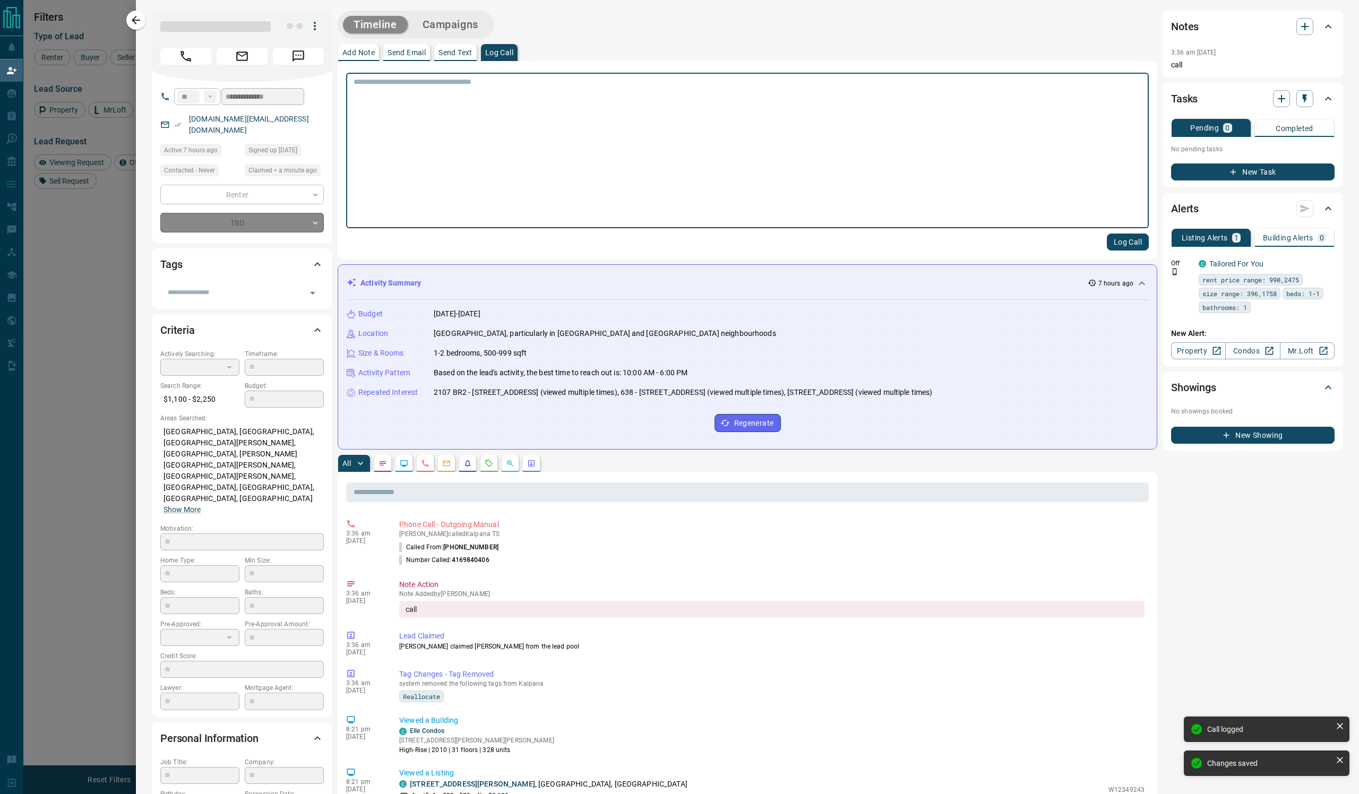
type input "*"
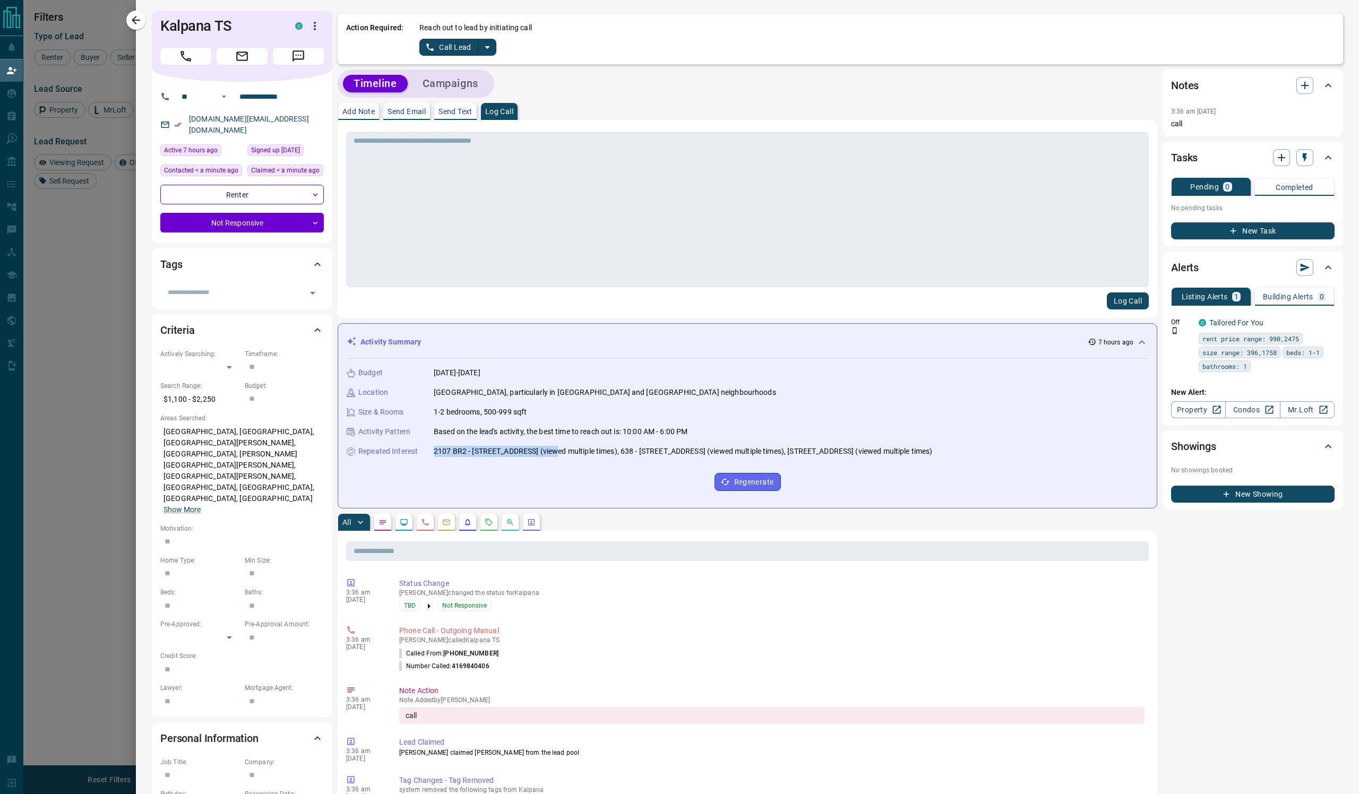
drag, startPoint x: 679, startPoint y: 532, endPoint x: 447, endPoint y: 522, distance: 231.7
click at [447, 457] on p "2107 BR2 - [STREET_ADDRESS] (viewed multiple times), 638 - [STREET_ADDRESS] (vi…" at bounding box center [683, 451] width 499 height 11
copy p "[STREET_ADDRESS]"
click at [426, 115] on p "Send Email" at bounding box center [407, 111] width 38 height 7
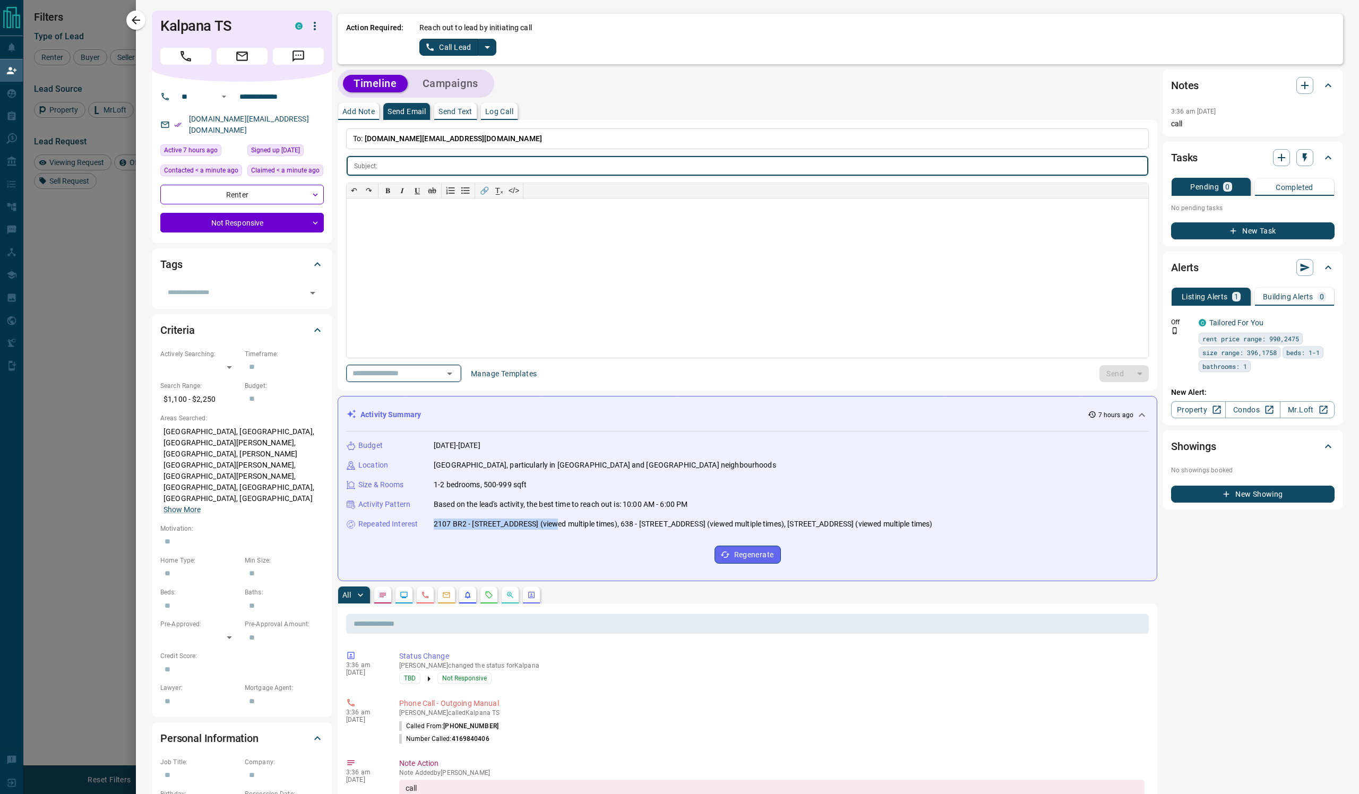
click at [452, 375] on icon "Open" at bounding box center [449, 374] width 5 height 3
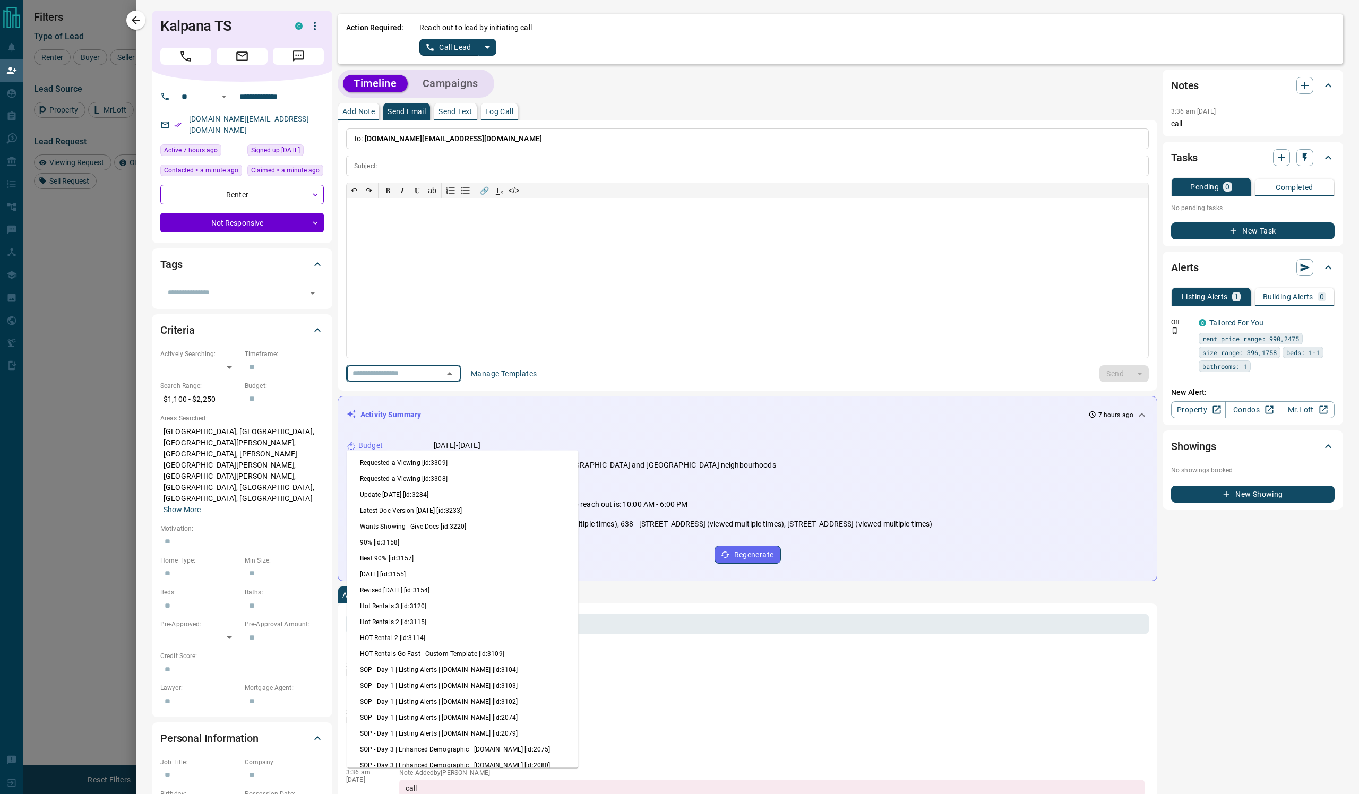
click at [498, 503] on li "Update [DATE] [id:3284]" at bounding box center [462, 495] width 231 height 16
type input "**********"
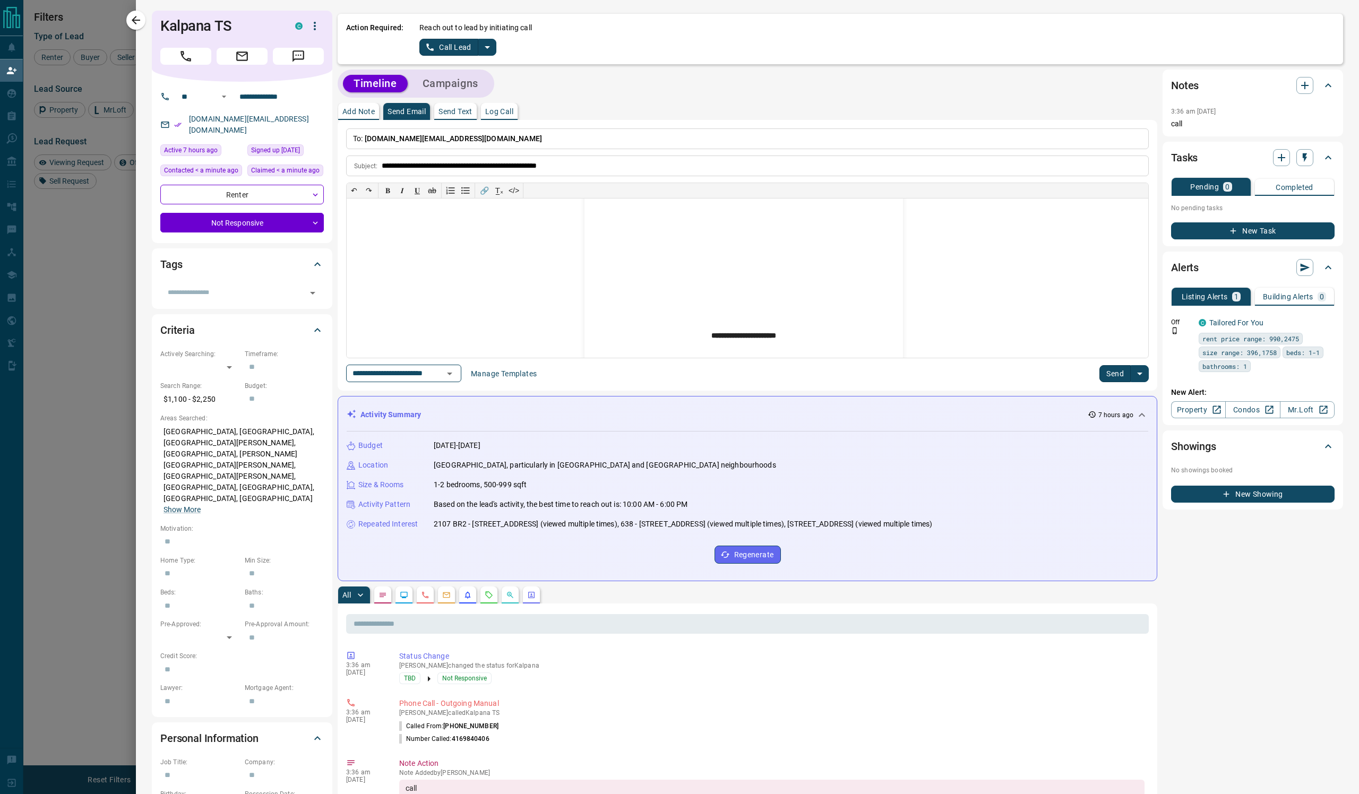
scroll to position [294, 0]
click at [819, 307] on p "**********" at bounding box center [744, 122] width 319 height 374
click at [1100, 382] on button "Send" at bounding box center [1115, 373] width 31 height 17
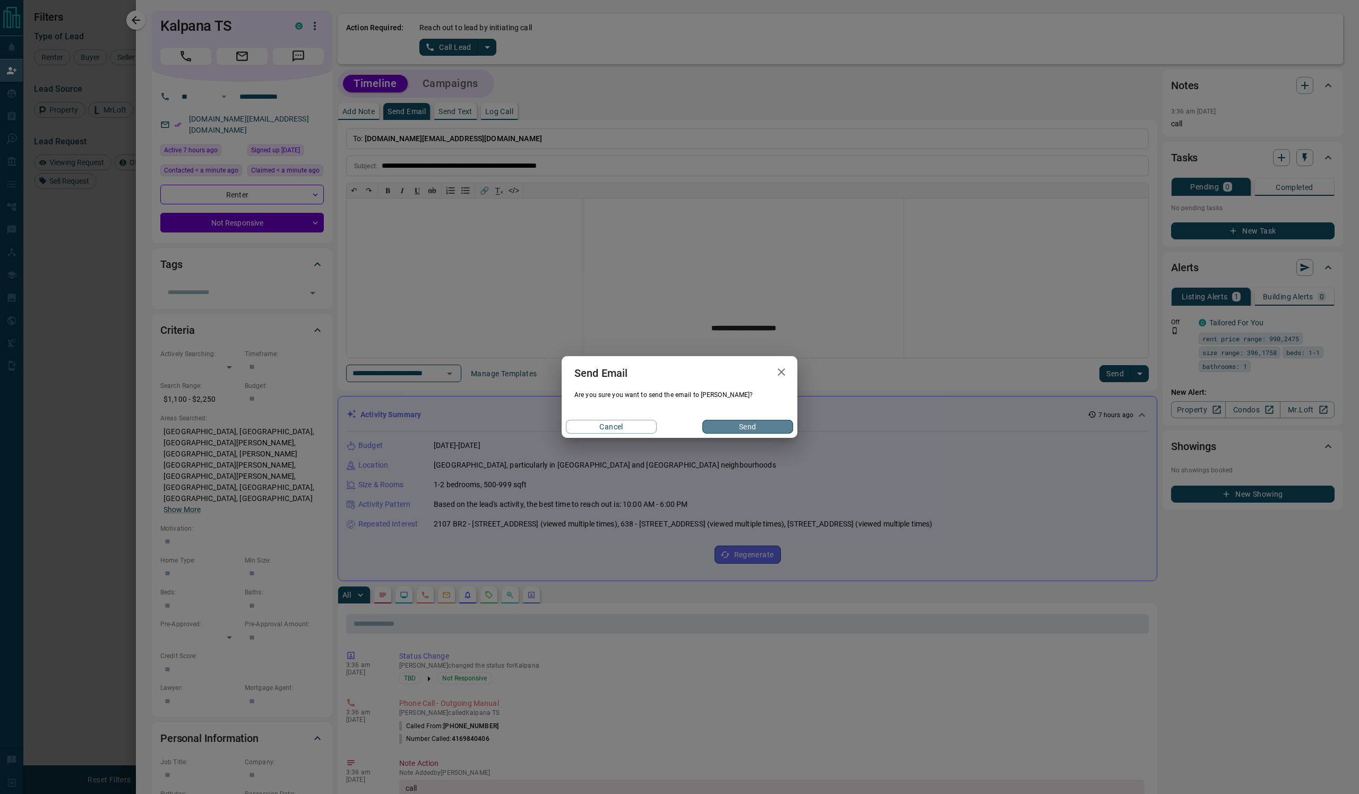
click at [753, 434] on button "Send" at bounding box center [747, 427] width 91 height 14
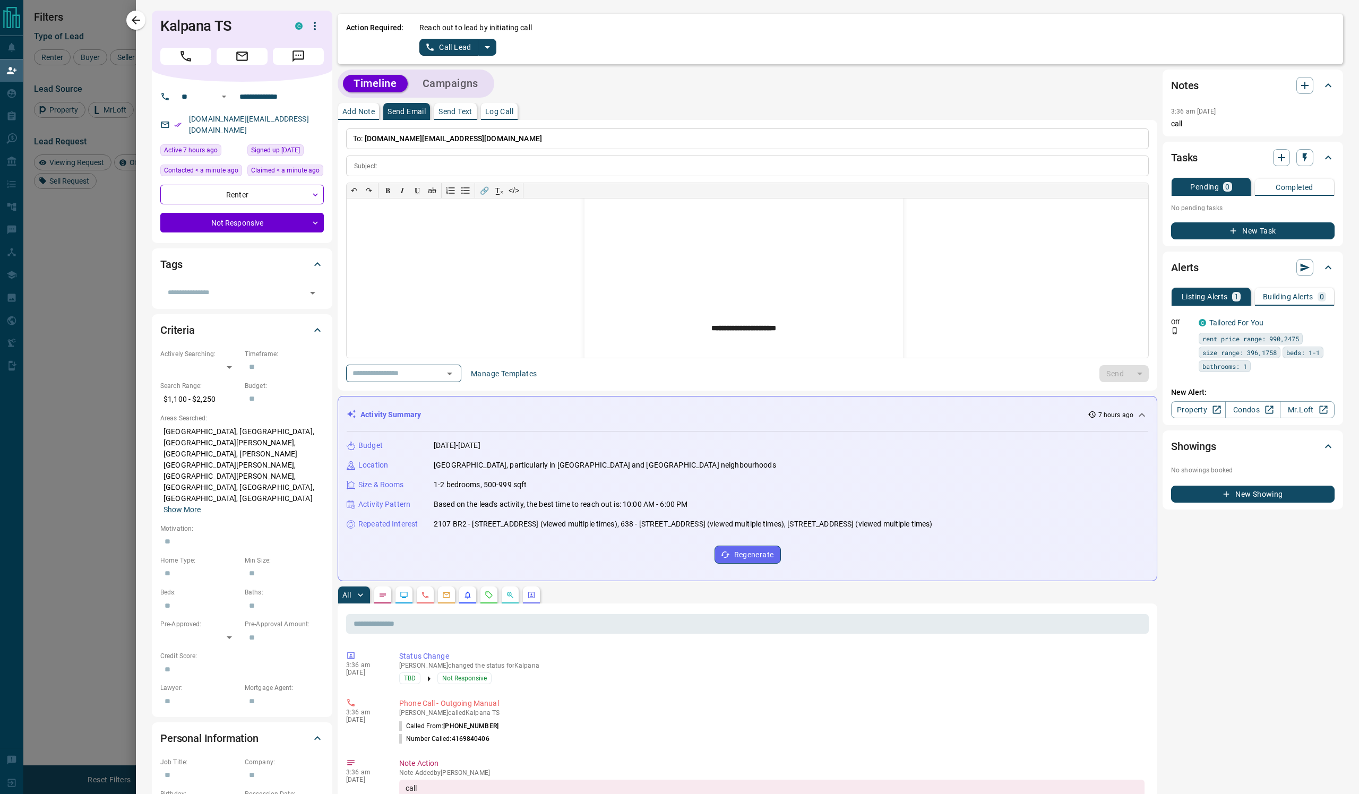
scroll to position [0, 0]
click at [140, 22] on icon "button" at bounding box center [136, 20] width 13 height 13
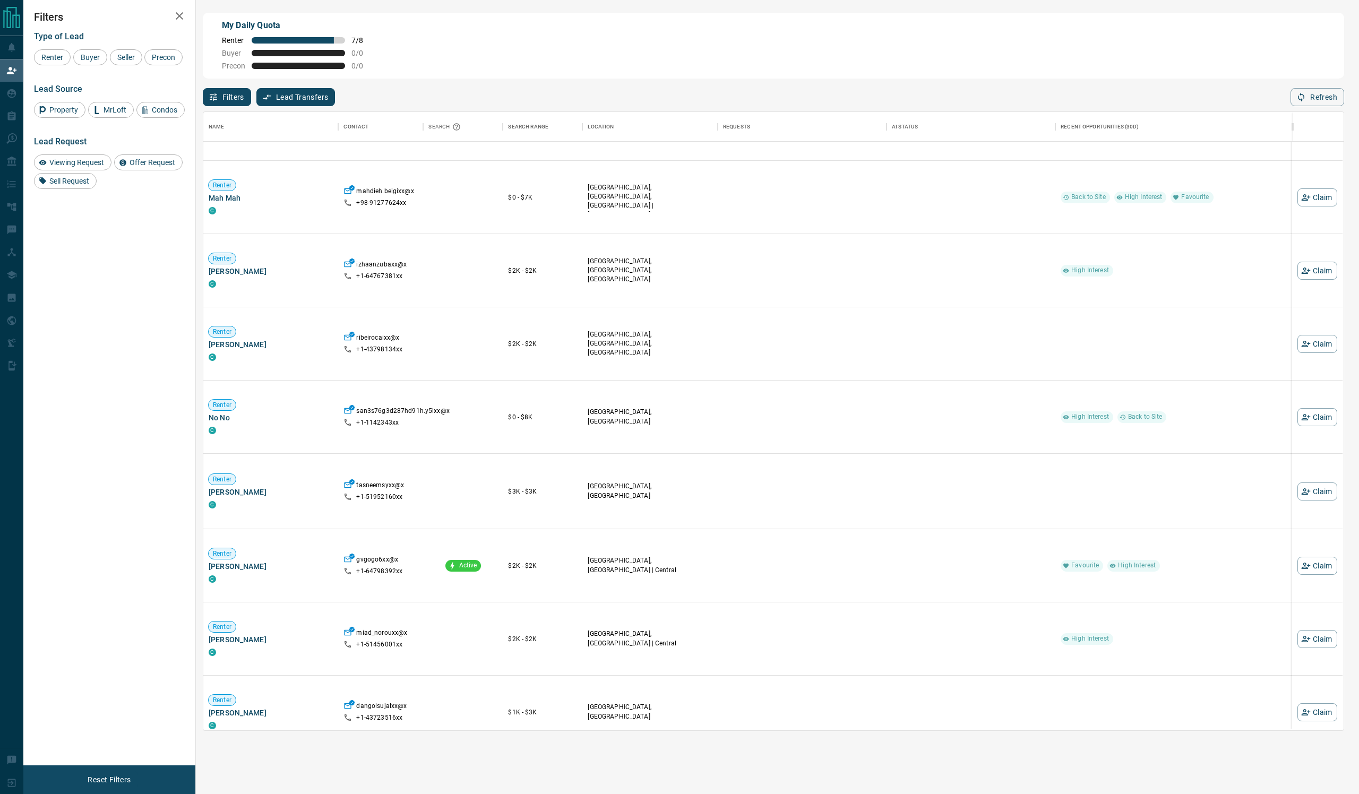
scroll to position [2123, 0]
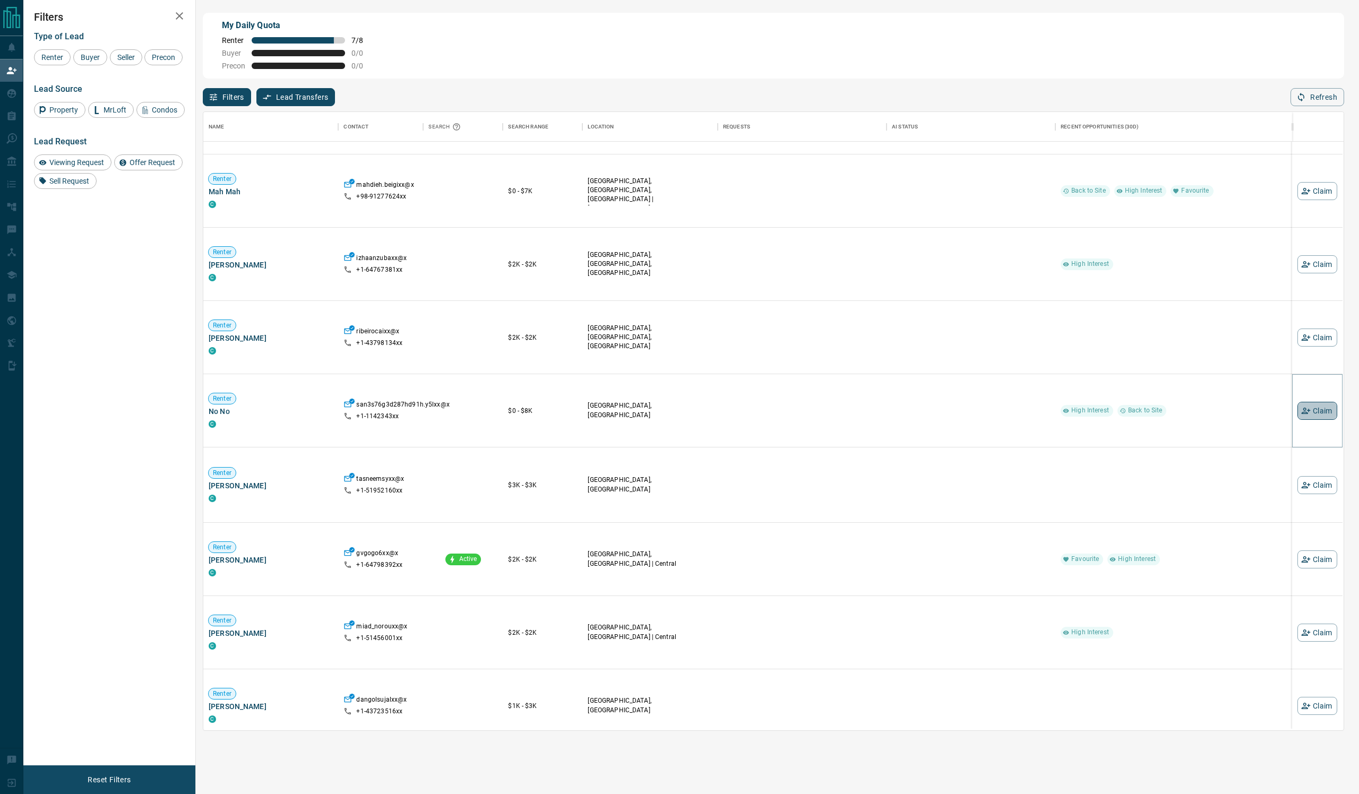
click at [1319, 420] on button "Claim" at bounding box center [1318, 411] width 40 height 18
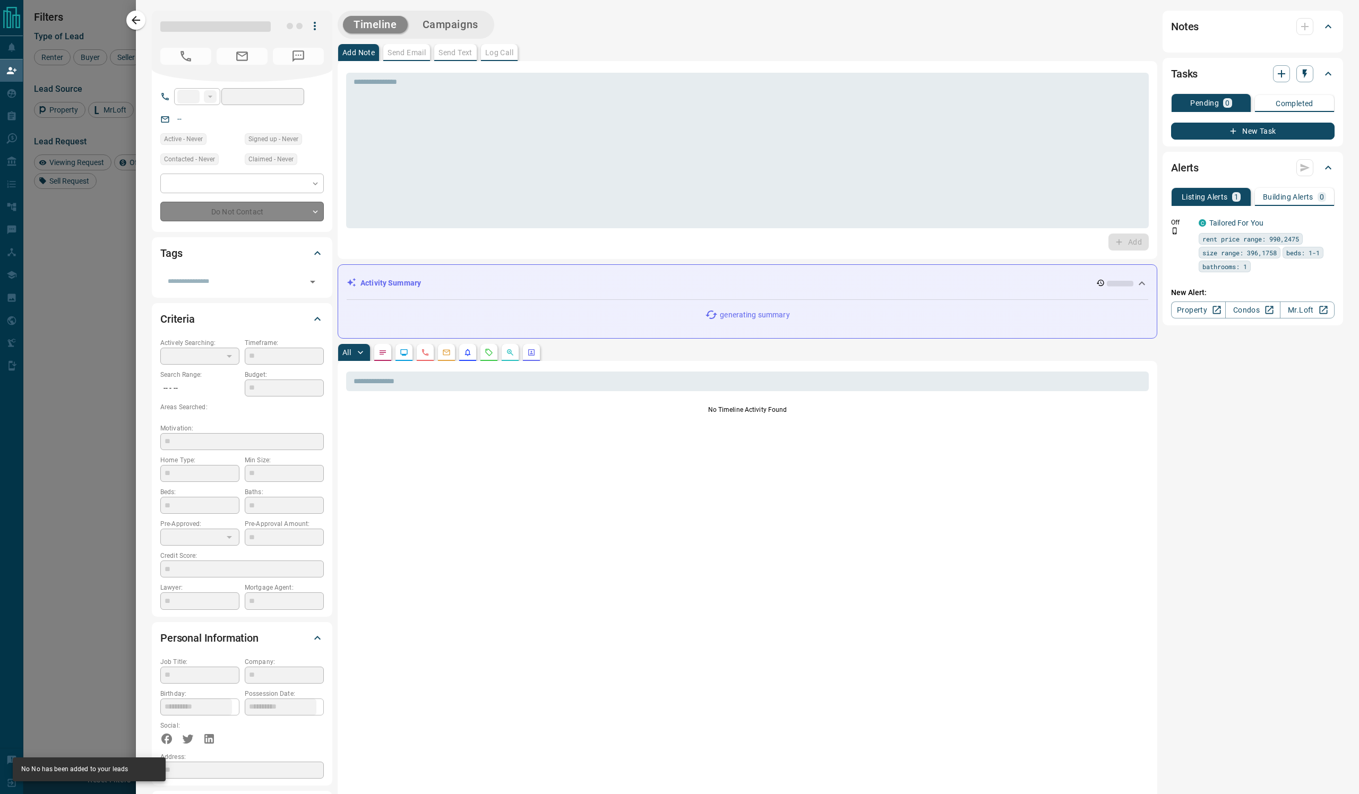
type input "**"
type input "**********"
type input "**"
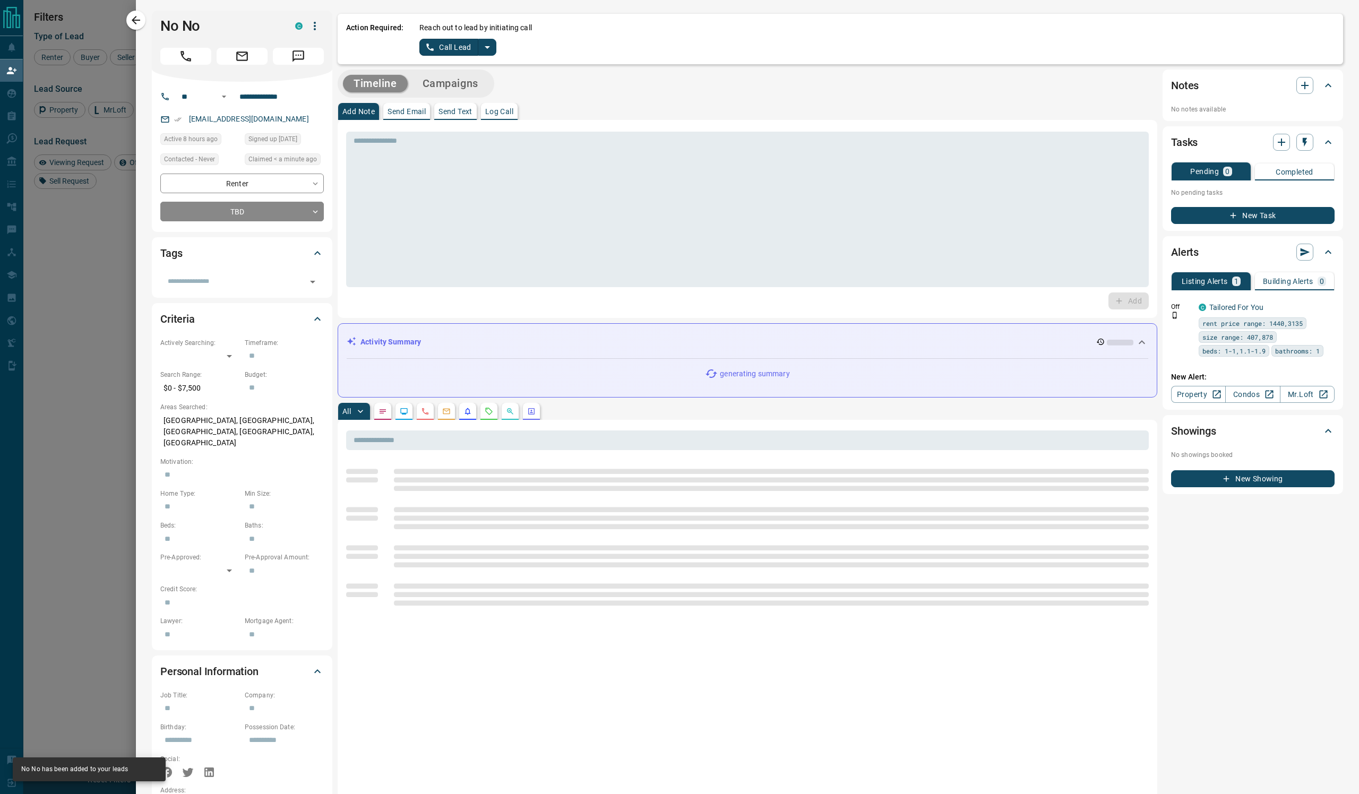
click at [573, 49] on div "Reach out to lead by initiating call Call Lead" at bounding box center [876, 38] width 915 height 33
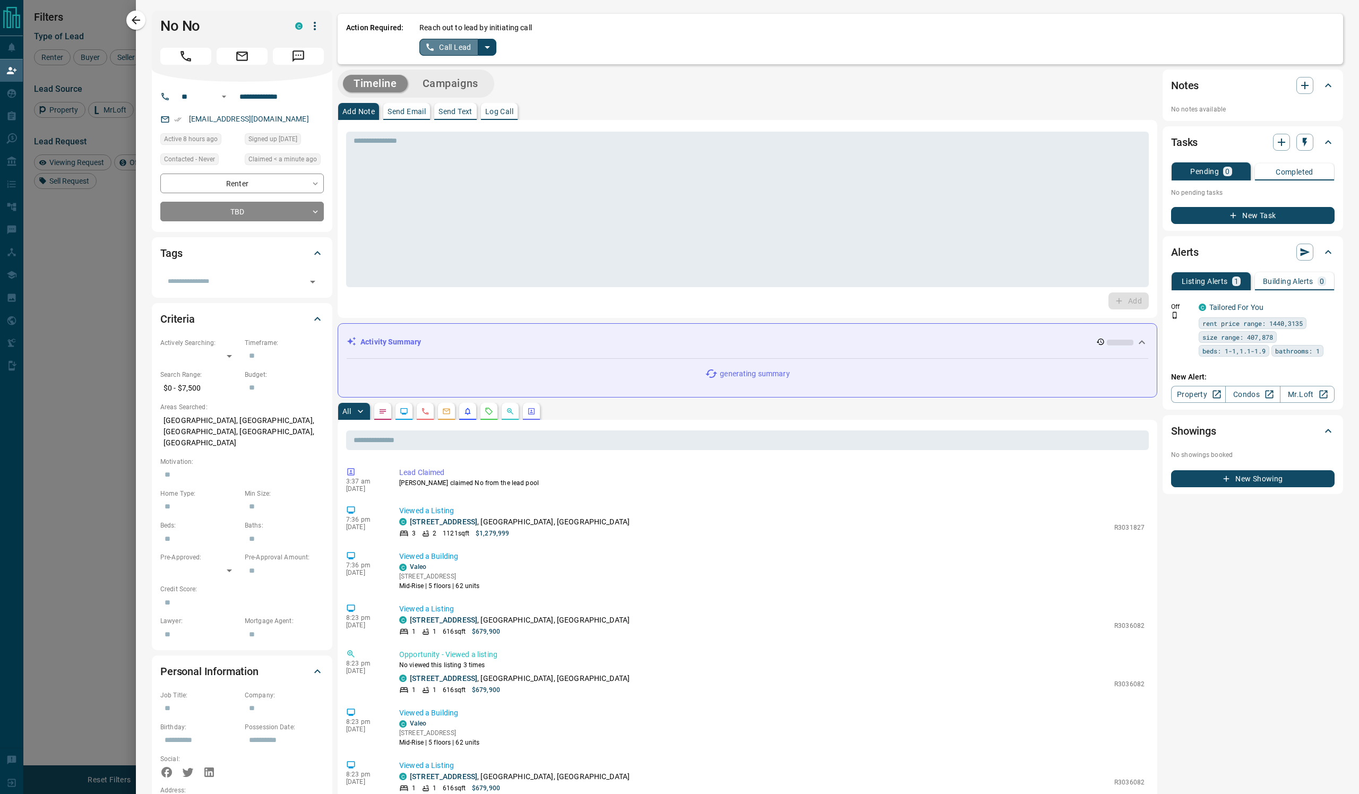
click at [478, 54] on button "Call Lead" at bounding box center [448, 47] width 59 height 17
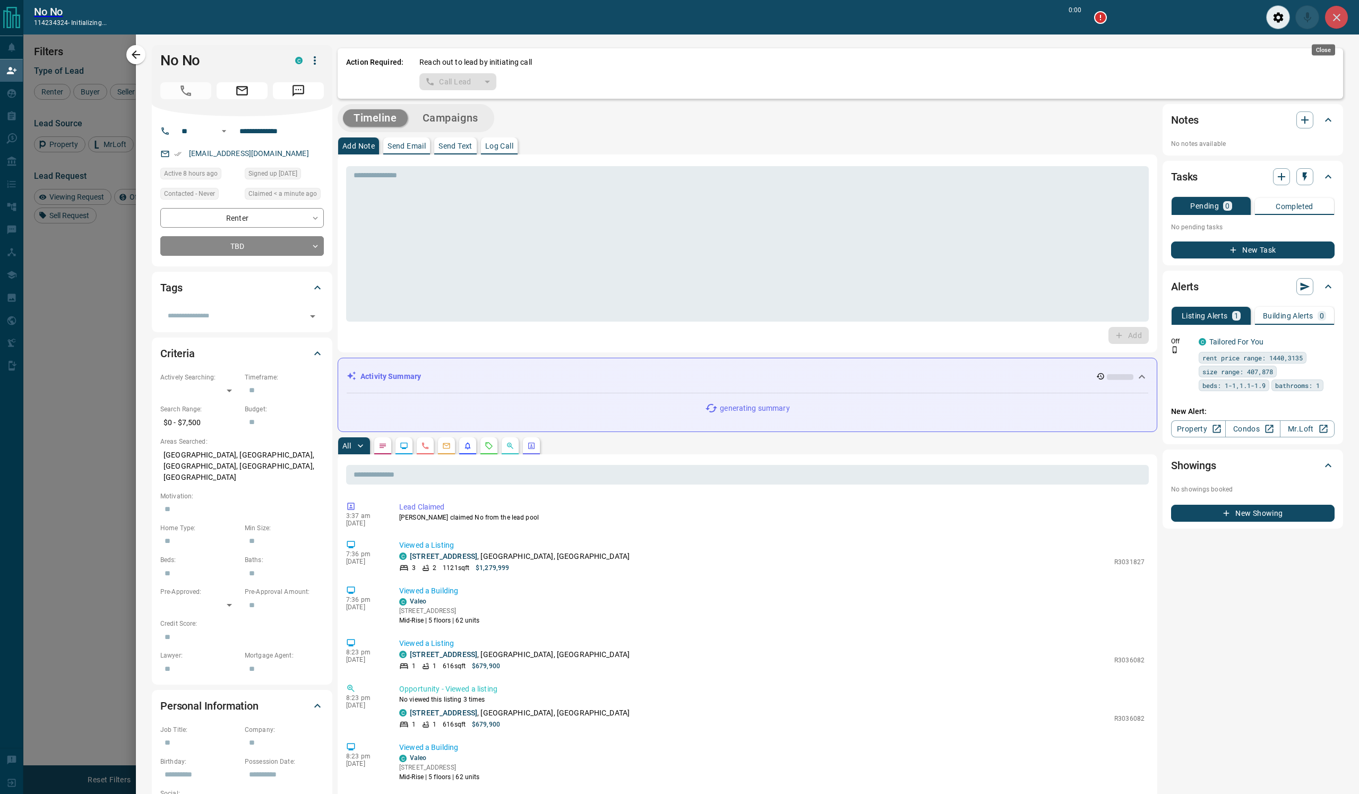
click at [1335, 24] on icon "Close" at bounding box center [1337, 17] width 13 height 13
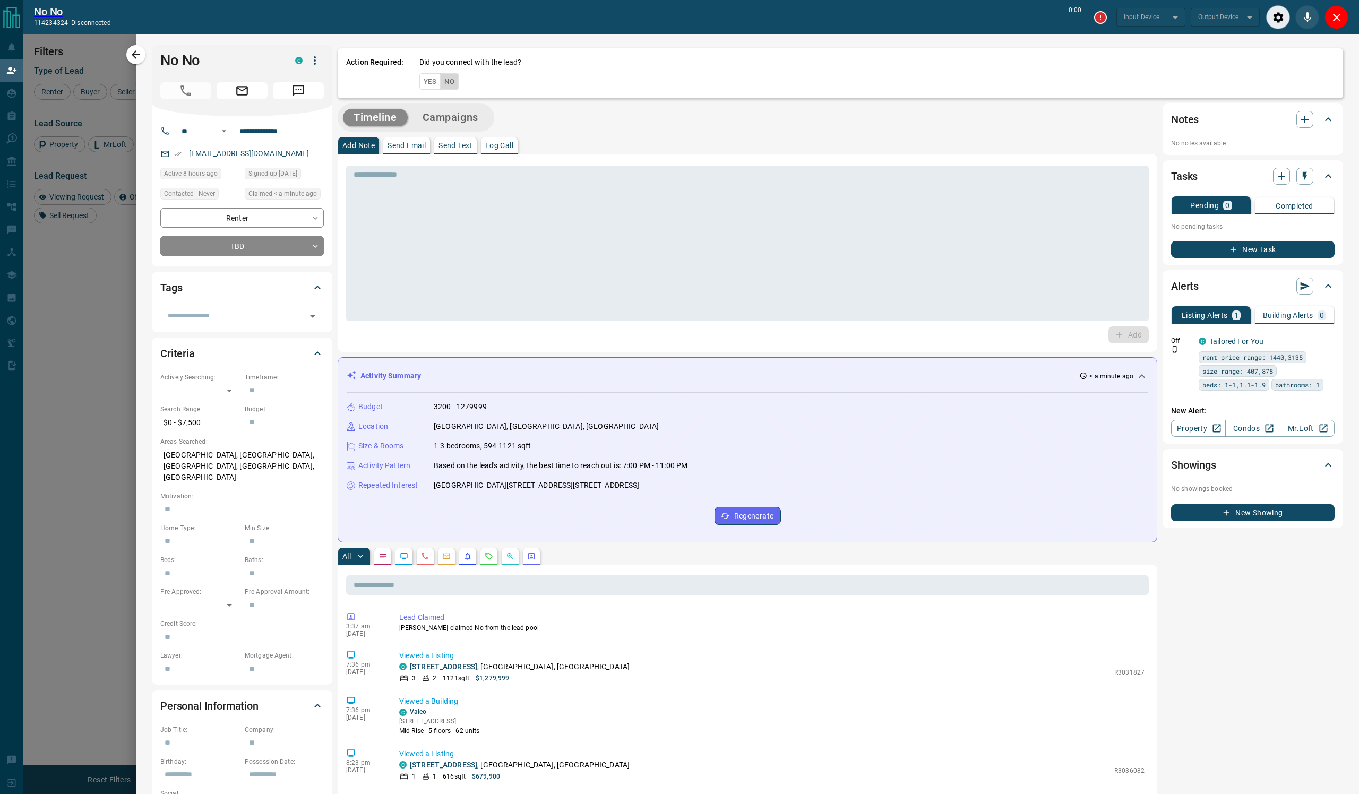
click at [459, 90] on button "No" at bounding box center [449, 81] width 19 height 16
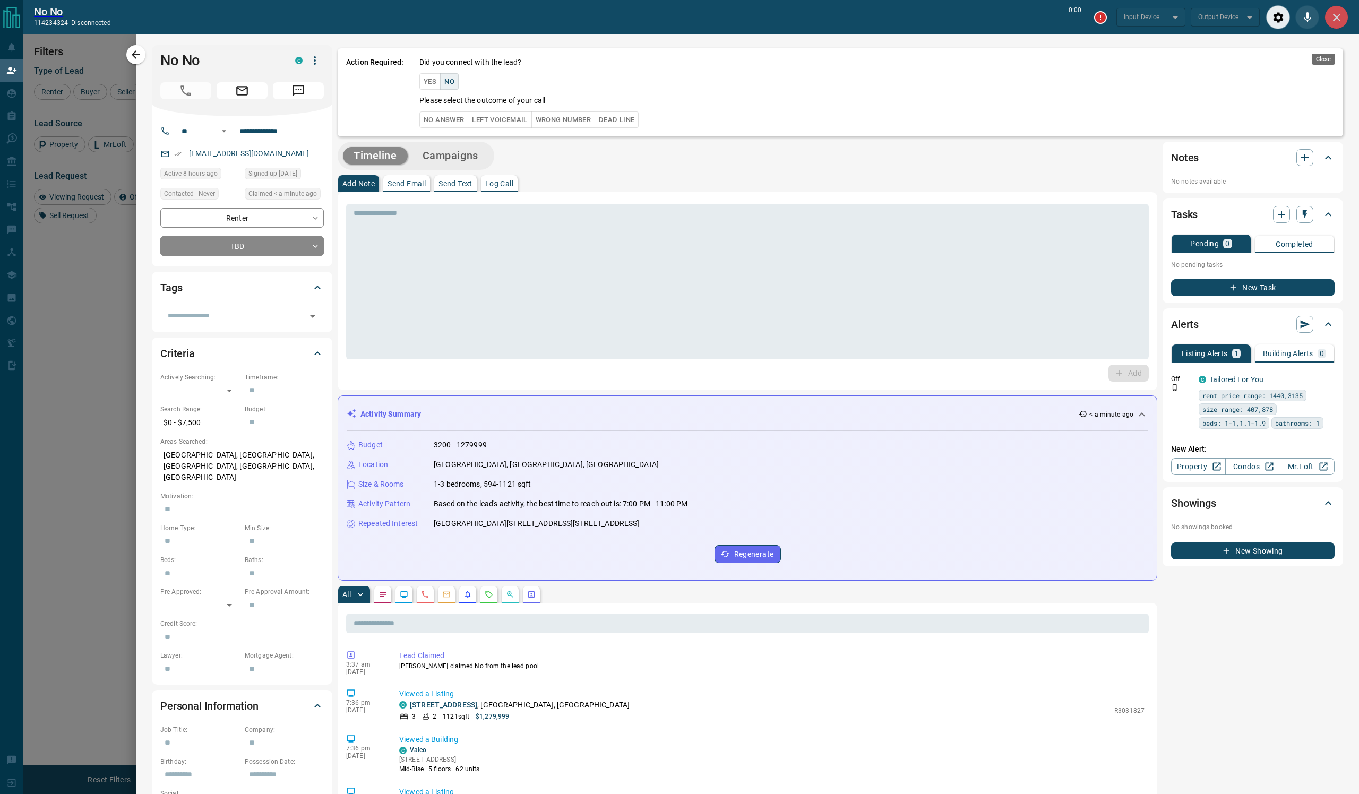
click at [1335, 24] on icon "Close" at bounding box center [1337, 17] width 13 height 13
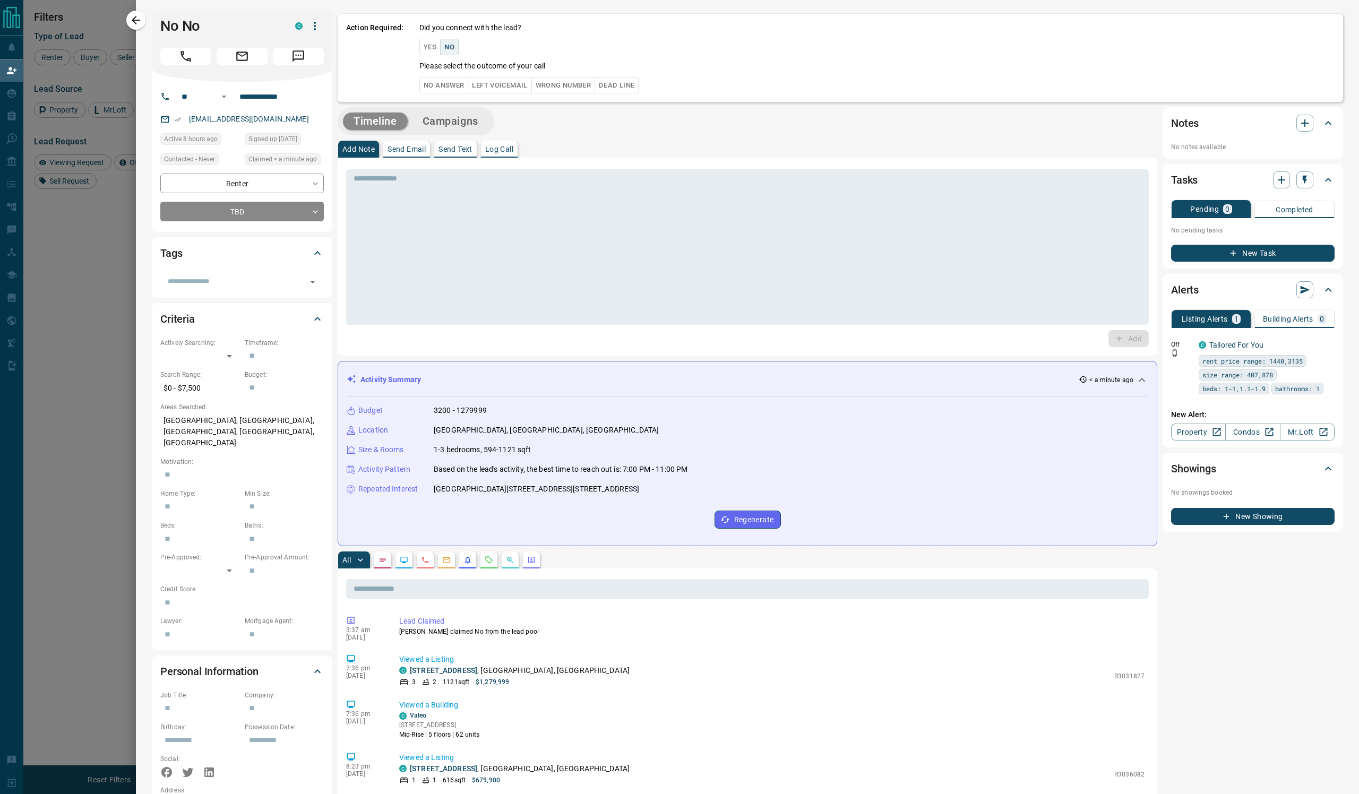
scroll to position [618, 1139]
click at [513, 153] on p "Log Call" at bounding box center [499, 148] width 28 height 7
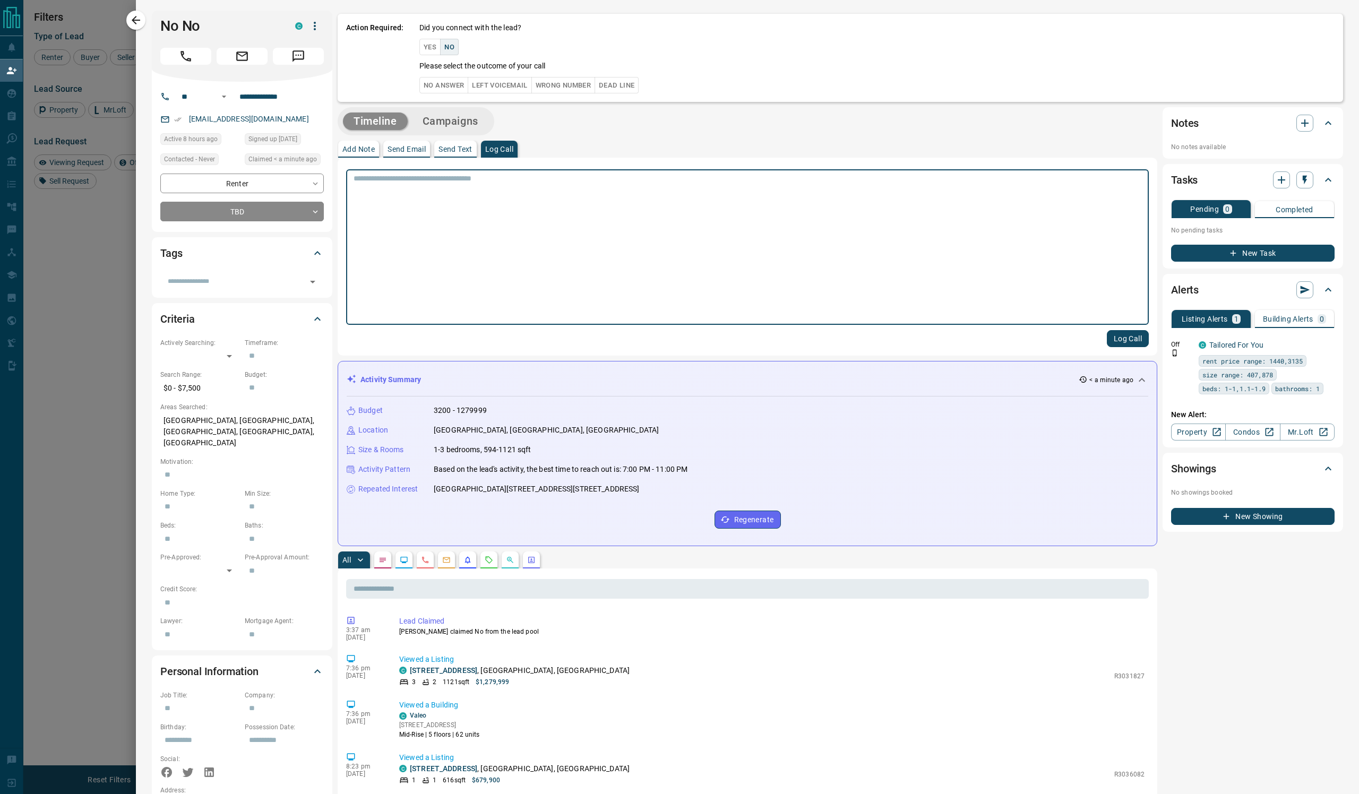
click at [503, 251] on textarea at bounding box center [748, 247] width 788 height 147
type textarea "****"
click at [1107, 347] on button "Log Call" at bounding box center [1128, 338] width 42 height 17
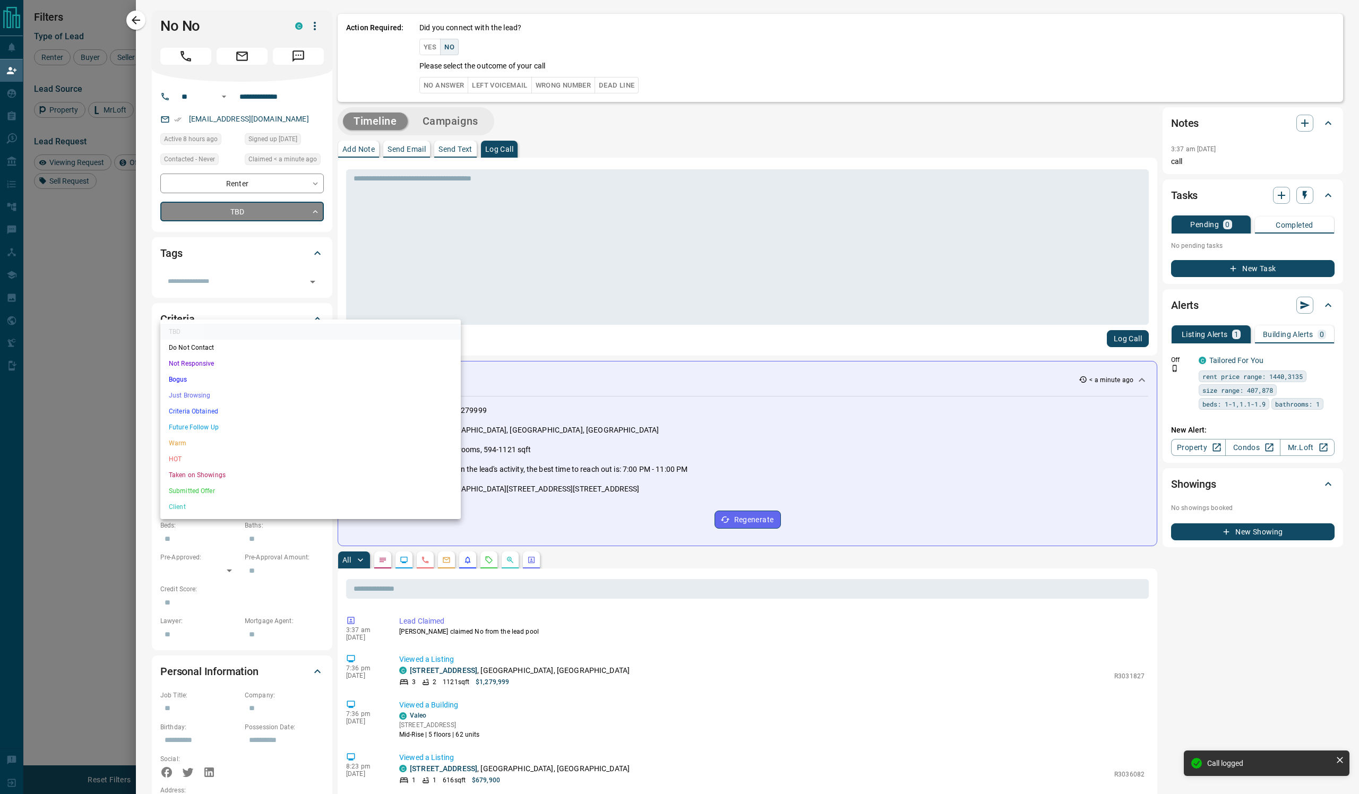
click at [261, 312] on body "Lead Transfers Claim Leads My Leads Tasks Opportunities Deals Campaigns Automat…" at bounding box center [679, 328] width 1359 height 657
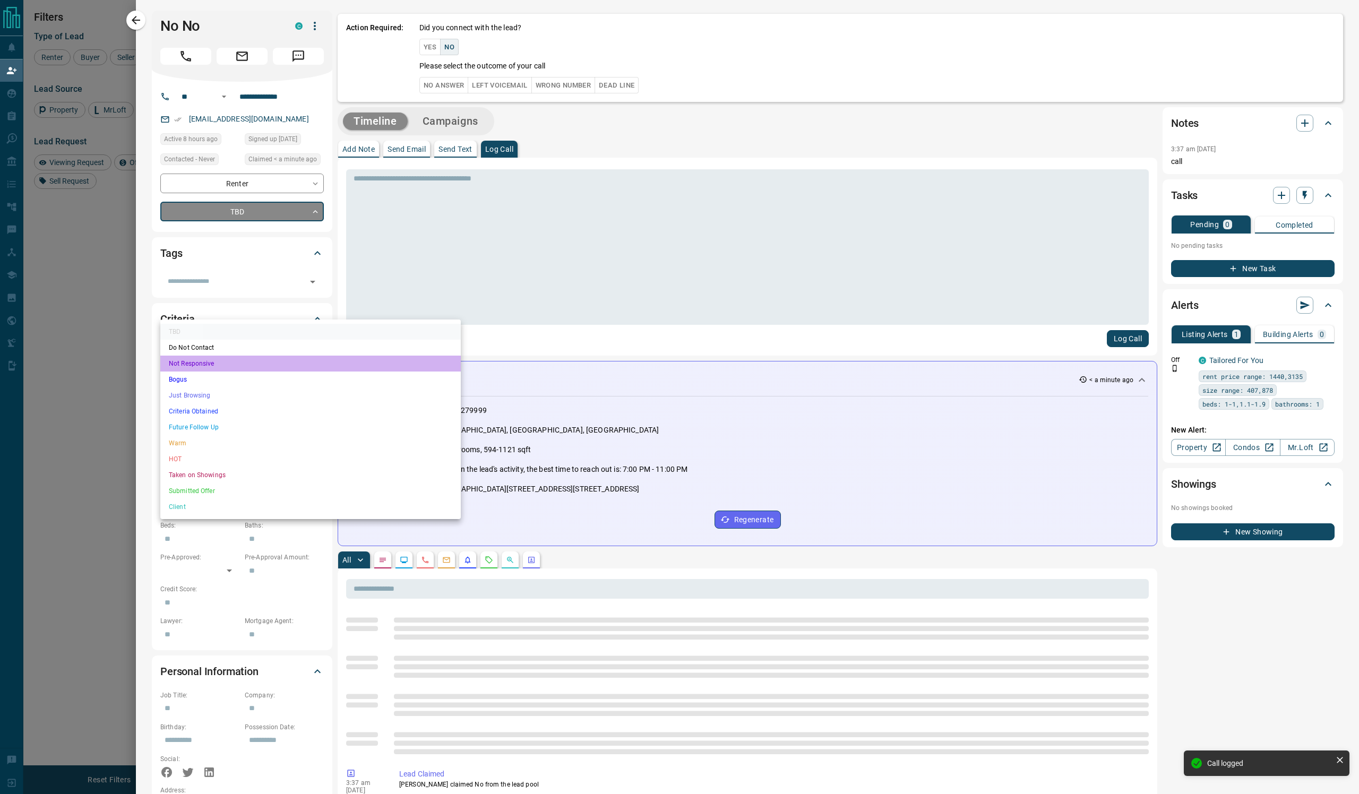
click at [247, 372] on li "Not Responsive" at bounding box center [310, 364] width 301 height 16
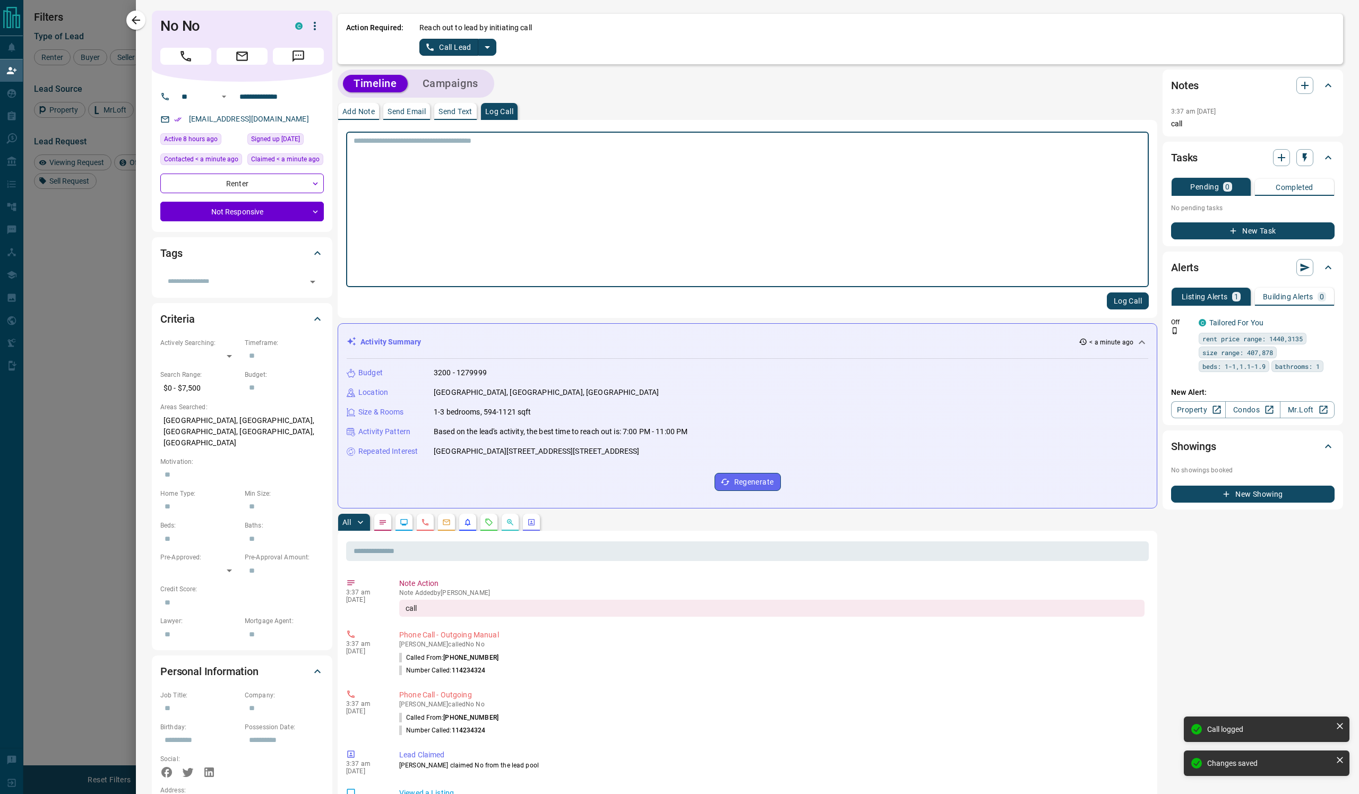
type input "*"
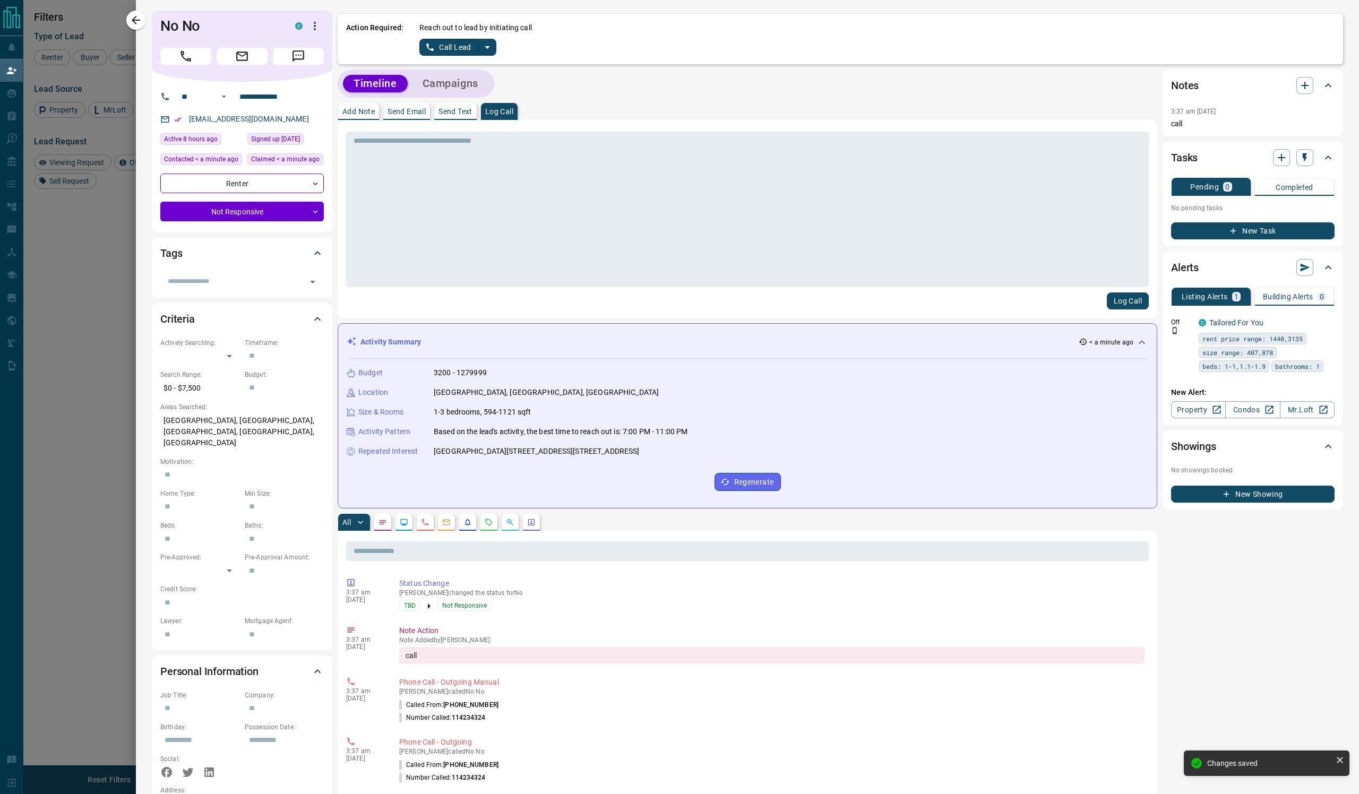
drag, startPoint x: 501, startPoint y: 529, endPoint x: 1116, endPoint y: 534, distance: 614.9
click at [1116, 457] on div "Repeated Interest [GEOGRAPHIC_DATA][STREET_ADDRESS][STREET_ADDRESS][STREET_ADDR…" at bounding box center [748, 451] width 802 height 11
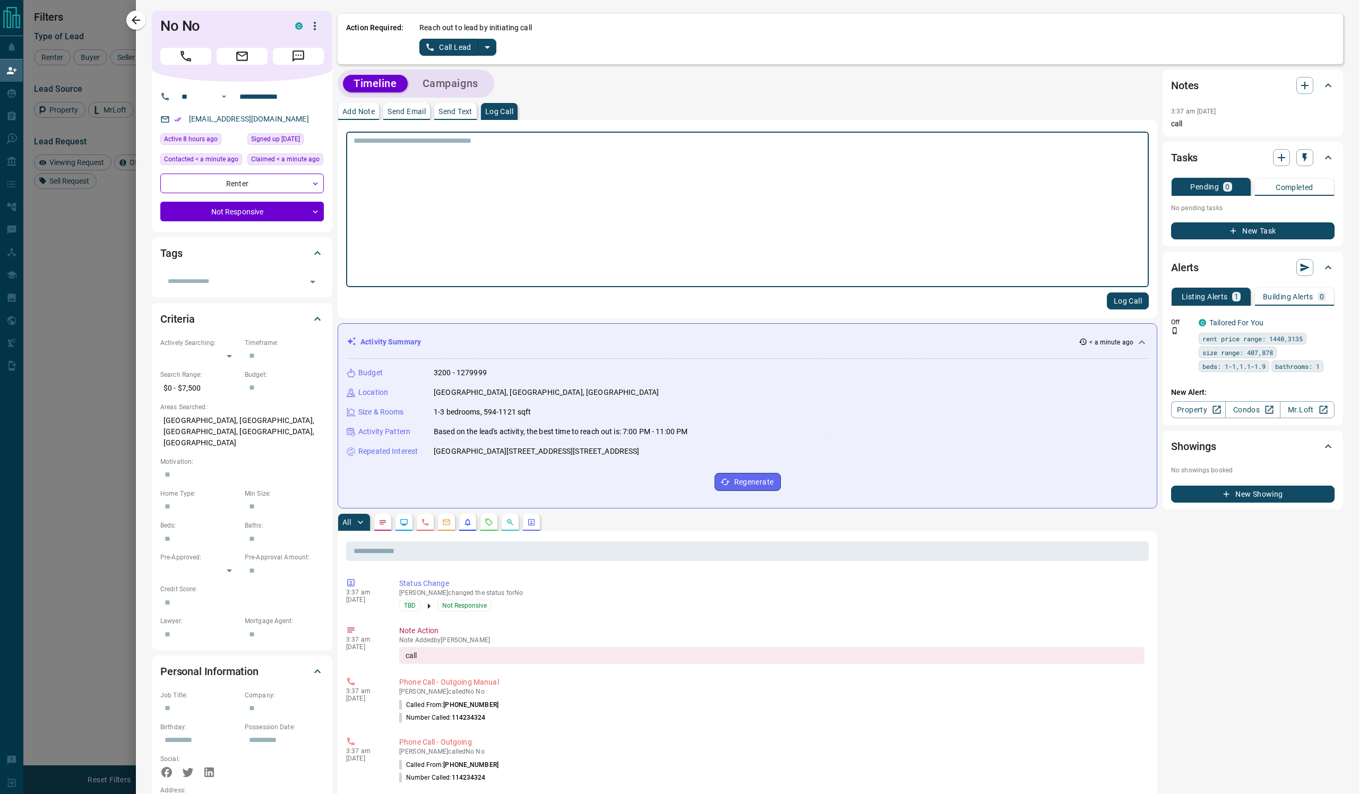
drag, startPoint x: 501, startPoint y: 529, endPoint x: 1006, endPoint y: 526, distance: 504.4
click at [639, 457] on p "[GEOGRAPHIC_DATA][STREET_ADDRESS][STREET_ADDRESS]" at bounding box center [536, 451] width 205 height 11
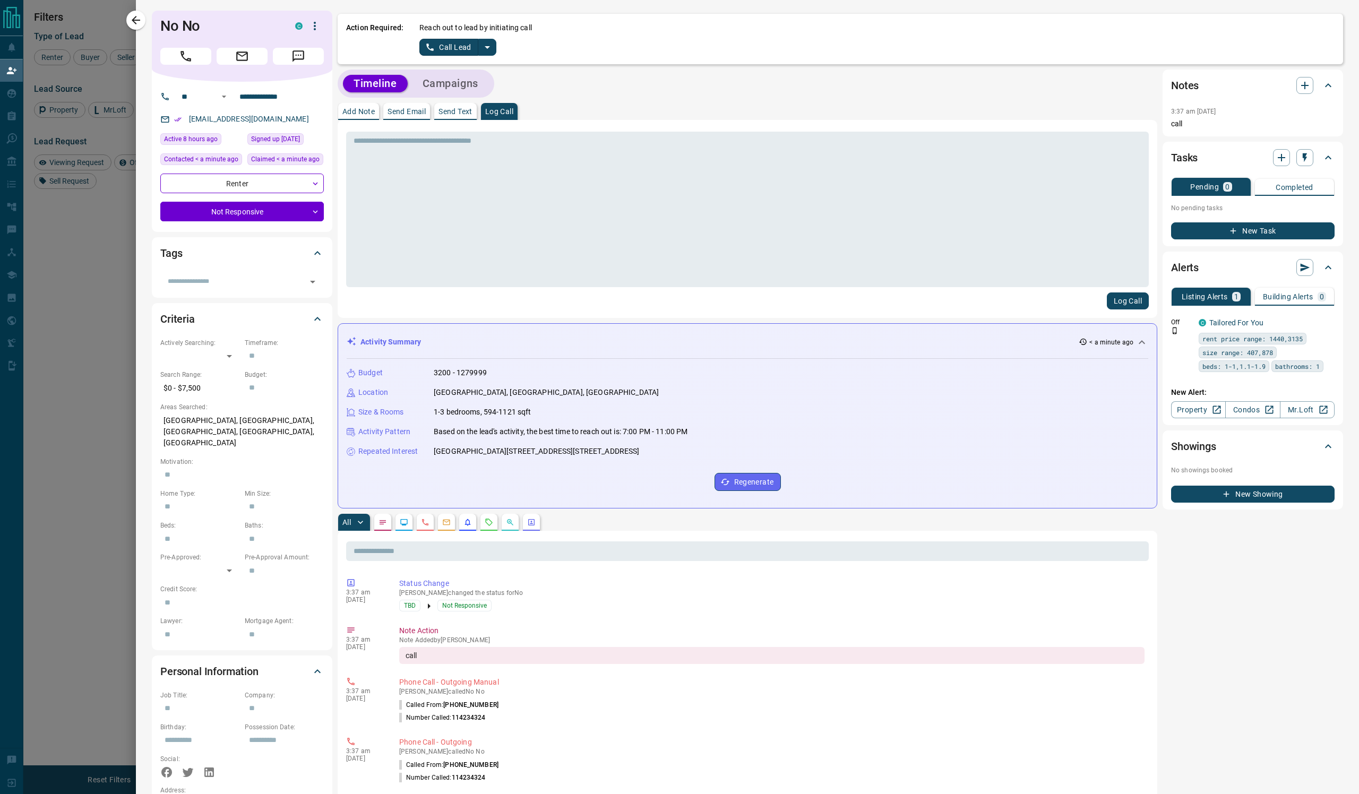
drag, startPoint x: 500, startPoint y: 531, endPoint x: 1131, endPoint y: 530, distance: 630.8
click at [1131, 457] on div "Repeated Interest [GEOGRAPHIC_DATA][STREET_ADDRESS][STREET_ADDRESS][STREET_ADDR…" at bounding box center [748, 451] width 802 height 11
copy p "[GEOGRAPHIC_DATA][STREET_ADDRESS][STREET_ADDRESS]"
click at [426, 115] on p "Send Email" at bounding box center [407, 111] width 38 height 7
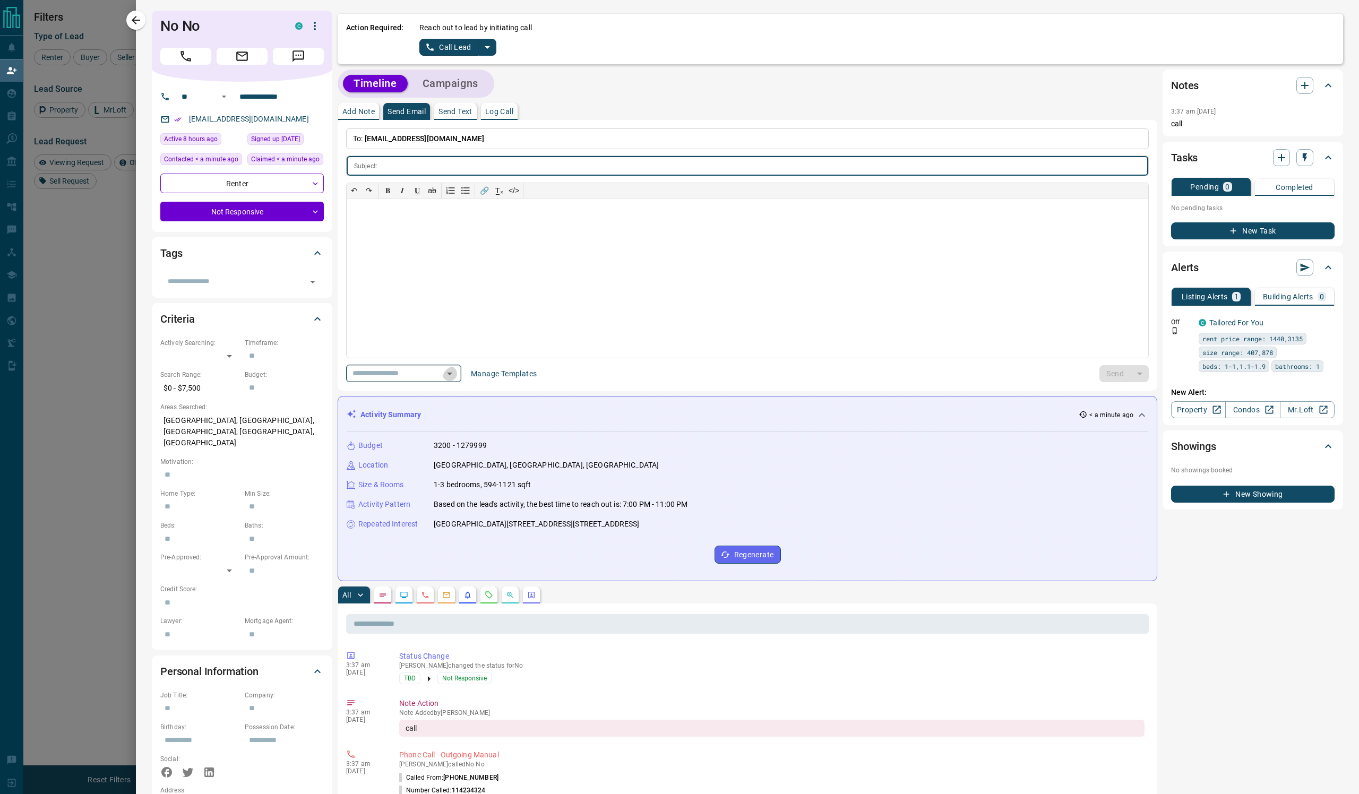
click at [452, 375] on icon "Open" at bounding box center [449, 374] width 5 height 3
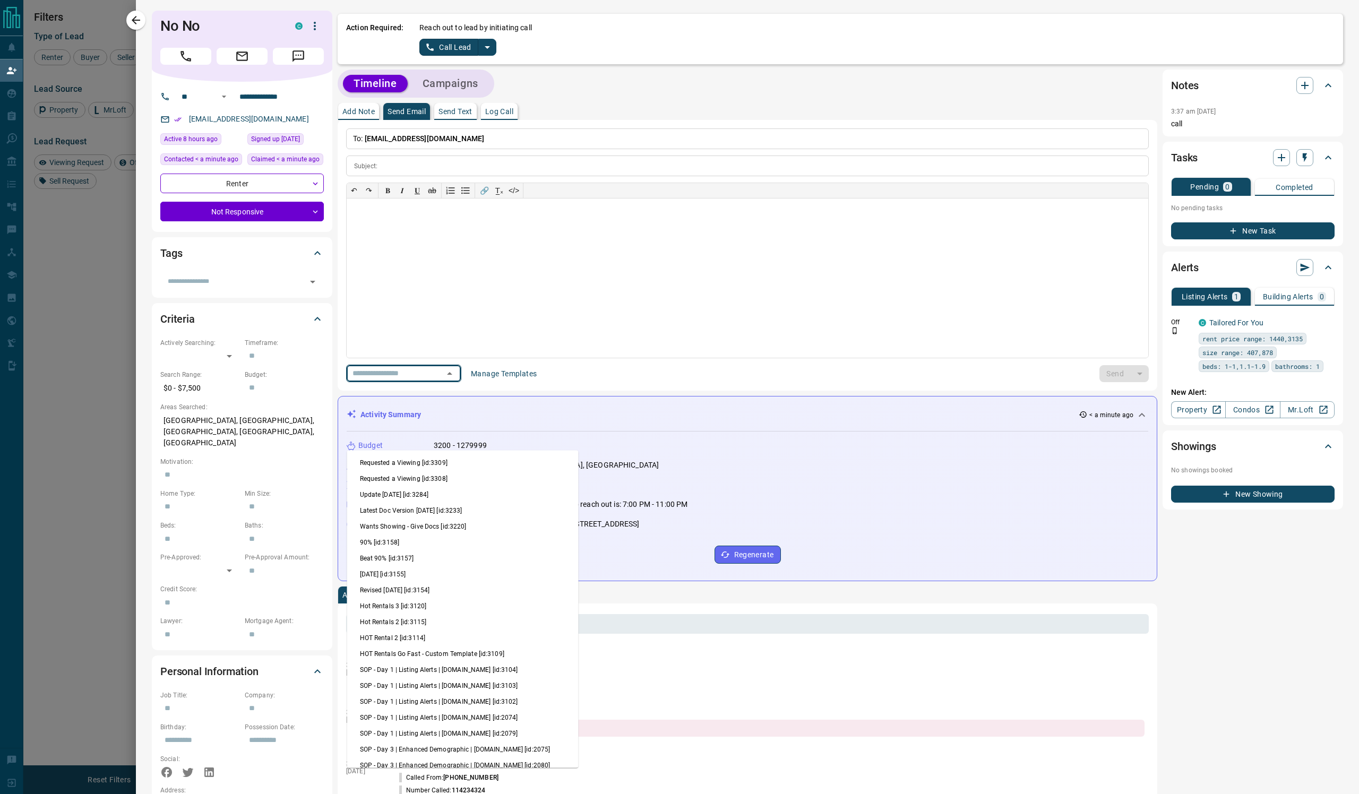
click at [515, 503] on li "Update [DATE] [id:3284]" at bounding box center [462, 495] width 231 height 16
type input "**********"
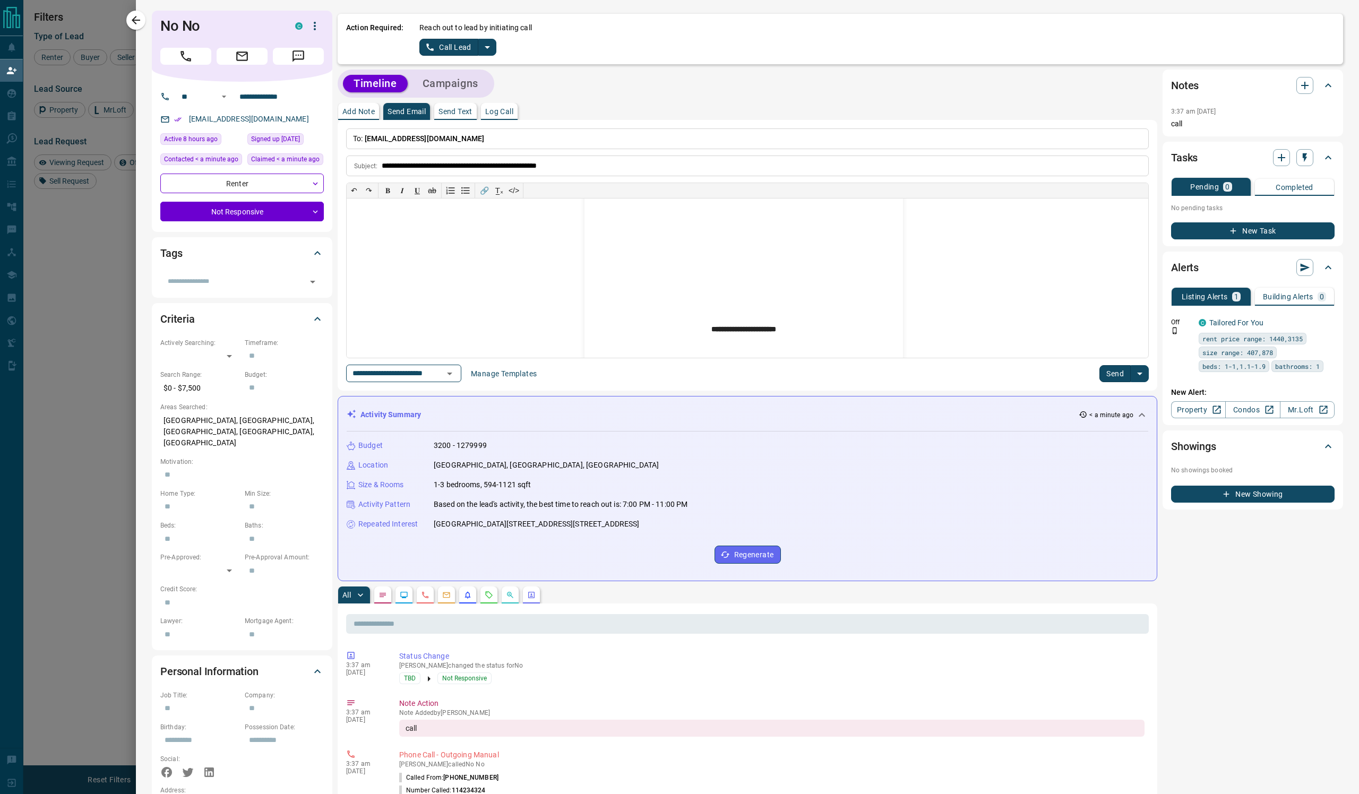
scroll to position [290, 0]
click at [817, 308] on p "**********" at bounding box center [744, 126] width 319 height 374
click at [1100, 382] on button "Send" at bounding box center [1115, 373] width 31 height 17
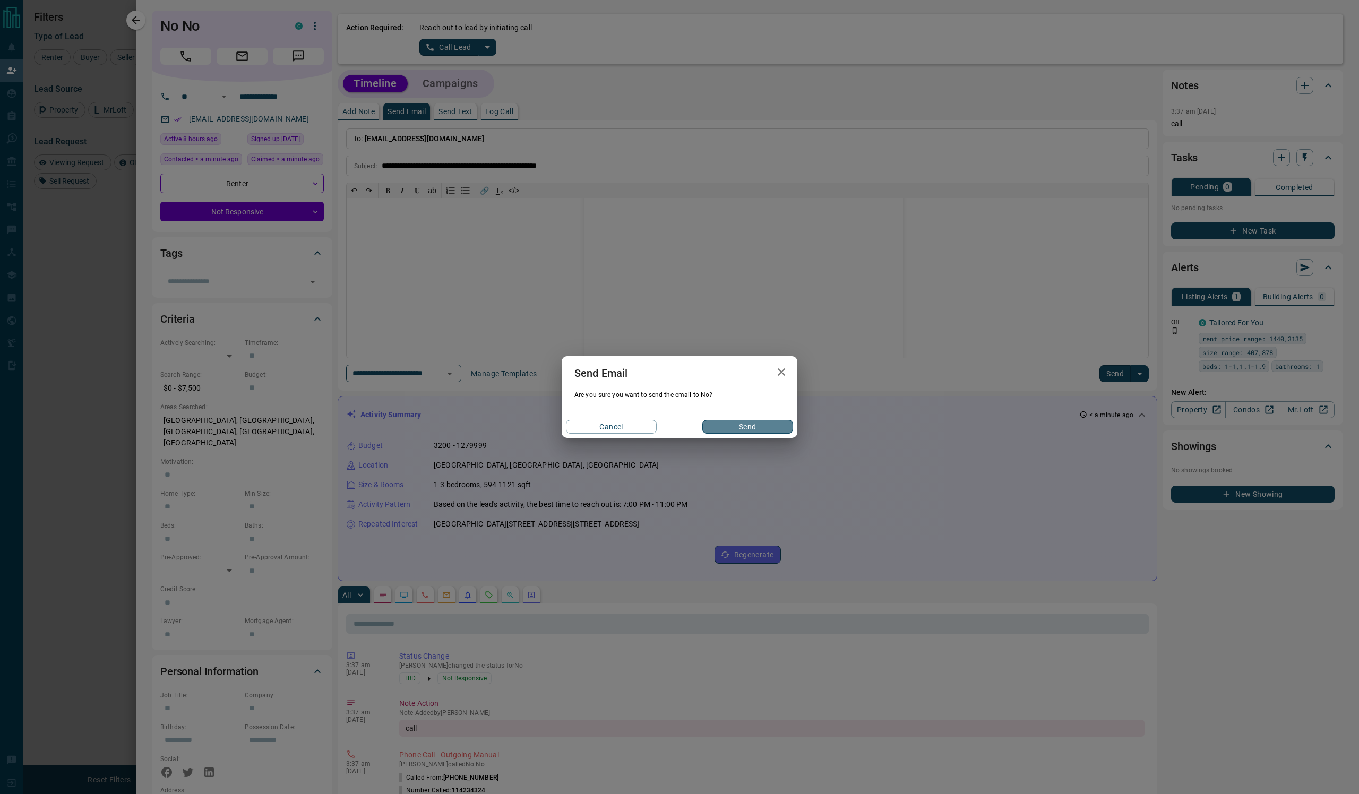
click at [765, 434] on button "Send" at bounding box center [747, 427] width 91 height 14
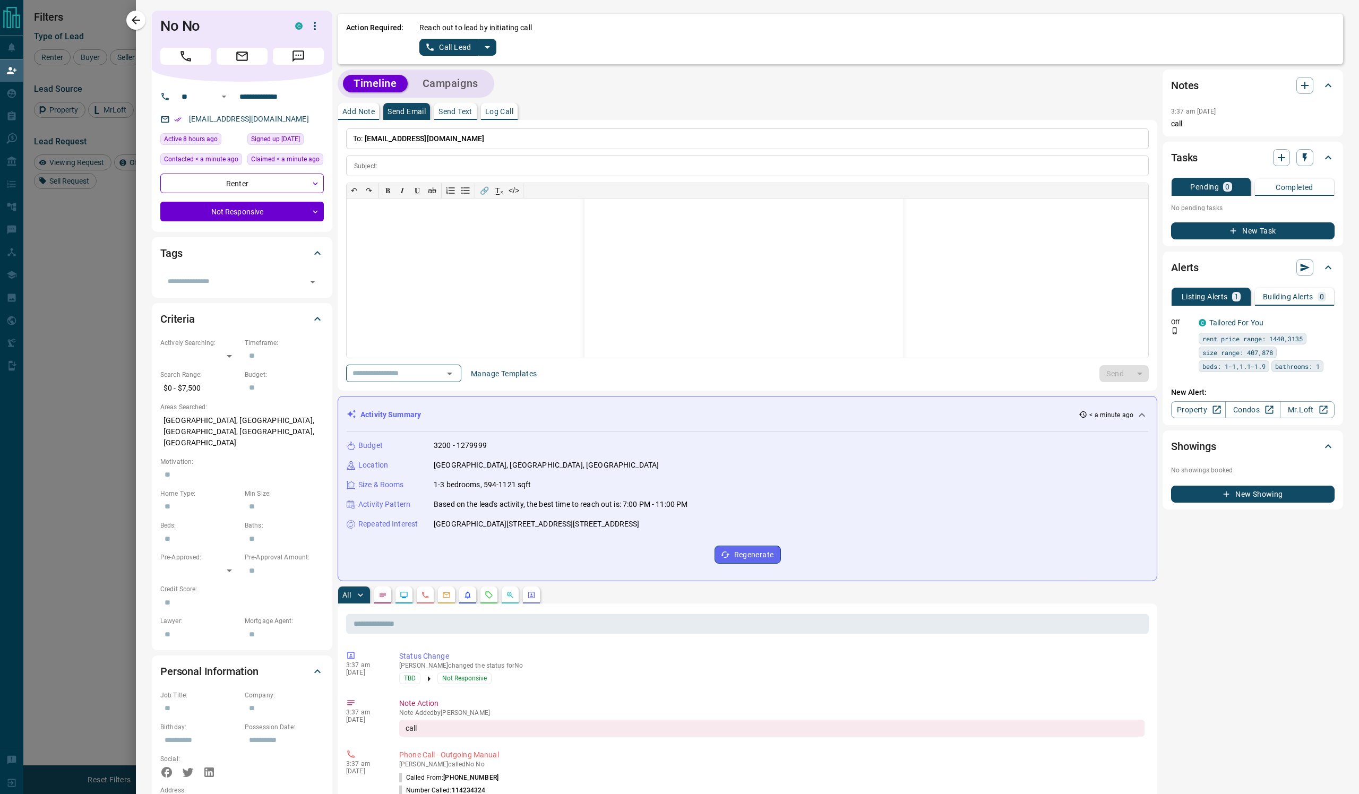
scroll to position [0, 0]
click at [136, 23] on icon "button" at bounding box center [136, 20] width 13 height 13
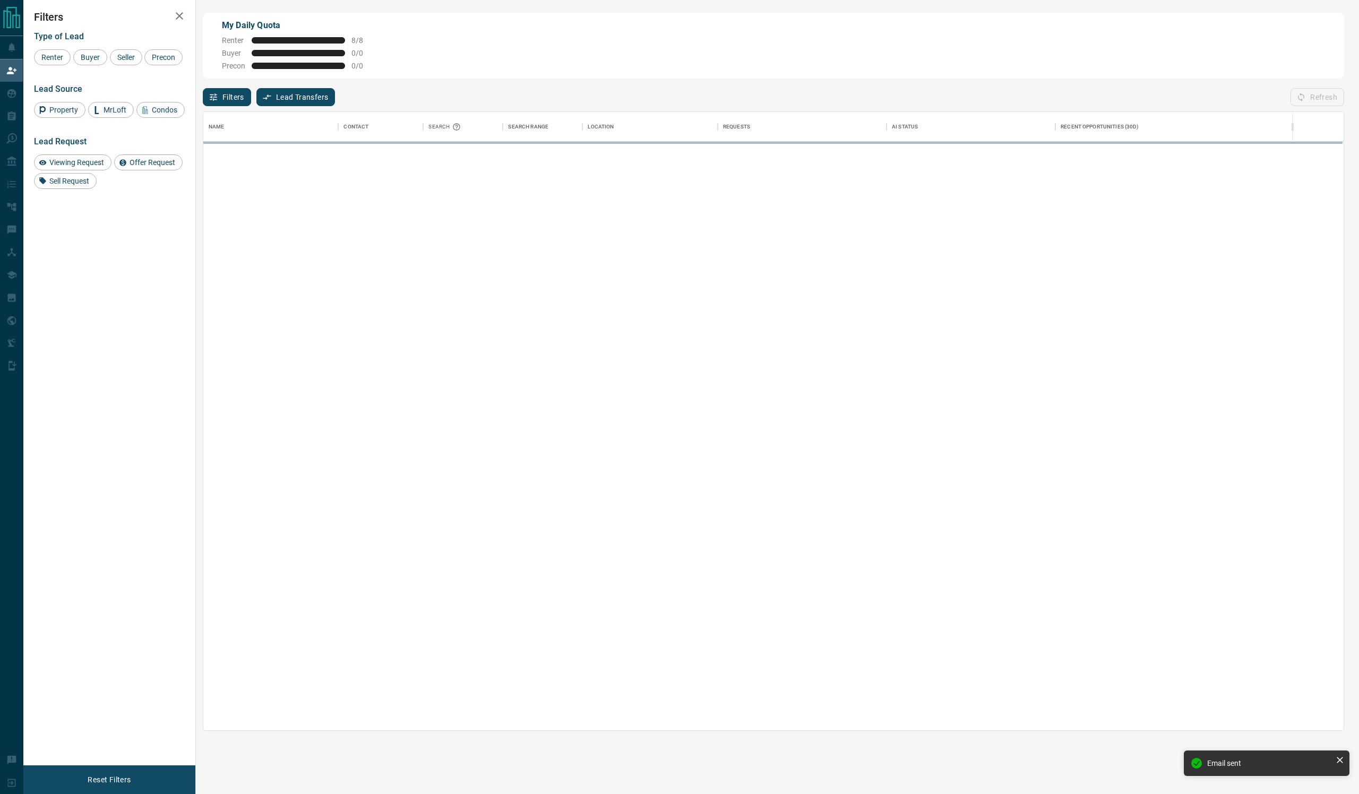
scroll to position [618, 1139]
